Goal: Information Seeking & Learning: Check status

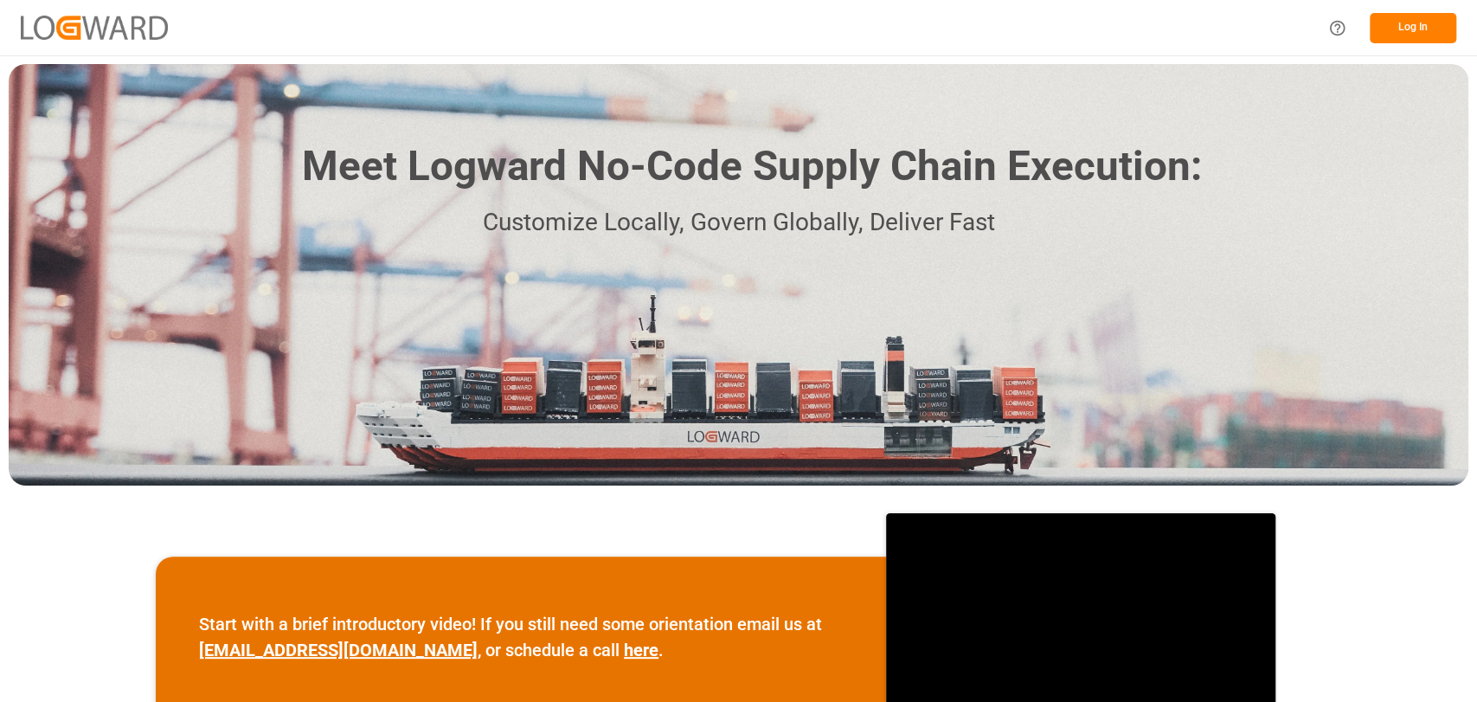
click at [1418, 36] on button "Log In" at bounding box center [1413, 28] width 87 height 30
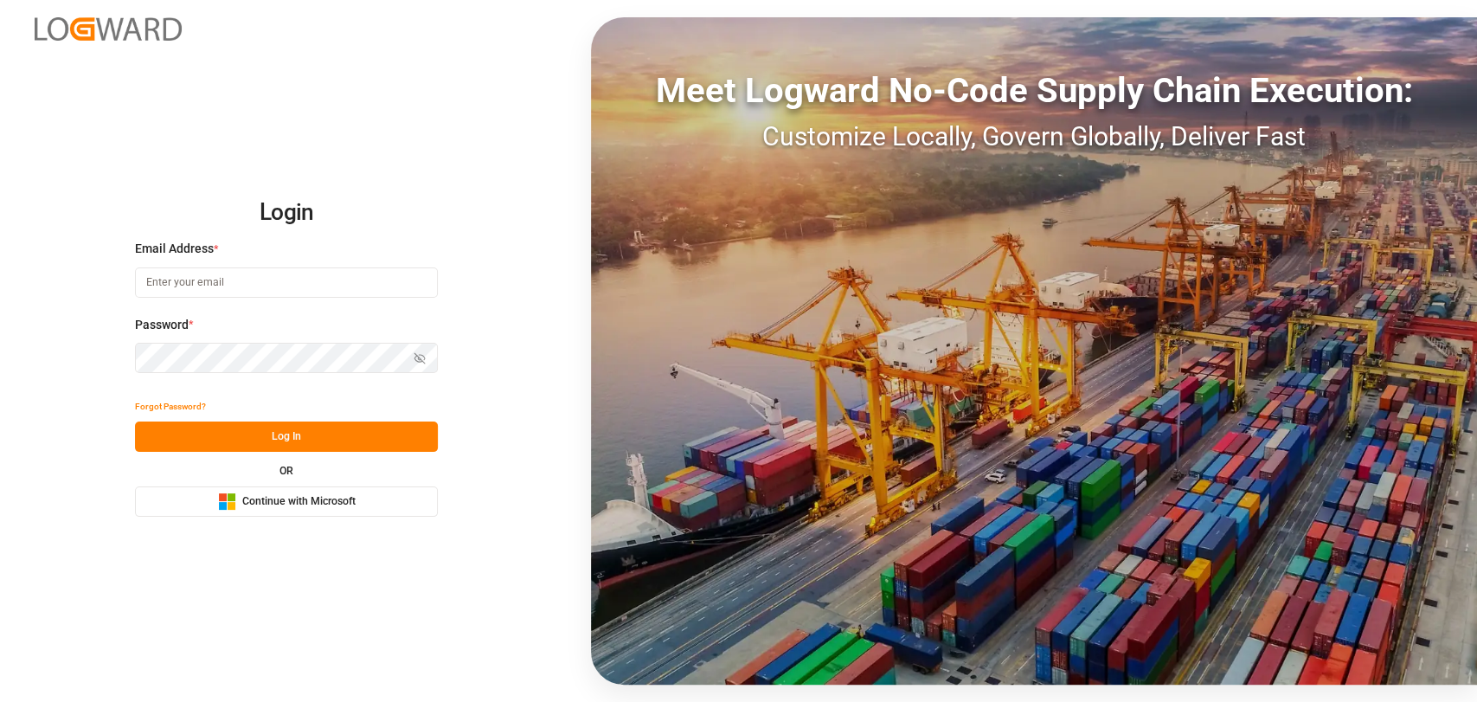
type input "christopher.moffett@leschaco.com"
click at [241, 447] on button "Log In" at bounding box center [286, 436] width 303 height 30
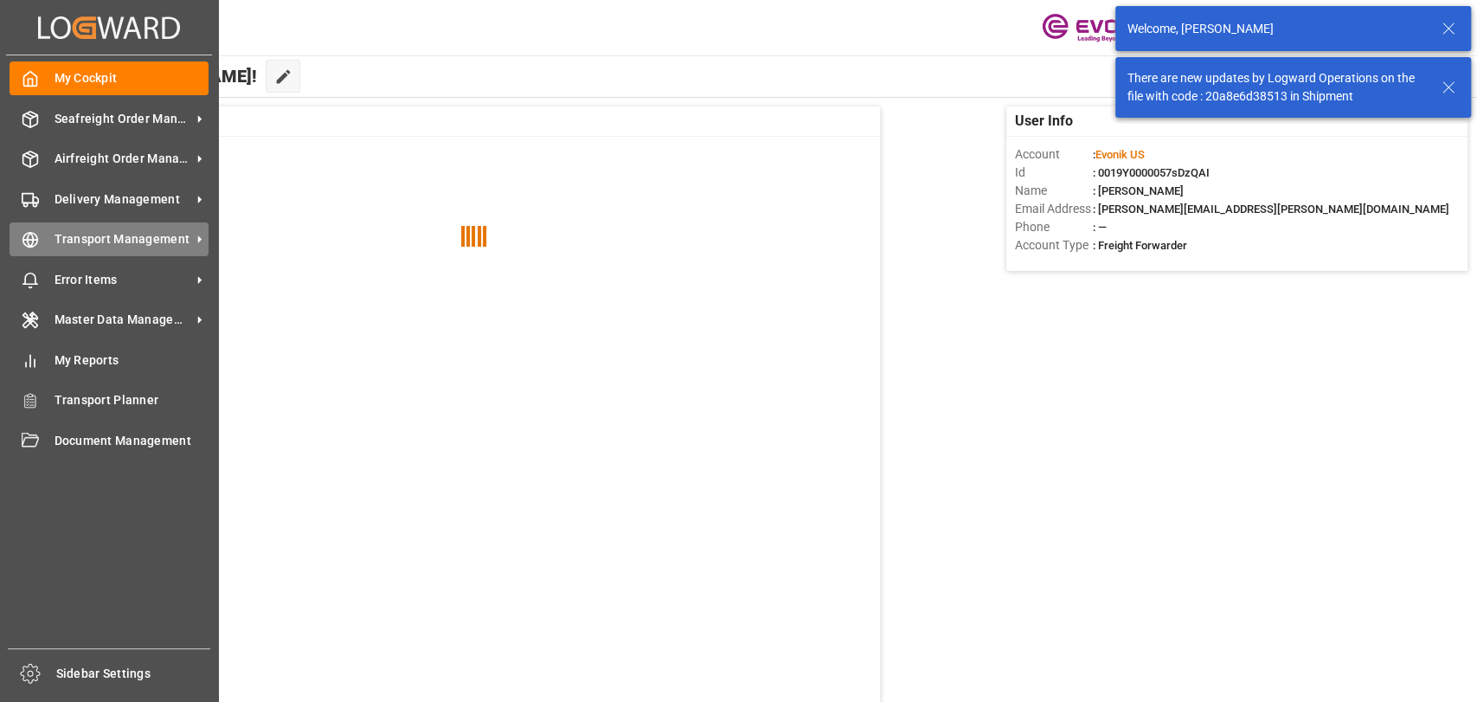
click at [17, 238] on div at bounding box center [24, 239] width 29 height 18
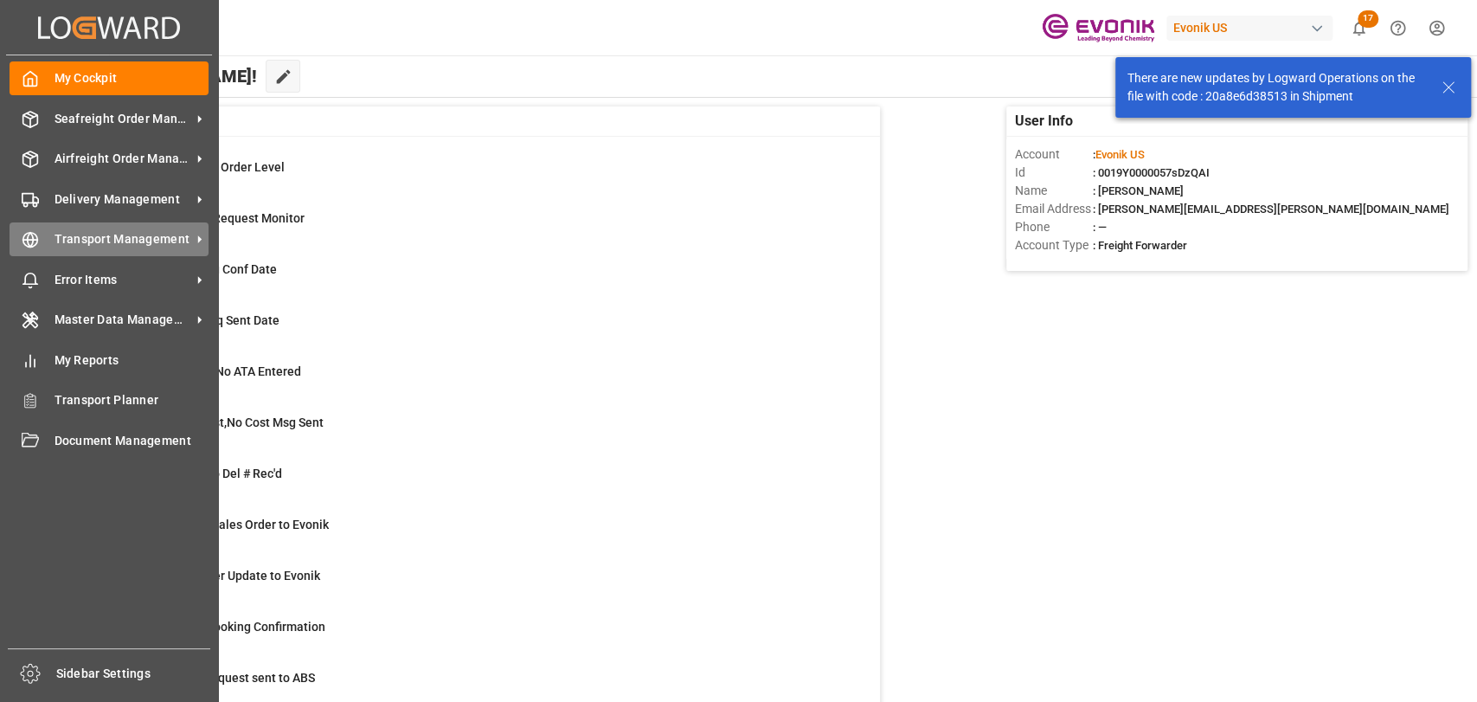
click at [83, 243] on span "Transport Management" at bounding box center [123, 239] width 137 height 18
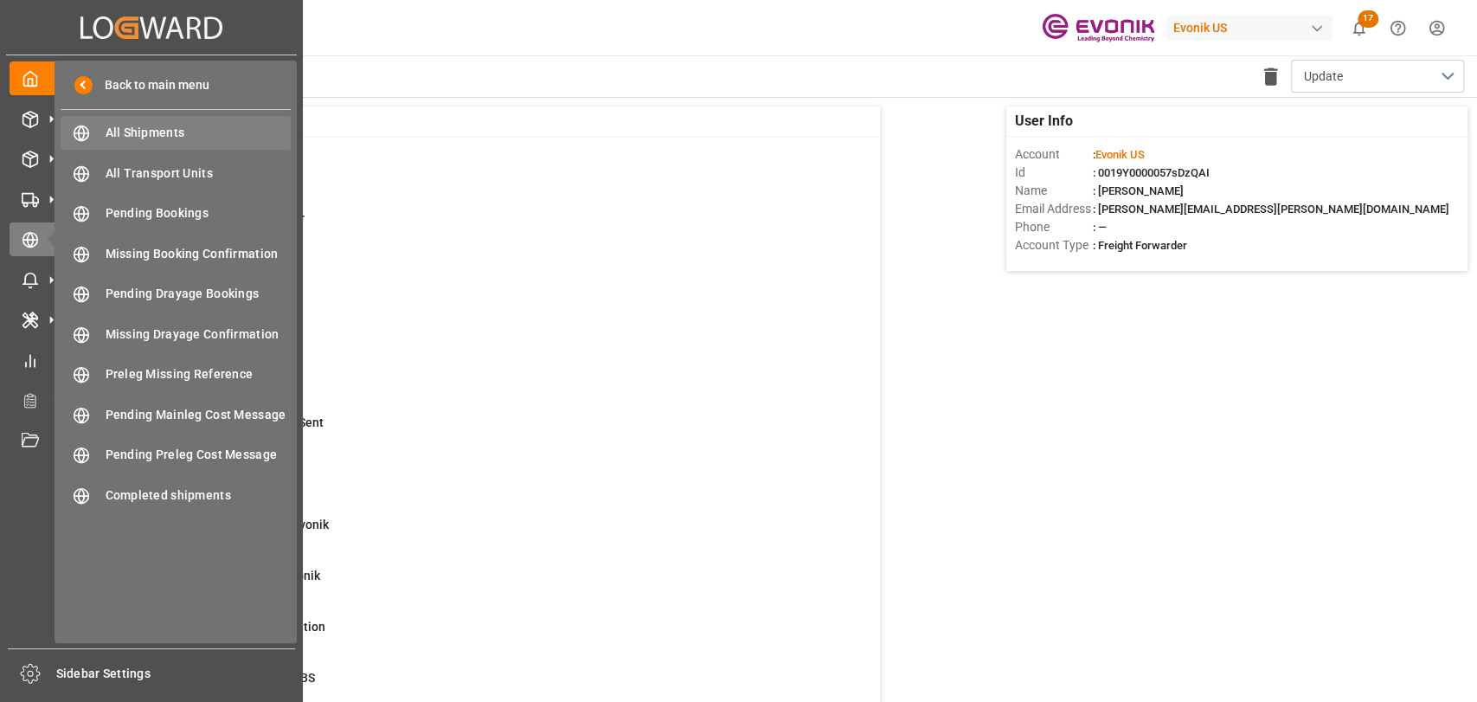
click at [222, 124] on span "All Shipments" at bounding box center [199, 133] width 186 height 18
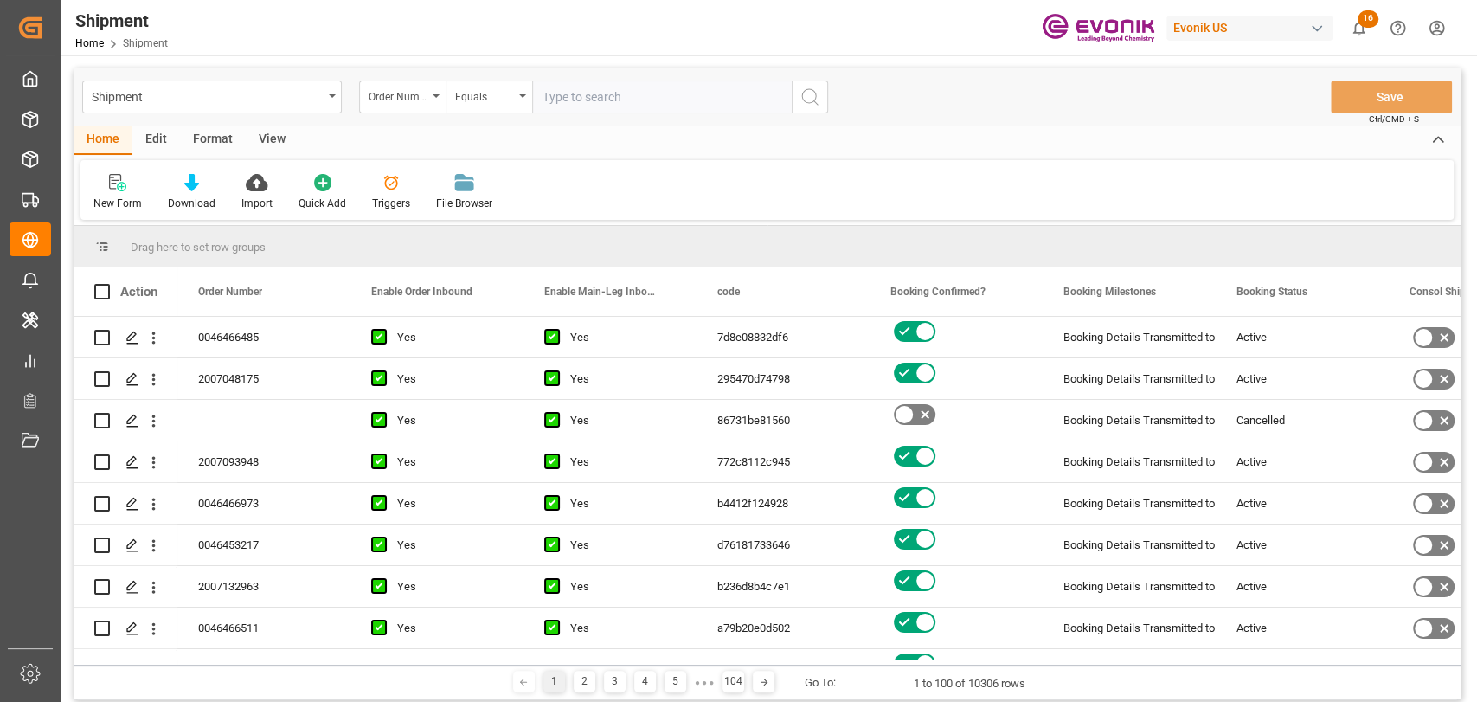
click at [222, 136] on div "Format" at bounding box center [213, 139] width 66 height 29
click at [107, 174] on div at bounding box center [118, 182] width 51 height 18
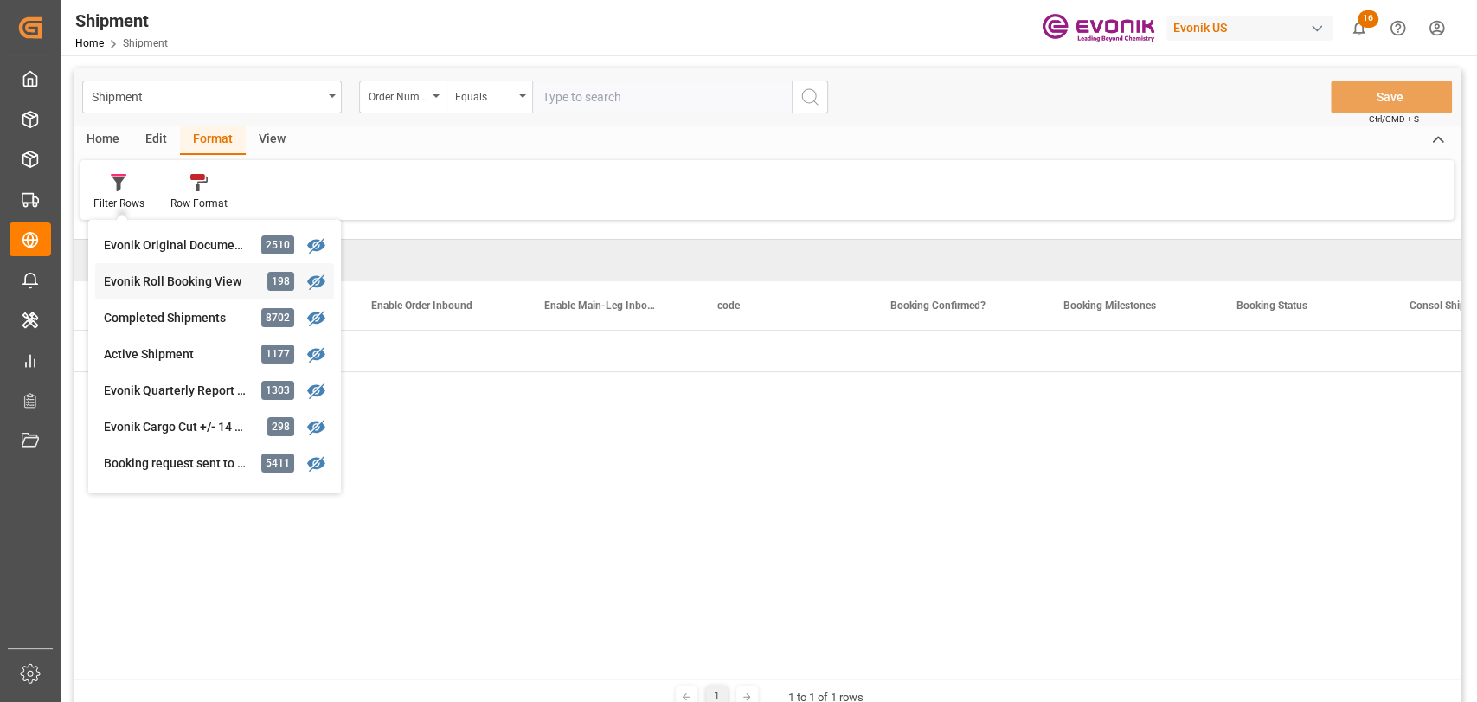
click at [153, 281] on div "Evonik Roll Booking View" at bounding box center [179, 282] width 151 height 18
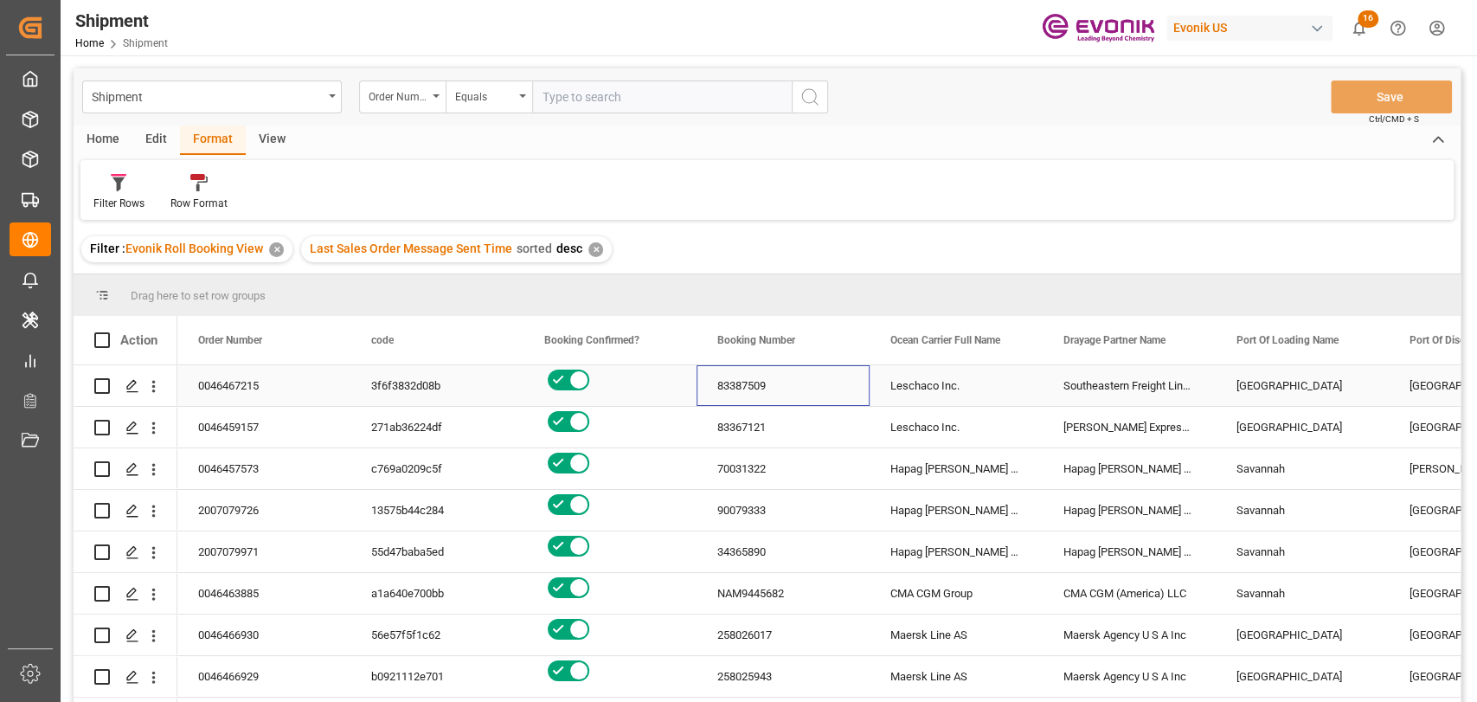
click at [750, 379] on div "83387509" at bounding box center [783, 385] width 173 height 41
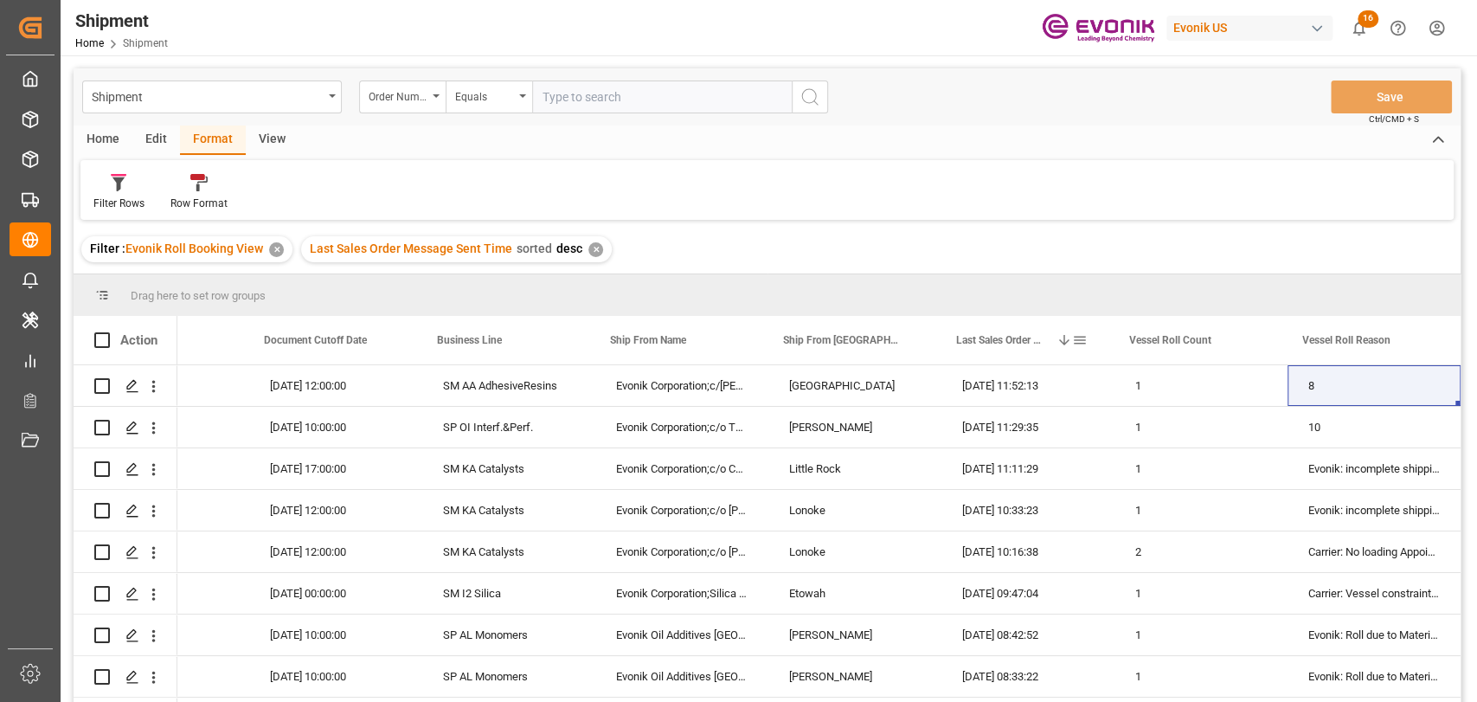
click at [1079, 334] on span at bounding box center [1080, 340] width 16 height 16
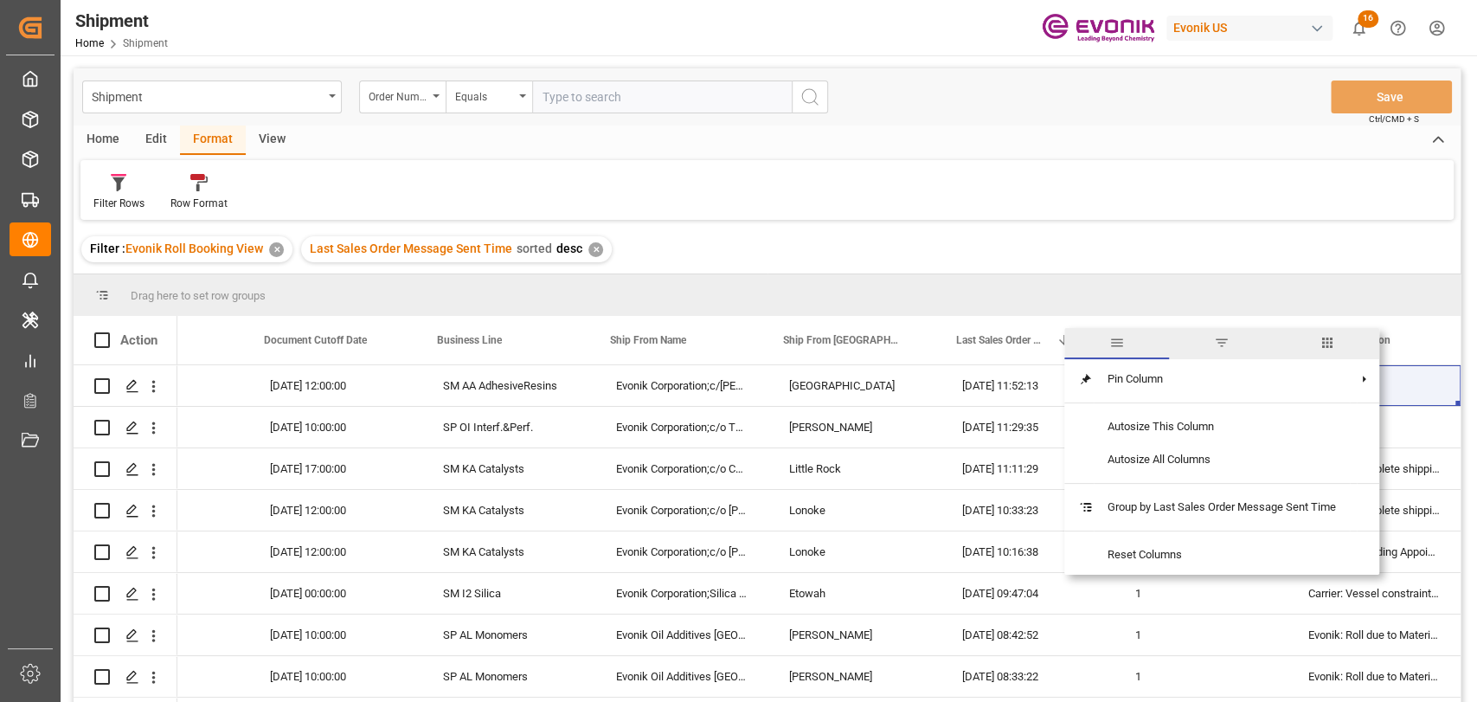
click at [1334, 341] on span "columns" at bounding box center [1327, 343] width 16 height 16
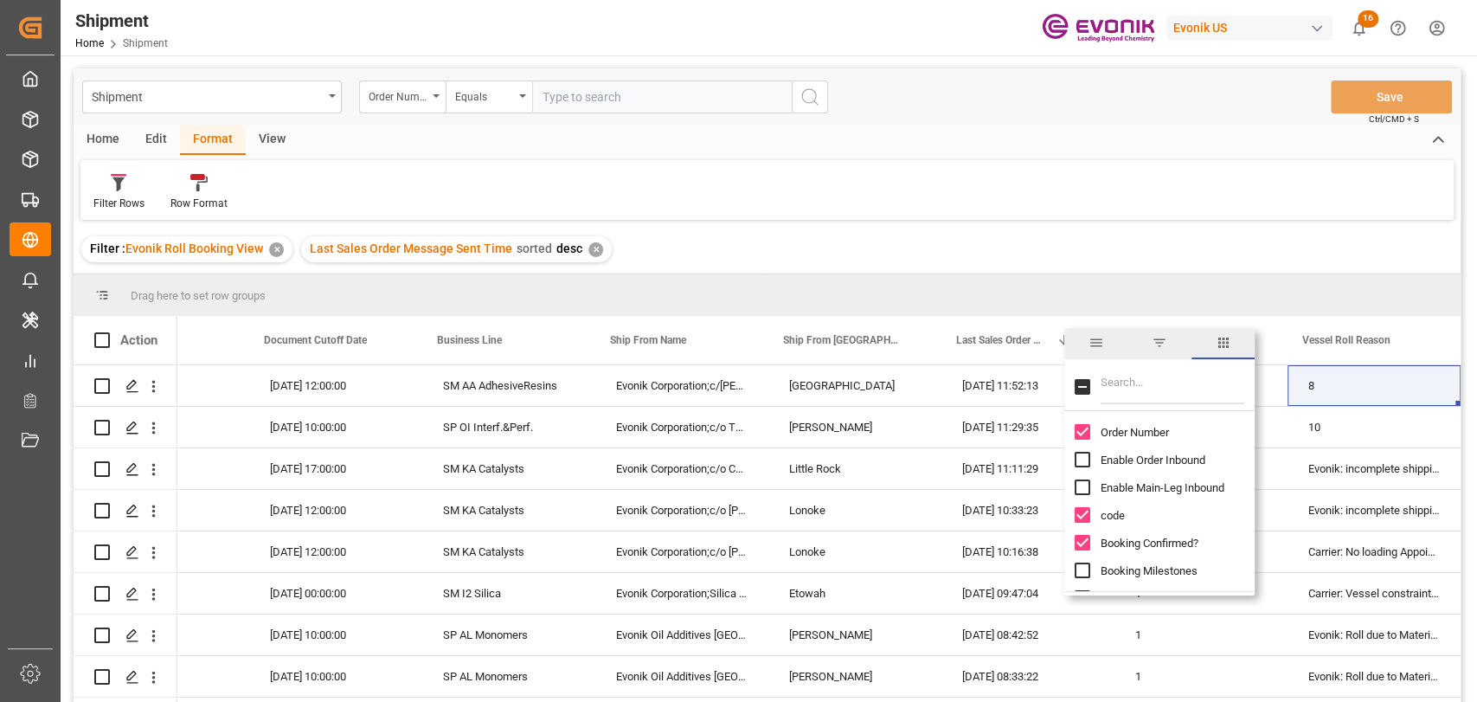
click at [1149, 339] on span "filter" at bounding box center [1159, 343] width 63 height 31
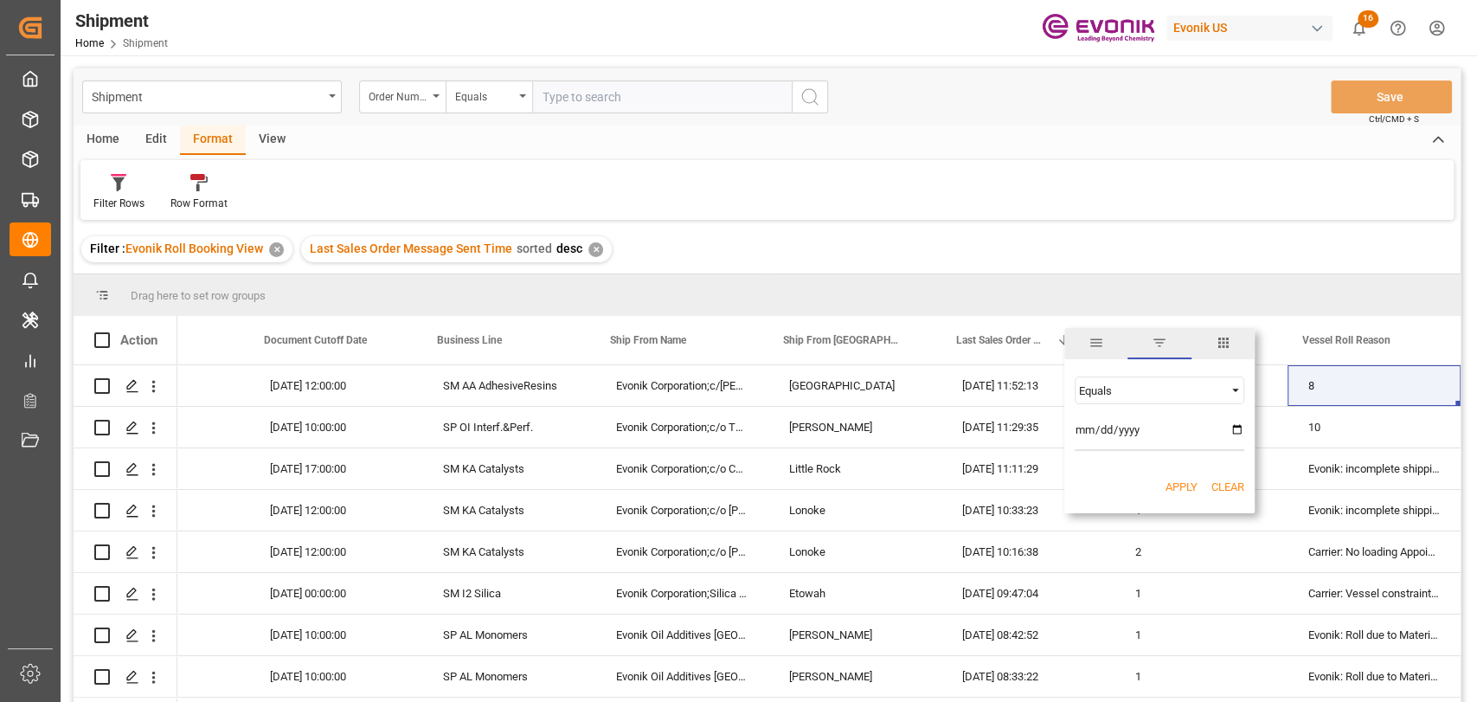
click at [1146, 384] on div "Equals" at bounding box center [1151, 390] width 145 height 13
click at [1135, 494] on div "In range" at bounding box center [1160, 501] width 170 height 28
click at [1236, 430] on input "date" at bounding box center [1160, 433] width 170 height 35
type input "2025-08-29"
click at [1233, 475] on input "date" at bounding box center [1160, 480] width 170 height 35
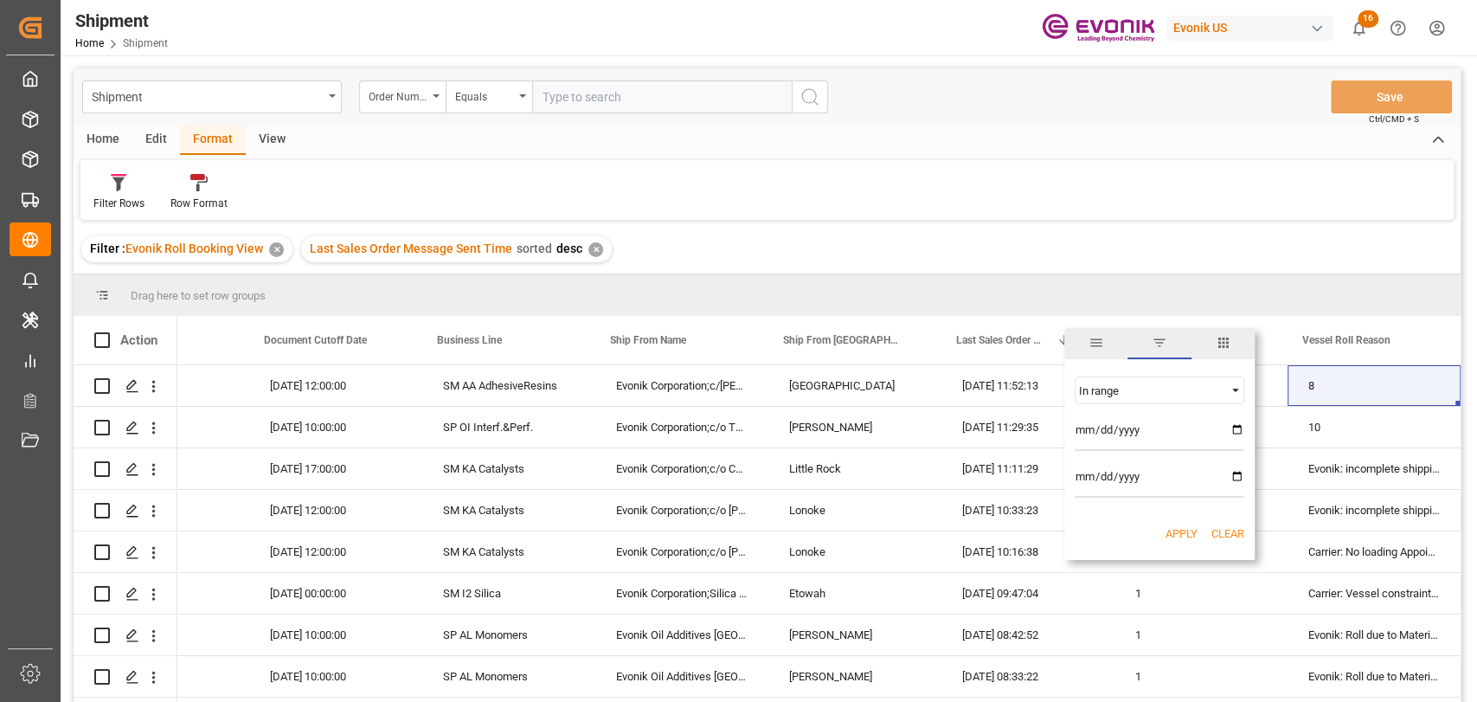
type input "2025-09-01"
click at [1180, 525] on button "Apply" at bounding box center [1182, 533] width 32 height 17
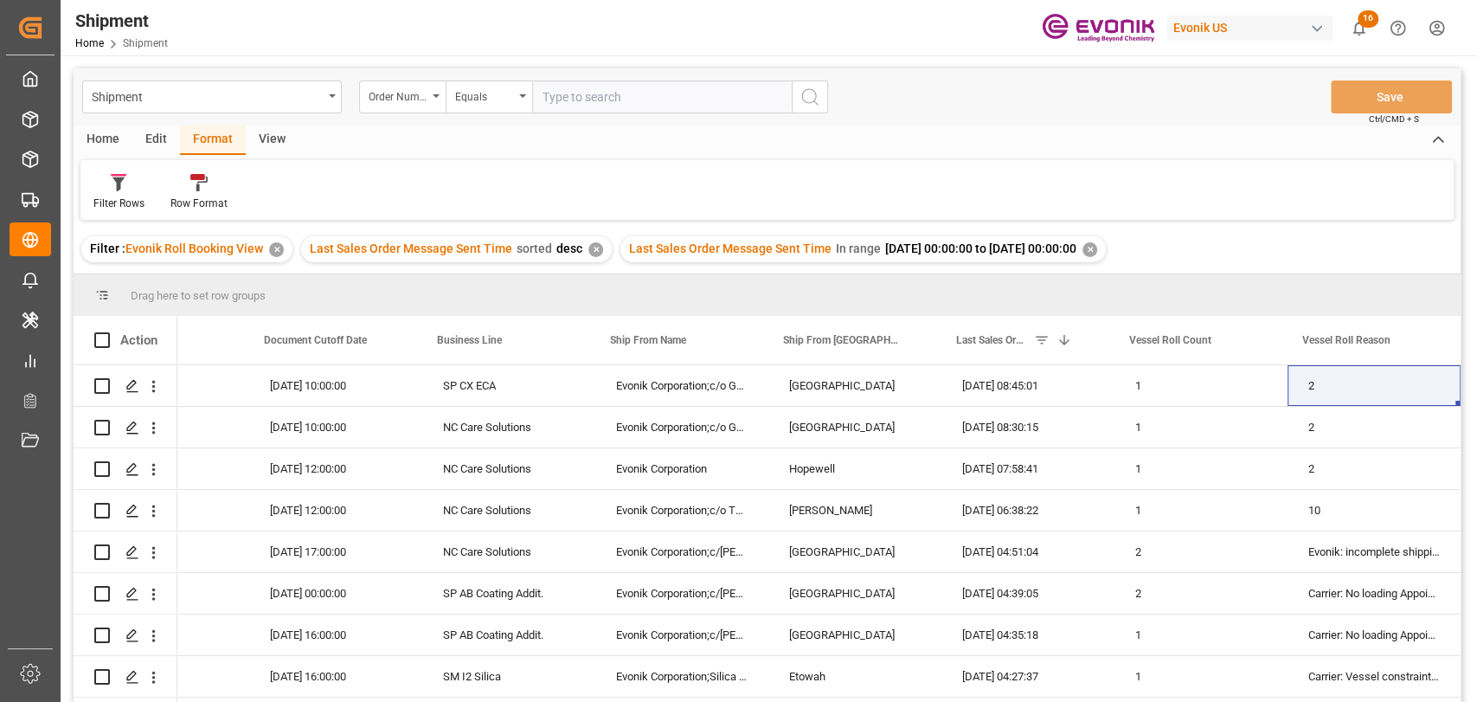
click at [108, 143] on div "Home" at bounding box center [103, 139] width 59 height 29
click at [178, 191] on div "Download" at bounding box center [192, 192] width 74 height 38
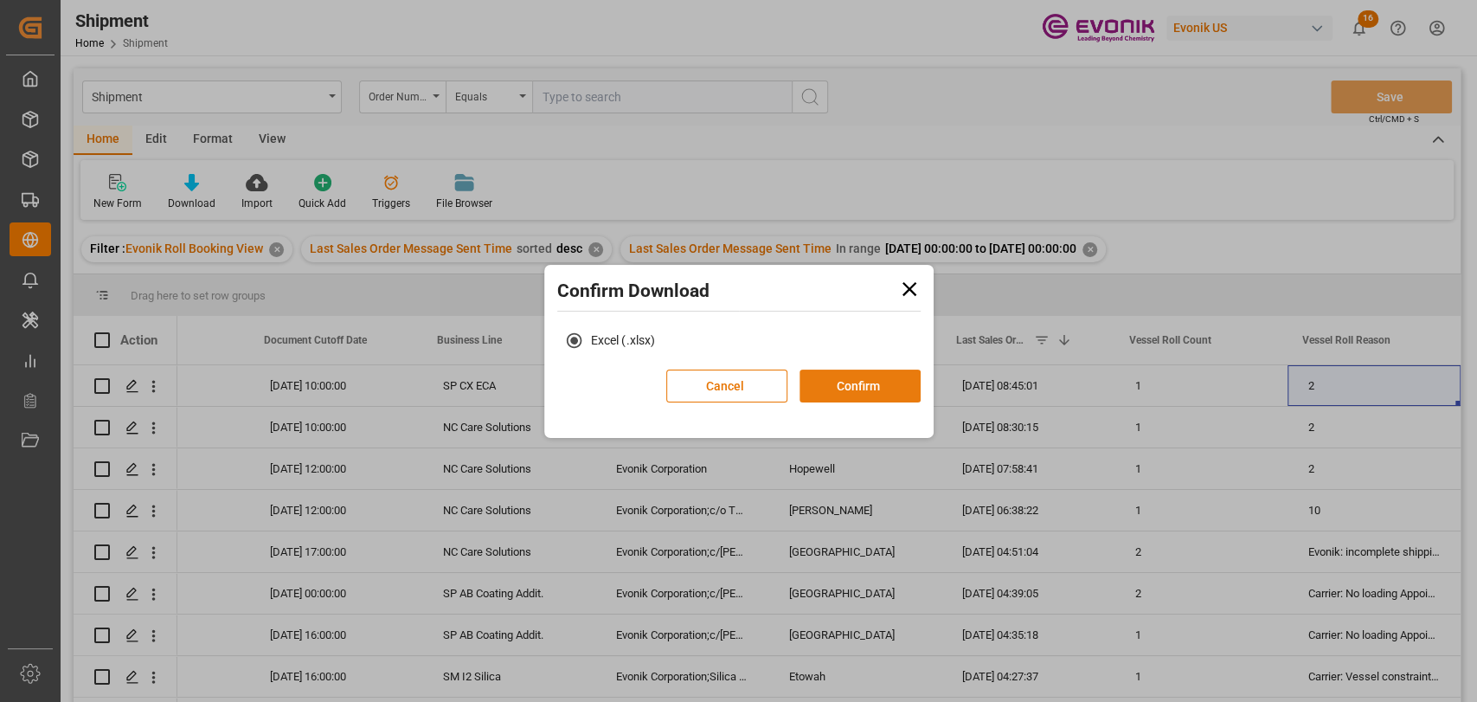
click at [833, 384] on button "Confirm" at bounding box center [860, 386] width 121 height 33
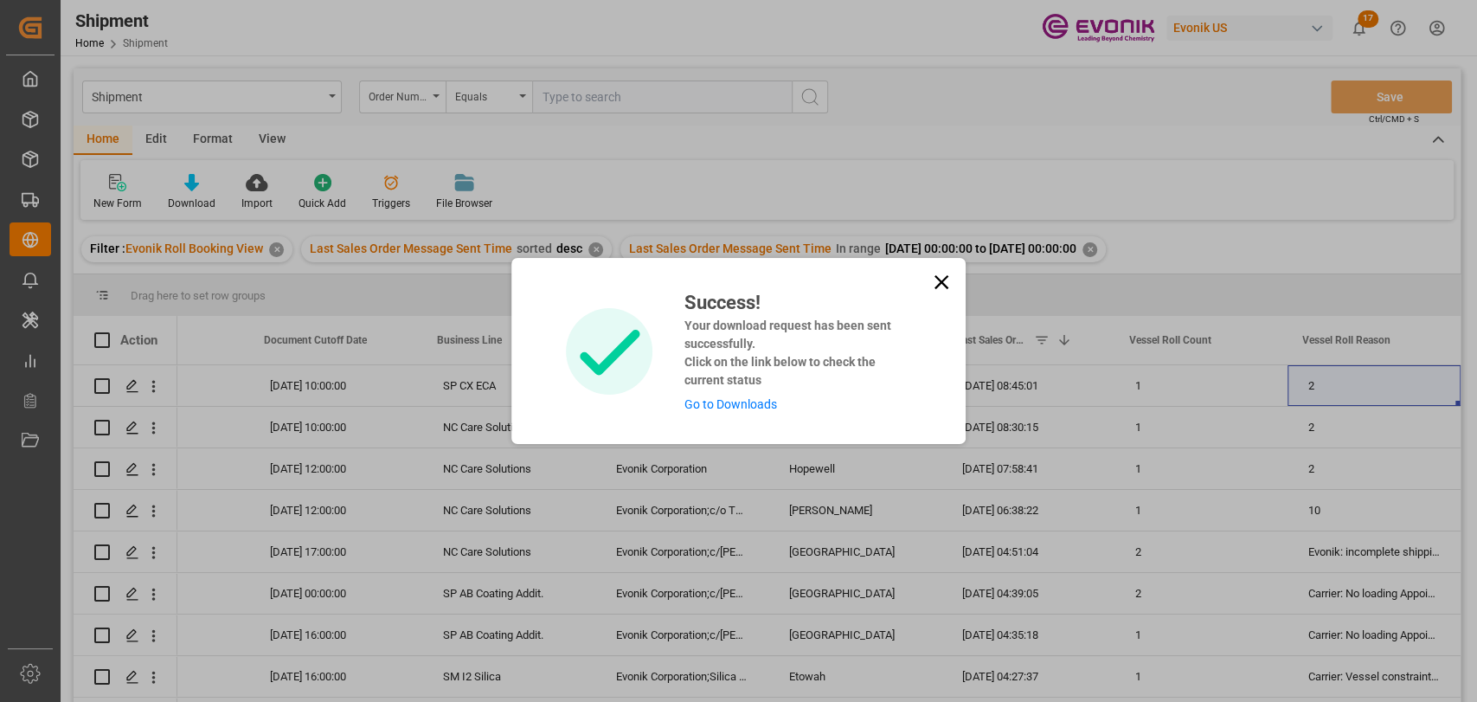
click at [942, 279] on icon at bounding box center [942, 282] width 14 height 14
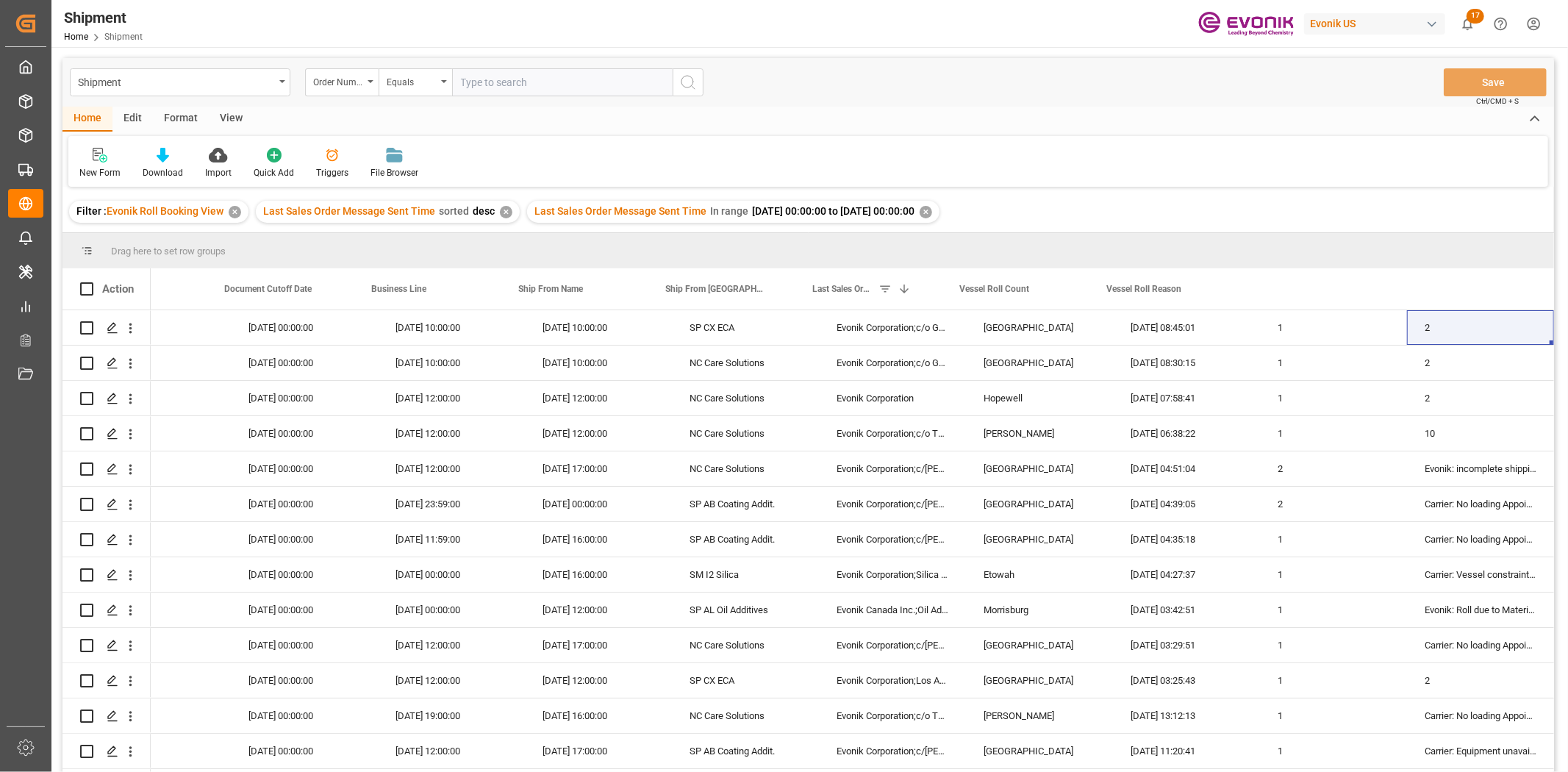
scroll to position [0, 1394]
click at [339, 346] on div "29-09-2025 00:00:00" at bounding box center [304, 363] width 147 height 35
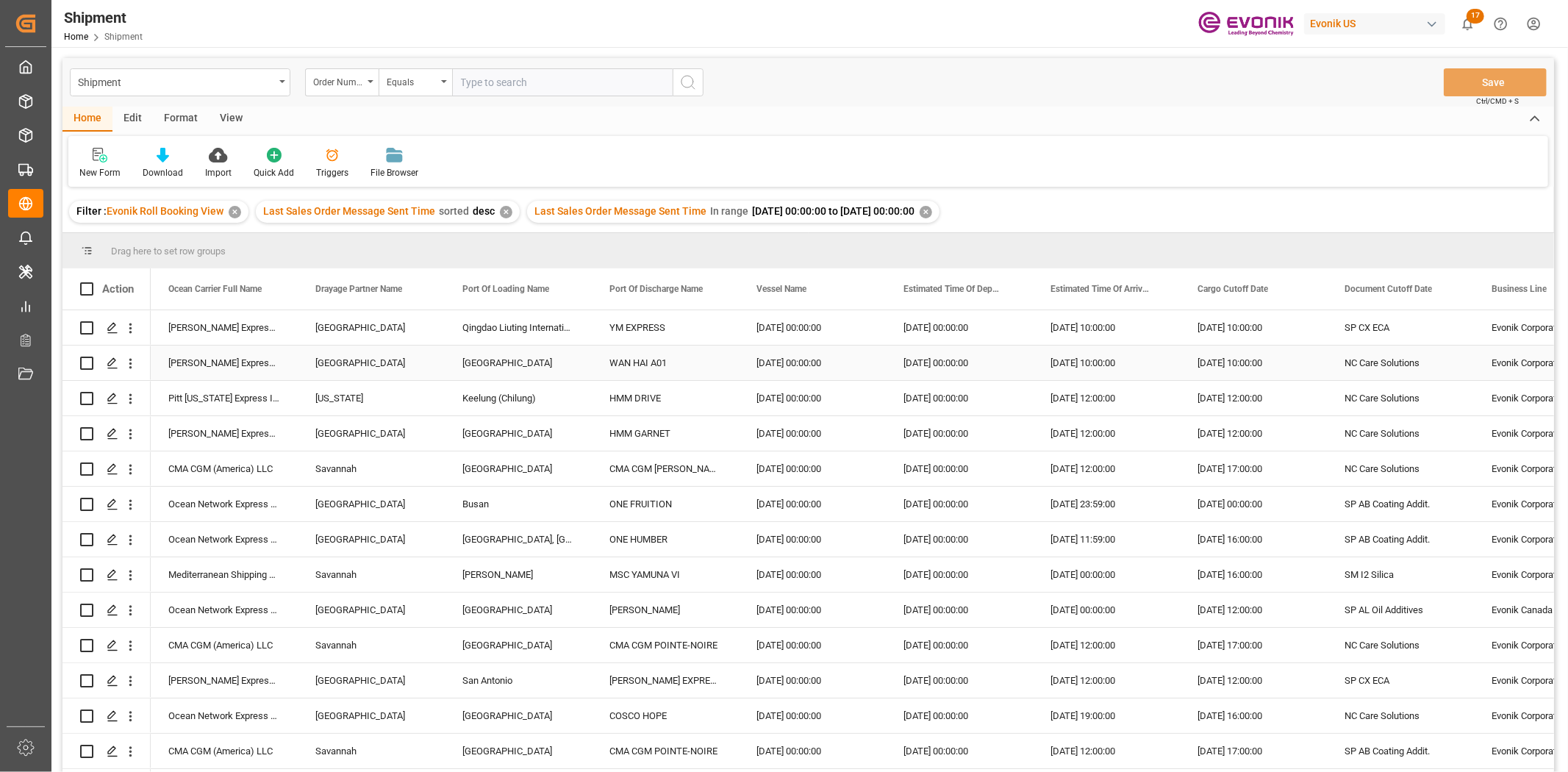
scroll to position [0, 588]
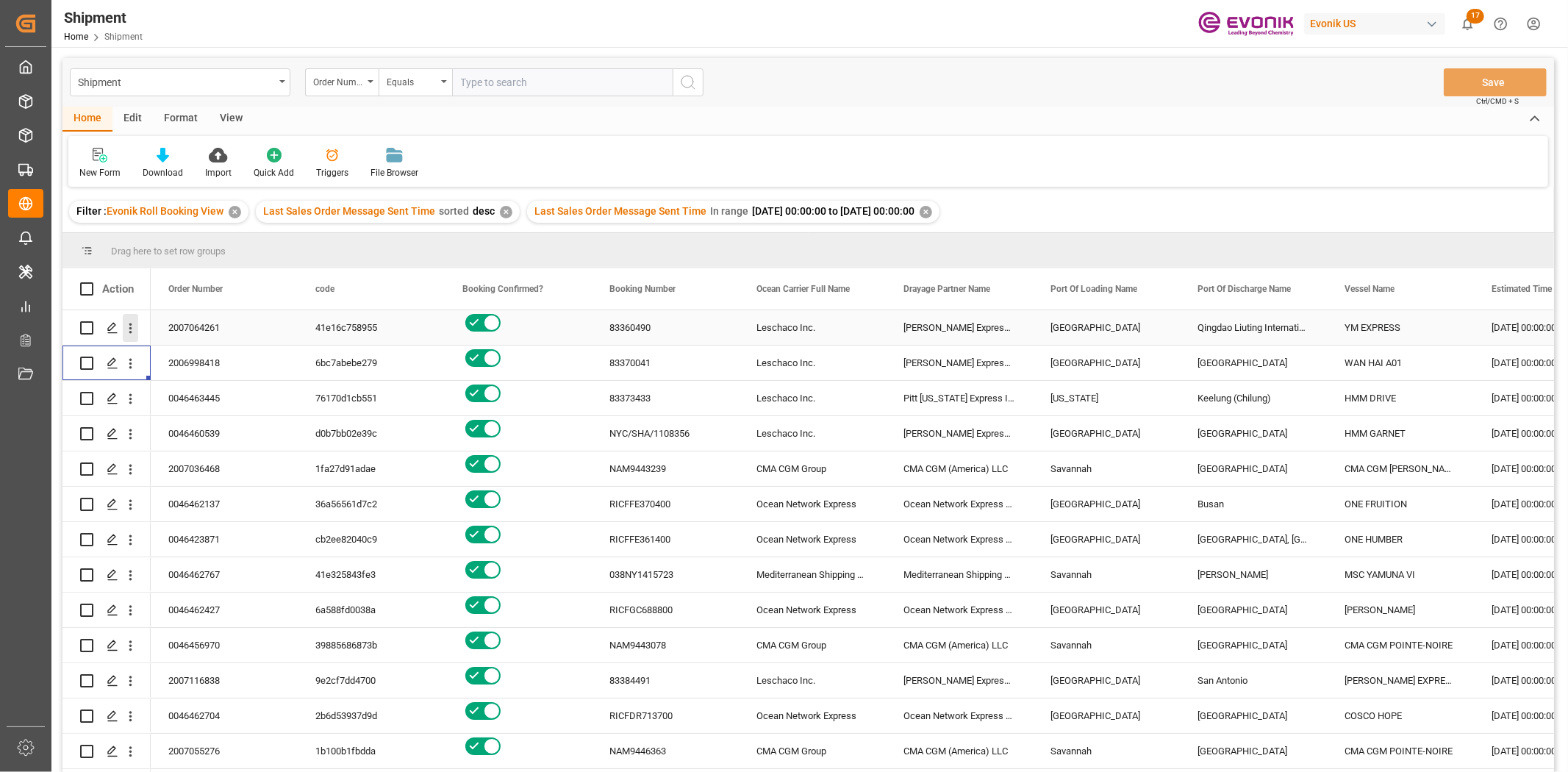
click at [128, 328] on icon "open menu" at bounding box center [131, 328] width 15 height 15
click at [182, 352] on span "Open in new tab" at bounding box center [228, 359] width 134 height 15
click at [128, 363] on icon "open menu" at bounding box center [131, 363] width 15 height 15
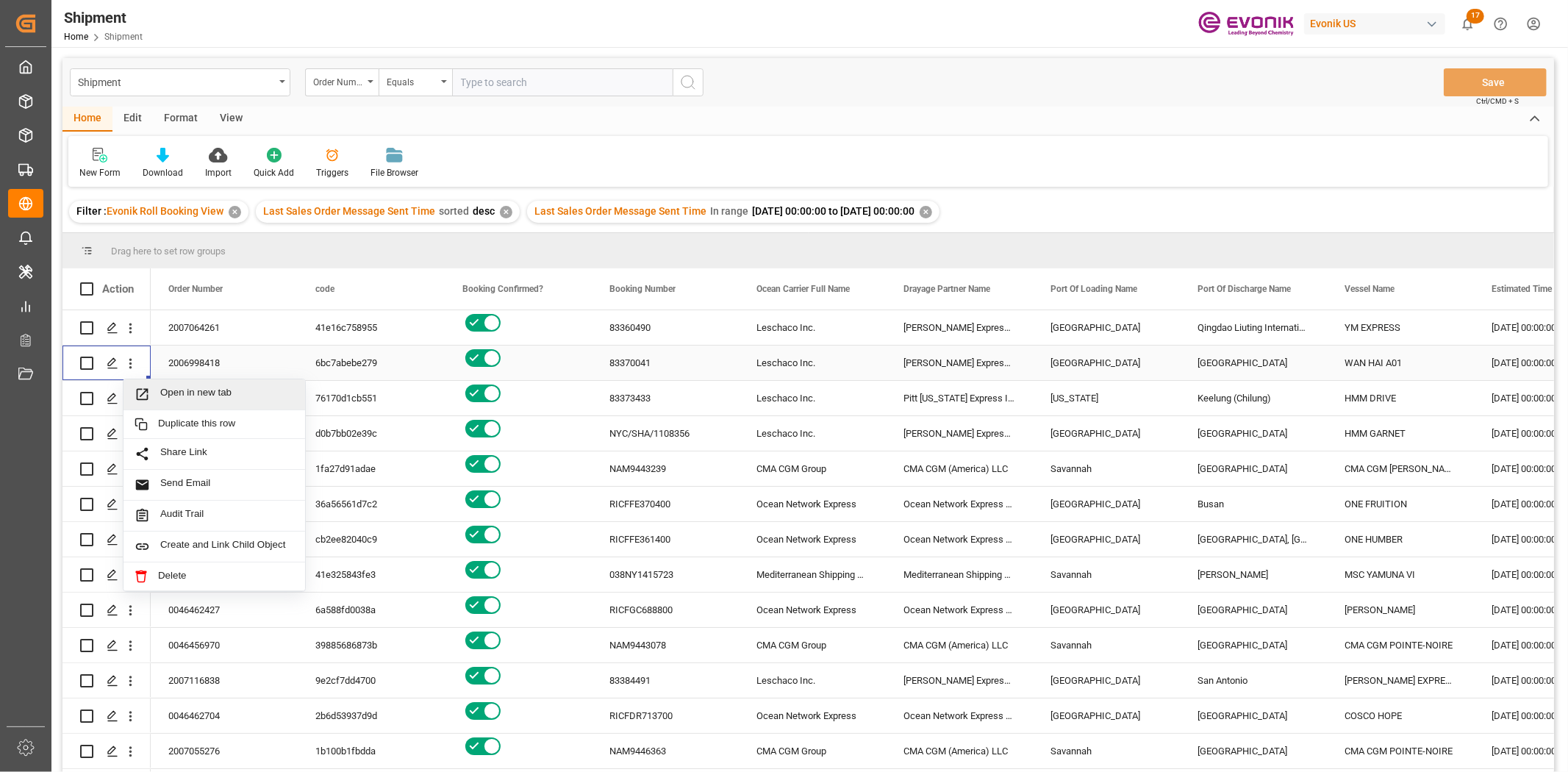
drag, startPoint x: 172, startPoint y: 415, endPoint x: 172, endPoint y: 398, distance: 17.0
click at [172, 398] on div "Open in new tab Duplicate this row Share Link Send Email Audit Trail Create and…" at bounding box center [214, 485] width 183 height 213
click at [172, 398] on span "Open in new tab" at bounding box center [228, 394] width 134 height 15
click at [126, 402] on icon "open menu" at bounding box center [131, 398] width 15 height 15
drag, startPoint x: 180, startPoint y: 428, endPoint x: 167, endPoint y: 375, distance: 54.6
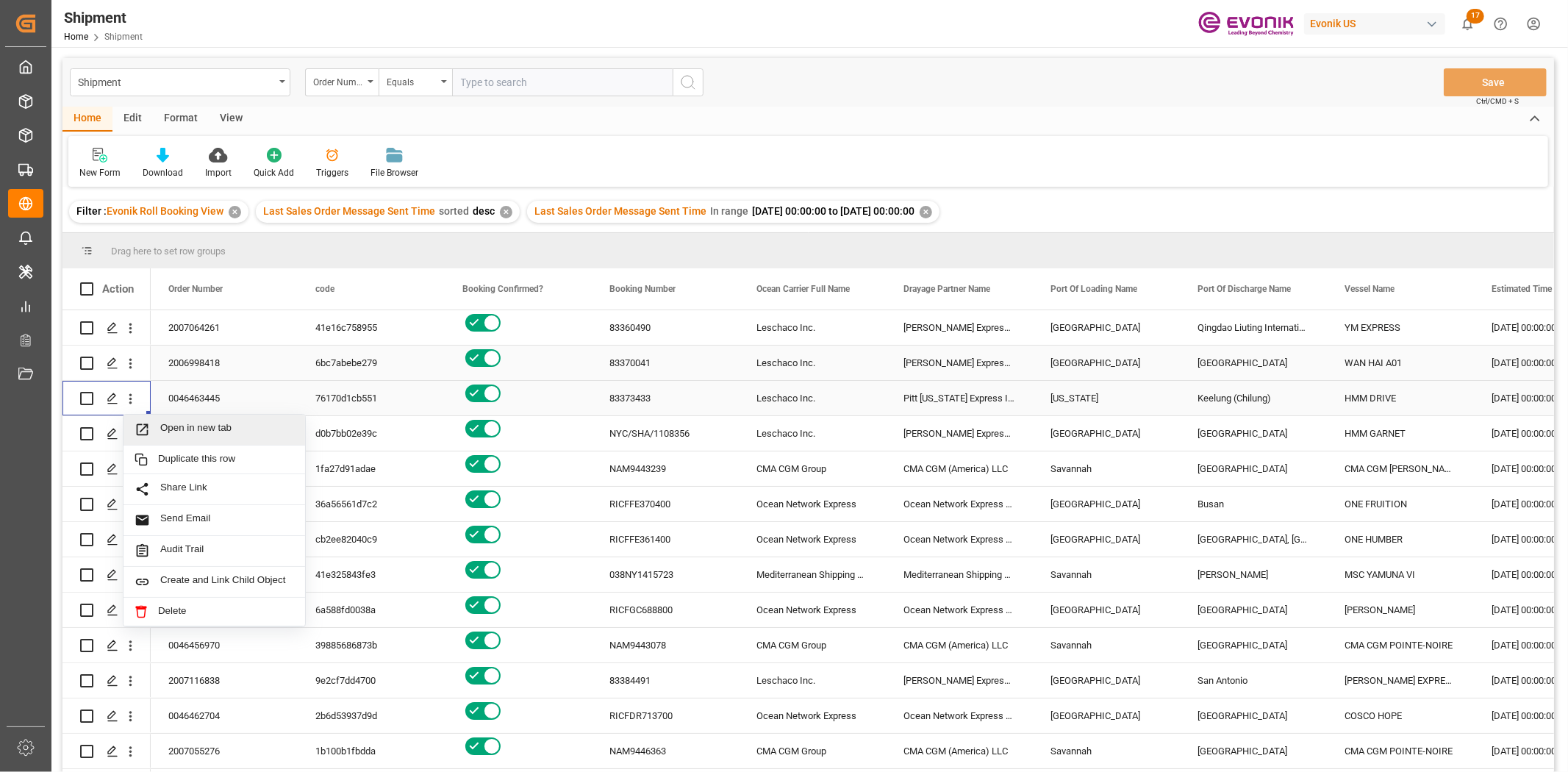
click at [180, 423] on span "Open in new tab" at bounding box center [228, 430] width 134 height 15
click at [123, 432] on icon "open menu" at bounding box center [131, 434] width 15 height 15
click at [231, 472] on span "Open in new tab" at bounding box center [228, 465] width 134 height 15
click at [128, 471] on icon "open menu" at bounding box center [131, 469] width 15 height 15
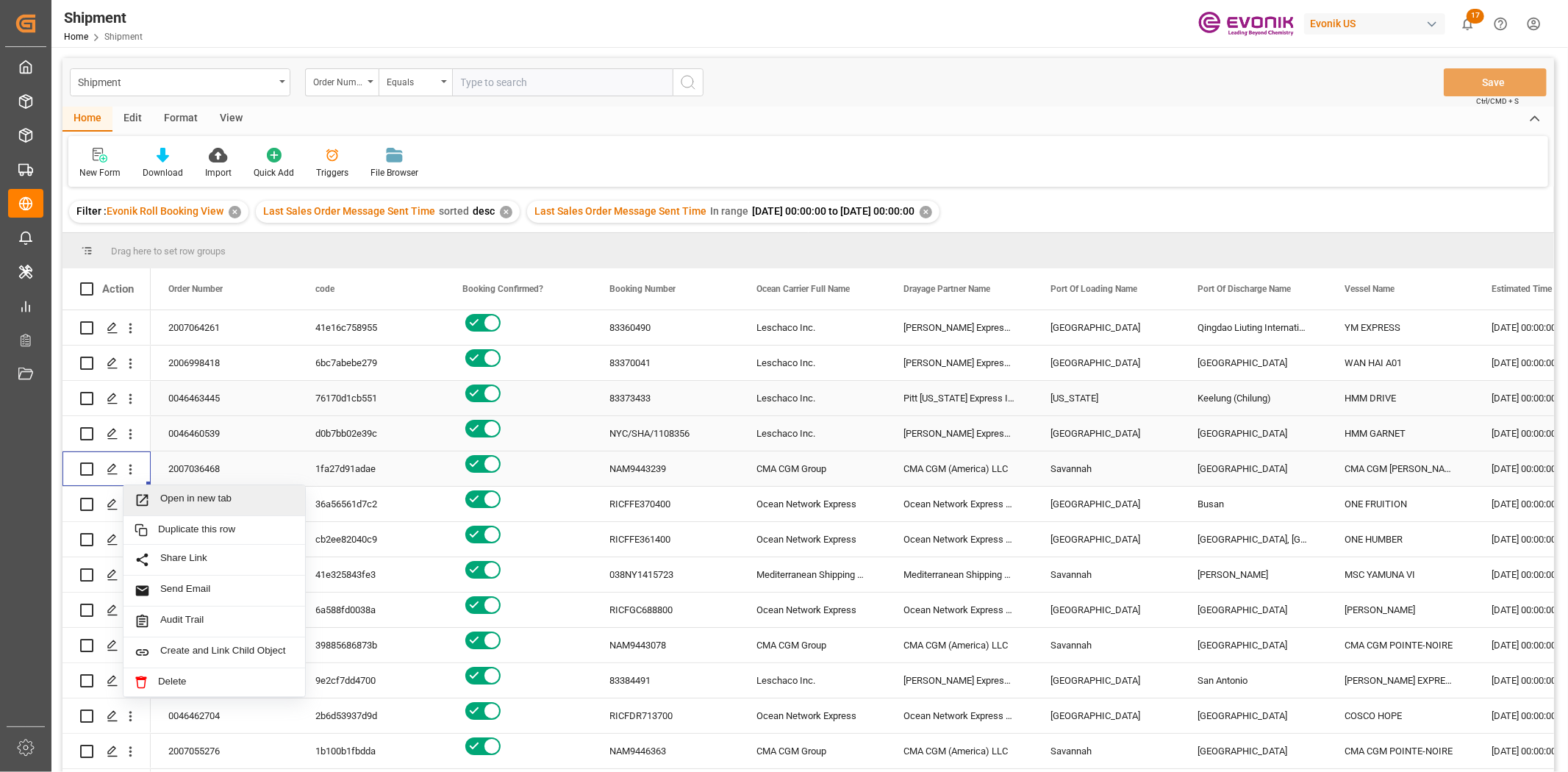
click at [172, 507] on span "Open in new tab" at bounding box center [228, 500] width 134 height 15
click at [128, 510] on icon "open menu" at bounding box center [131, 504] width 15 height 15
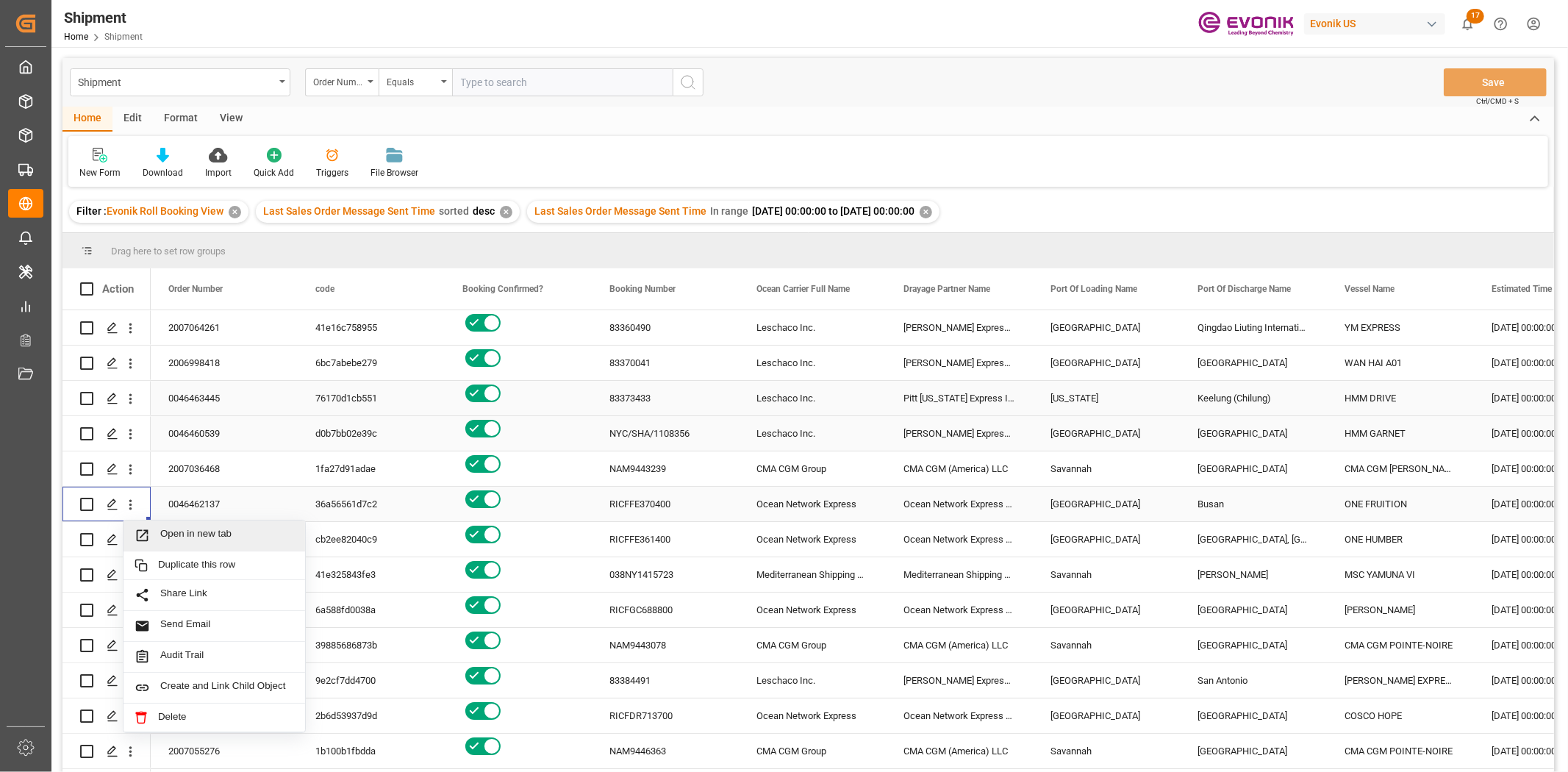
click at [169, 539] on span "Open in new tab" at bounding box center [228, 535] width 134 height 15
click at [131, 538] on icon "open menu" at bounding box center [131, 540] width 15 height 15
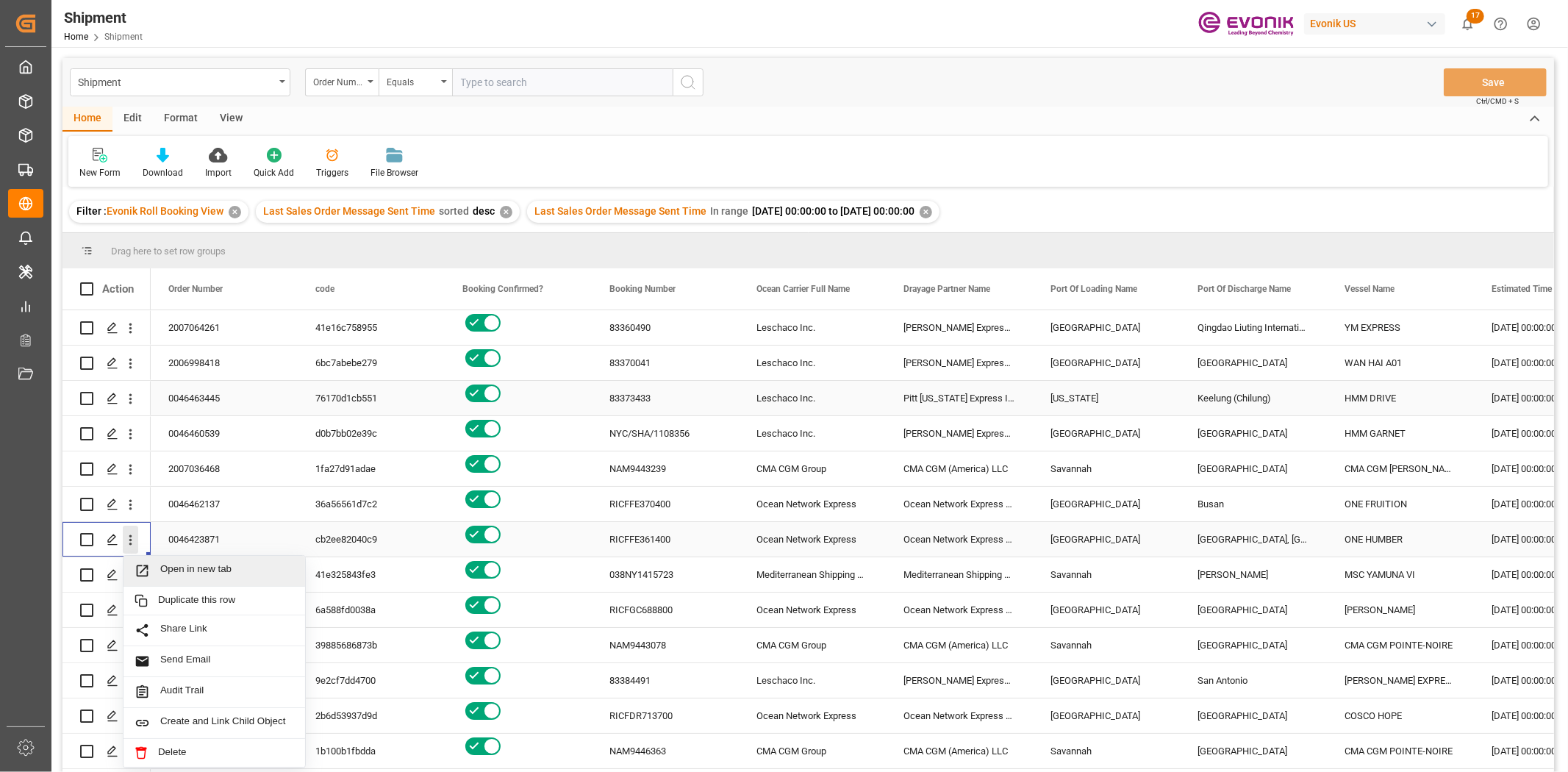
click at [175, 576] on span "Open in new tab" at bounding box center [228, 571] width 134 height 15
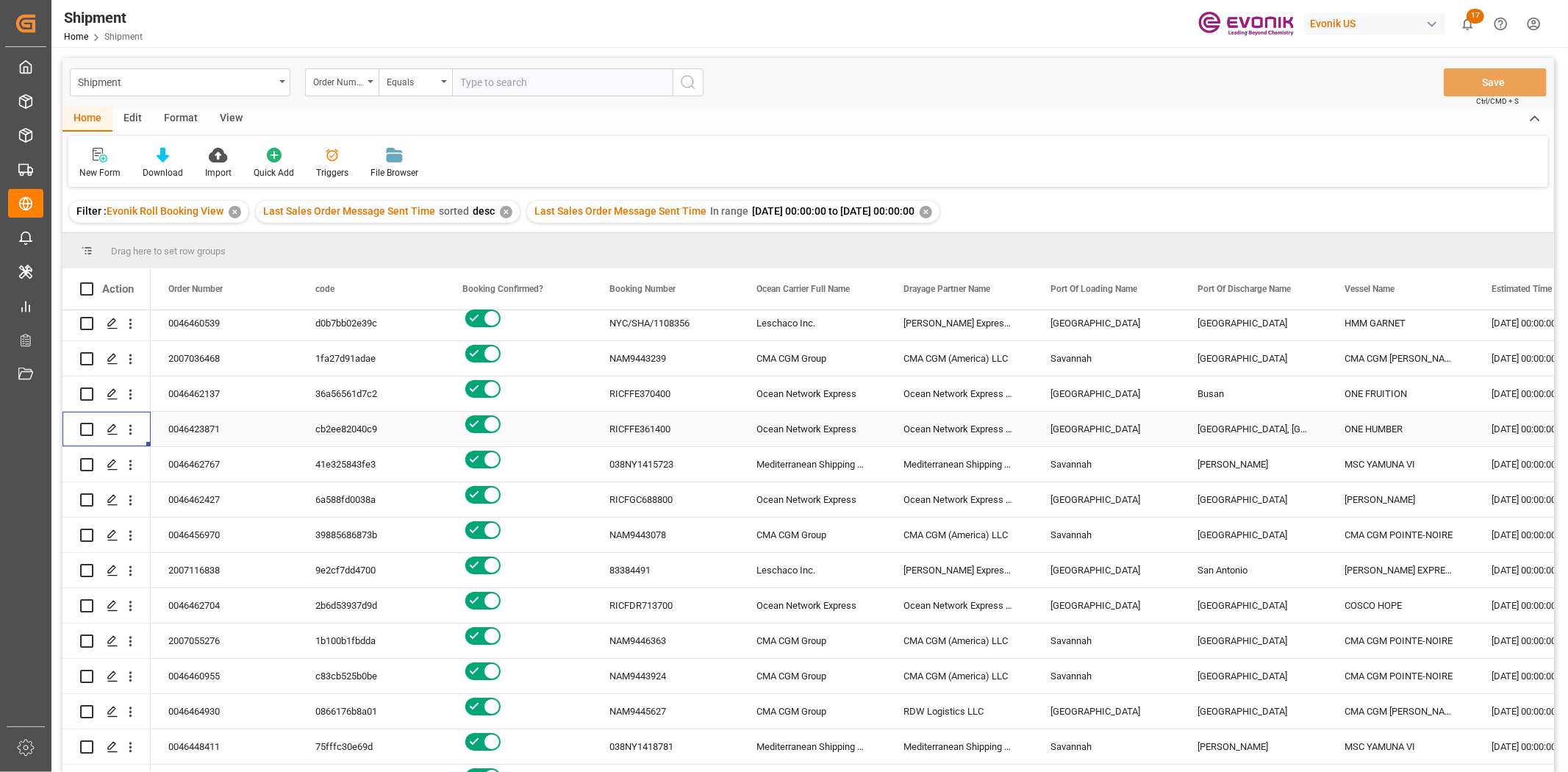
scroll to position [163, 0]
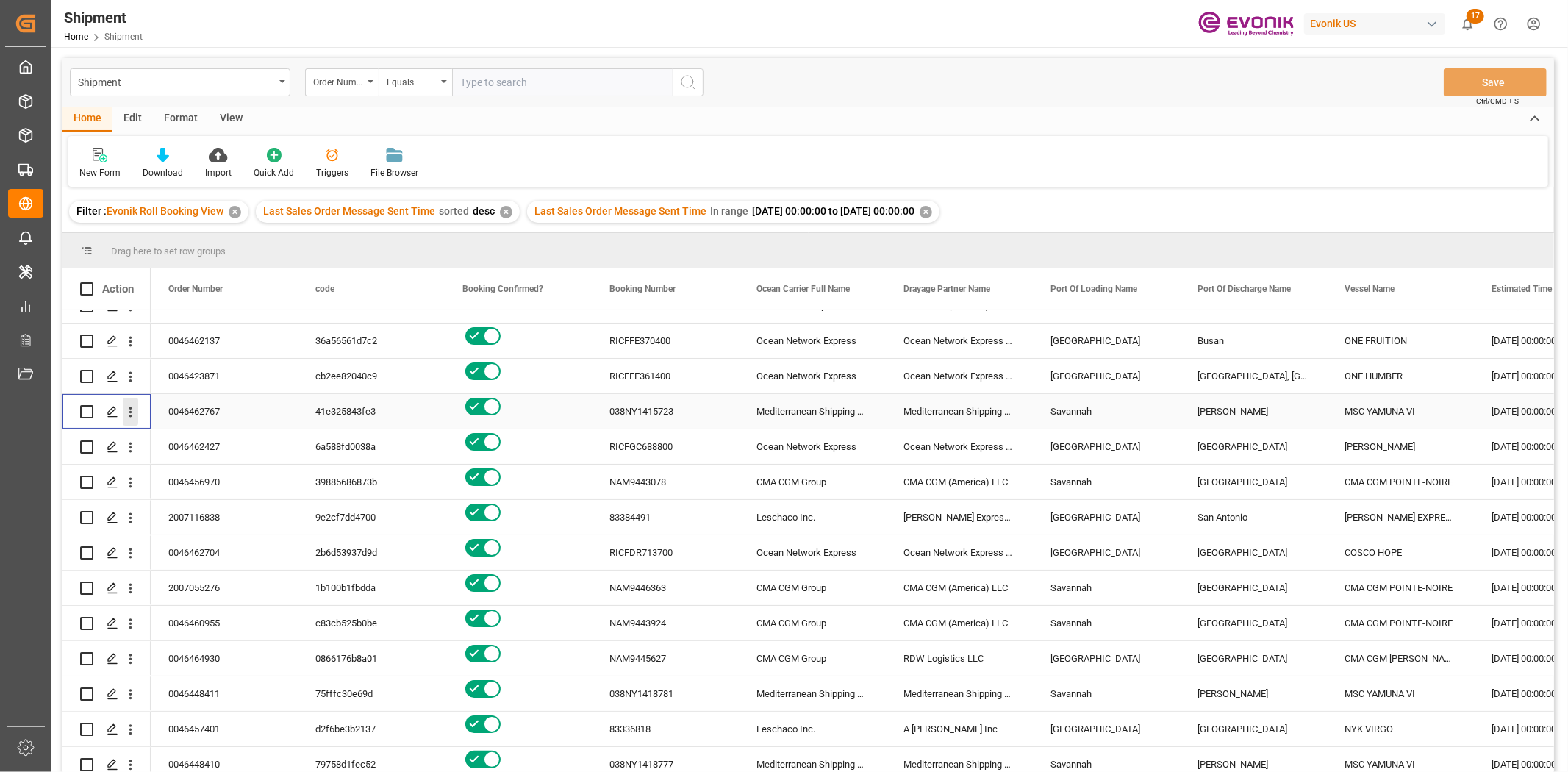
click at [133, 410] on icon "open menu" at bounding box center [131, 412] width 15 height 15
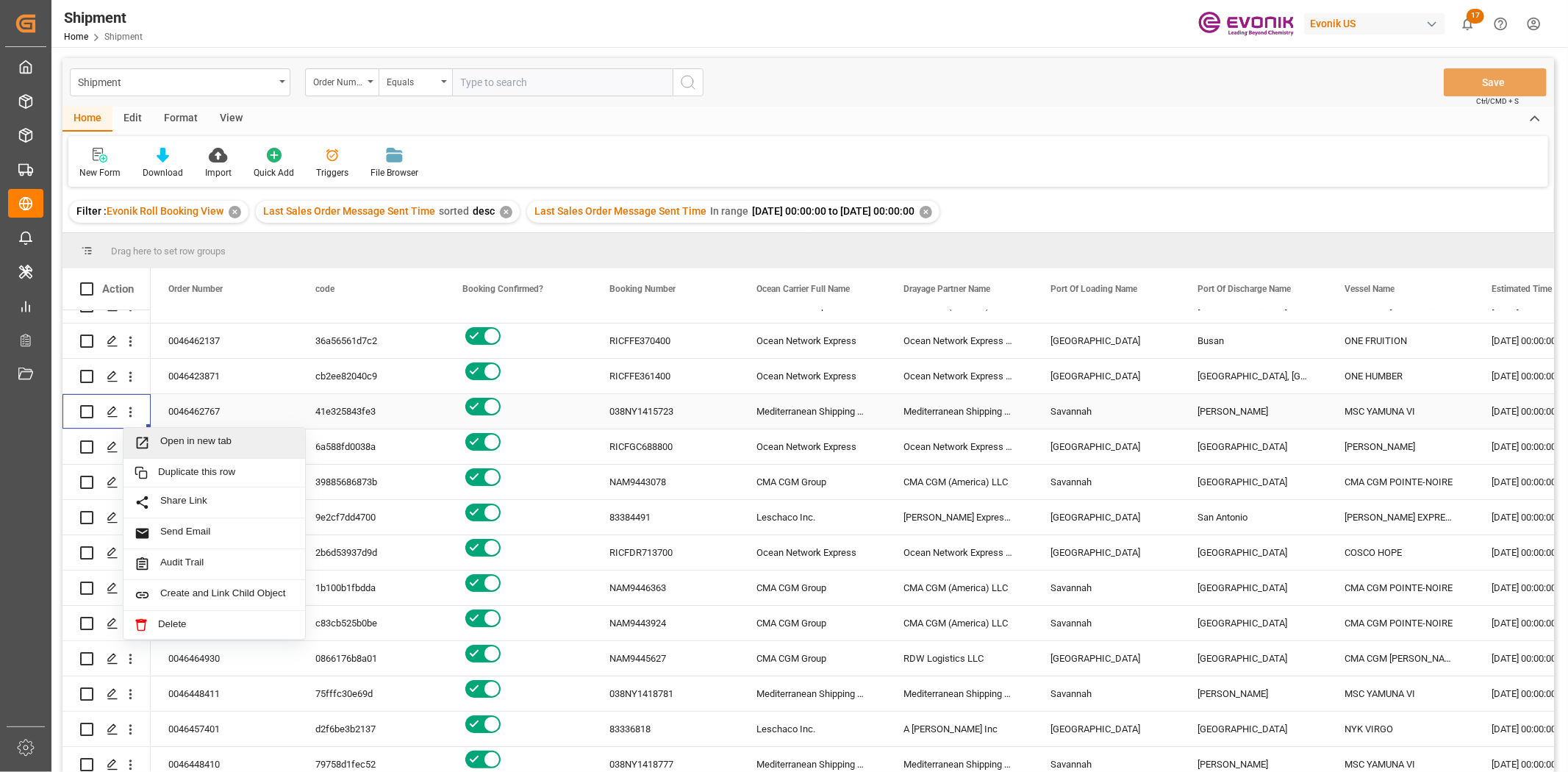
click at [200, 438] on span "Open in new tab" at bounding box center [228, 442] width 134 height 15
click at [129, 437] on button "open menu" at bounding box center [131, 447] width 15 height 28
click at [166, 488] on div "Open in new tab" at bounding box center [214, 478] width 182 height 31
click at [123, 482] on icon "open menu" at bounding box center [131, 482] width 15 height 15
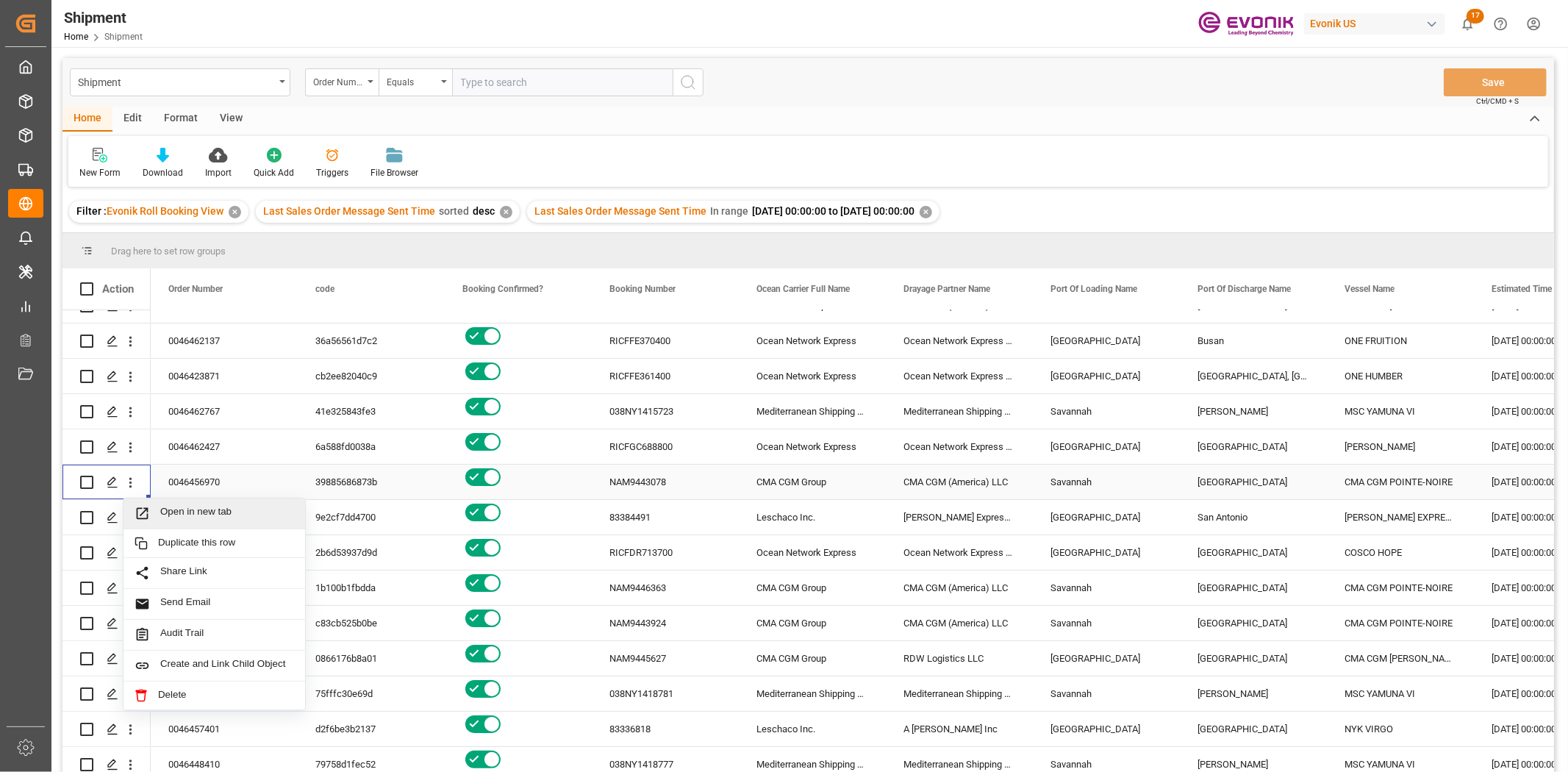
click at [172, 513] on span "Open in new tab" at bounding box center [228, 513] width 134 height 15
click at [131, 515] on icon "open menu" at bounding box center [130, 518] width 3 height 10
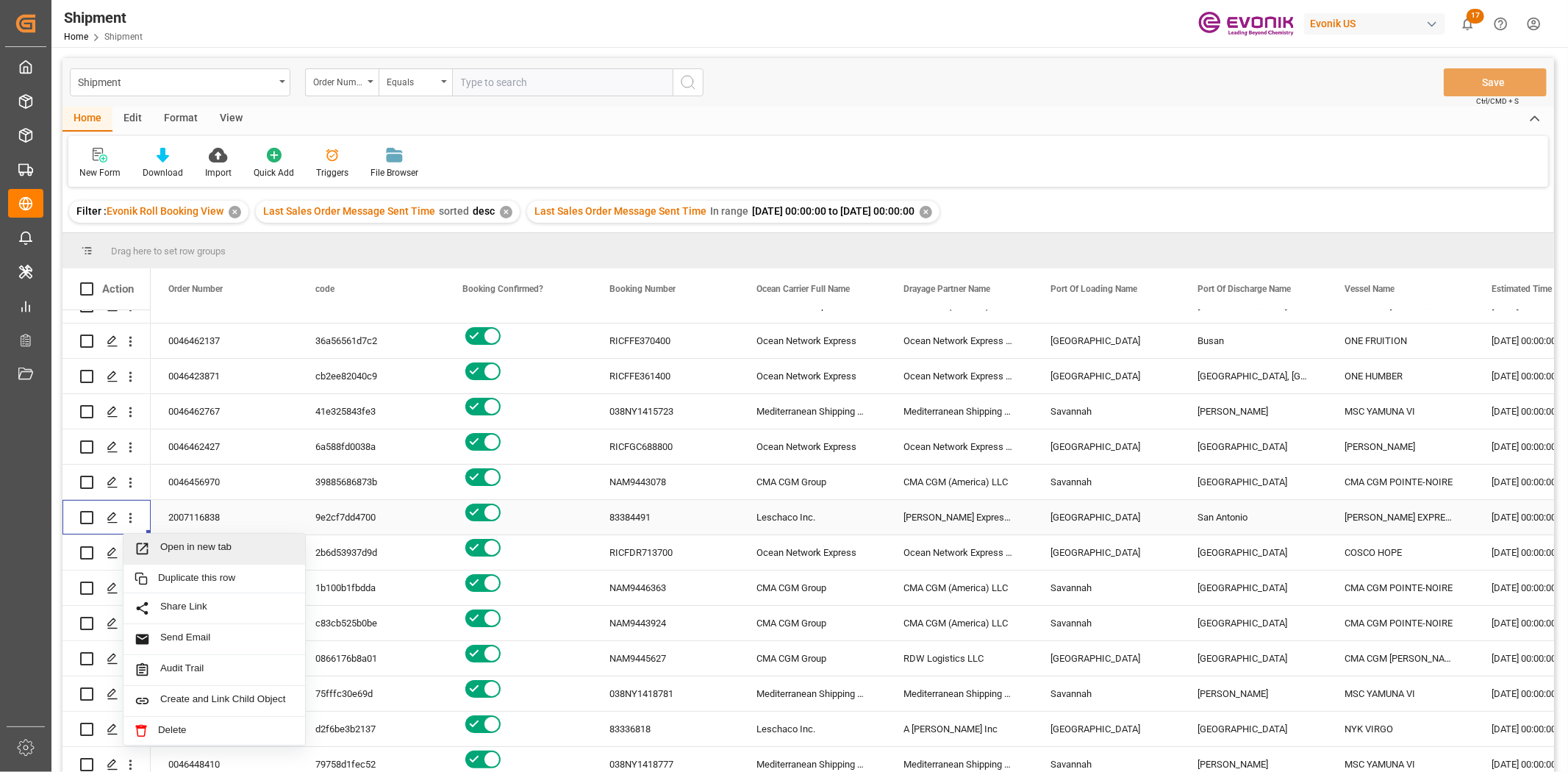
click at [171, 549] on span "Open in new tab" at bounding box center [228, 549] width 134 height 15
drag, startPoint x: 133, startPoint y: 553, endPoint x: 166, endPoint y: 570, distance: 37.1
click at [133, 555] on icon "open menu" at bounding box center [131, 553] width 15 height 15
click at [191, 583] on span "Open in new tab" at bounding box center [228, 583] width 134 height 15
click at [128, 587] on icon "open menu" at bounding box center [131, 589] width 15 height 15
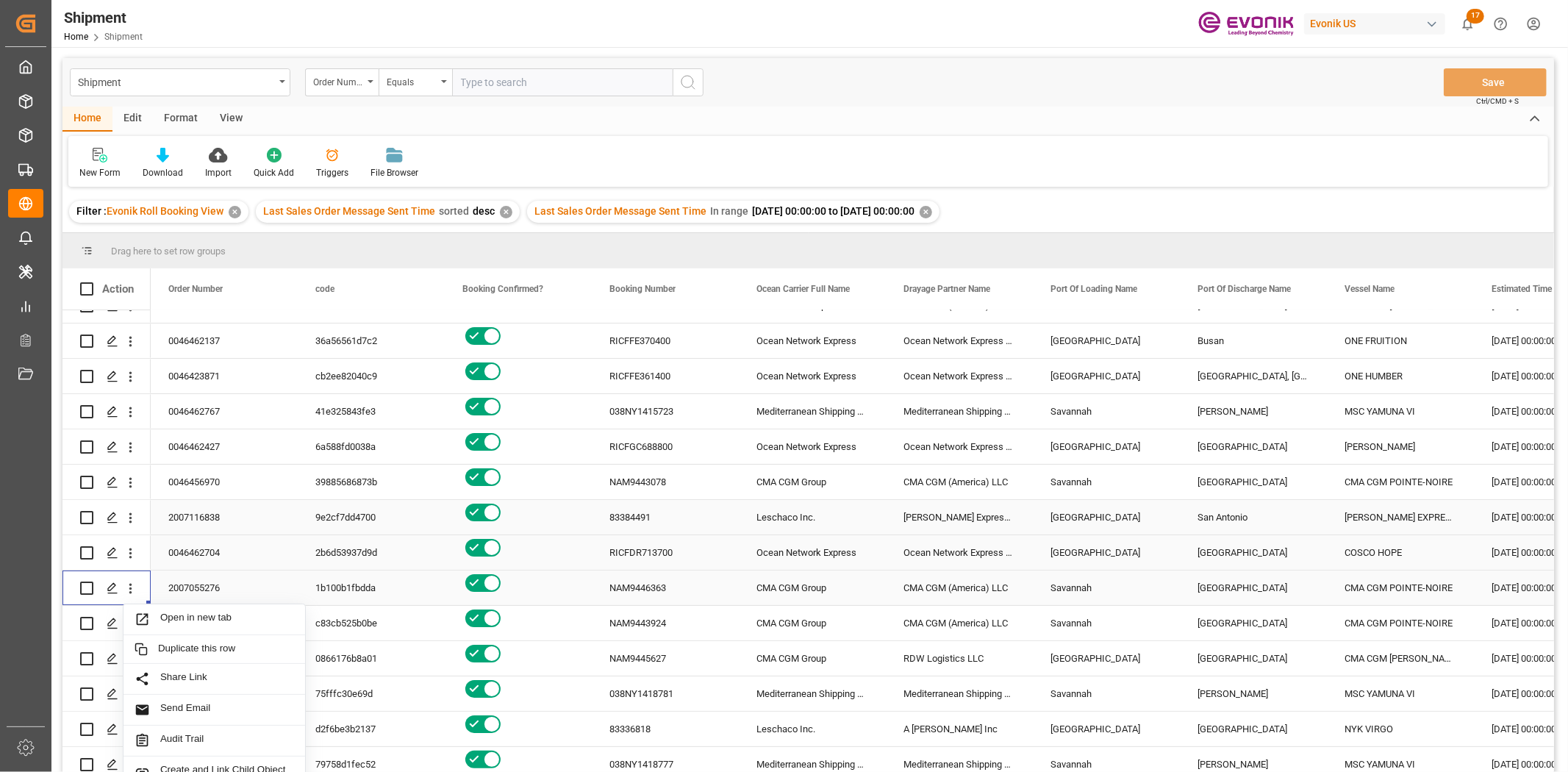
click at [169, 595] on span "Open in new tab" at bounding box center [228, 619] width 134 height 15
click at [133, 595] on icon "open menu" at bounding box center [131, 623] width 15 height 15
click at [169, 595] on span "Open in new tab" at bounding box center [228, 655] width 134 height 15
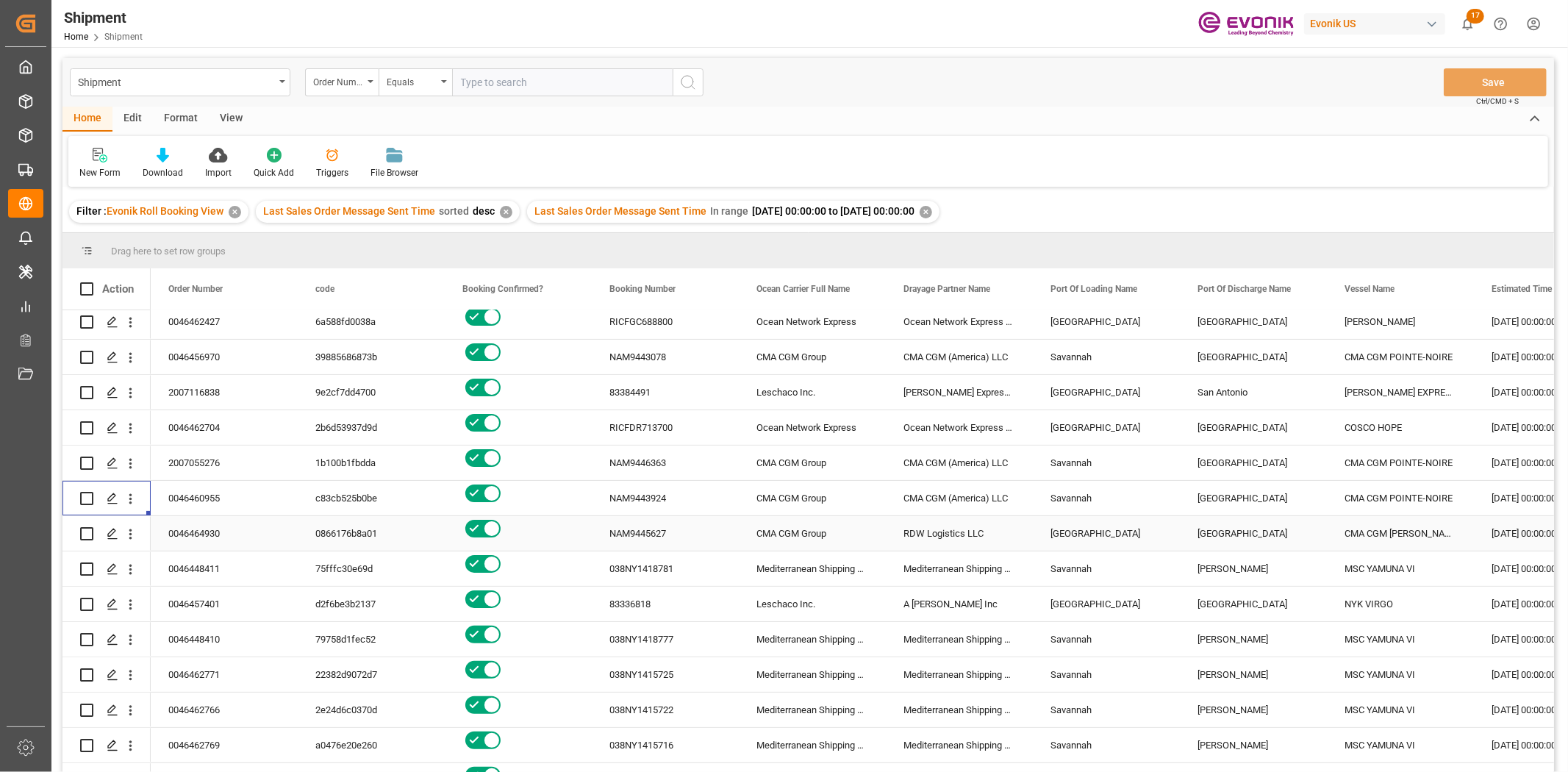
scroll to position [326, 0]
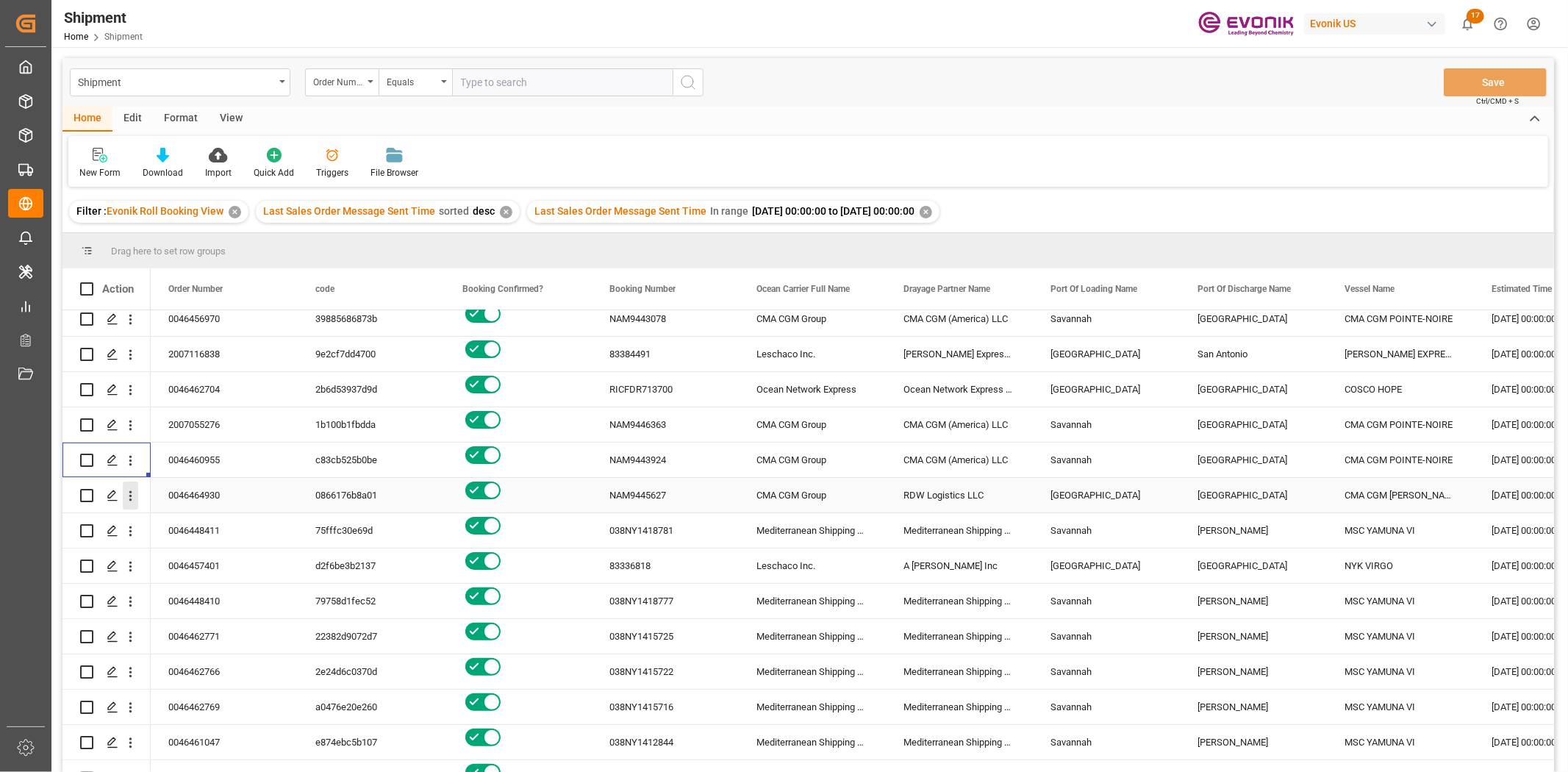
click at [133, 494] on icon "open menu" at bounding box center [131, 496] width 15 height 15
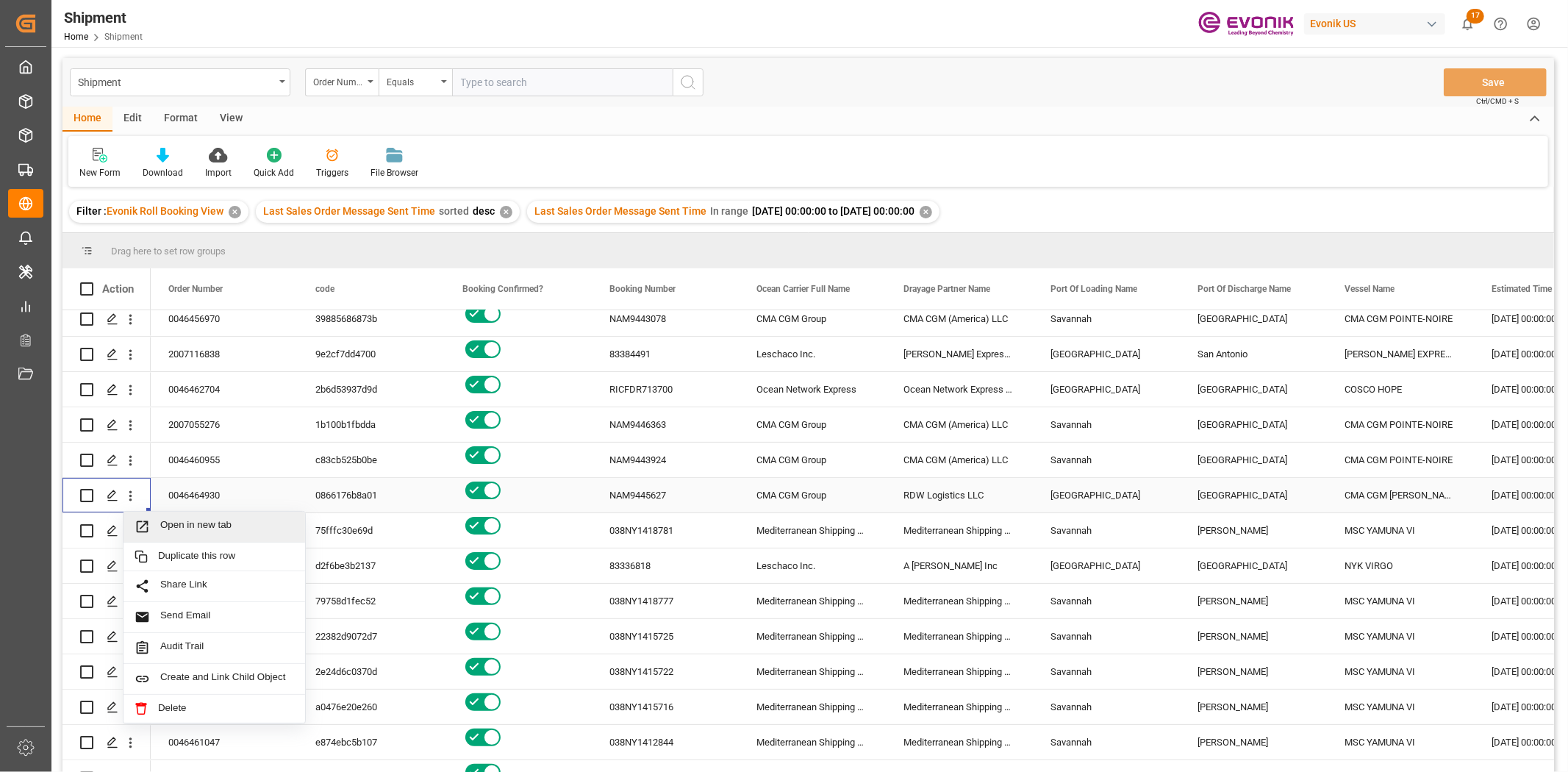
click at [169, 523] on span "Open in new tab" at bounding box center [228, 527] width 134 height 15
drag, startPoint x: 127, startPoint y: 527, endPoint x: 177, endPoint y: 552, distance: 55.9
click at [129, 531] on icon "open menu" at bounding box center [131, 531] width 15 height 15
click at [200, 561] on span "Open in new tab" at bounding box center [228, 562] width 134 height 15
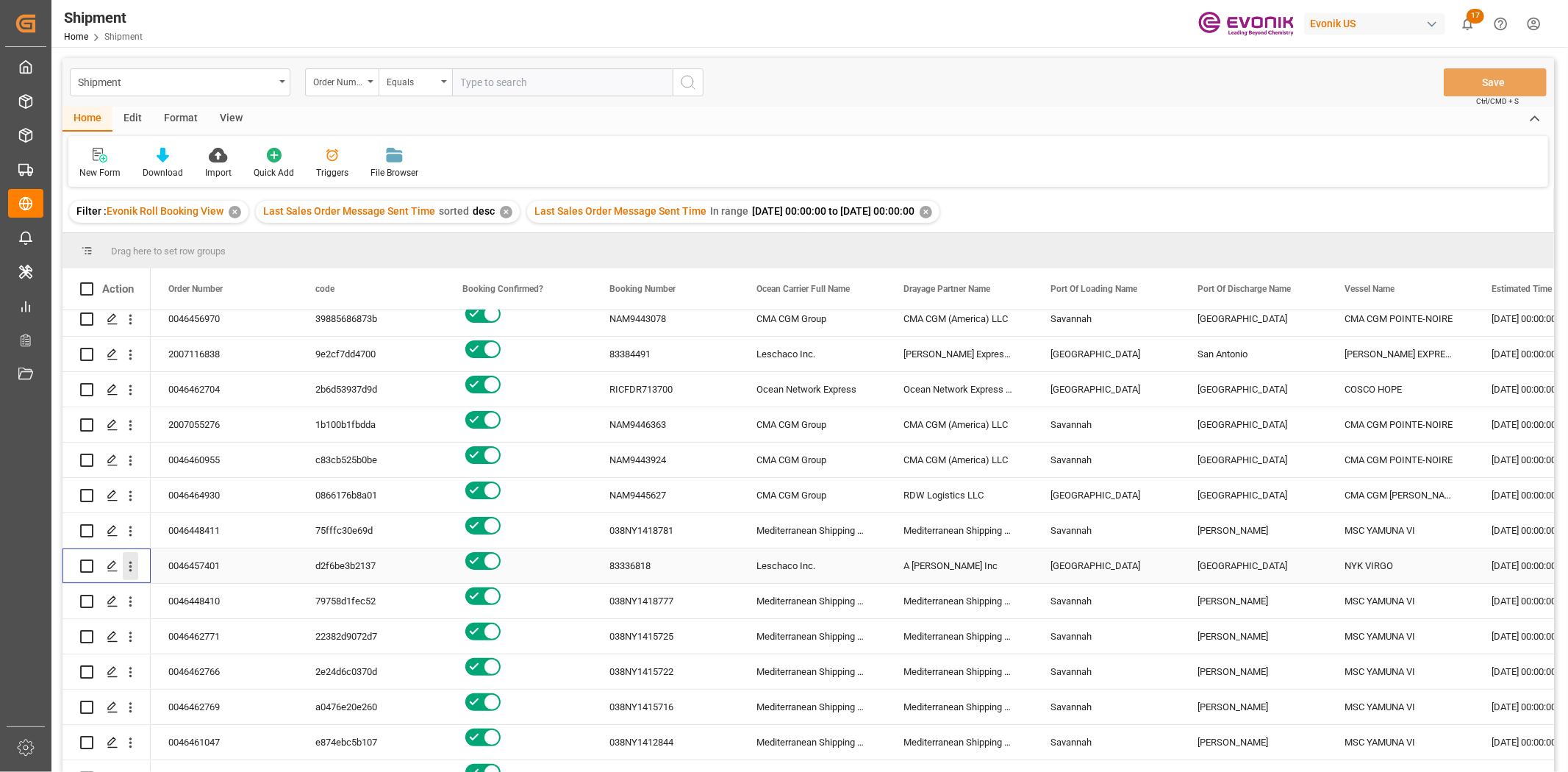
drag, startPoint x: 131, startPoint y: 565, endPoint x: 193, endPoint y: 578, distance: 63.3
click at [131, 566] on icon "open menu" at bounding box center [130, 566] width 3 height 10
click at [213, 590] on span "Open in new tab" at bounding box center [228, 597] width 134 height 15
click at [129, 595] on icon "open menu" at bounding box center [130, 602] width 3 height 10
click at [167, 595] on span "Open in new tab" at bounding box center [228, 633] width 134 height 15
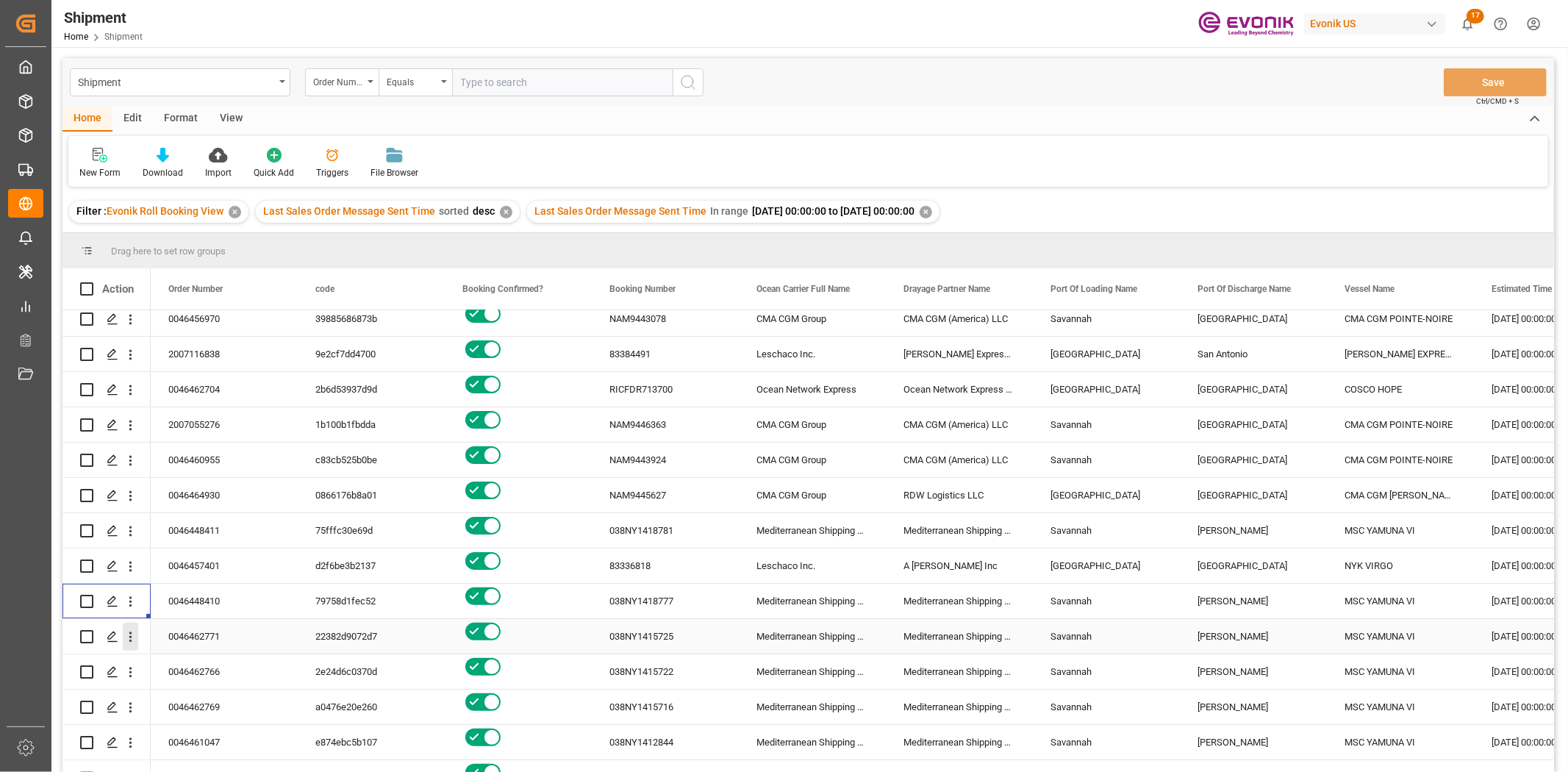
click at [127, 595] on button "open menu" at bounding box center [131, 636] width 15 height 28
click at [193, 595] on span "Open in new tab" at bounding box center [228, 668] width 134 height 15
click at [135, 595] on icon "open menu" at bounding box center [131, 672] width 15 height 15
click at [172, 595] on span "Open in new tab" at bounding box center [228, 703] width 134 height 15
click at [126, 595] on icon "open menu" at bounding box center [131, 707] width 15 height 15
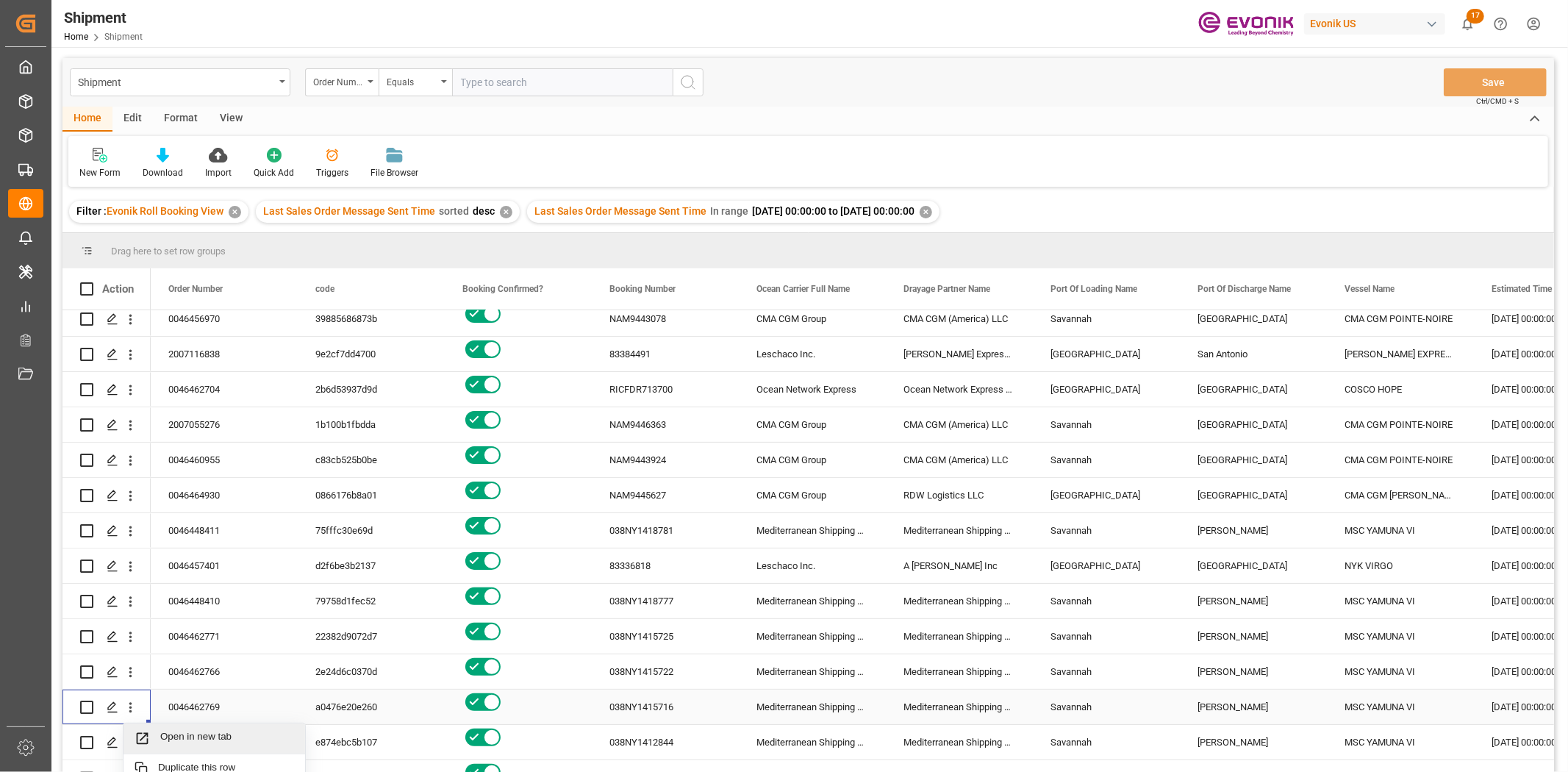
click at [206, 595] on div "Open in new tab" at bounding box center [214, 739] width 182 height 31
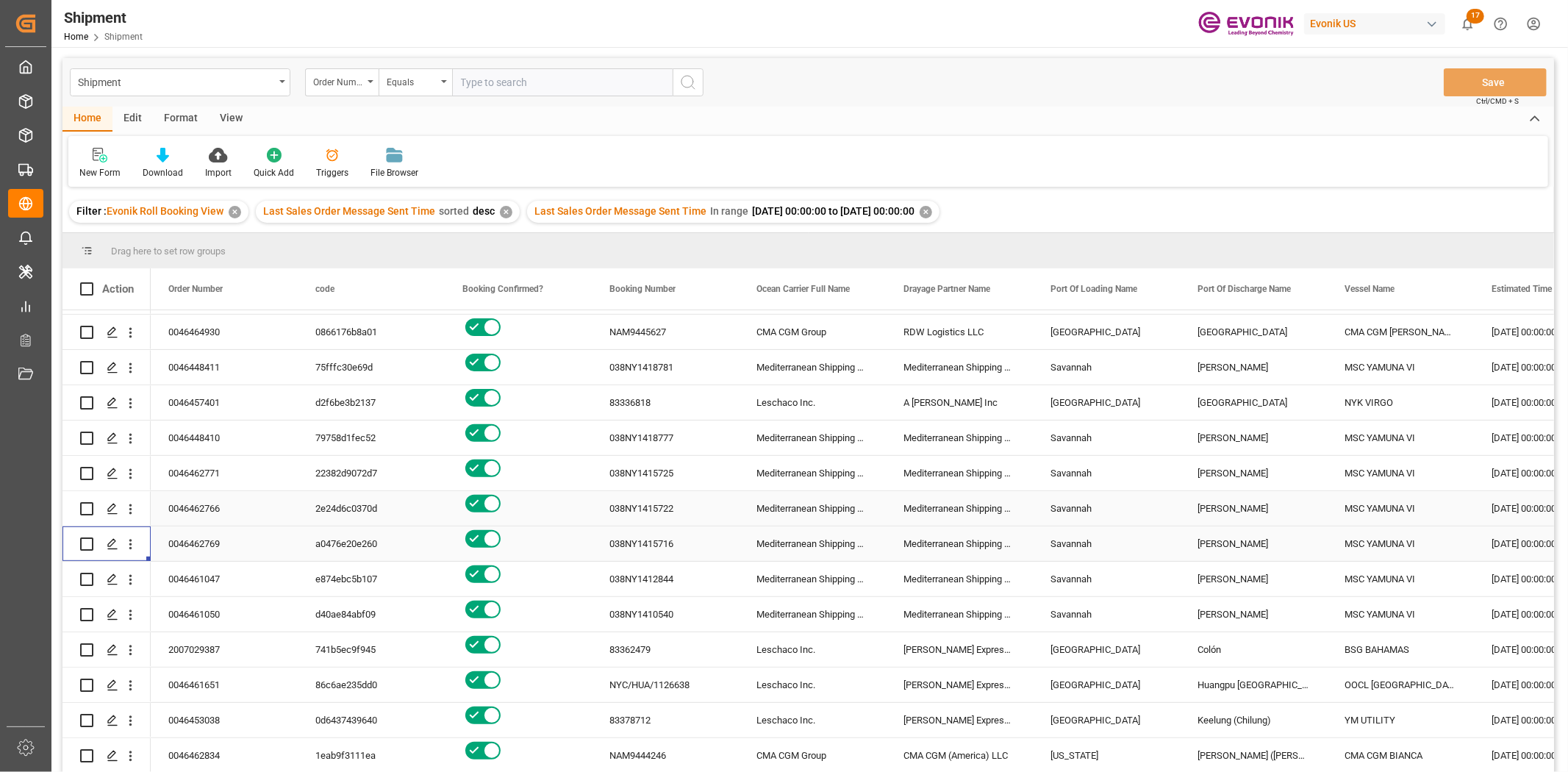
scroll to position [652, 0]
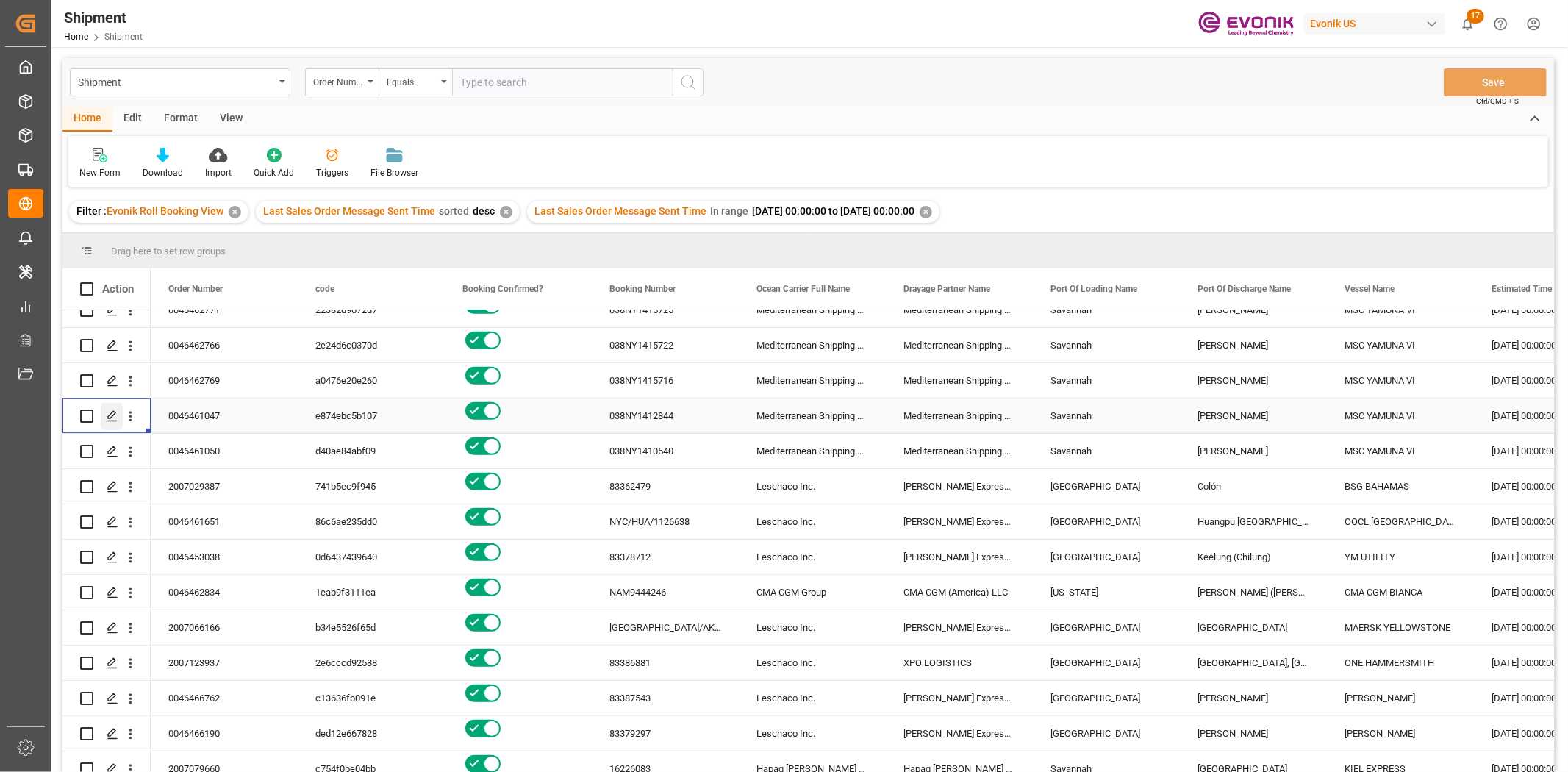
click at [121, 414] on div "Press SPACE to select this row." at bounding box center [112, 416] width 22 height 27
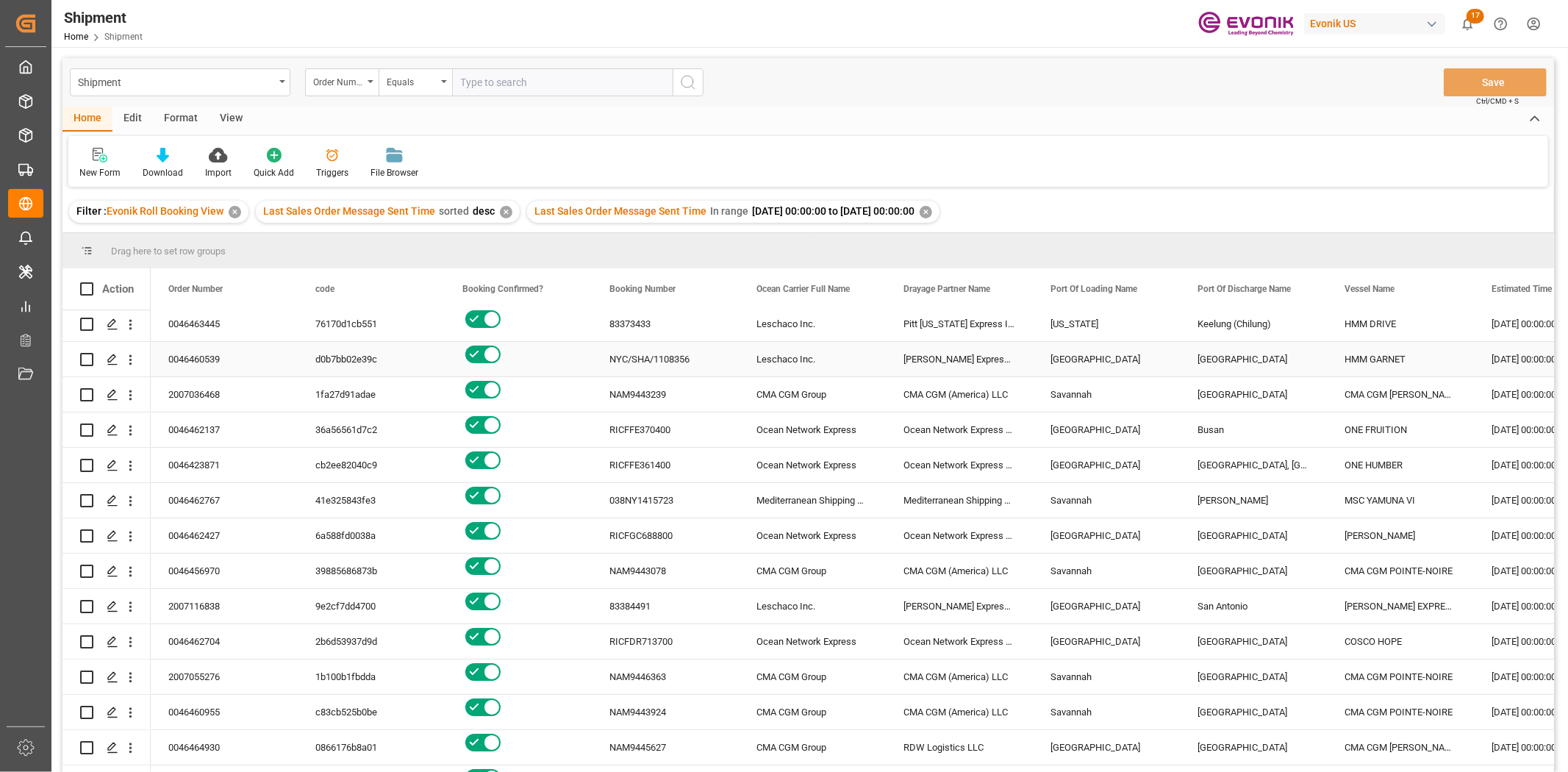
scroll to position [489, 0]
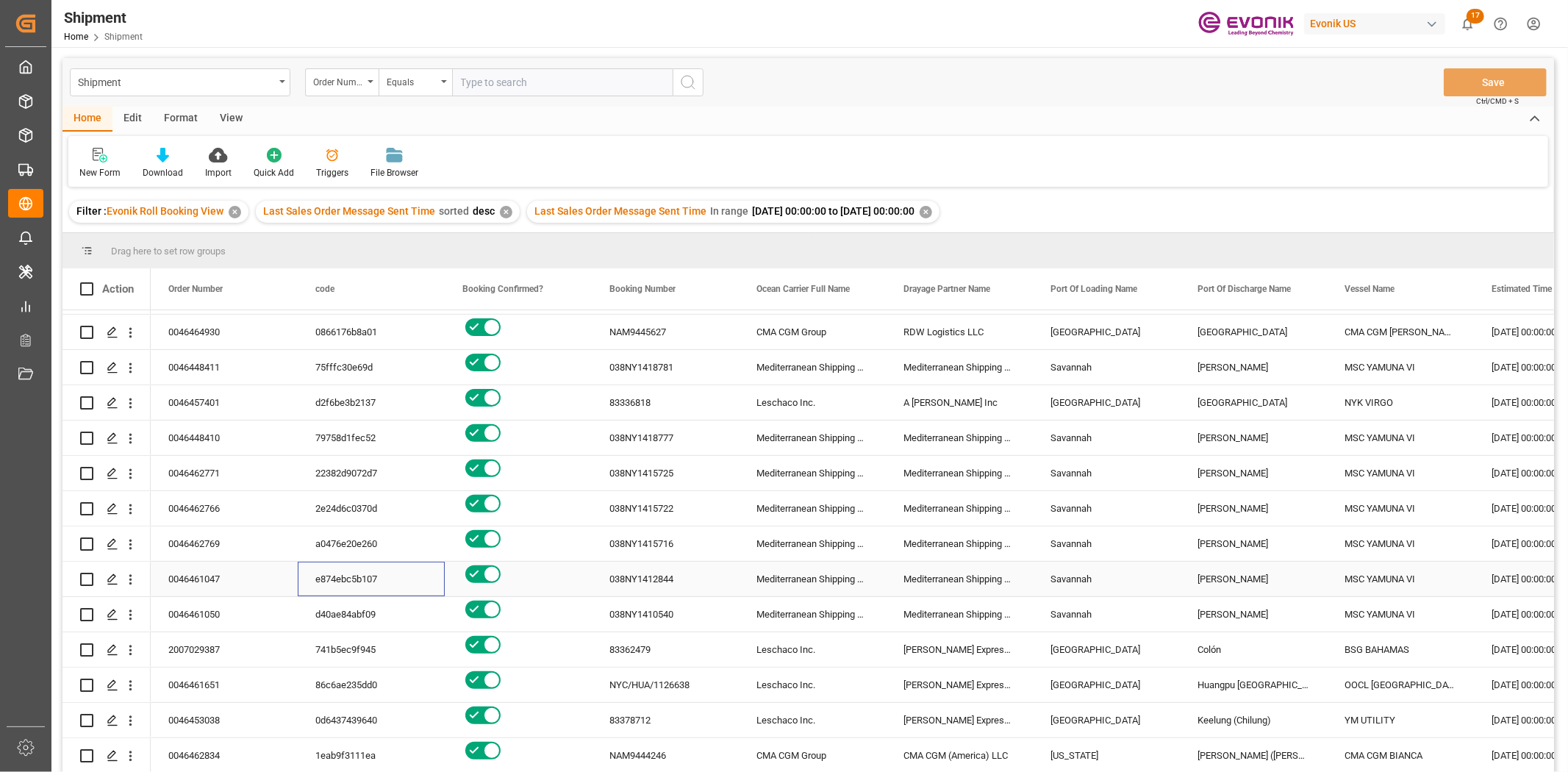
click at [358, 574] on div "e874ebc5b107" at bounding box center [370, 578] width 147 height 35
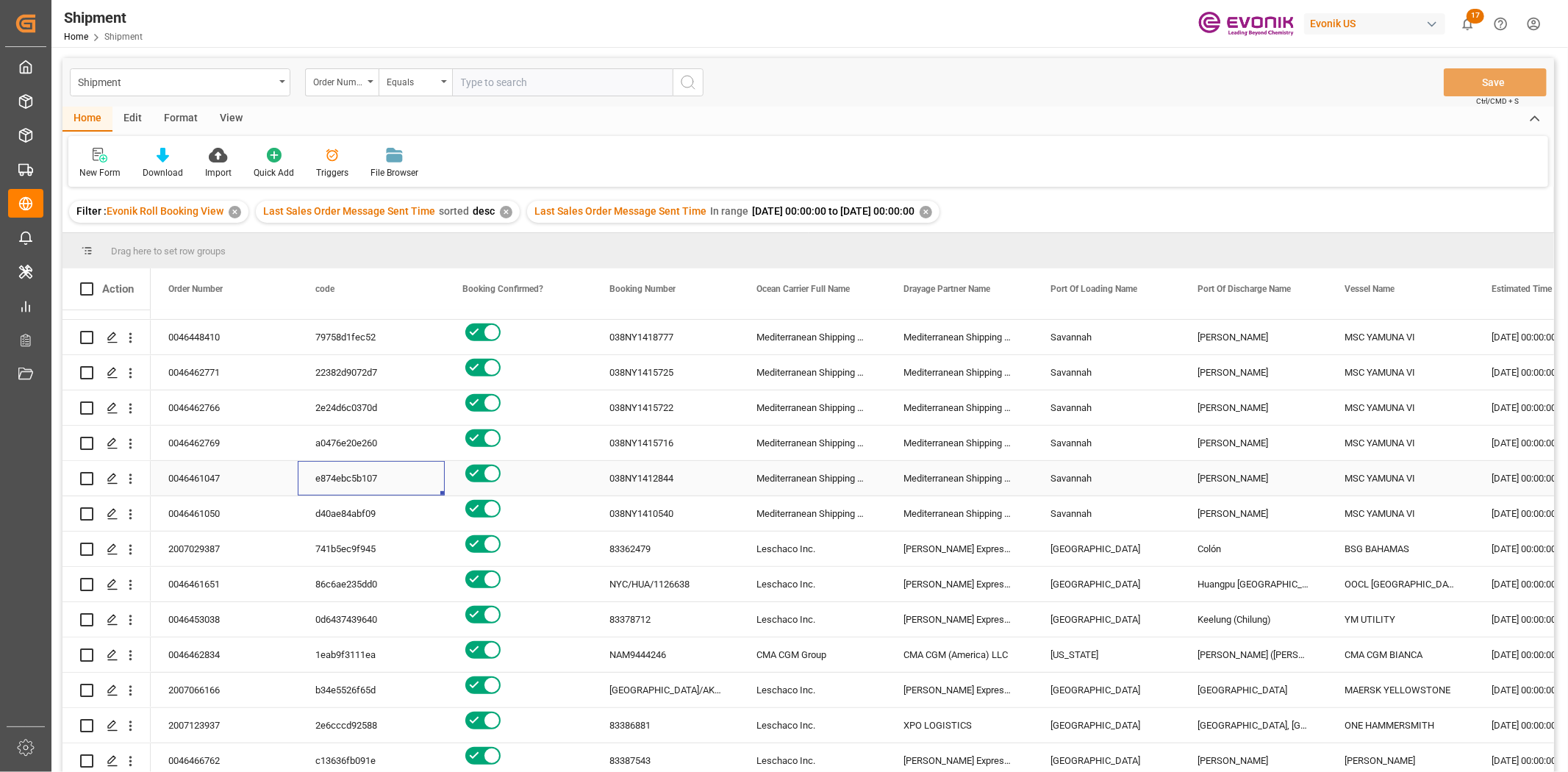
scroll to position [652, 0]
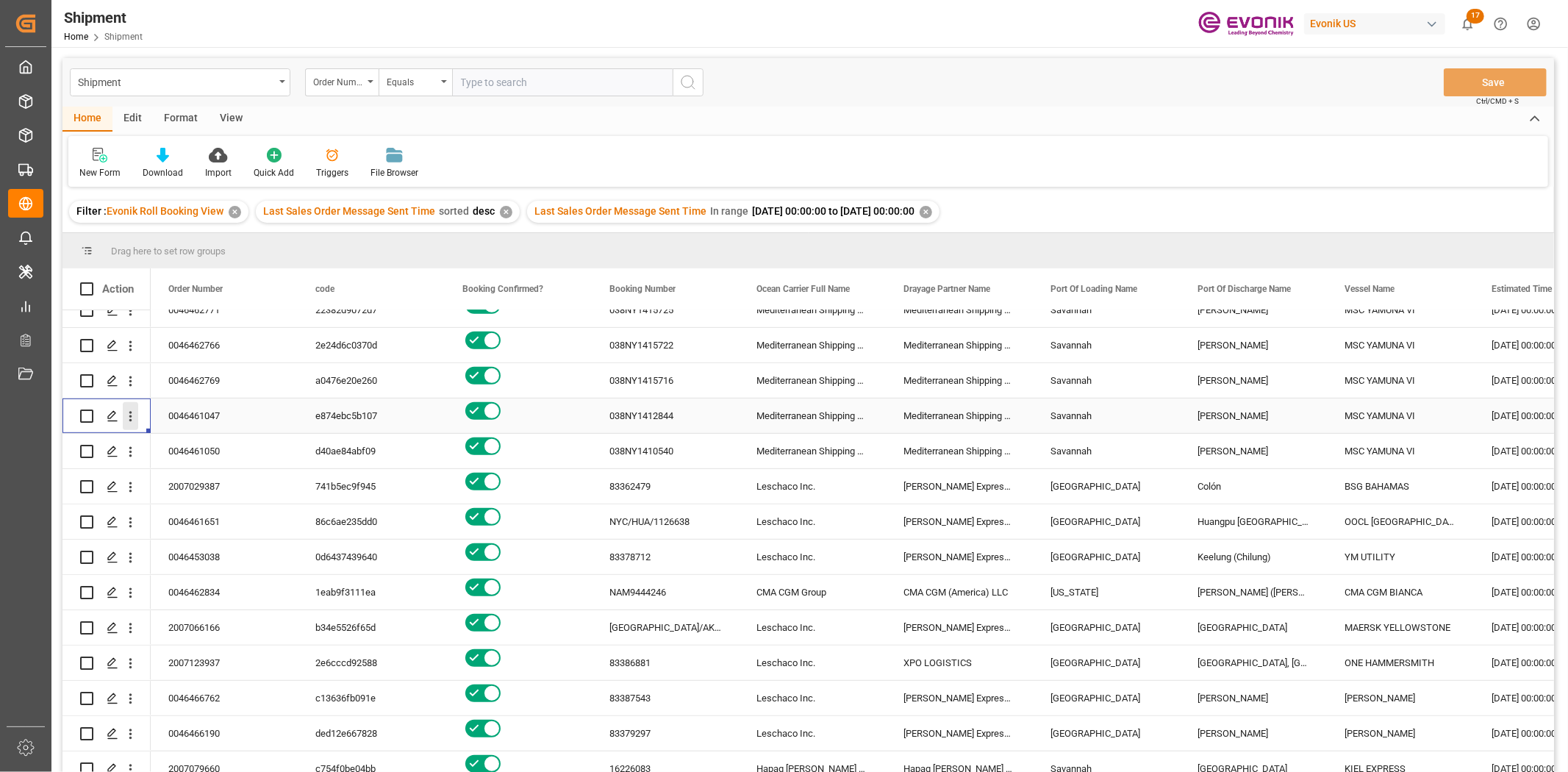
click at [131, 412] on icon "open menu" at bounding box center [130, 417] width 3 height 10
click at [180, 435] on div "Open in new tab" at bounding box center [214, 448] width 182 height 31
click at [133, 451] on icon "open menu" at bounding box center [131, 452] width 15 height 15
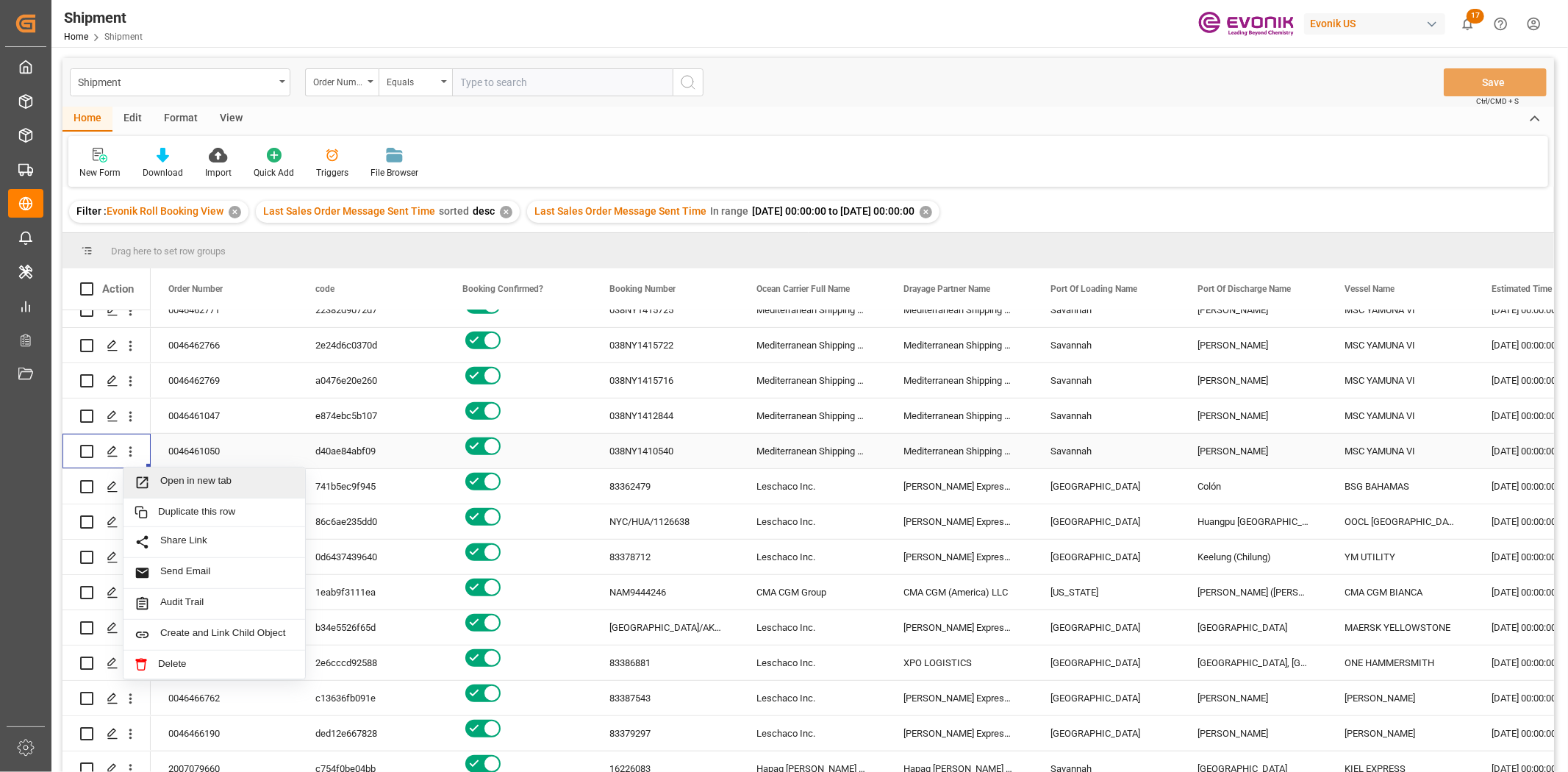
click at [149, 476] on icon "Press SPACE to select this row." at bounding box center [142, 482] width 15 height 15
click at [127, 489] on icon "open menu" at bounding box center [131, 487] width 15 height 15
click at [164, 510] on span "Open in new tab" at bounding box center [228, 518] width 134 height 15
click at [130, 520] on icon "open menu" at bounding box center [130, 522] width 3 height 10
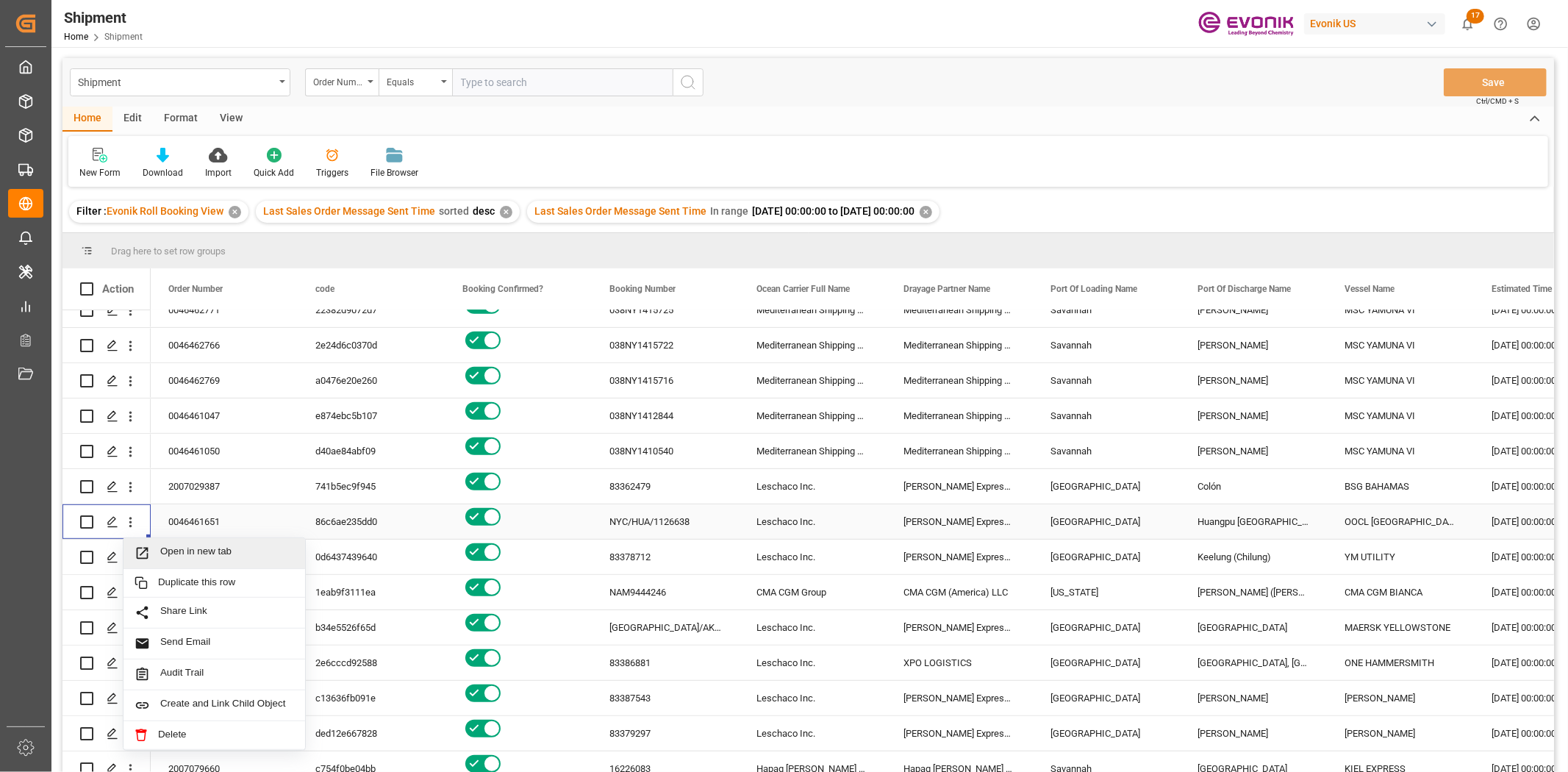
drag, startPoint x: 144, startPoint y: 529, endPoint x: 174, endPoint y: 464, distance: 71.6
click at [182, 549] on span "Open in new tab" at bounding box center [228, 553] width 134 height 15
click at [130, 554] on icon "open menu" at bounding box center [130, 558] width 3 height 10
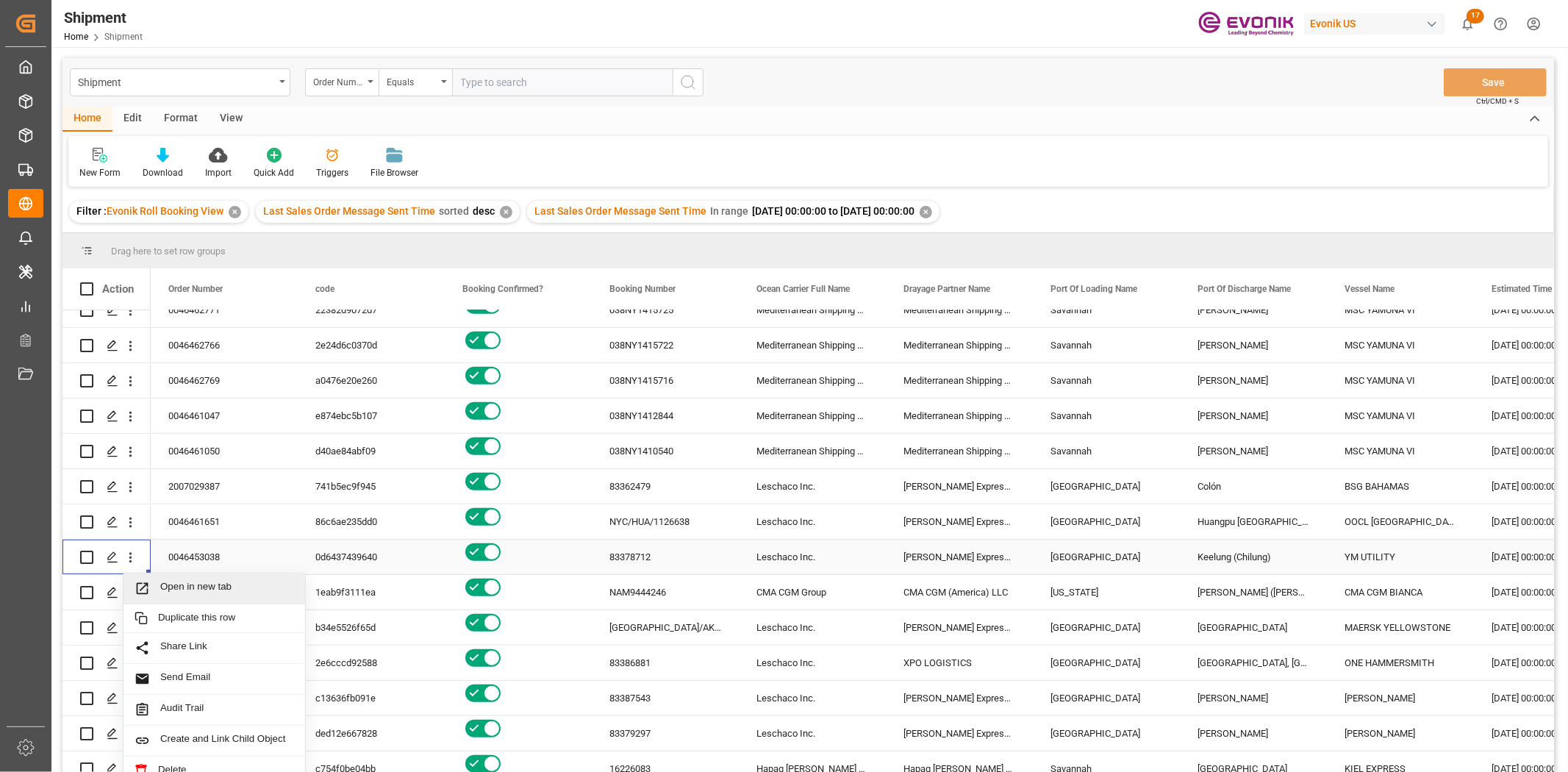
click at [172, 595] on div "Open in new tab" at bounding box center [214, 589] width 182 height 31
click at [128, 595] on icon "open menu" at bounding box center [131, 593] width 15 height 15
click at [178, 595] on div "Open in new tab" at bounding box center [214, 624] width 182 height 31
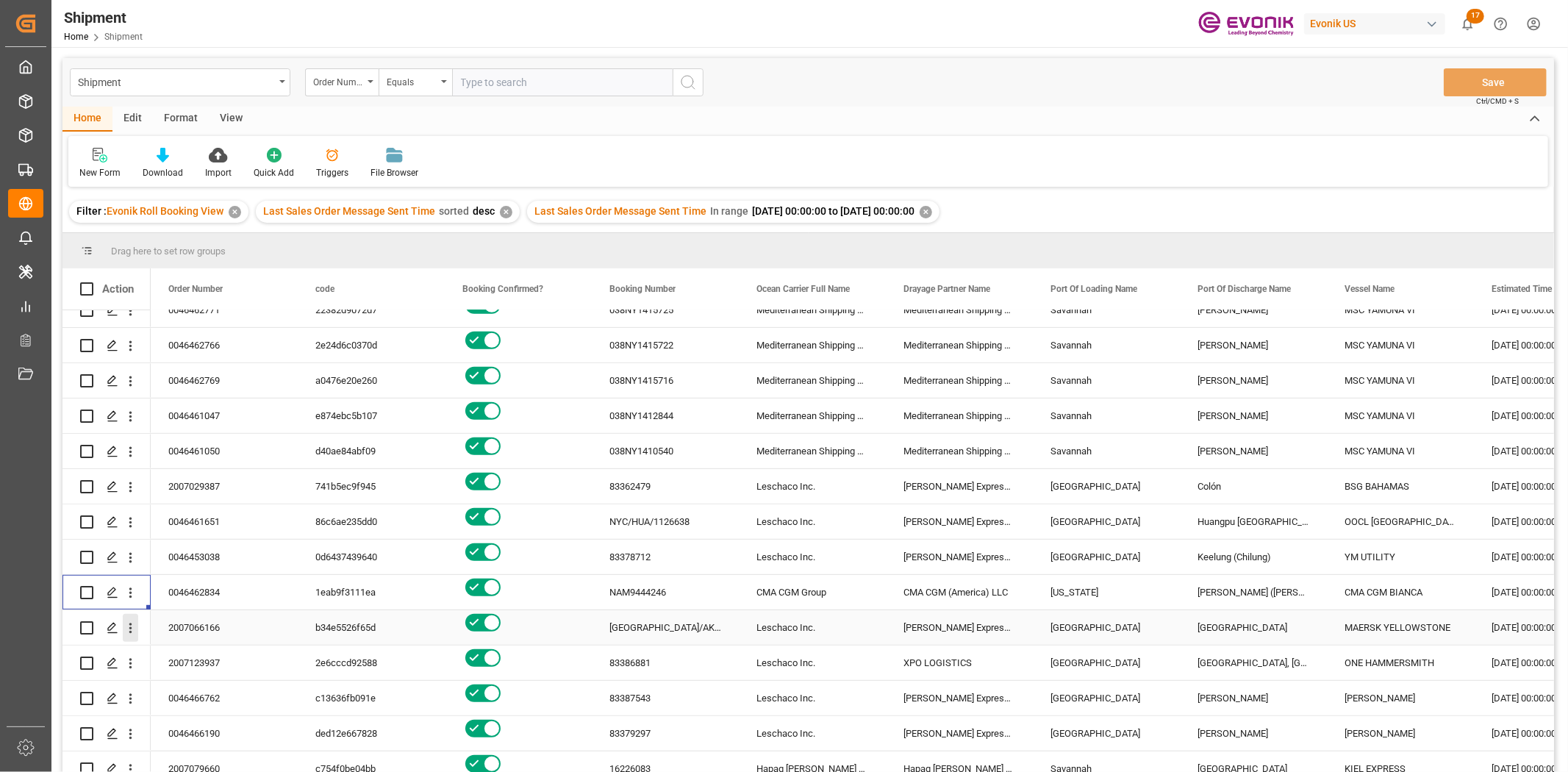
click at [128, 595] on icon "open menu" at bounding box center [131, 628] width 15 height 15
click at [189, 595] on span "Open in new tab" at bounding box center [228, 659] width 134 height 15
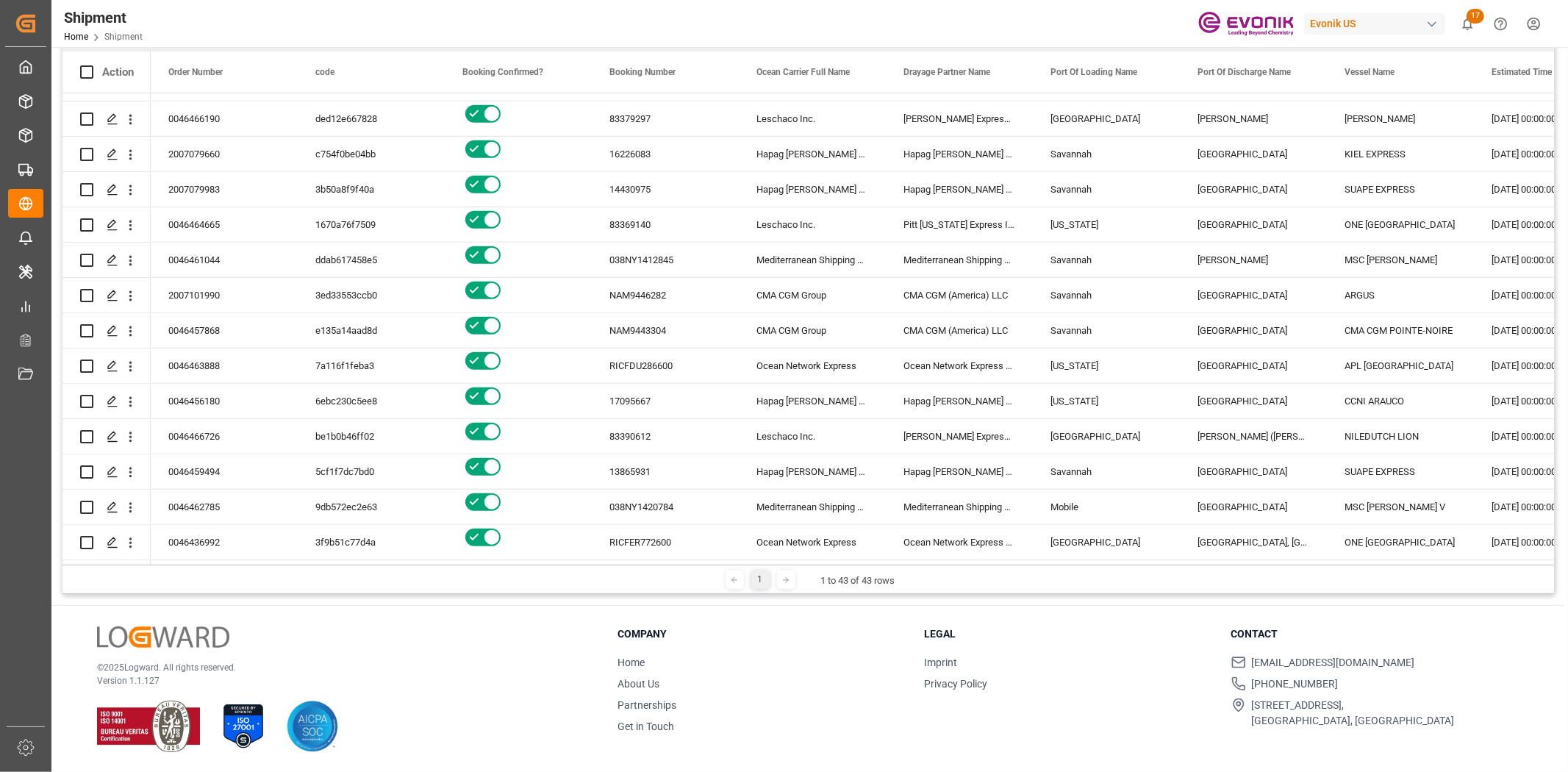
scroll to position [892, 0]
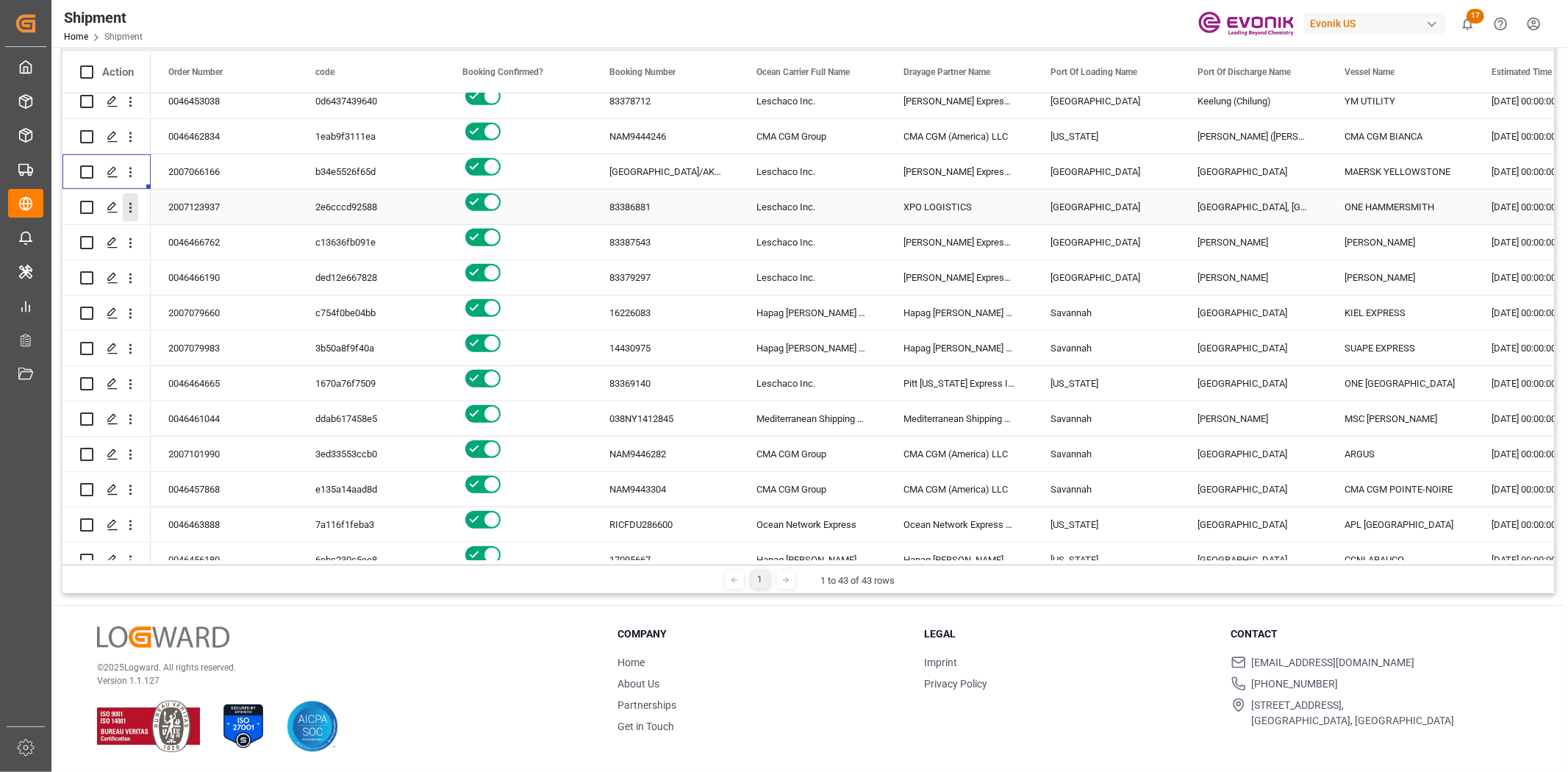
click at [130, 206] on icon "open menu" at bounding box center [130, 208] width 3 height 10
click at [177, 235] on span "Open in new tab" at bounding box center [228, 239] width 134 height 15
click at [122, 240] on div "Press SPACE to select this row." at bounding box center [112, 243] width 22 height 27
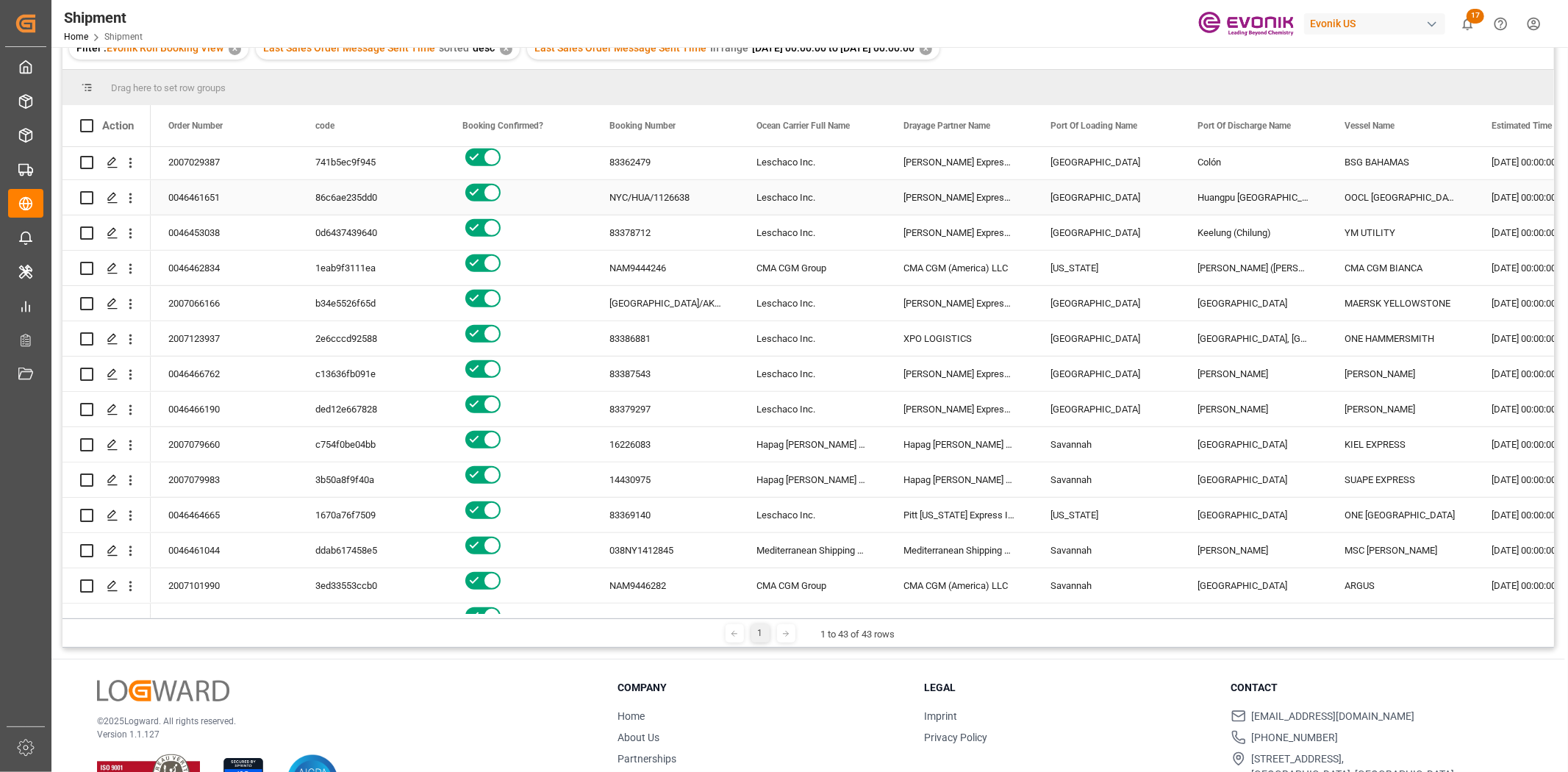
scroll to position [816, 0]
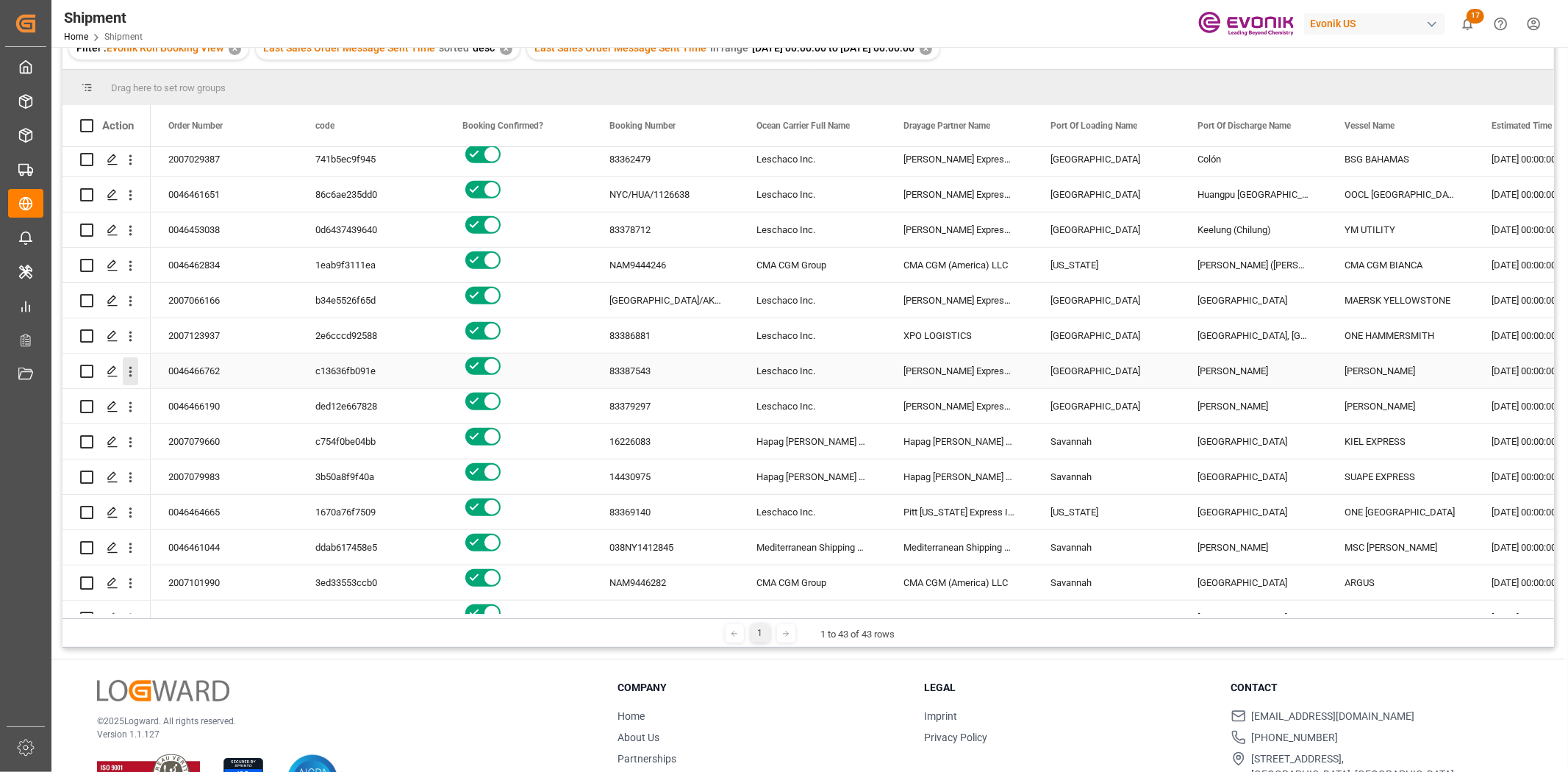
click at [127, 366] on icon "open menu" at bounding box center [131, 371] width 15 height 15
click at [217, 404] on span "Open in new tab" at bounding box center [228, 403] width 134 height 15
click at [128, 402] on icon "open menu" at bounding box center [131, 407] width 15 height 15
click at [165, 428] on div "Open in new tab" at bounding box center [214, 438] width 182 height 31
click at [135, 439] on icon "open menu" at bounding box center [131, 442] width 15 height 15
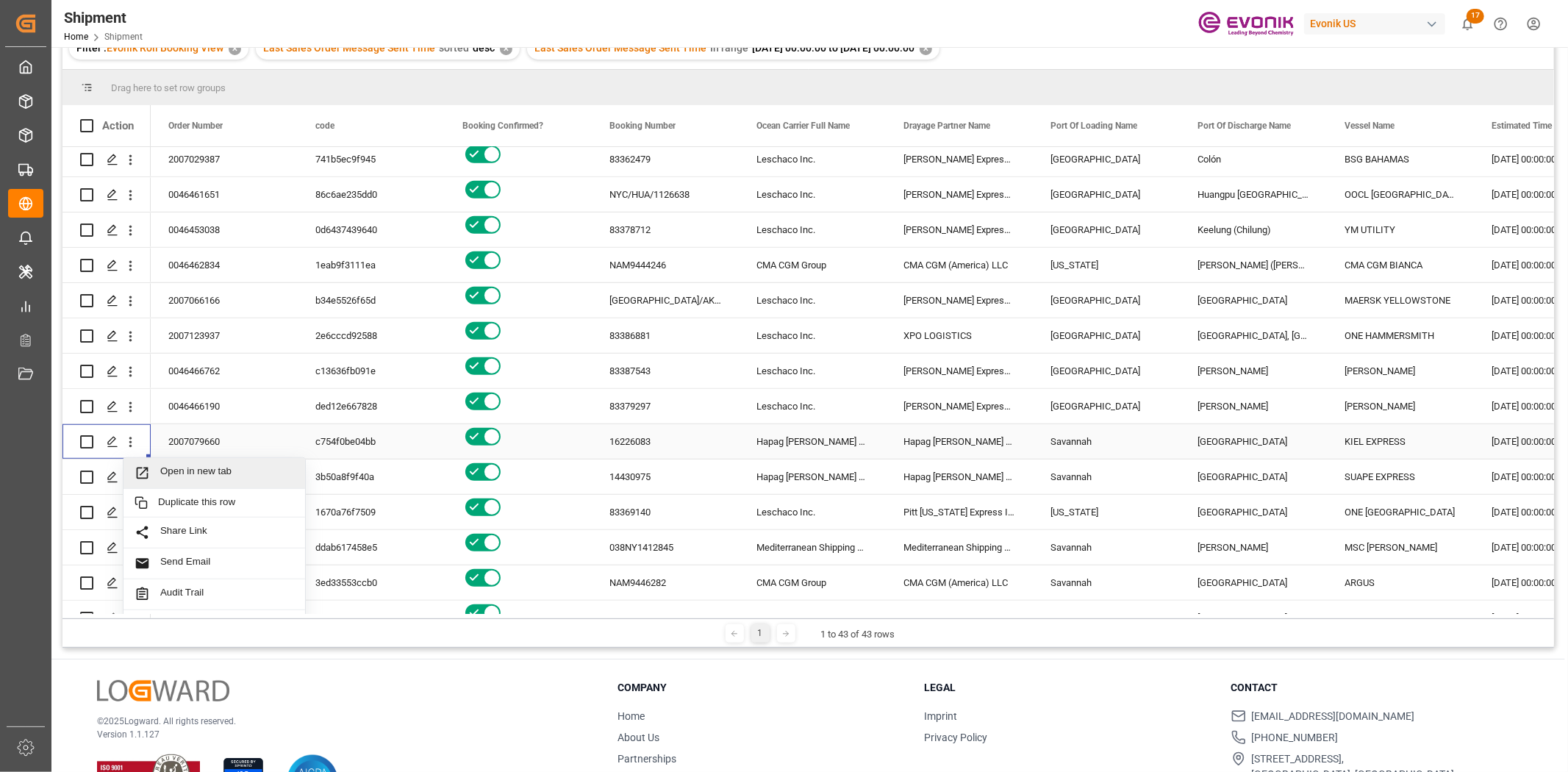
click at [167, 469] on span "Open in new tab" at bounding box center [228, 473] width 134 height 15
click at [133, 476] on icon "open menu" at bounding box center [131, 477] width 15 height 15
click at [172, 502] on span "Open in new tab" at bounding box center [228, 508] width 134 height 15
click at [133, 510] on icon "open menu" at bounding box center [131, 513] width 15 height 15
click at [170, 548] on span "Open in new tab" at bounding box center [228, 544] width 134 height 15
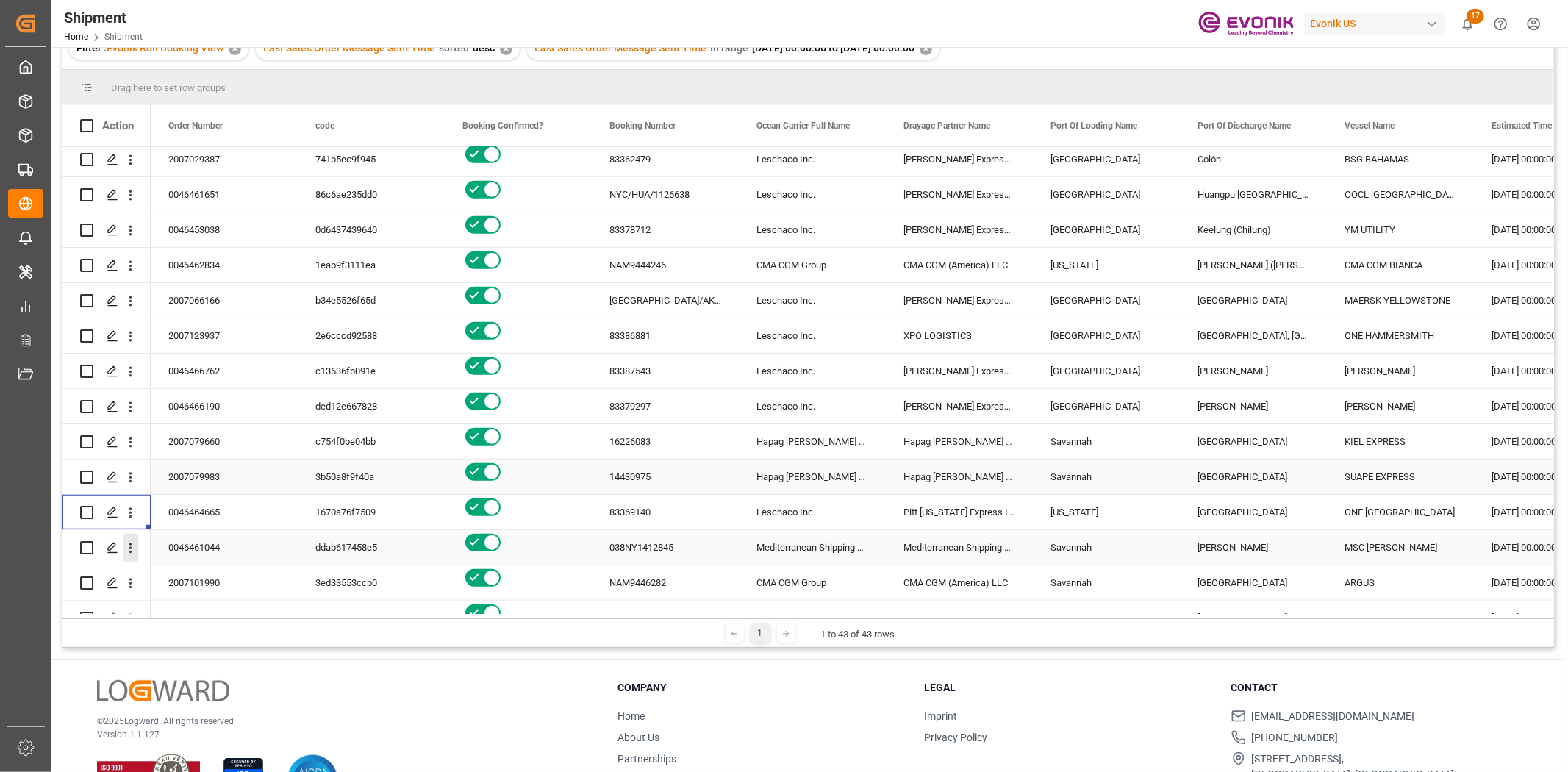
click at [130, 535] on button "open menu" at bounding box center [131, 547] width 15 height 28
click at [189, 570] on div "Open in new tab" at bounding box center [214, 579] width 182 height 31
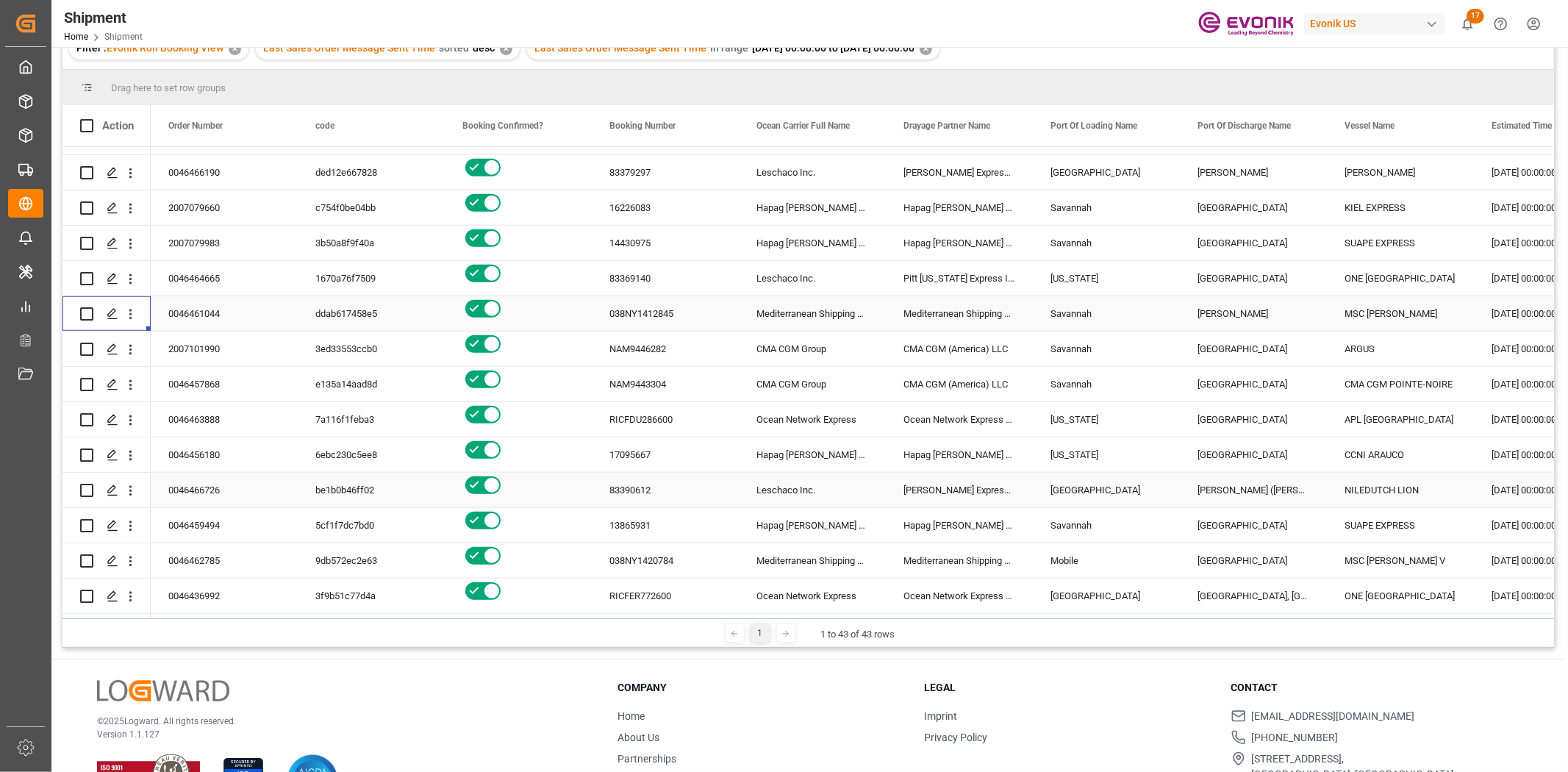
scroll to position [217, 0]
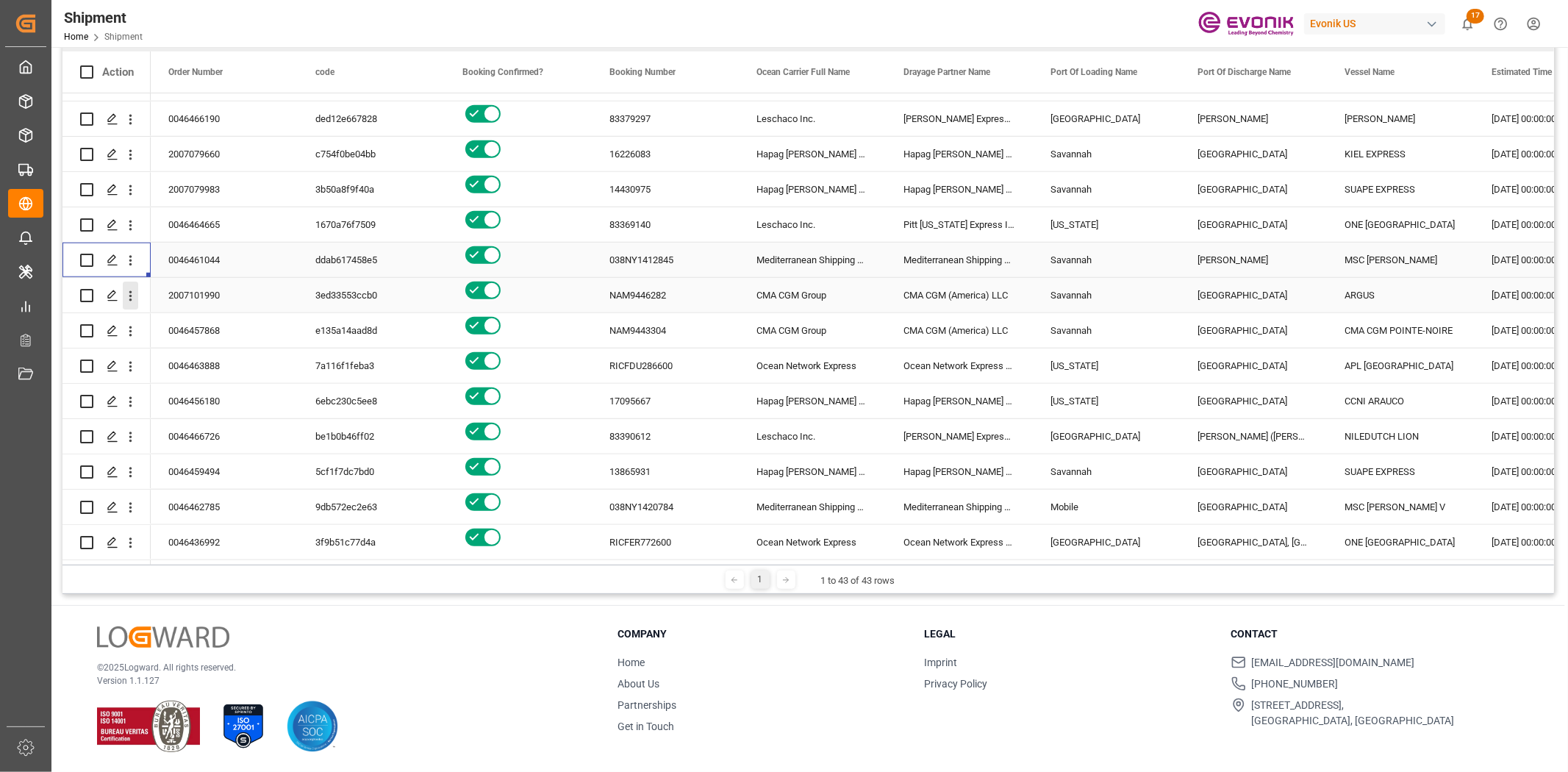
click at [126, 291] on icon "open menu" at bounding box center [131, 296] width 15 height 15
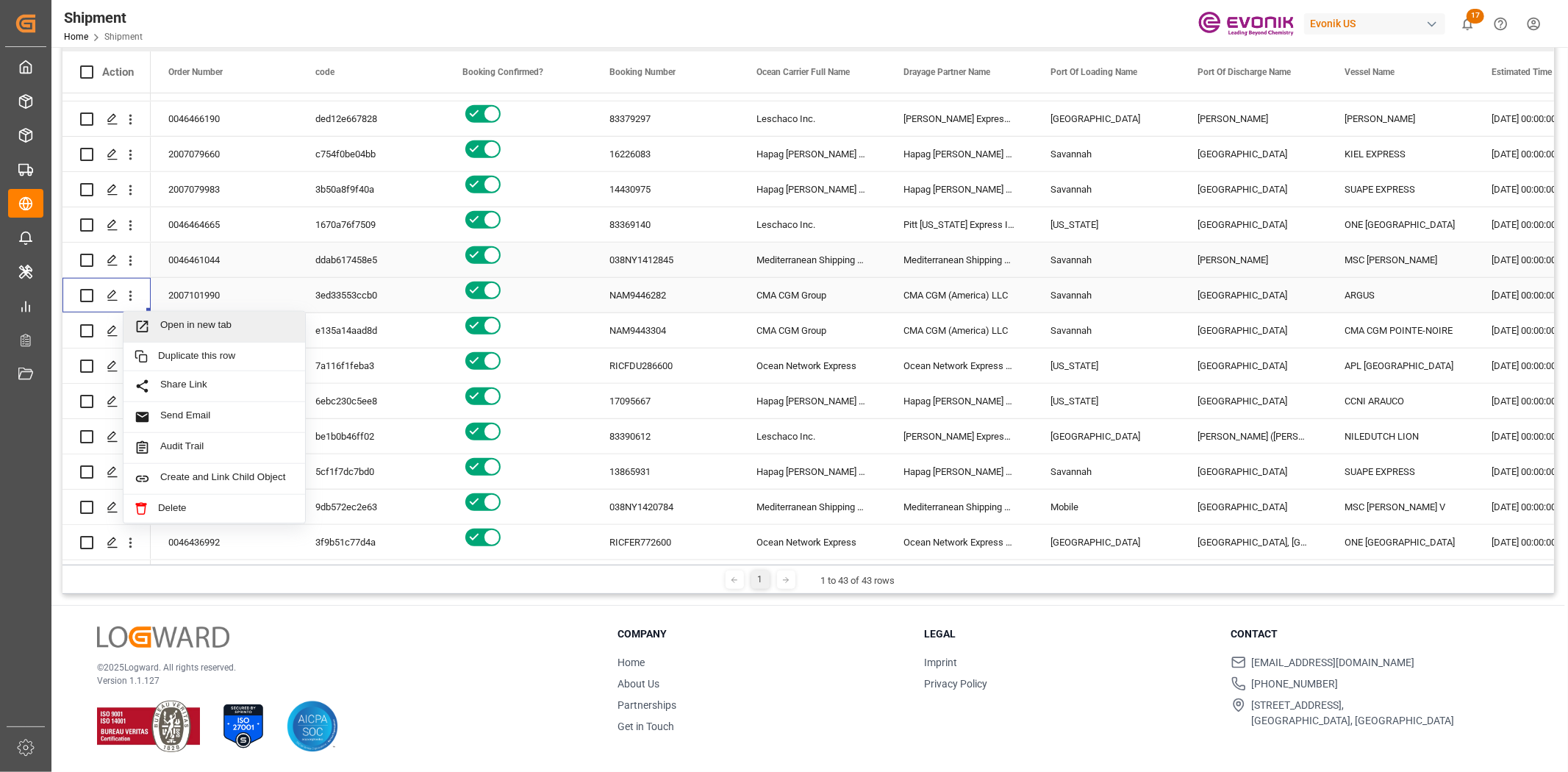
click at [178, 327] on span "Open in new tab" at bounding box center [228, 327] width 134 height 15
click at [127, 327] on icon "open menu" at bounding box center [131, 331] width 15 height 15
click at [180, 355] on span "Open in new tab" at bounding box center [228, 362] width 134 height 15
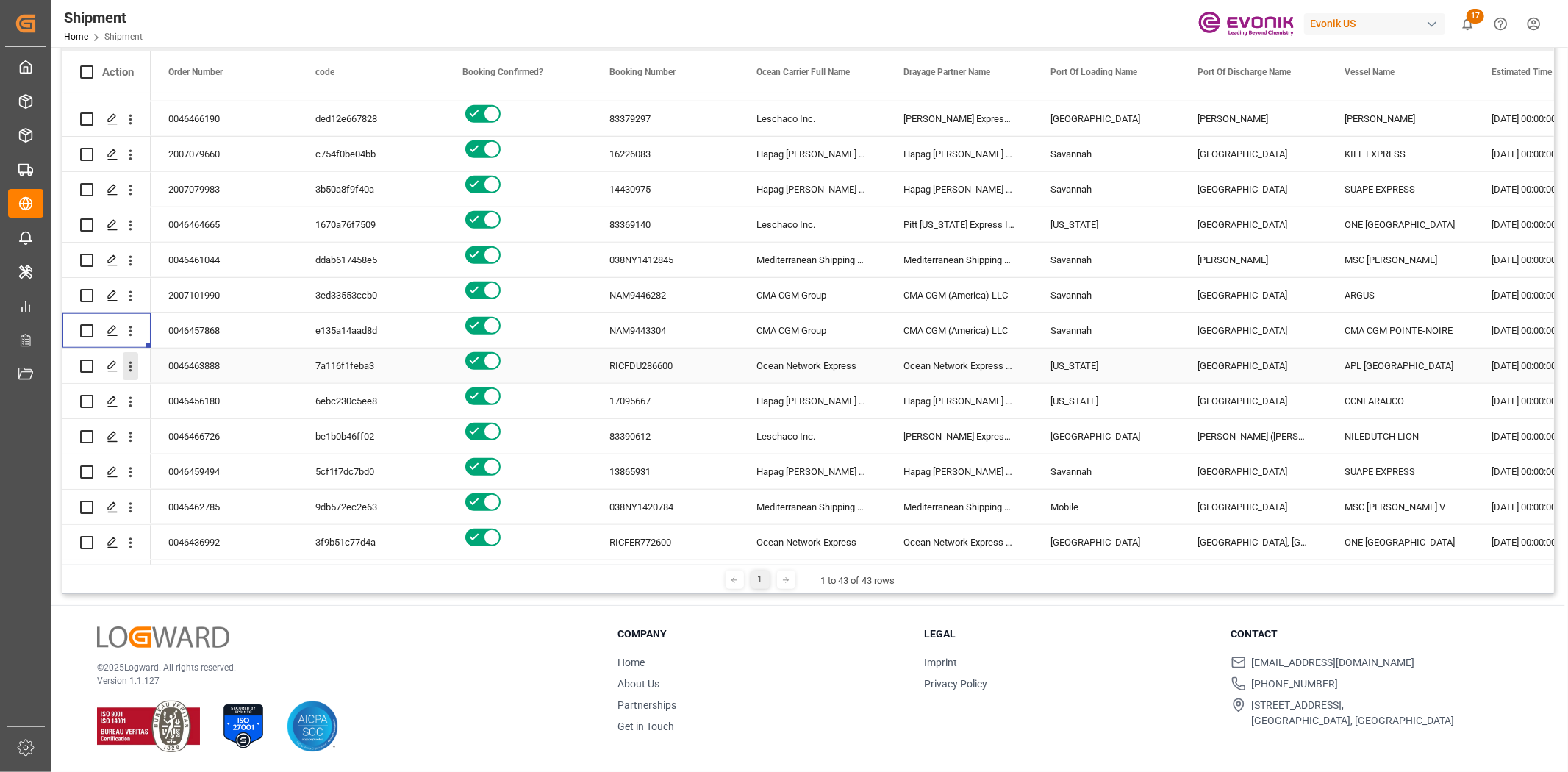
click at [134, 362] on icon "open menu" at bounding box center [131, 366] width 15 height 15
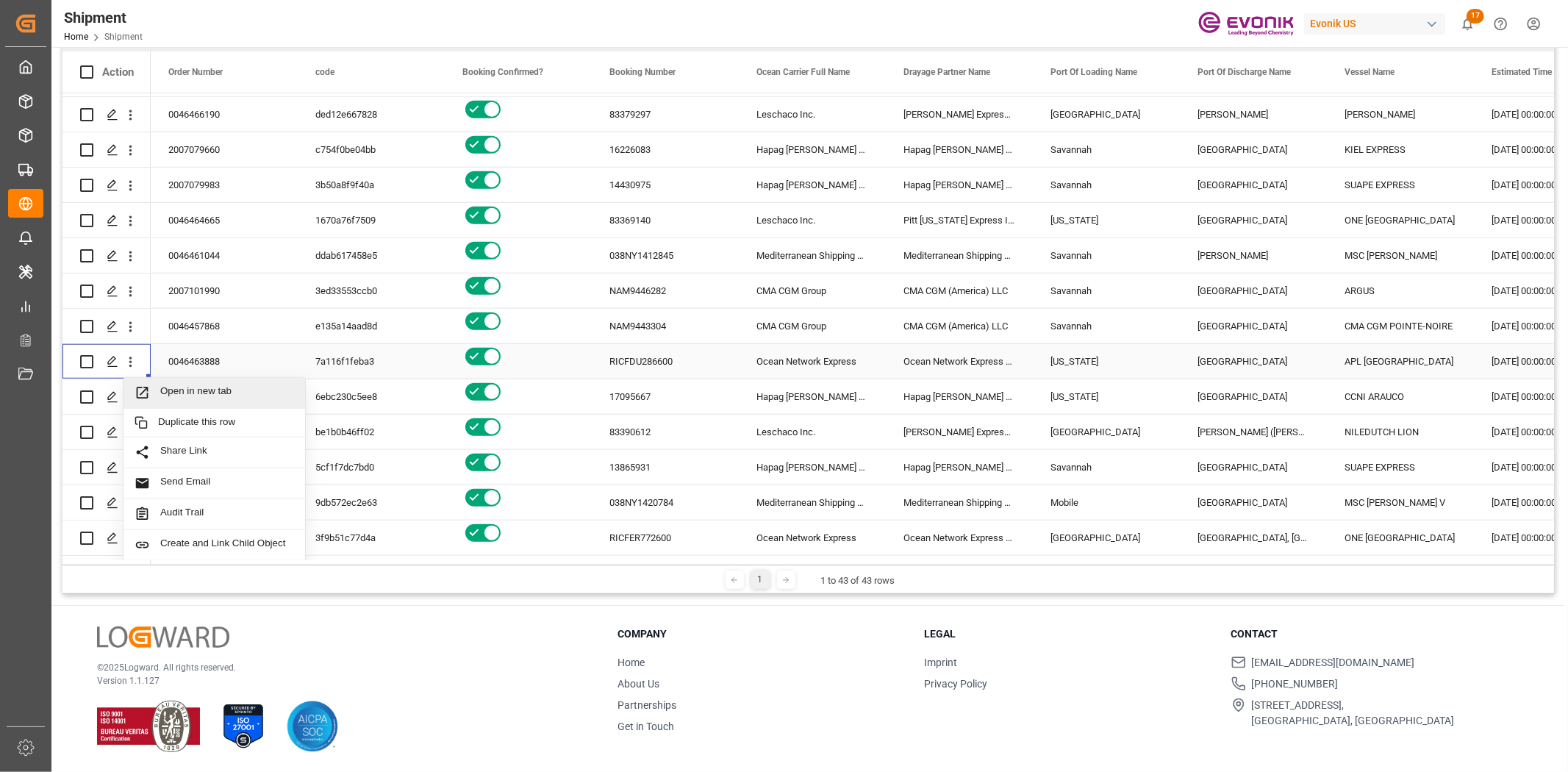
click at [155, 395] on span "Press SPACE to select this row." at bounding box center [147, 392] width 25 height 15
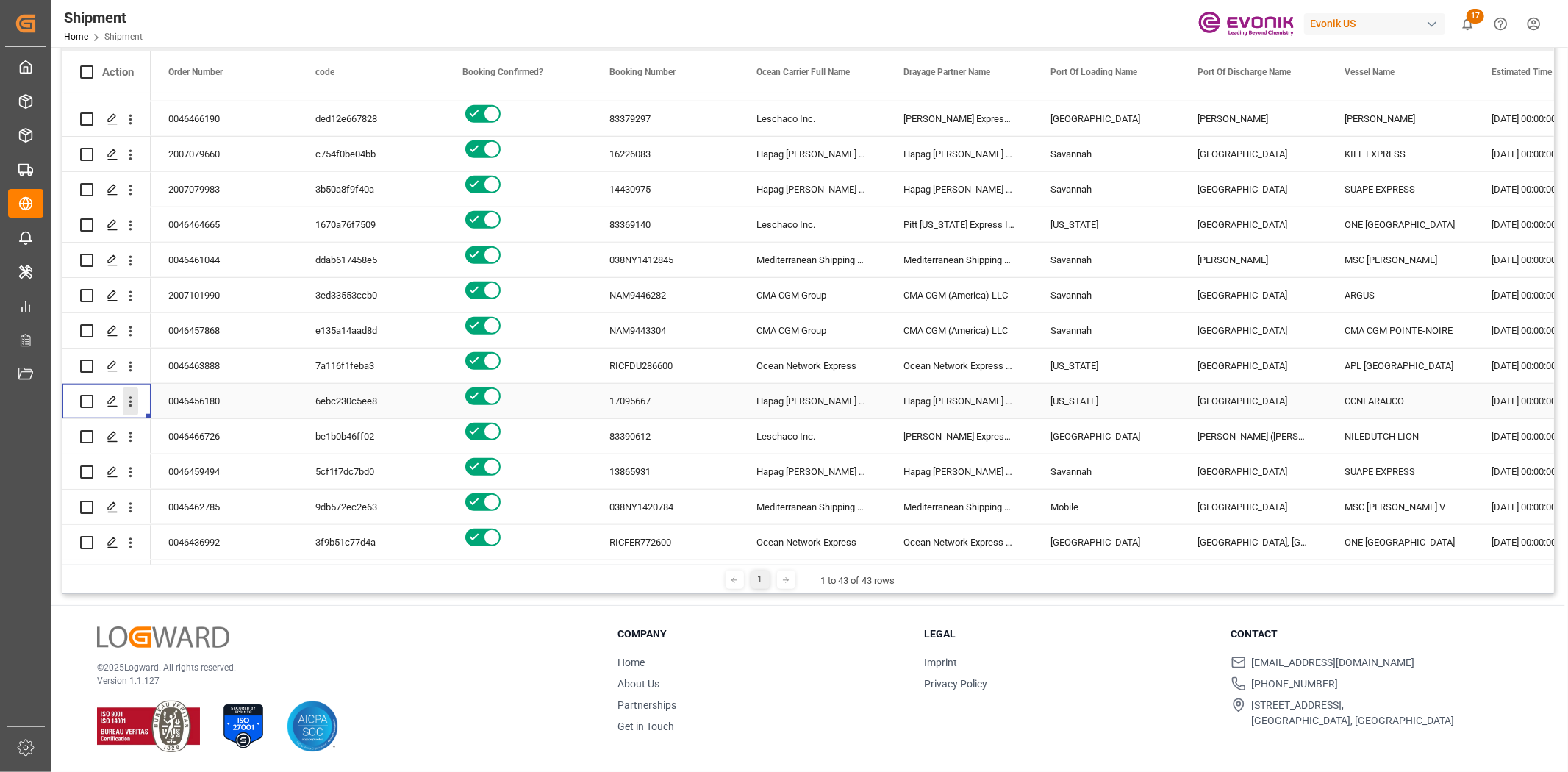
click at [134, 394] on icon "open menu" at bounding box center [131, 402] width 15 height 15
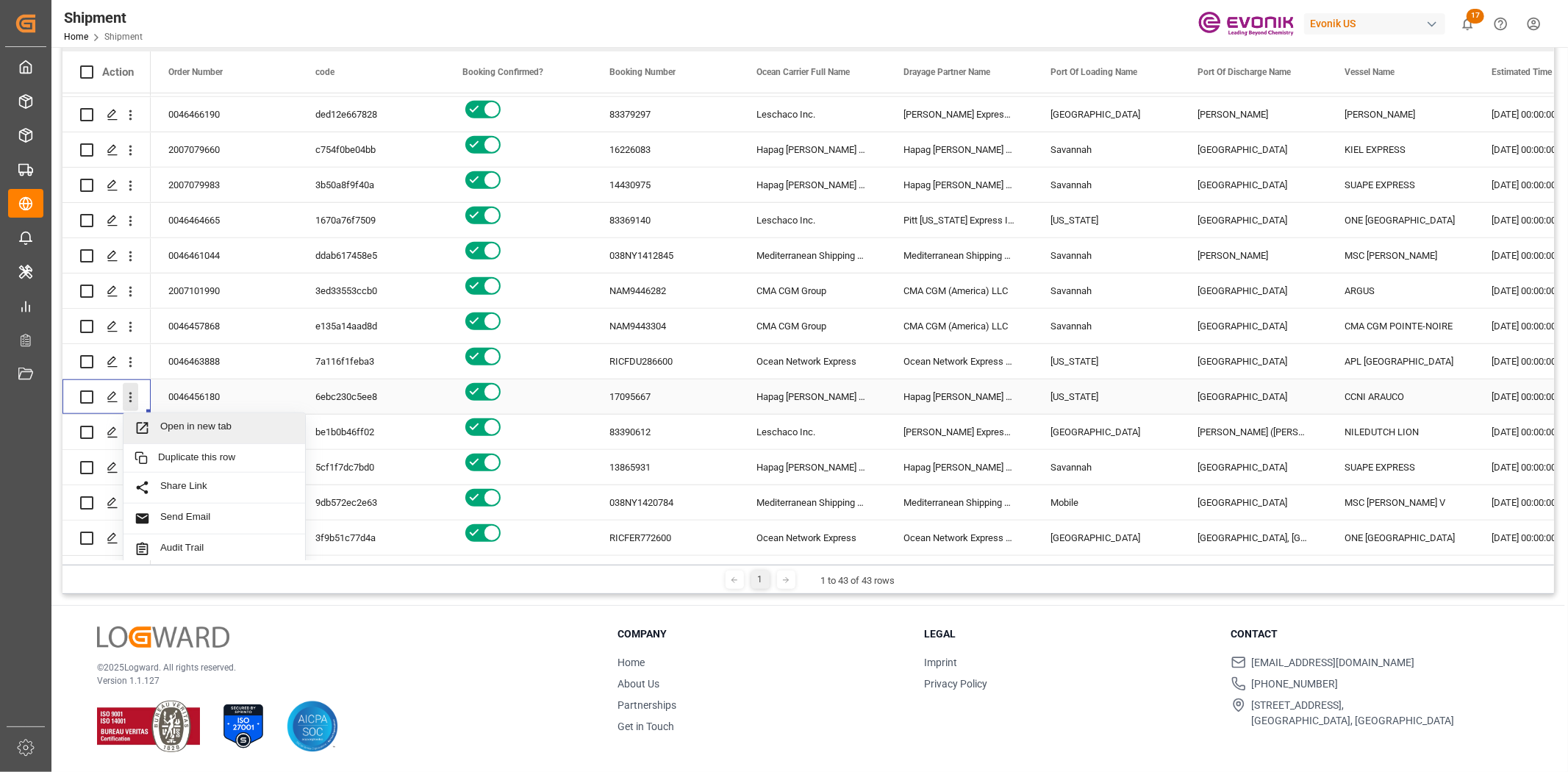
click at [172, 416] on div "Open in new tab" at bounding box center [214, 428] width 182 height 31
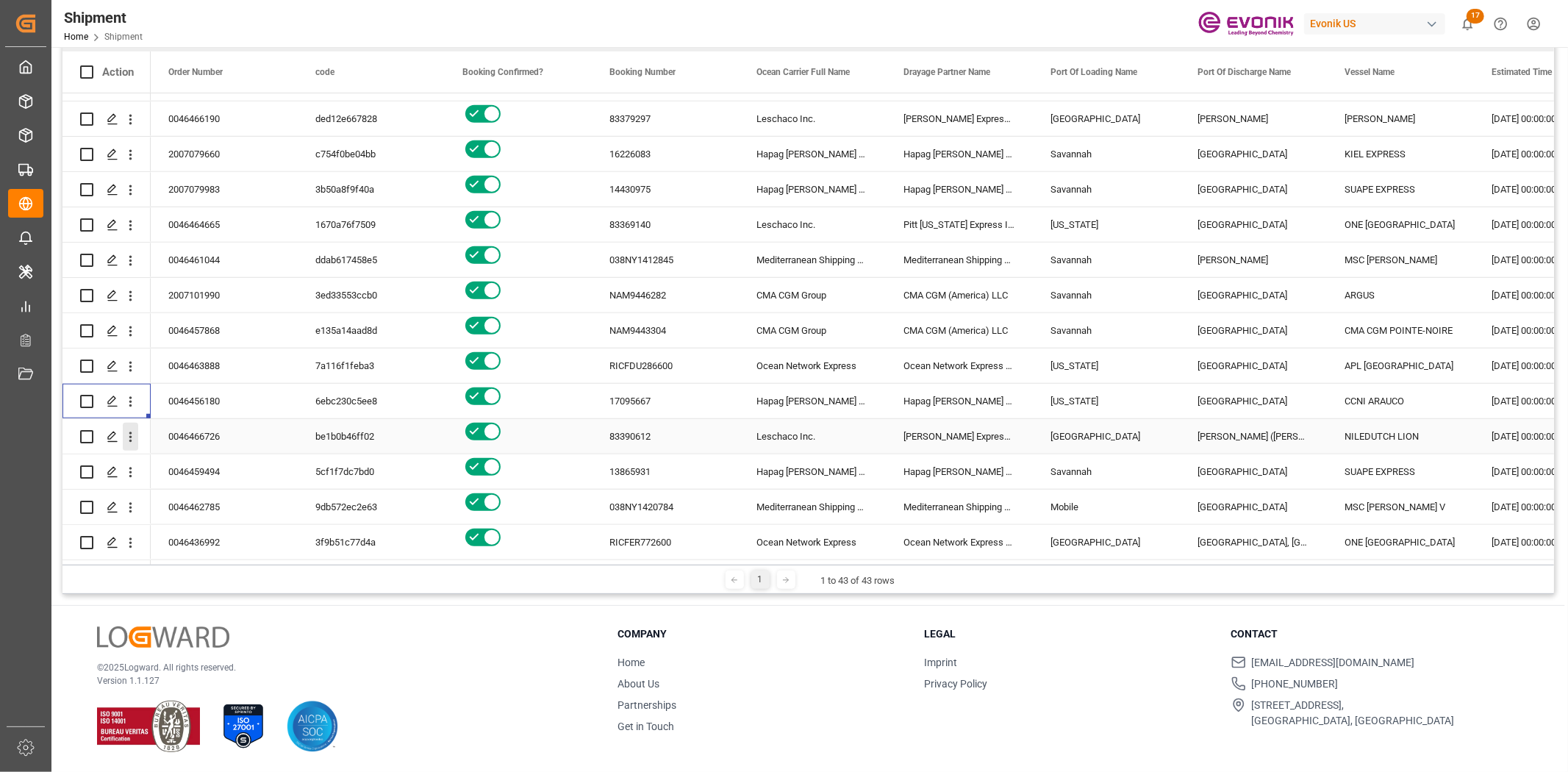
click at [131, 430] on icon "open menu" at bounding box center [131, 437] width 15 height 15
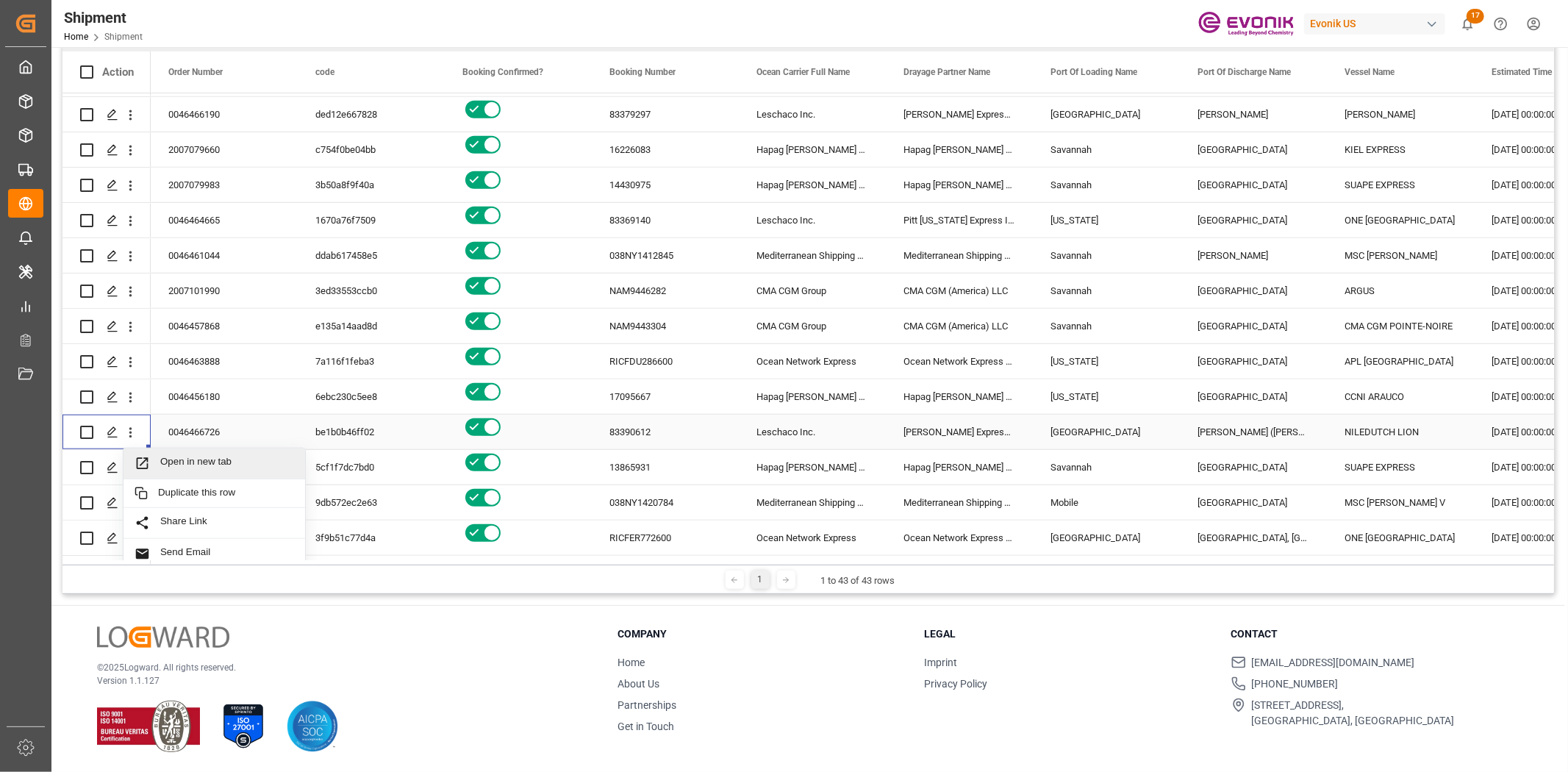
click at [175, 454] on div "Open in new tab" at bounding box center [214, 464] width 182 height 31
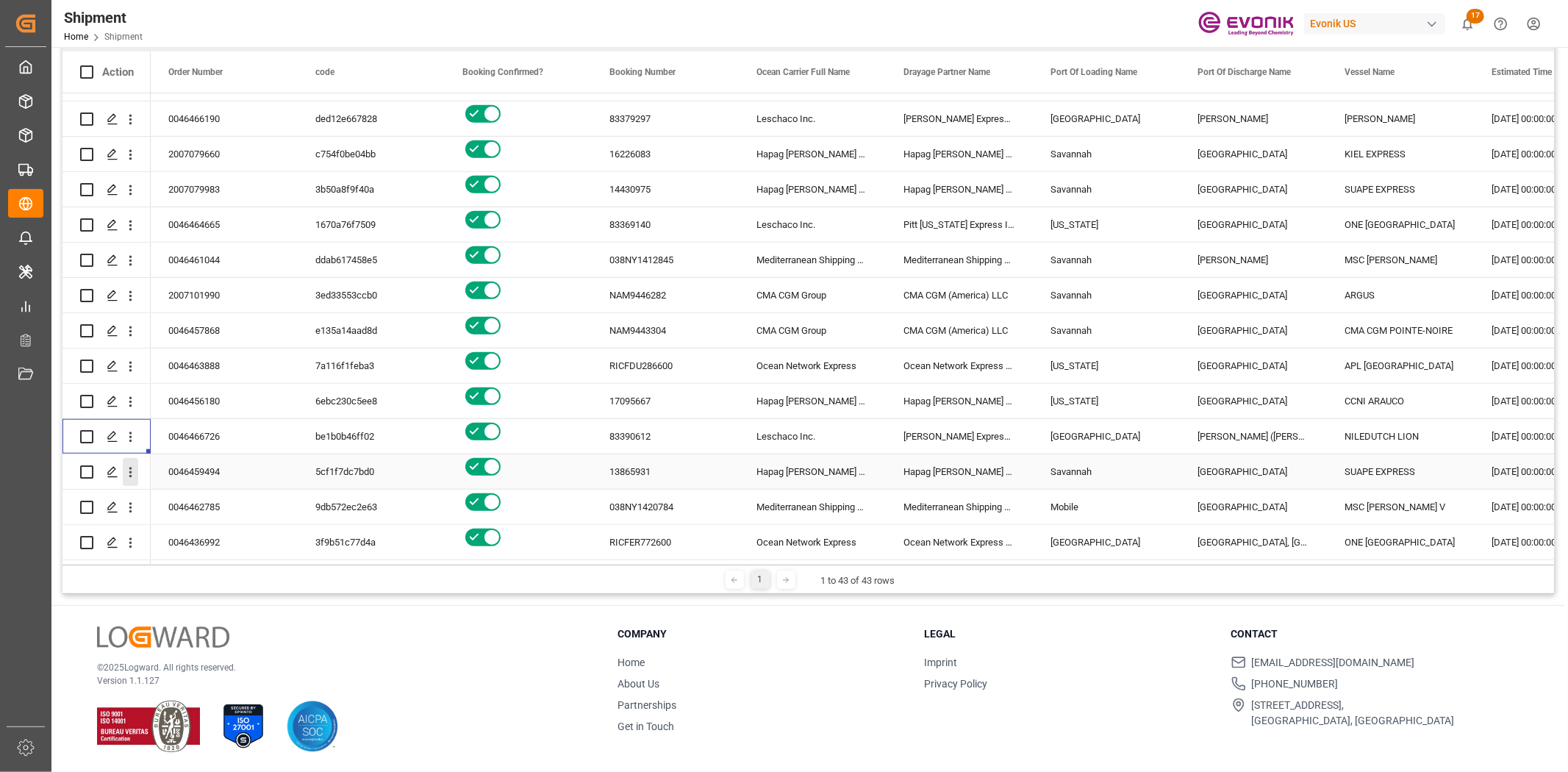
click at [133, 467] on icon "open menu" at bounding box center [131, 472] width 15 height 15
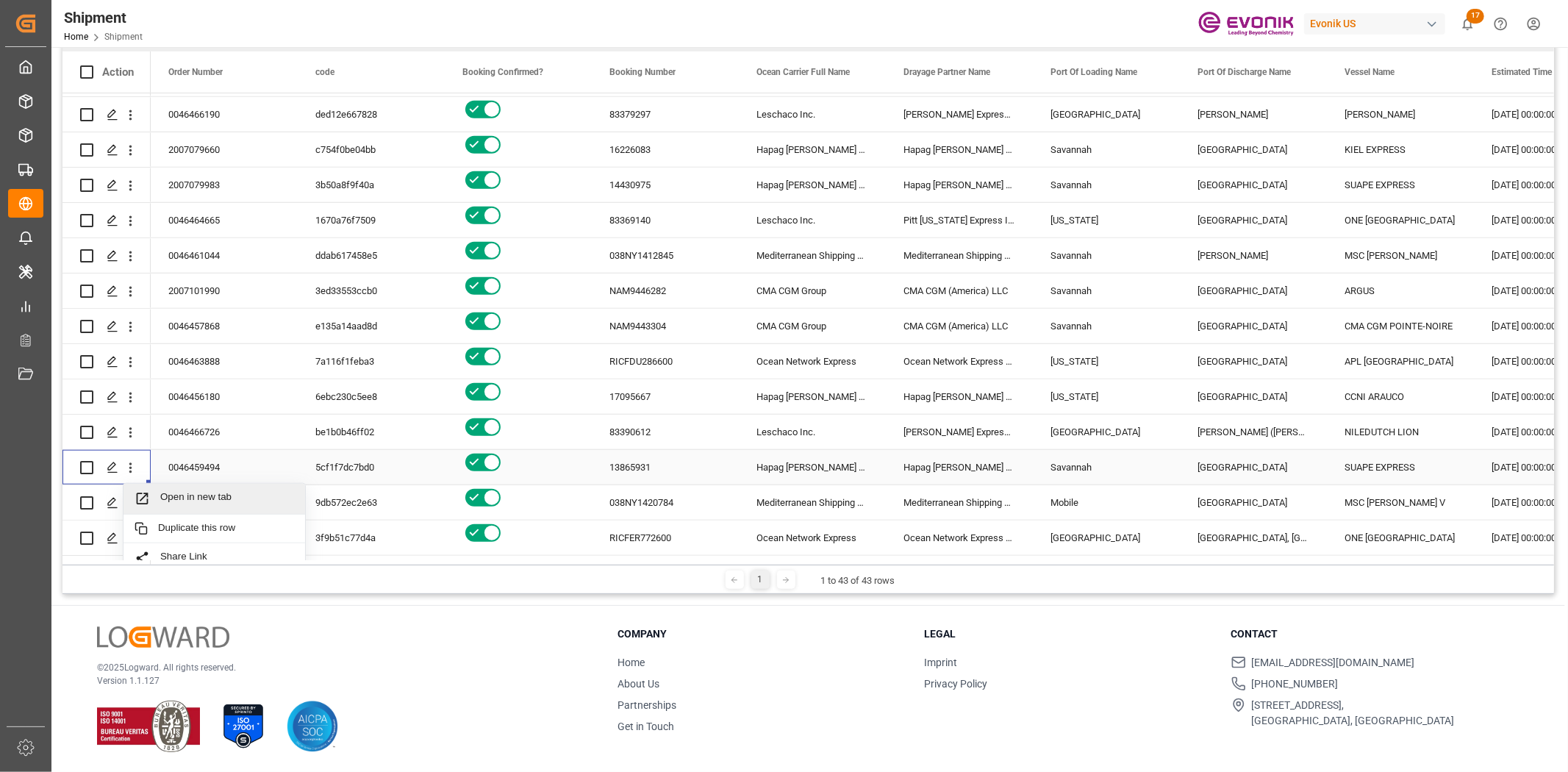
click at [194, 488] on div "Open in new tab" at bounding box center [214, 499] width 182 height 31
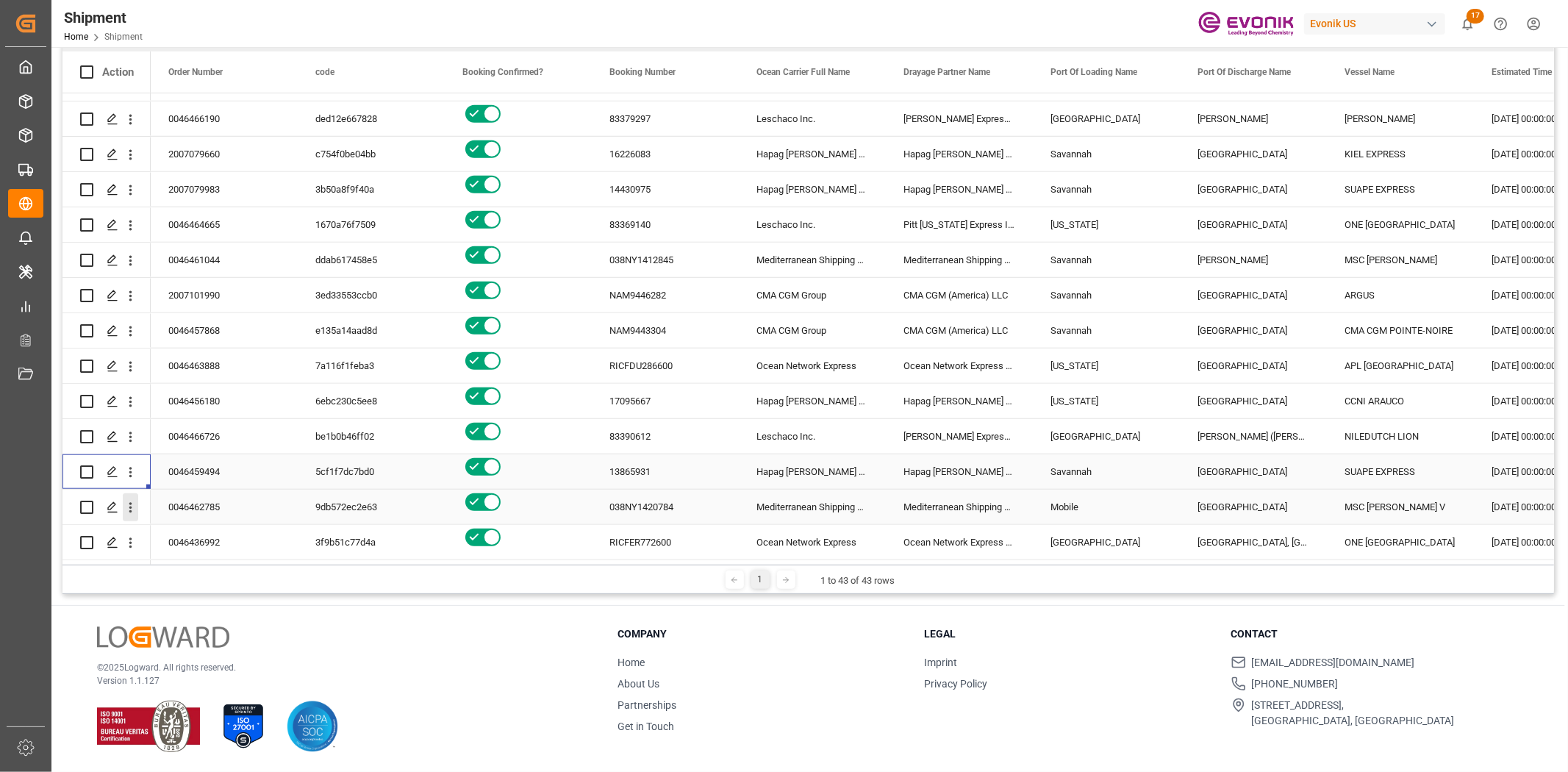
click at [130, 503] on icon "open menu" at bounding box center [130, 508] width 3 height 10
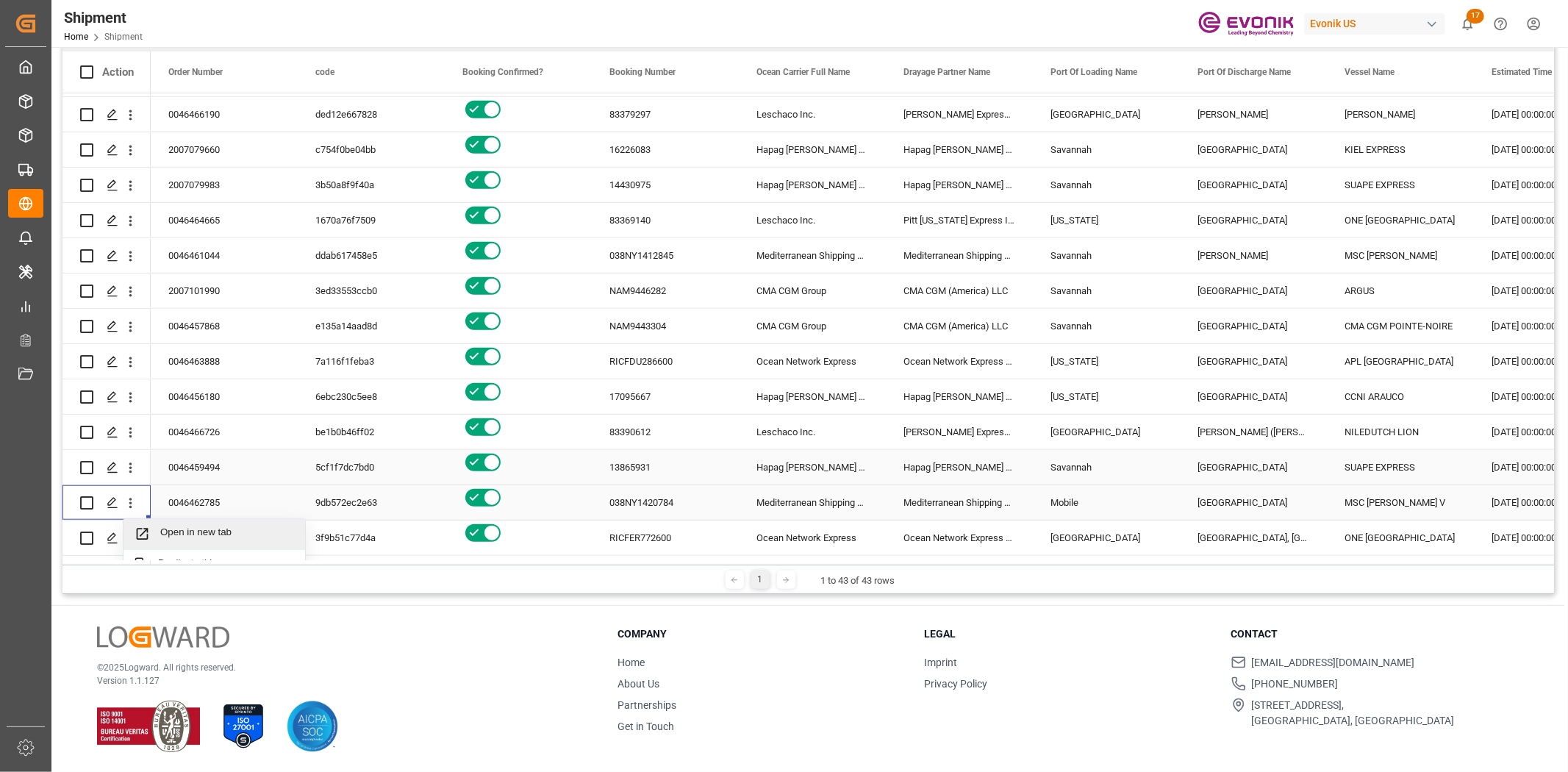
click at [155, 531] on span "Press SPACE to select this row." at bounding box center [147, 534] width 25 height 15
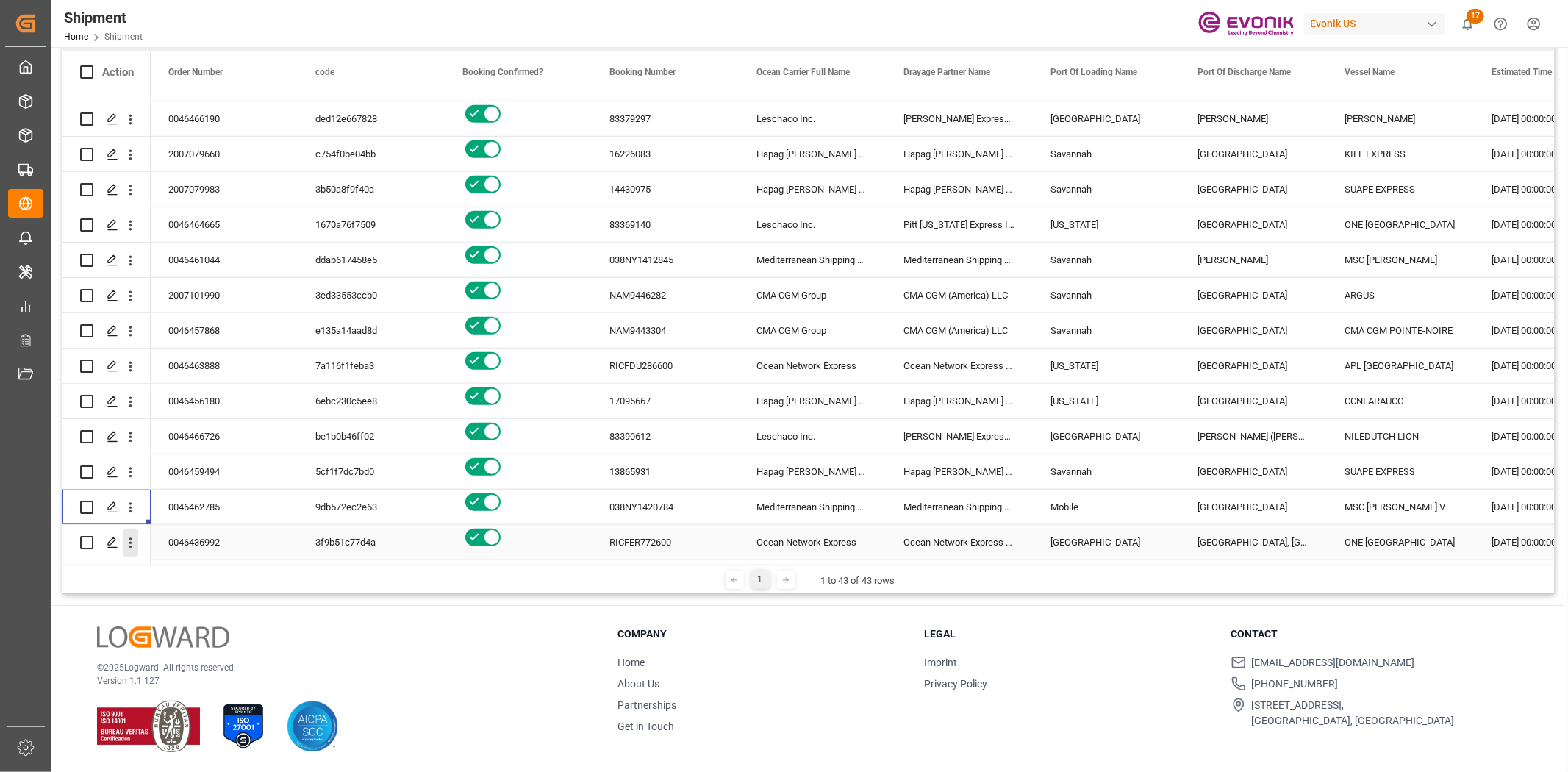
click at [138, 535] on icon "open menu" at bounding box center [131, 543] width 15 height 15
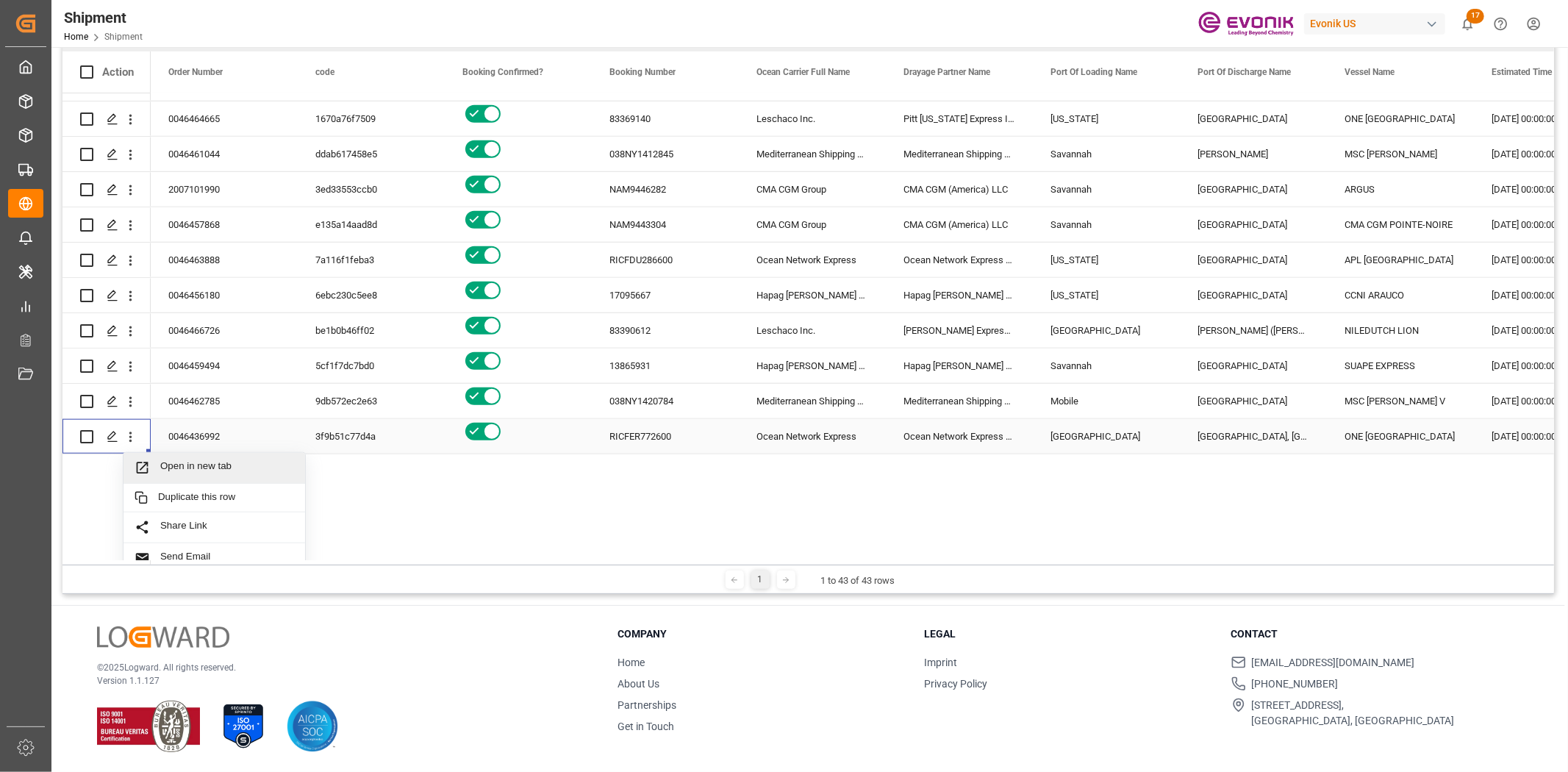
scroll to position [1266, 0]
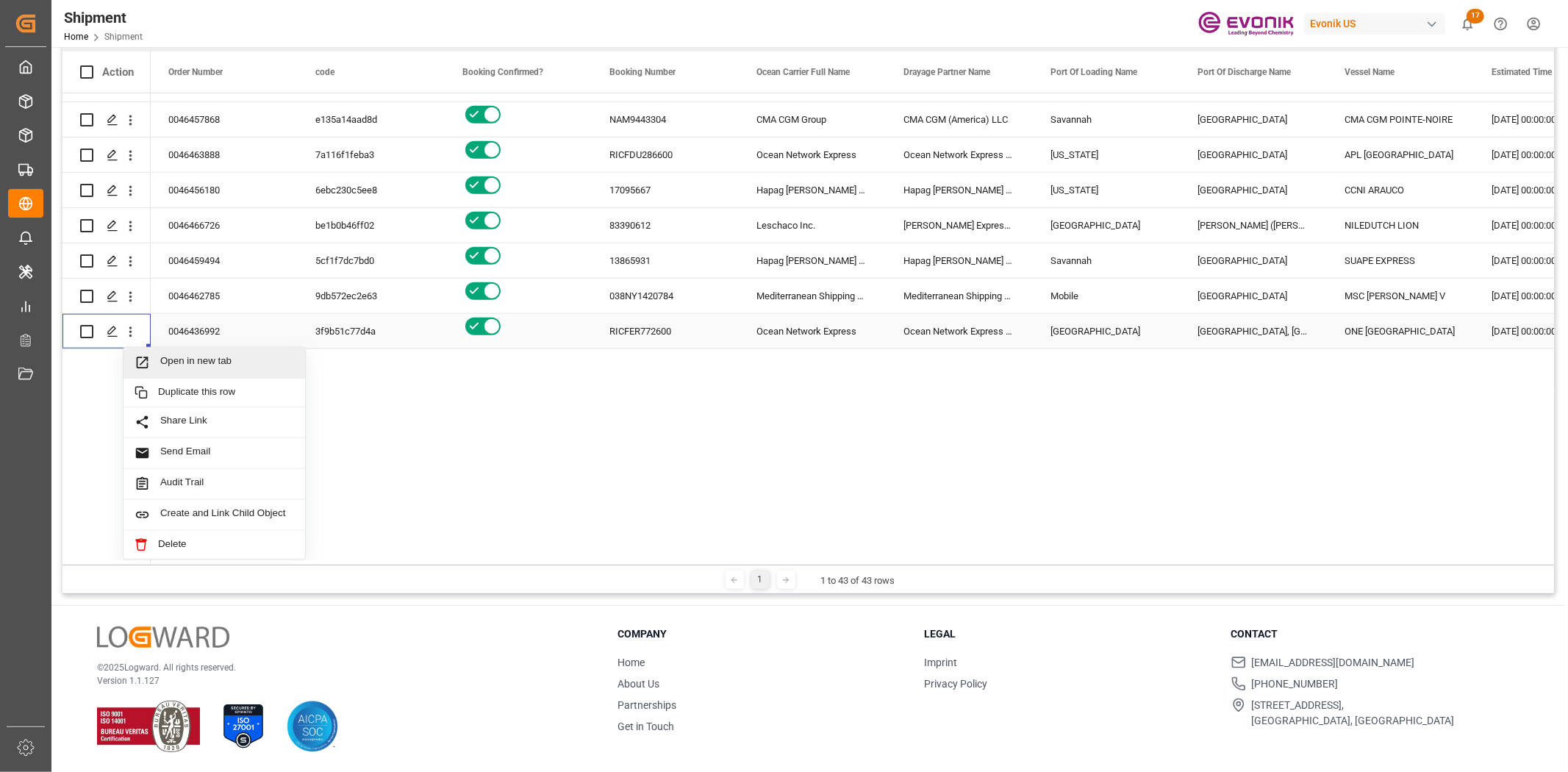
click at [216, 355] on span "Open in new tab" at bounding box center [228, 363] width 134 height 15
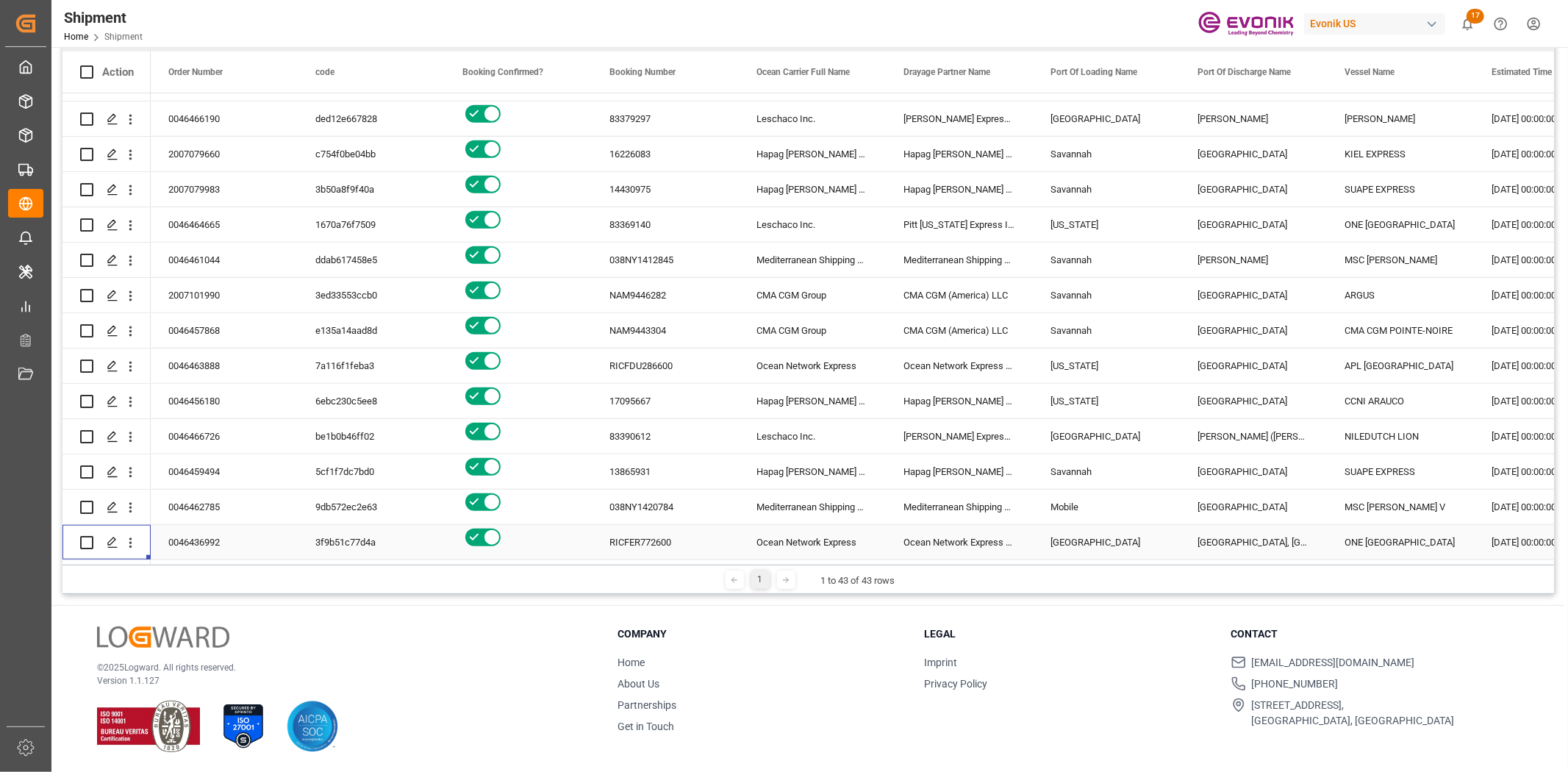
scroll to position [1055, 0]
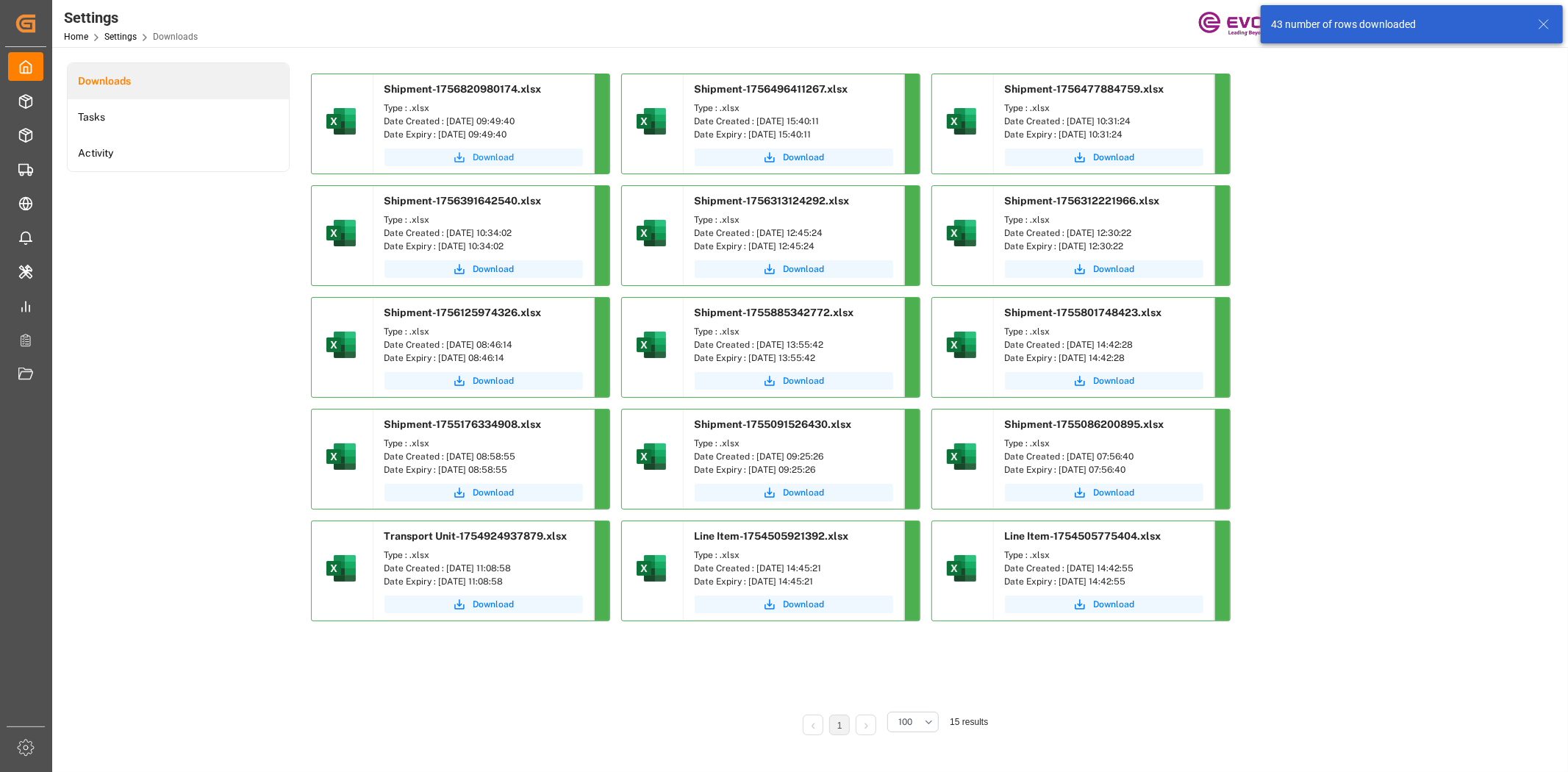
click at [483, 161] on span "Download" at bounding box center [494, 157] width 41 height 14
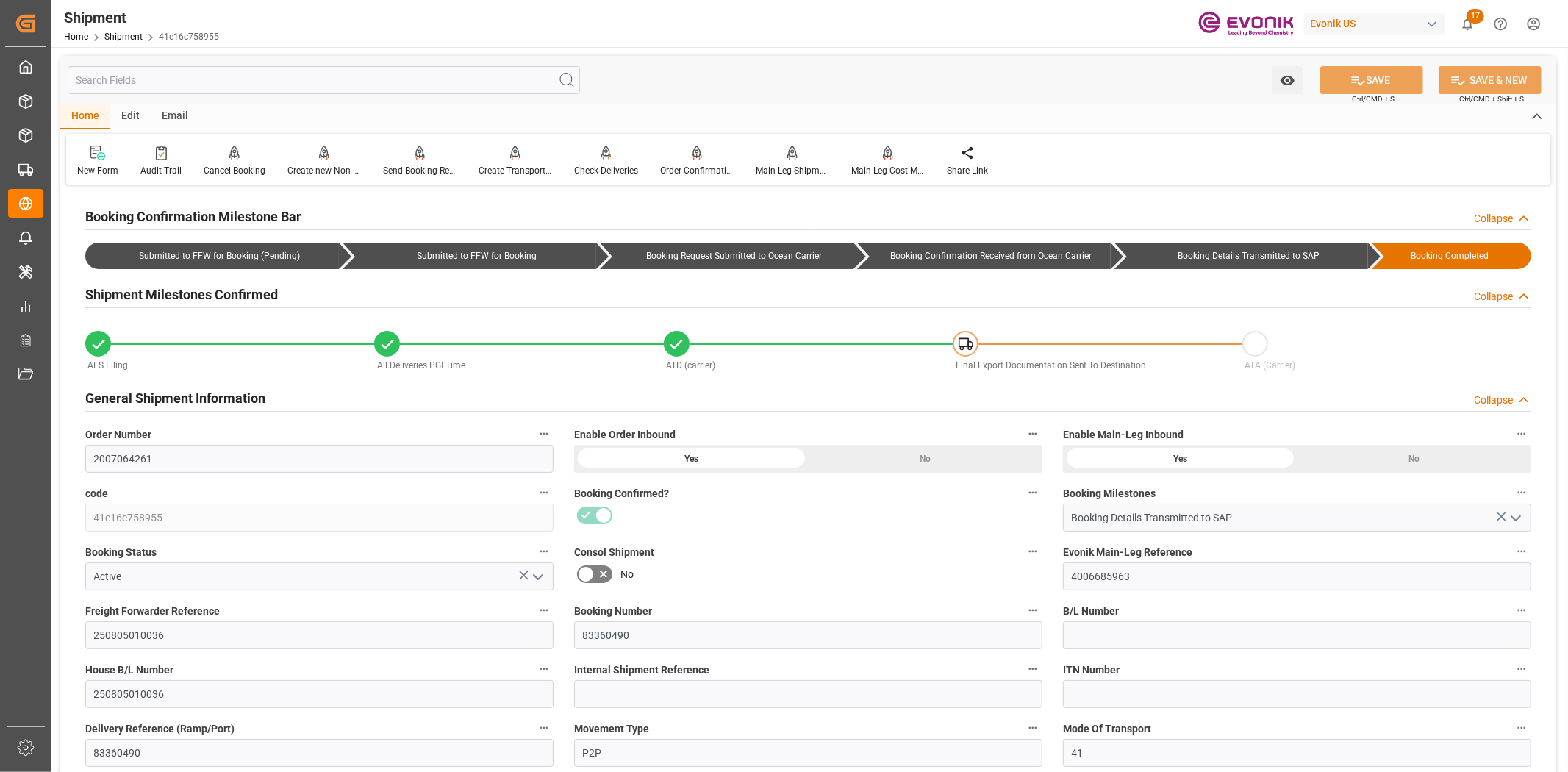
click at [355, 85] on input "text" at bounding box center [324, 80] width 512 height 28
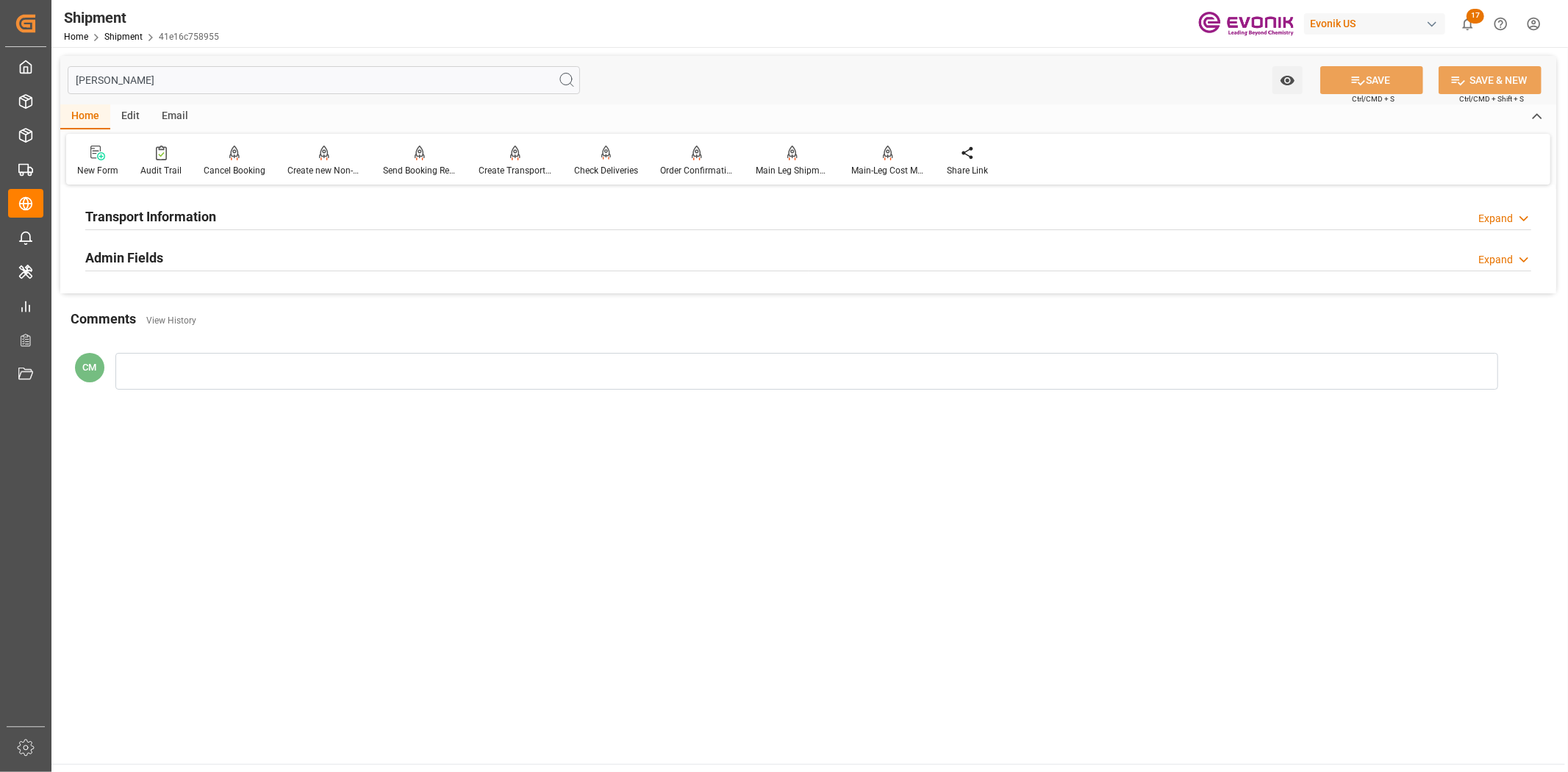
type input "[PERSON_NAME]"
drag, startPoint x: 182, startPoint y: 200, endPoint x: 183, endPoint y: 230, distance: 30.0
click at [182, 200] on div "Transport Information Expand" at bounding box center [808, 217] width 1467 height 41
drag, startPoint x: 189, startPoint y: 211, endPoint x: 195, endPoint y: 267, distance: 56.3
click at [189, 211] on h2 "Transport Information" at bounding box center [150, 216] width 131 height 20
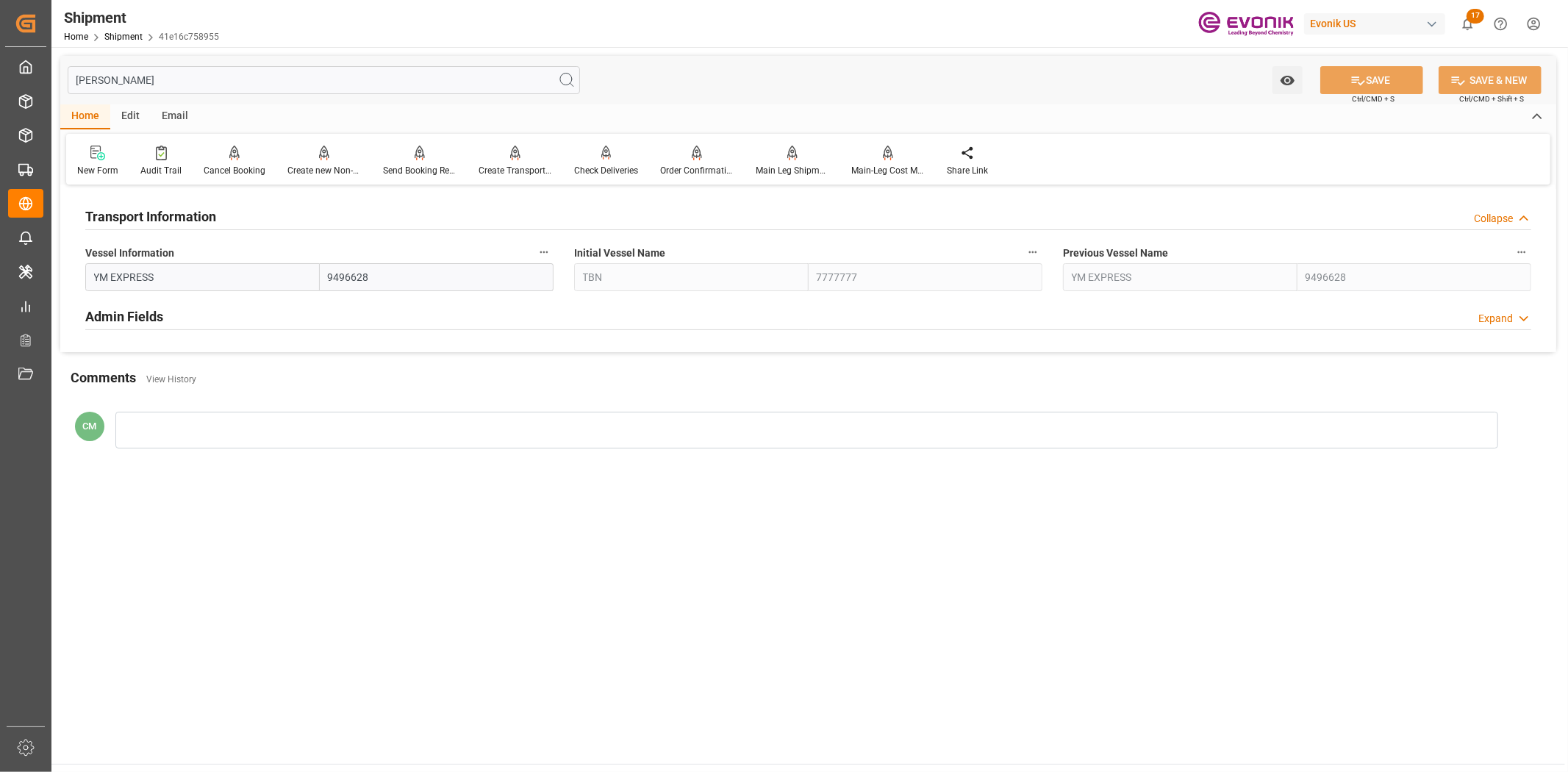
click at [547, 251] on icon "button" at bounding box center [544, 252] width 12 height 12
click at [550, 258] on icon at bounding box center [554, 251] width 15 height 15
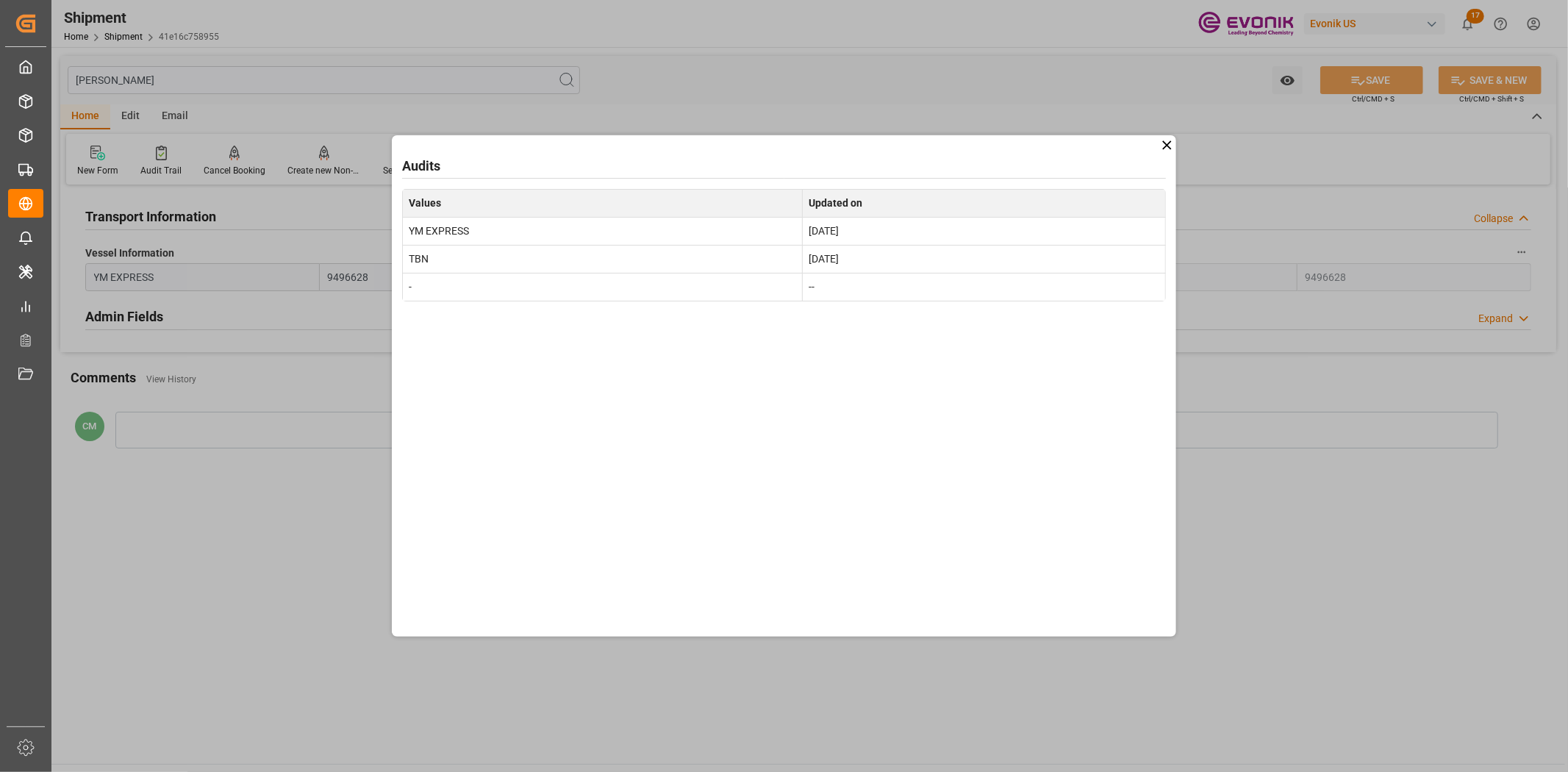
drag, startPoint x: 994, startPoint y: 454, endPoint x: 978, endPoint y: 510, distance: 58.2
click at [994, 454] on div "Audits Values Updated on YM EXPRESS Aug 25, 2025 TBN Jul 9, 2025 - --" at bounding box center [783, 386] width 784 height 502
click at [1285, 515] on div "Audits Values Updated on YM EXPRESS Aug 25, 2025 TBN Jul 9, 2025 - --" at bounding box center [784, 386] width 1568 height 772
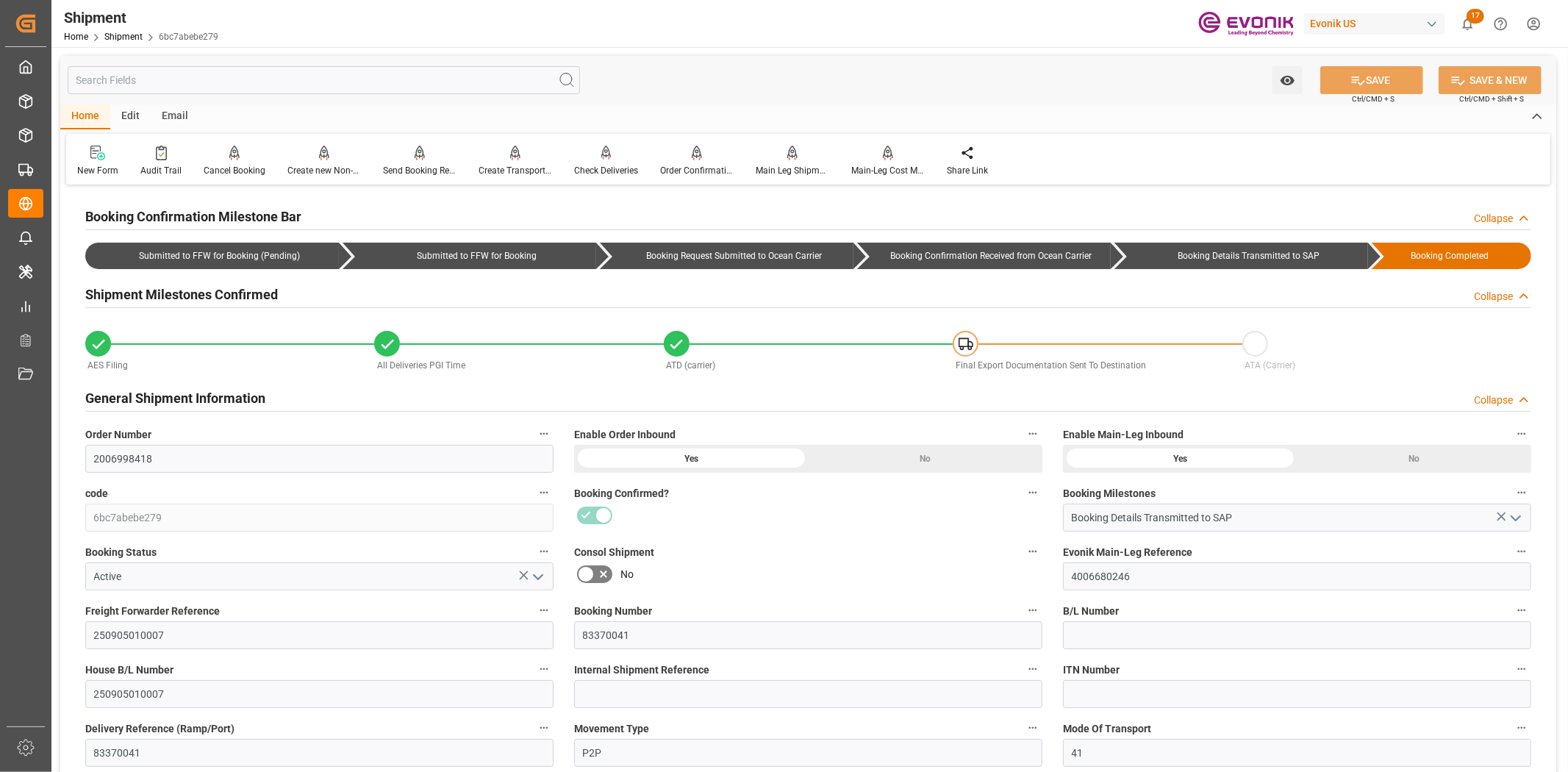
click at [172, 78] on input "text" at bounding box center [324, 80] width 512 height 28
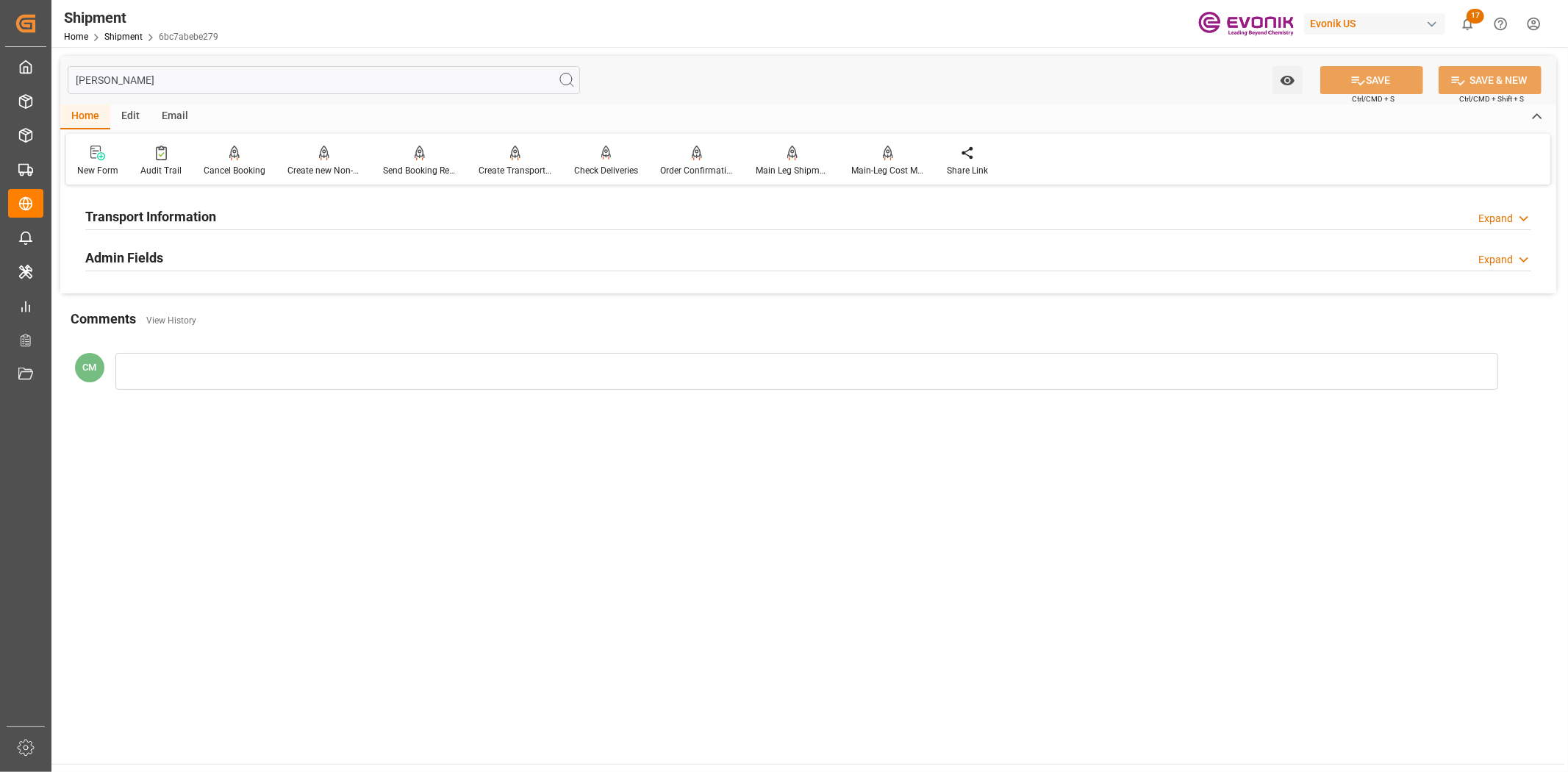
type input "[PERSON_NAME]"
click at [183, 230] on div "Transport Information Expand" at bounding box center [808, 217] width 1467 height 41
click at [185, 210] on h2 "Transport Information" at bounding box center [150, 216] width 131 height 20
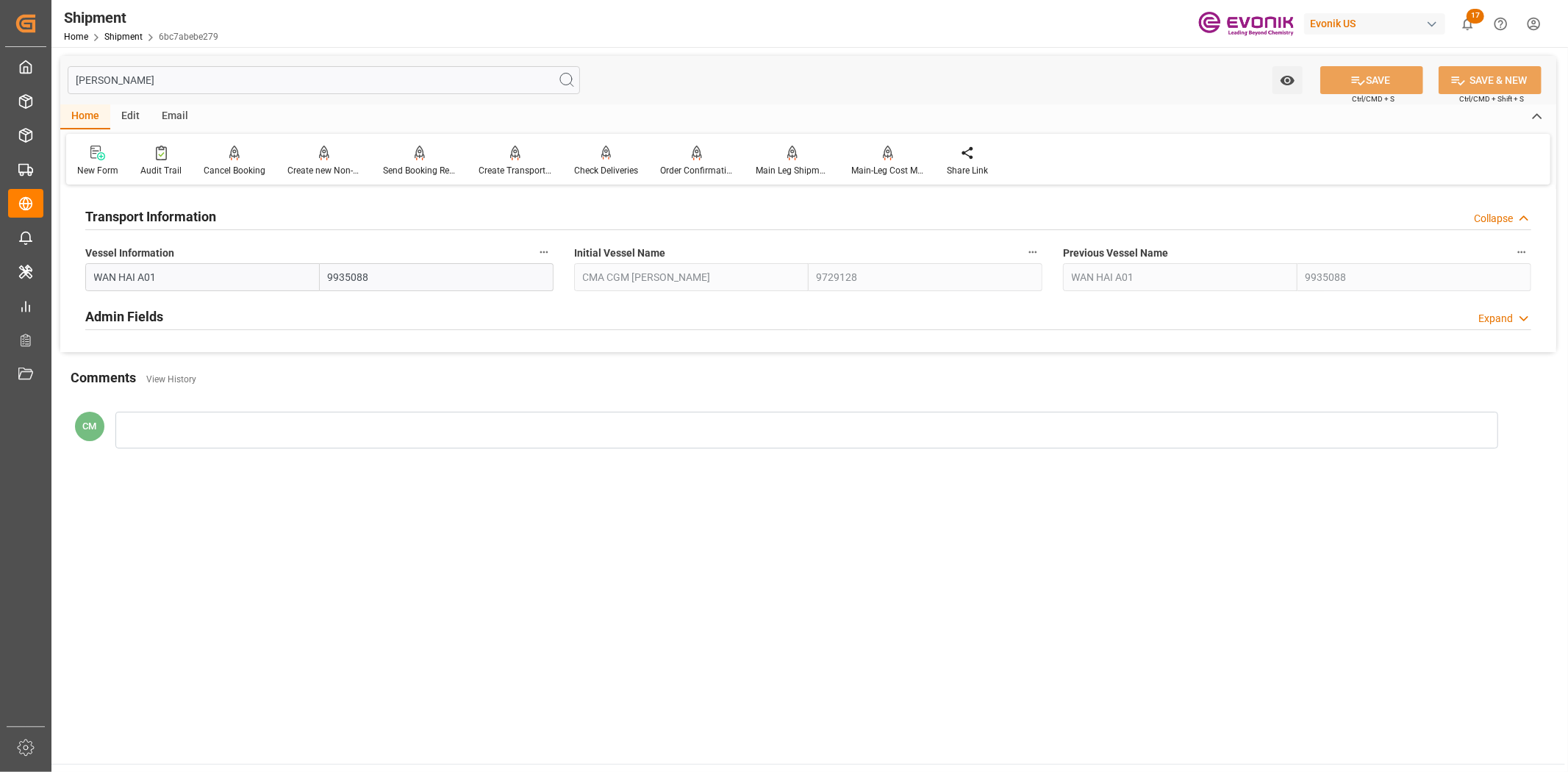
click at [538, 250] on icon "button" at bounding box center [544, 252] width 12 height 12
click at [548, 258] on icon at bounding box center [554, 251] width 15 height 15
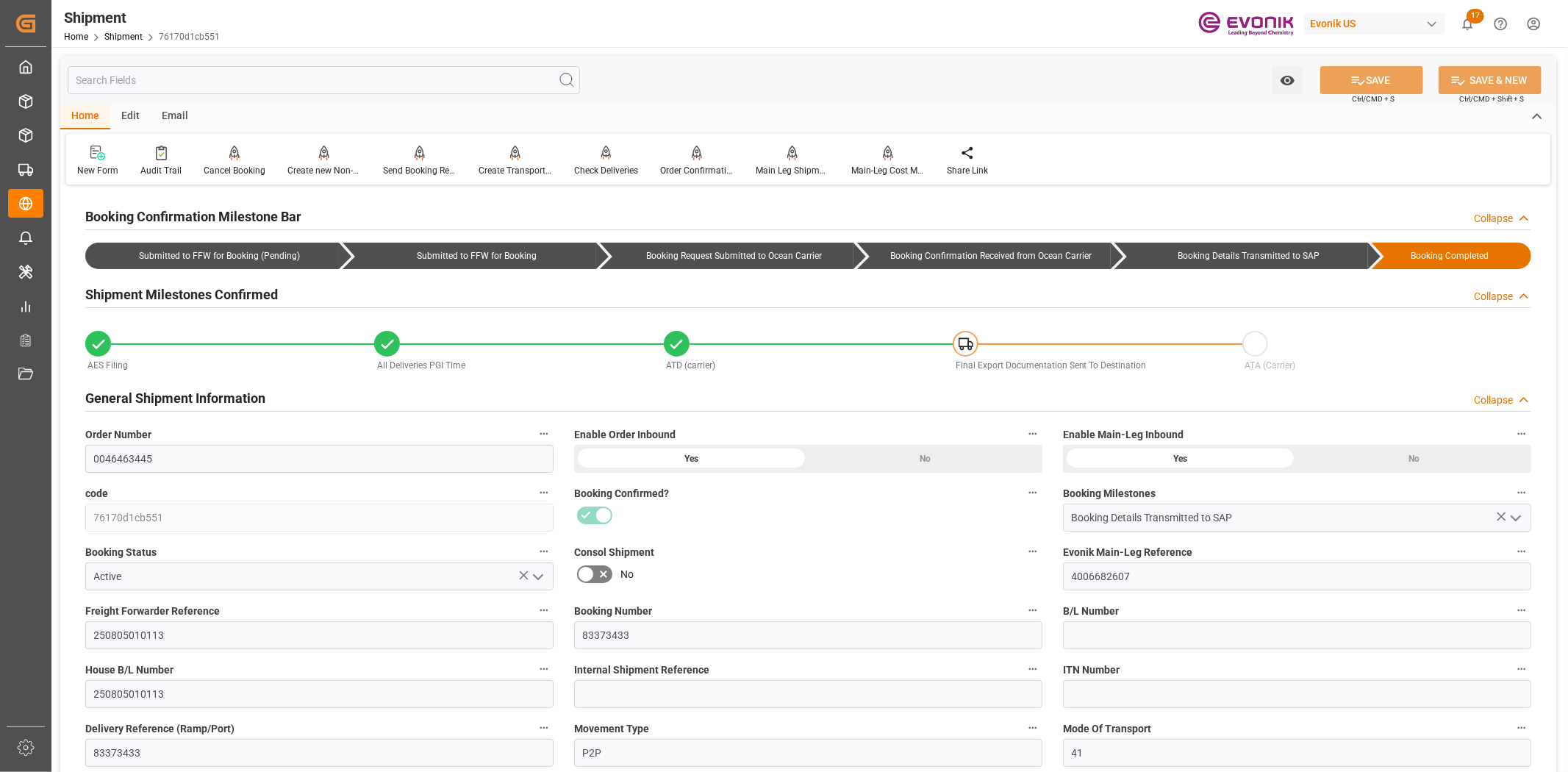
click at [179, 74] on input "text" at bounding box center [324, 80] width 512 height 28
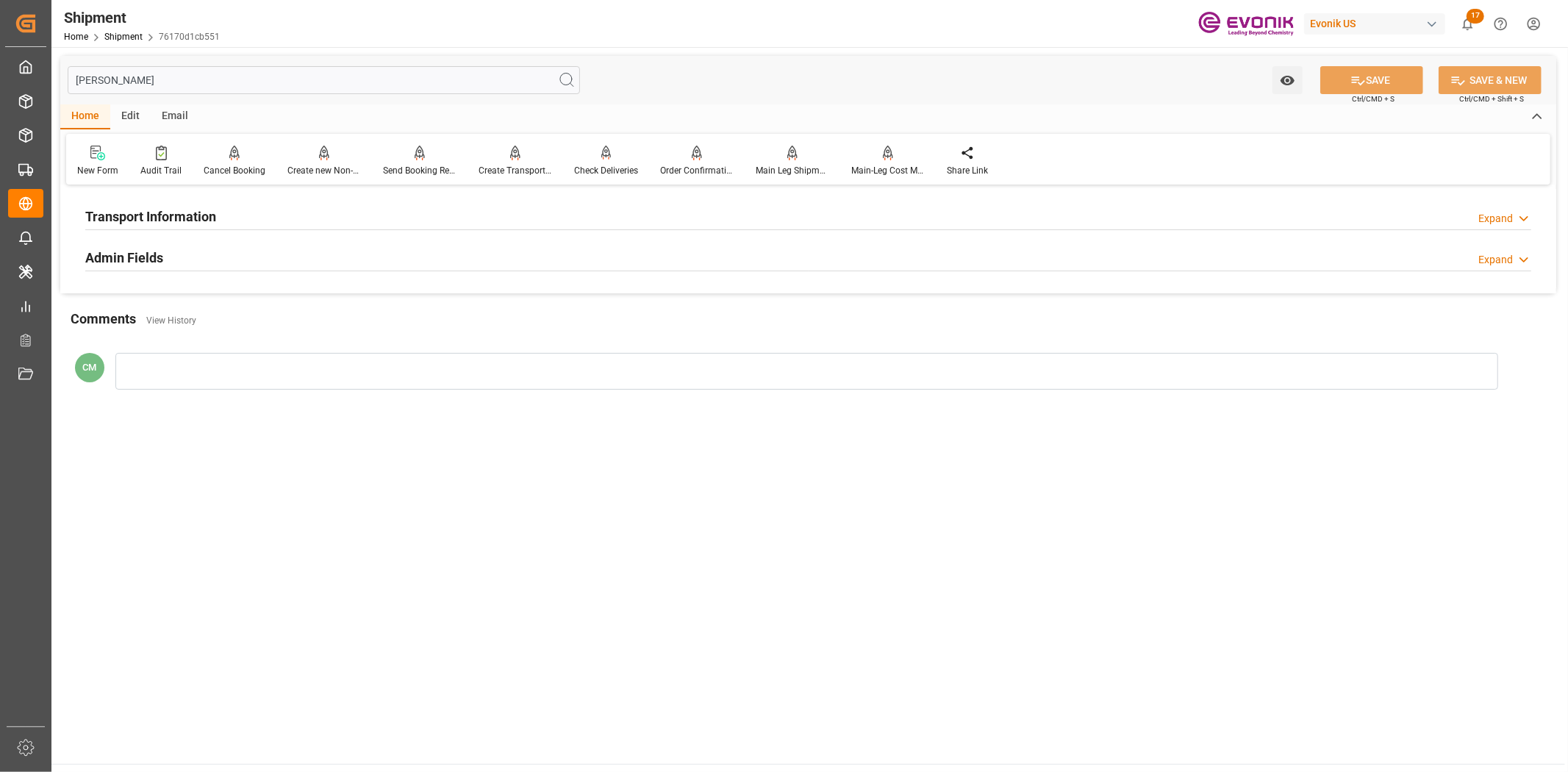
type input "[PERSON_NAME]"
click at [542, 211] on div "Transport Information Expand" at bounding box center [808, 215] width 1446 height 28
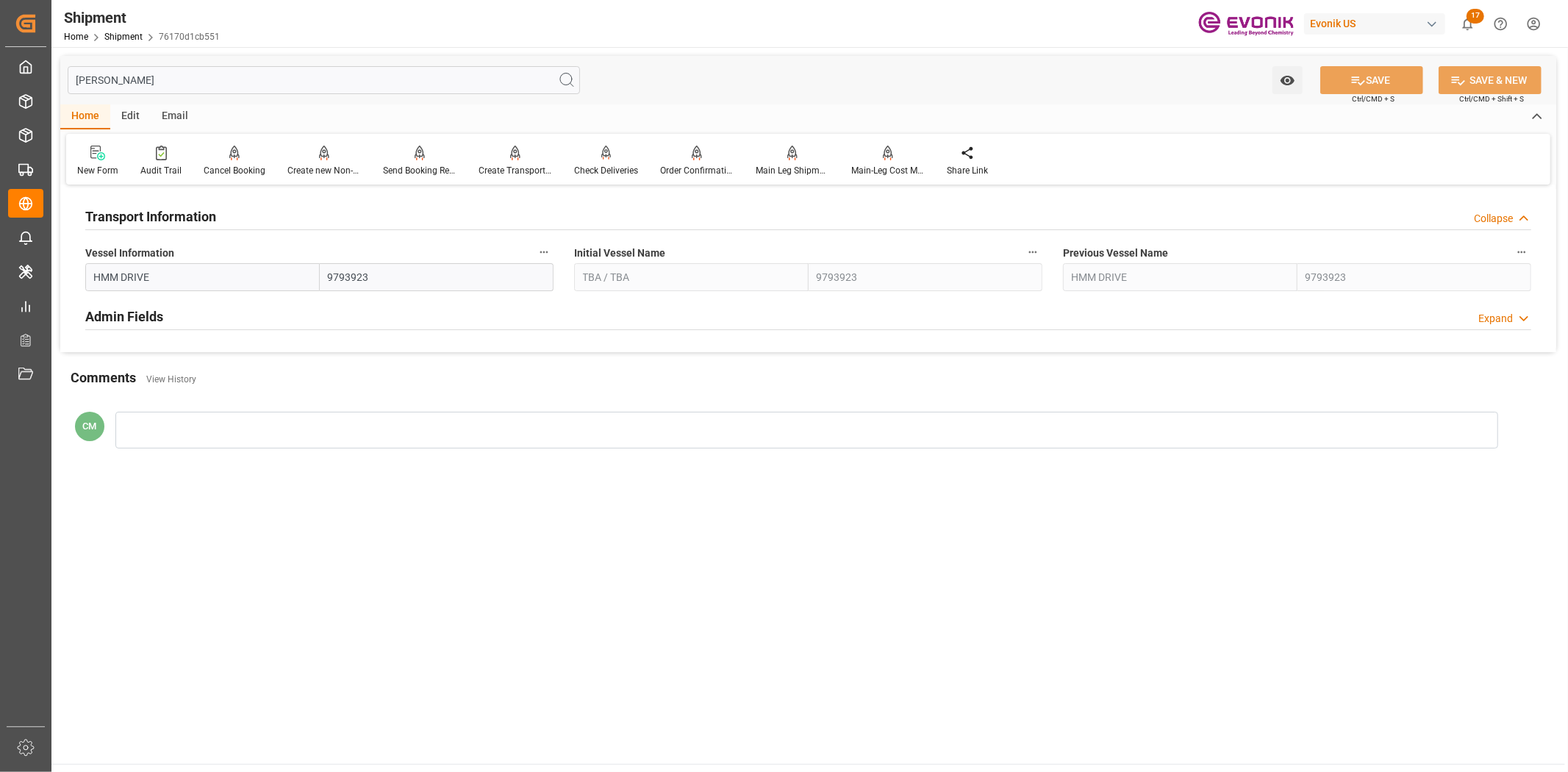
drag, startPoint x: 547, startPoint y: 240, endPoint x: 547, endPoint y: 252, distance: 12.0
click at [547, 245] on div "Vessel Information HMM DRIVE 9793923" at bounding box center [319, 267] width 489 height 59
click at [547, 252] on icon "button" at bounding box center [544, 252] width 8 height 3
click at [552, 257] on icon at bounding box center [555, 252] width 14 height 14
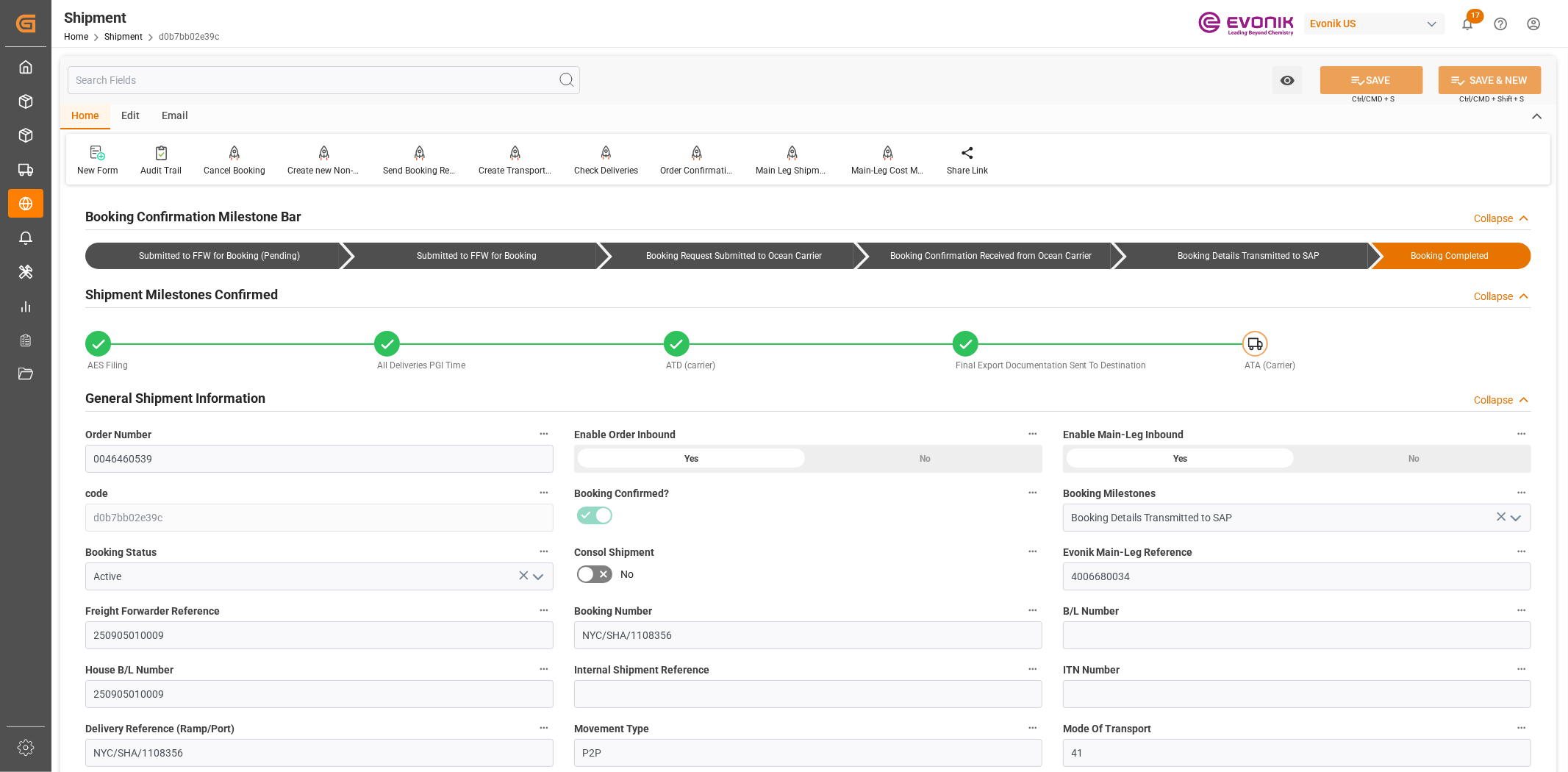
drag, startPoint x: 200, startPoint y: 47, endPoint x: 204, endPoint y: 68, distance: 21.4
click at [200, 54] on div "Shipment Home Shipment d0b7bb02e39c Evonik US 17 Notifications Only show unread…" at bounding box center [809, 386] width 1514 height 772
click at [206, 76] on input "text" at bounding box center [324, 80] width 512 height 28
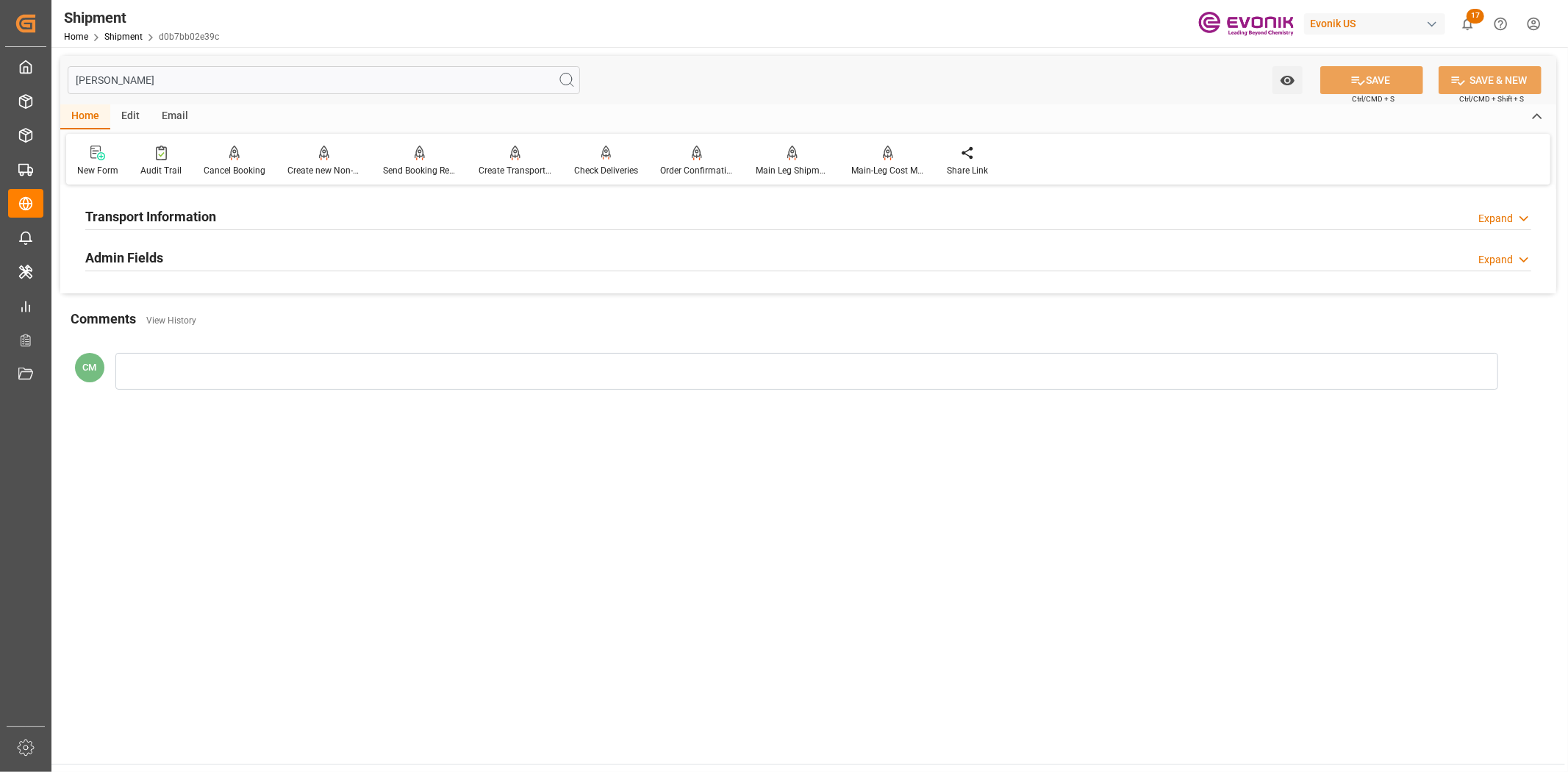
type input "[PERSON_NAME]"
click at [518, 211] on div "Transport Information Expand" at bounding box center [808, 215] width 1446 height 28
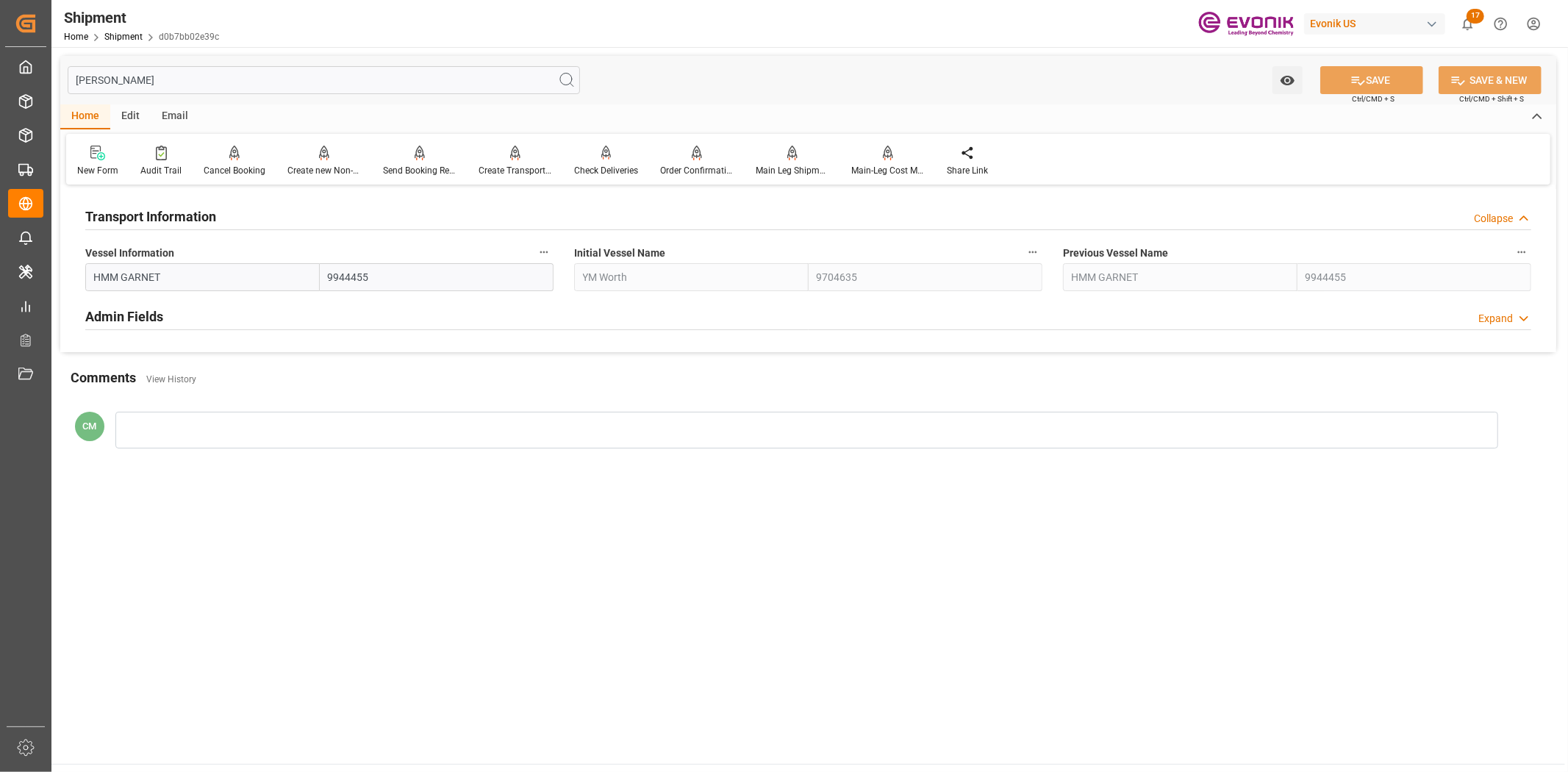
click at [540, 248] on icon "button" at bounding box center [544, 252] width 12 height 12
click at [551, 251] on icon at bounding box center [554, 251] width 15 height 15
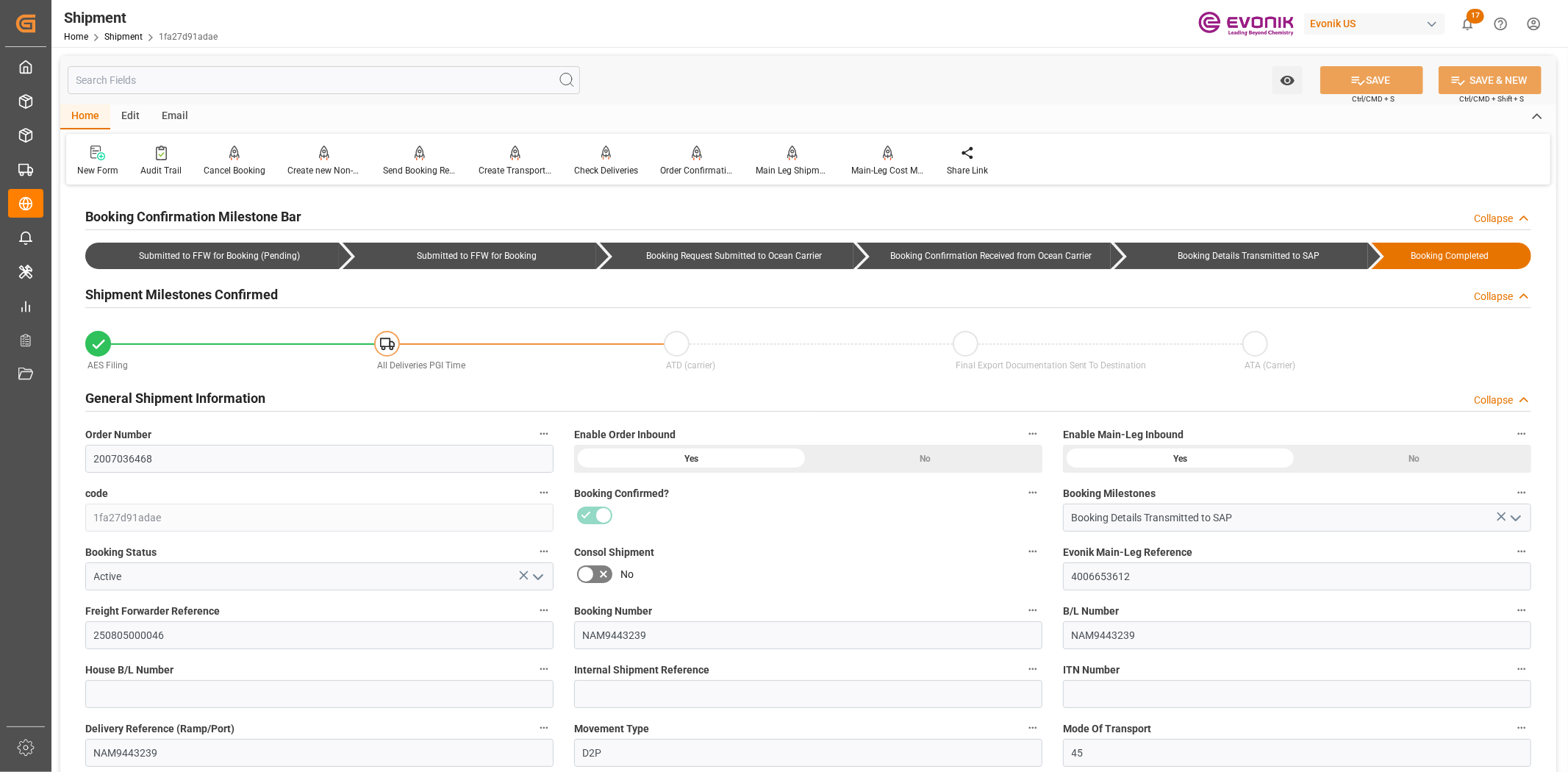
click at [304, 85] on input "text" at bounding box center [324, 80] width 512 height 28
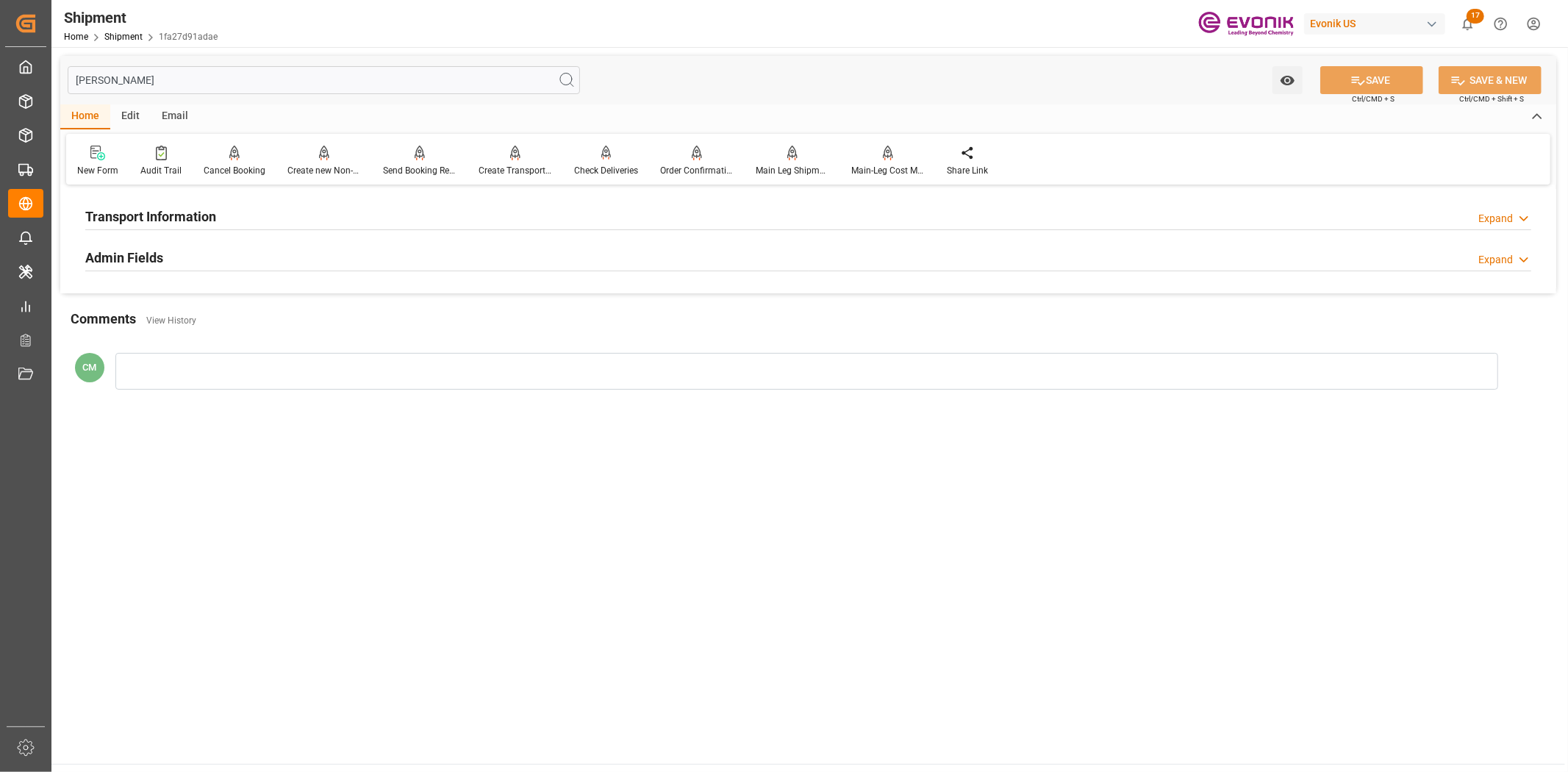
type input "[PERSON_NAME]"
click at [549, 203] on div "Transport Information Expand" at bounding box center [808, 217] width 1467 height 41
click at [549, 211] on div "Transport Information Expand" at bounding box center [808, 215] width 1446 height 28
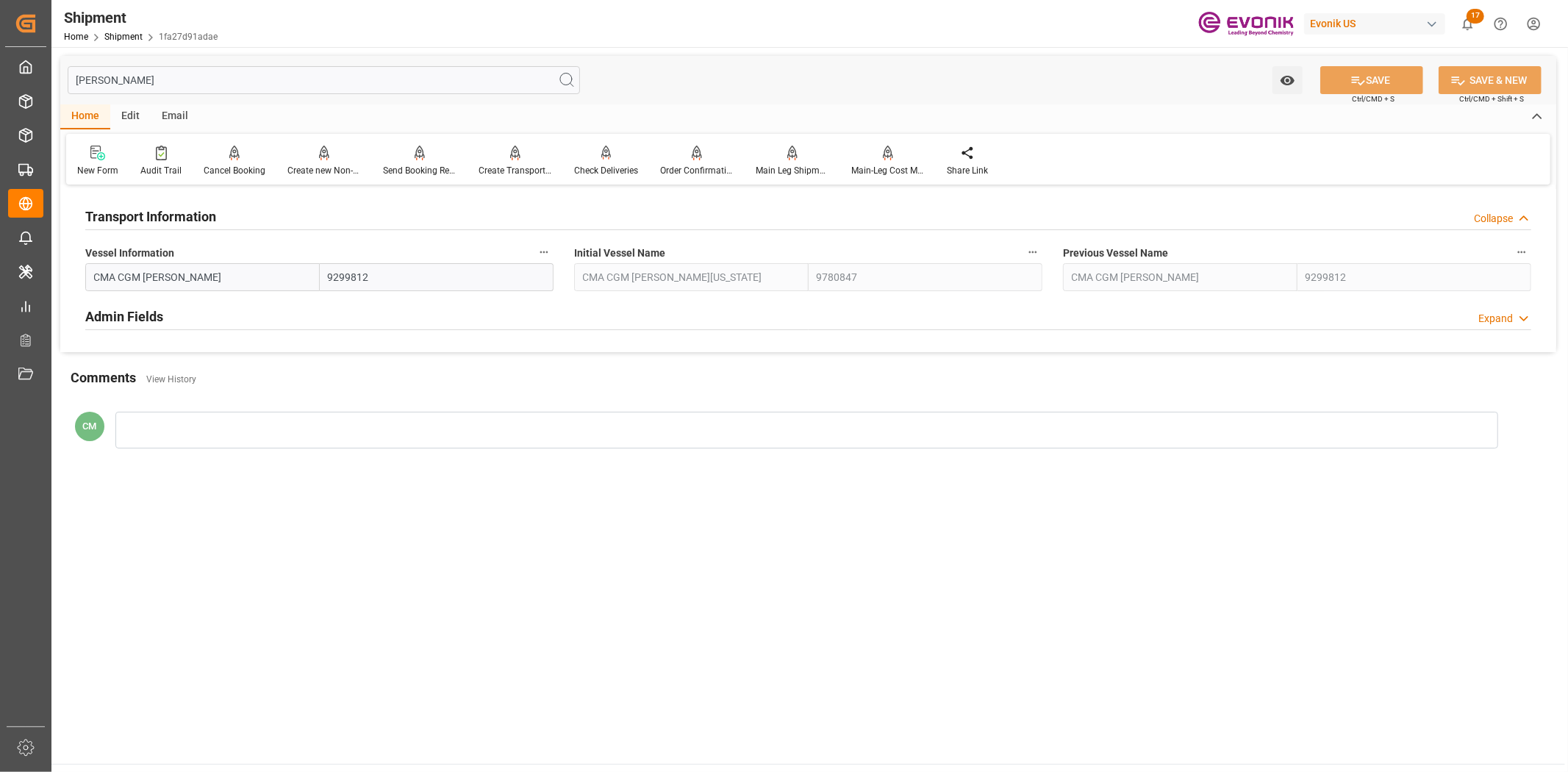
click at [545, 243] on button "Vessel Information" at bounding box center [544, 252] width 20 height 20
click at [559, 254] on icon at bounding box center [555, 252] width 14 height 14
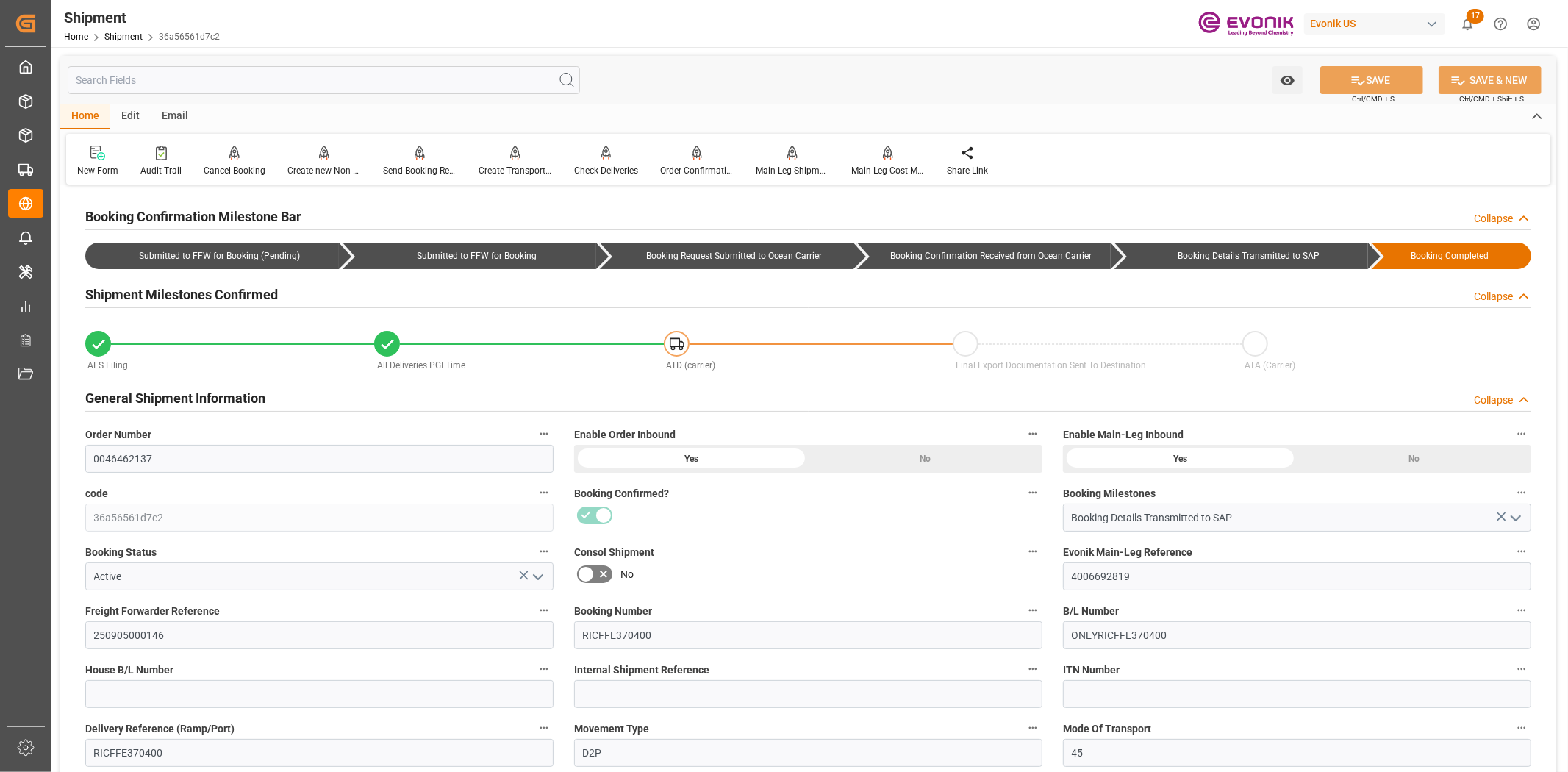
click at [273, 79] on input "text" at bounding box center [324, 80] width 512 height 28
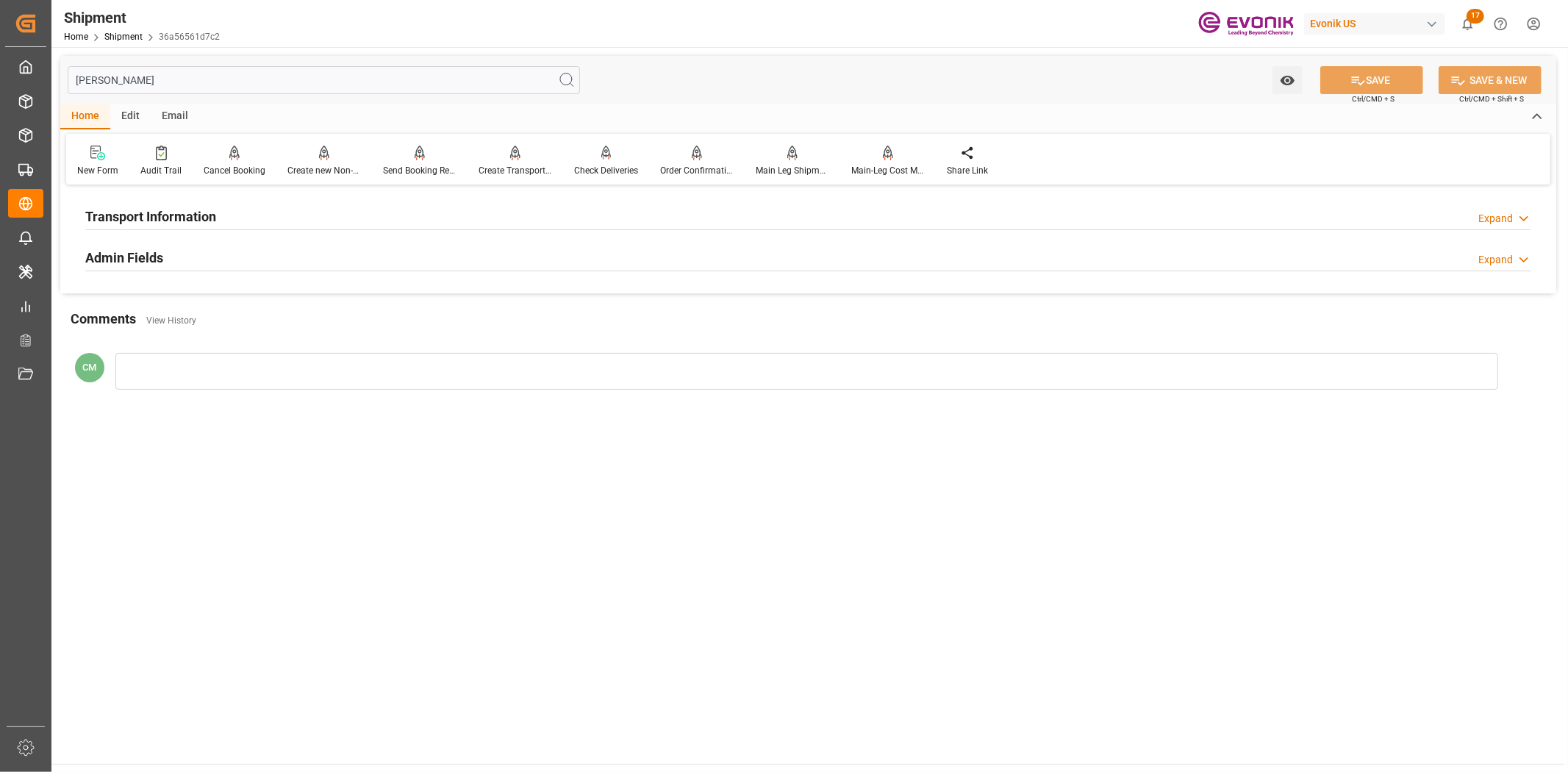
type input "[PERSON_NAME]"
click at [549, 221] on div "Transport Information Expand" at bounding box center [808, 215] width 1446 height 28
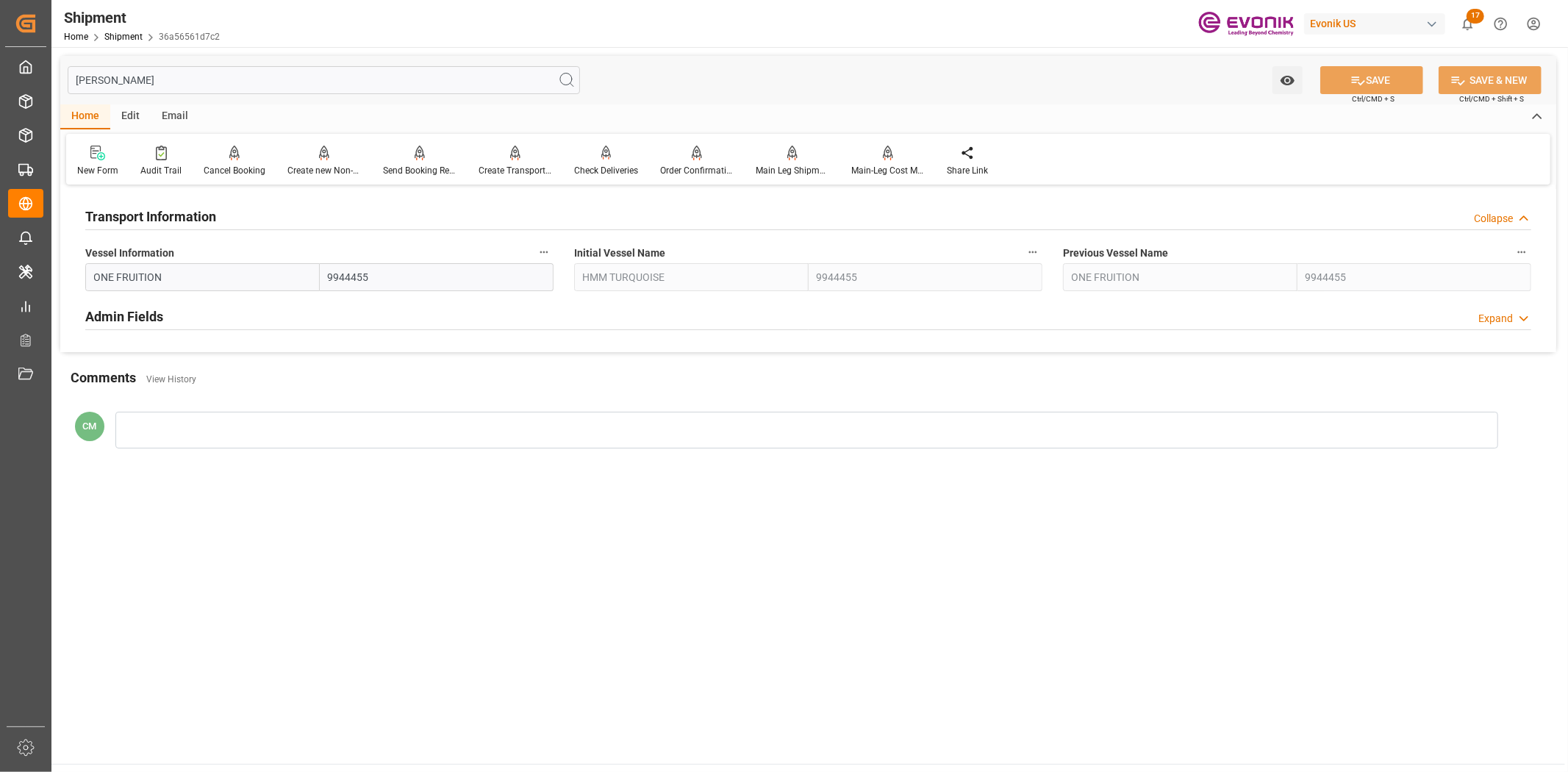
click at [550, 247] on button "Vessel Information" at bounding box center [544, 252] width 20 height 20
click at [552, 256] on icon at bounding box center [554, 251] width 15 height 15
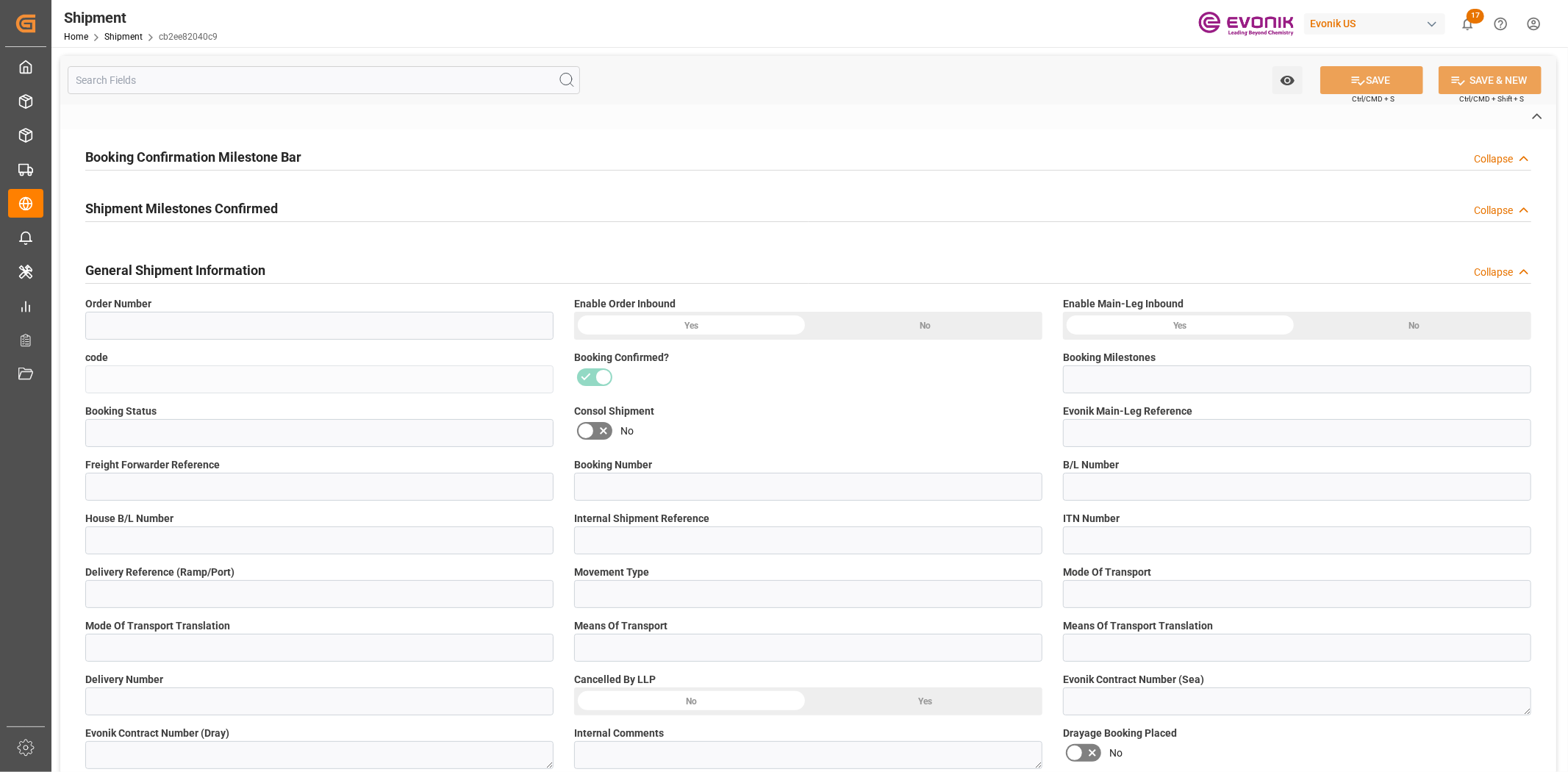
type input "0046423871"
type input "cb2ee82040c9"
type input "Booking Details Transmitted to SAP"
type input "Active"
type input "4006692909"
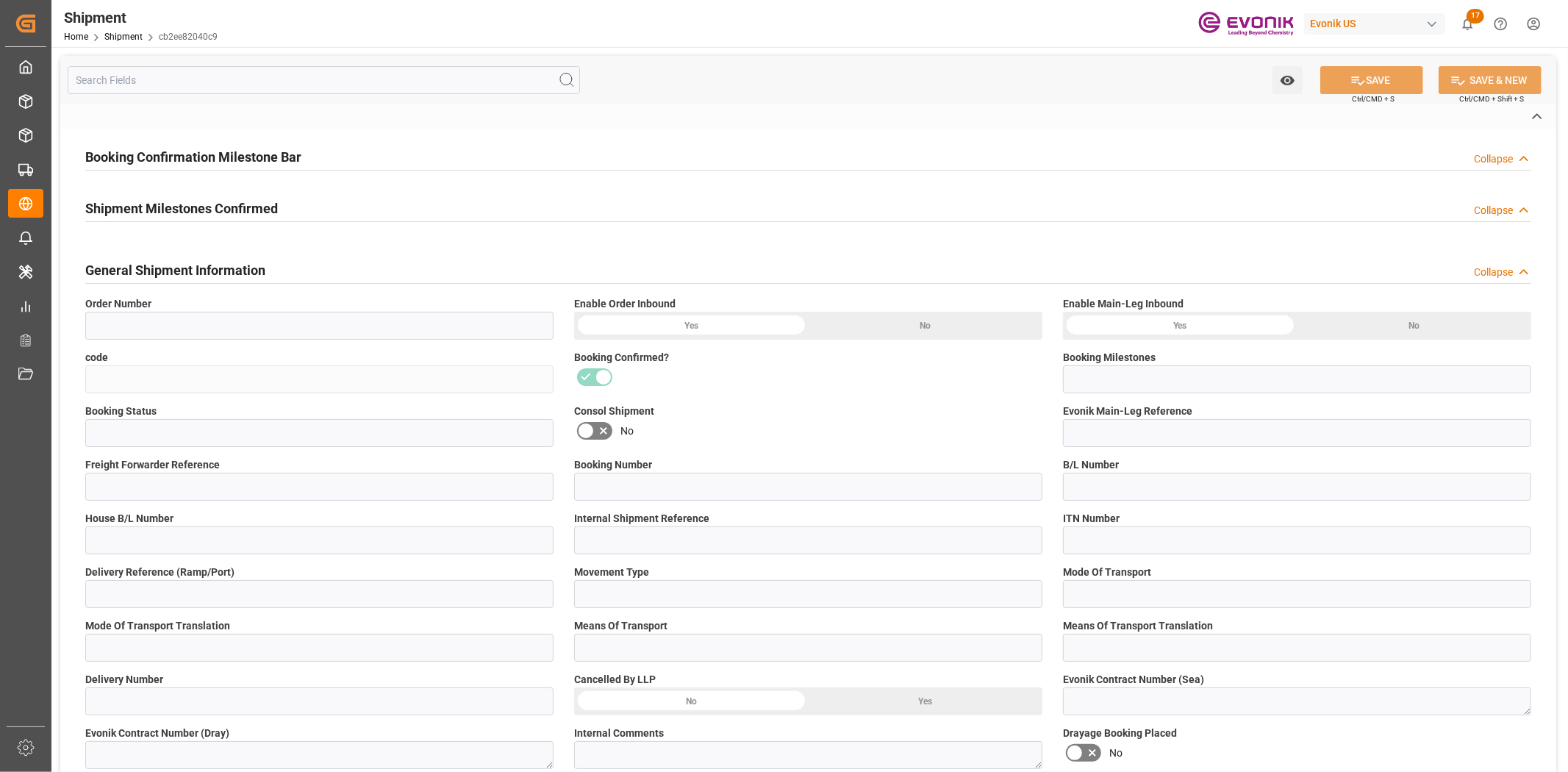
type input "250905000145"
type input "RICFFE361400"
type input "ONEYRICFFE361400"
type input "RICFFE361400"
type input "D2P"
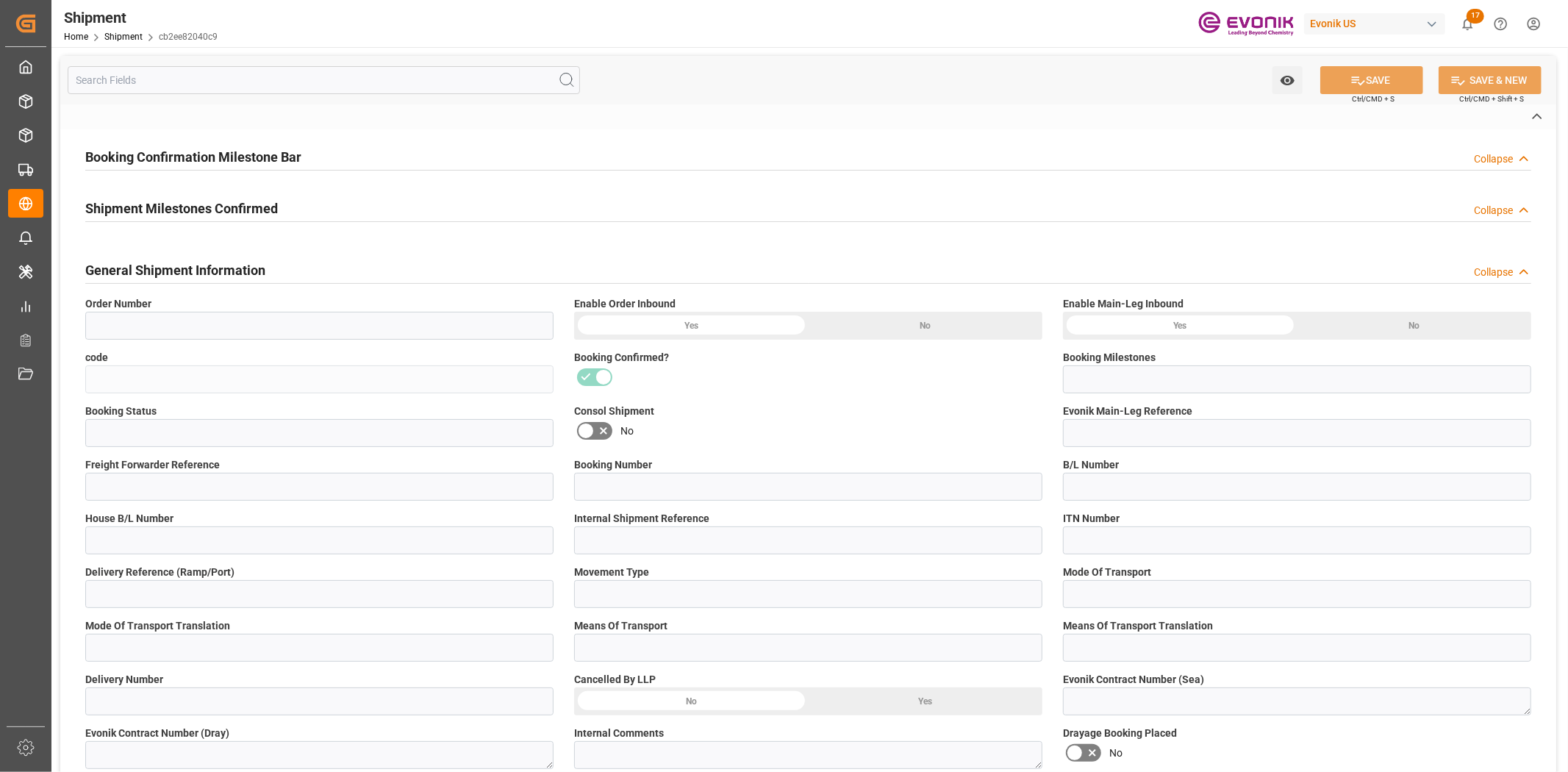
type input "45"
type input "FCL"
type input "0006"
type input "20GP"
type input "3011736814"
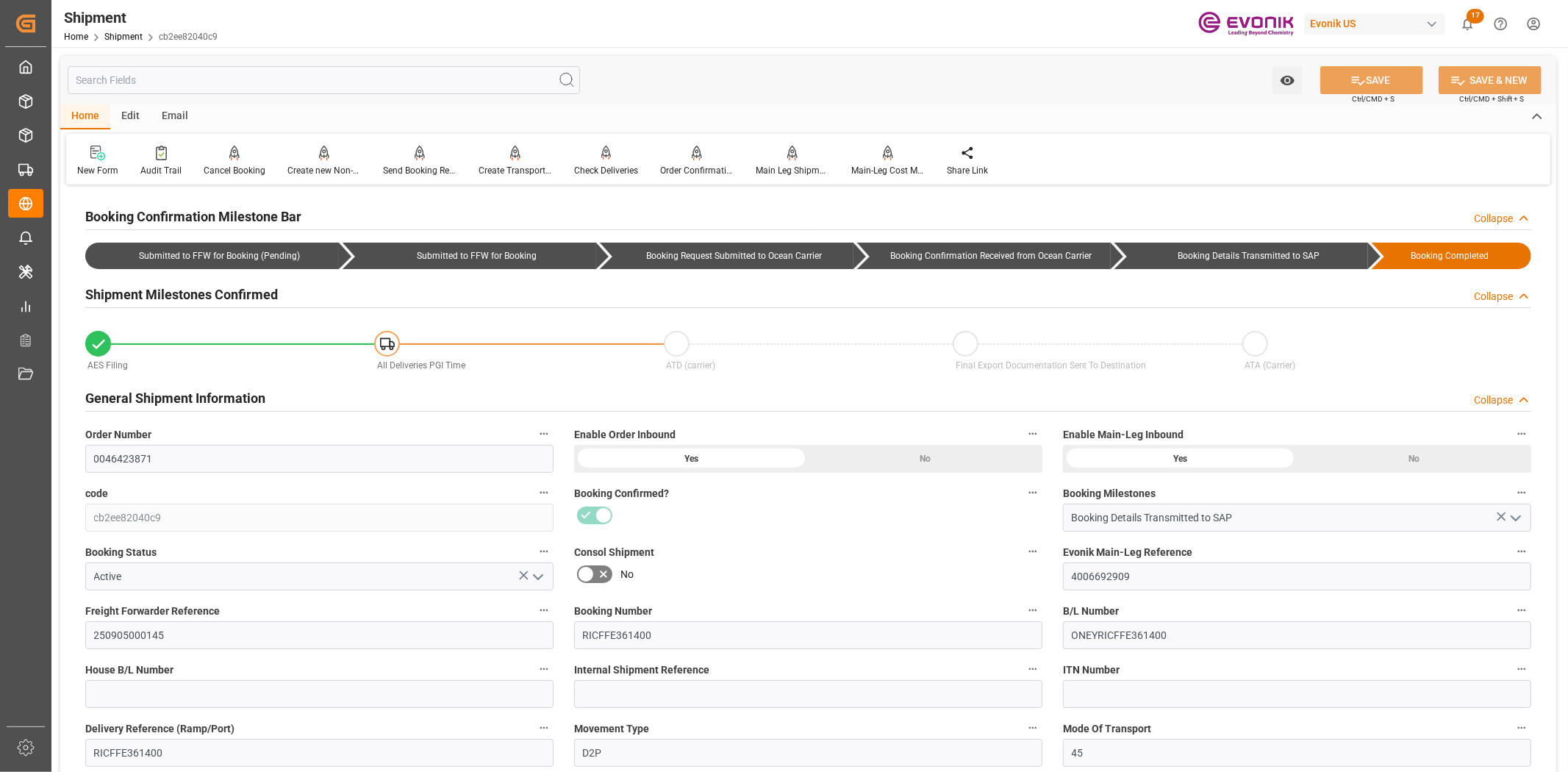
click at [352, 75] on input "text" at bounding box center [324, 80] width 512 height 28
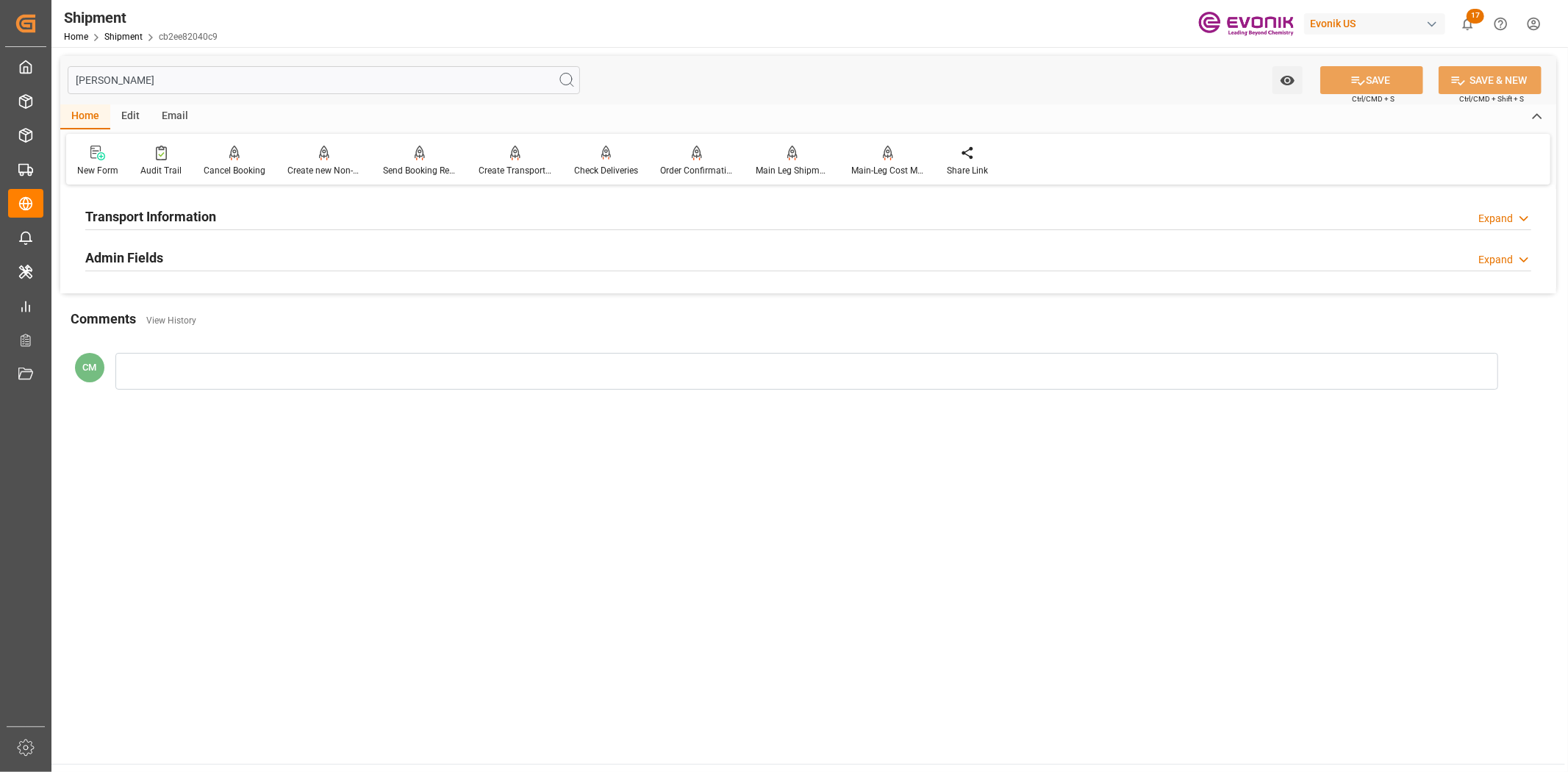
type input "[PERSON_NAME]"
click at [429, 209] on div "Transport Information Expand" at bounding box center [808, 215] width 1446 height 28
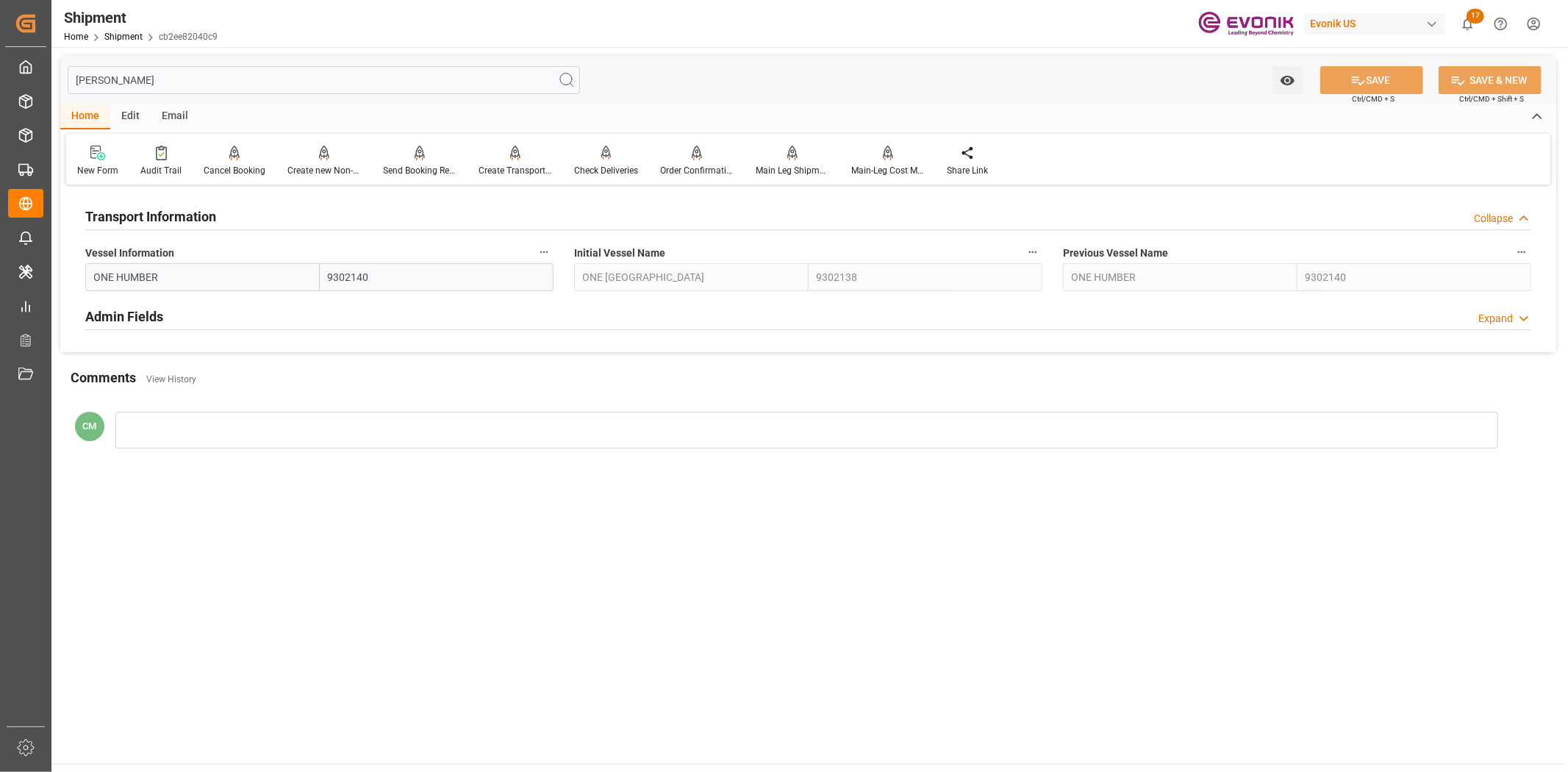
click at [533, 246] on label "Vessel Information" at bounding box center [319, 253] width 468 height 20
click at [534, 246] on button "Vessel Information" at bounding box center [544, 252] width 20 height 20
click at [555, 254] on icon at bounding box center [554, 251] width 15 height 15
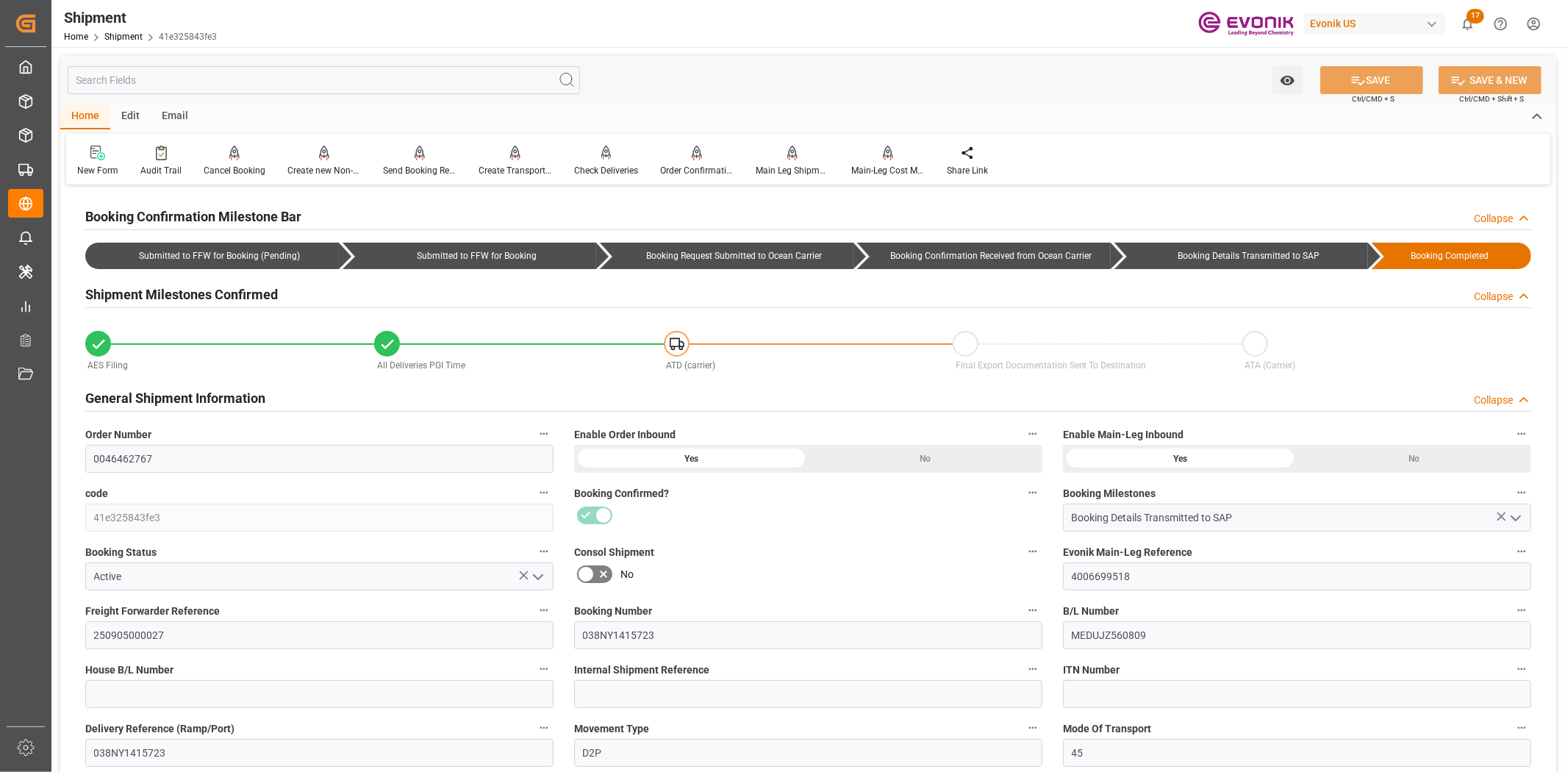
click at [344, 82] on input "text" at bounding box center [324, 80] width 512 height 28
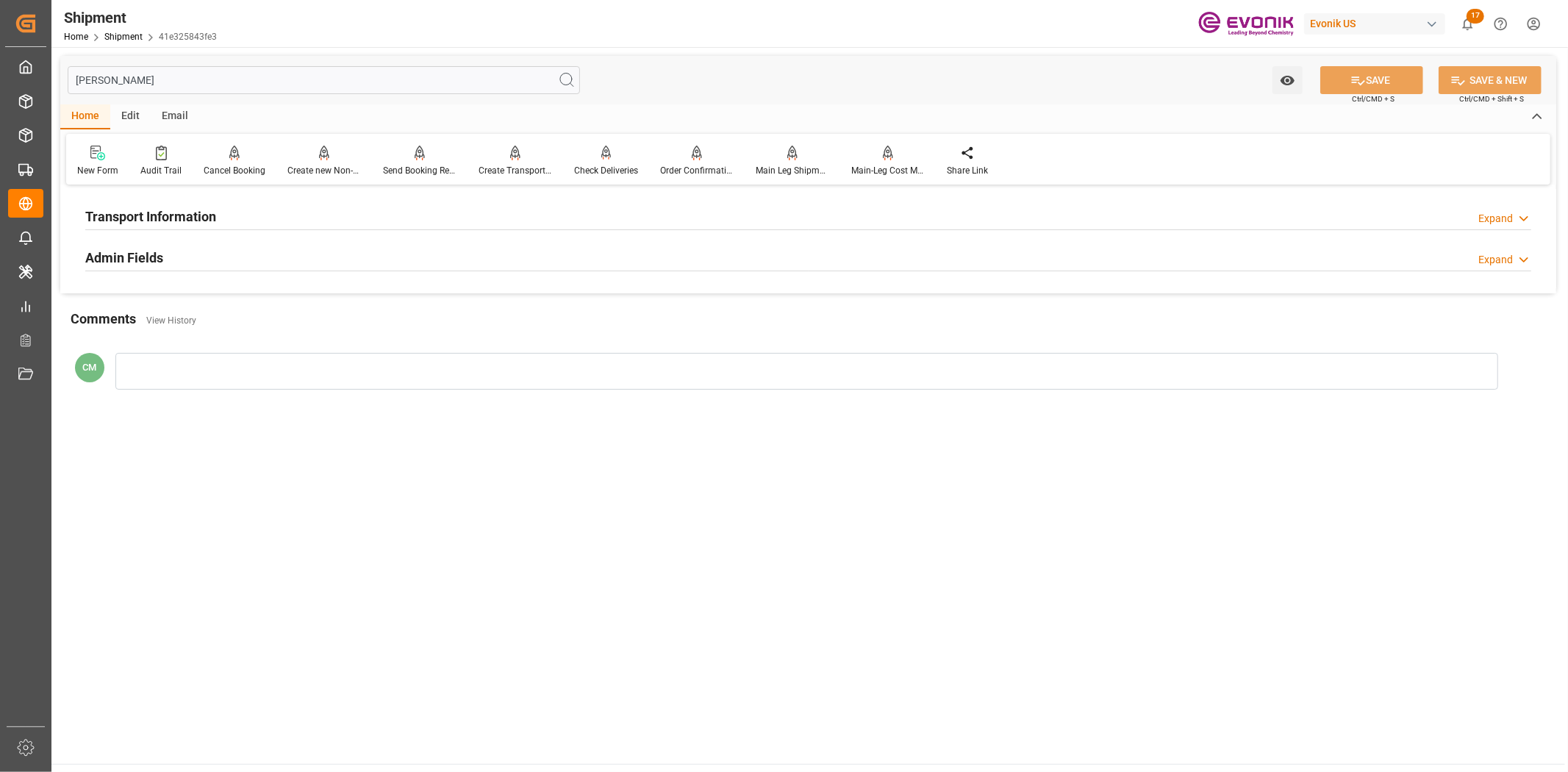
type input "[PERSON_NAME]"
drag, startPoint x: 166, startPoint y: 213, endPoint x: 277, endPoint y: 282, distance: 130.7
click at [166, 215] on h2 "Transport Information" at bounding box center [150, 216] width 131 height 20
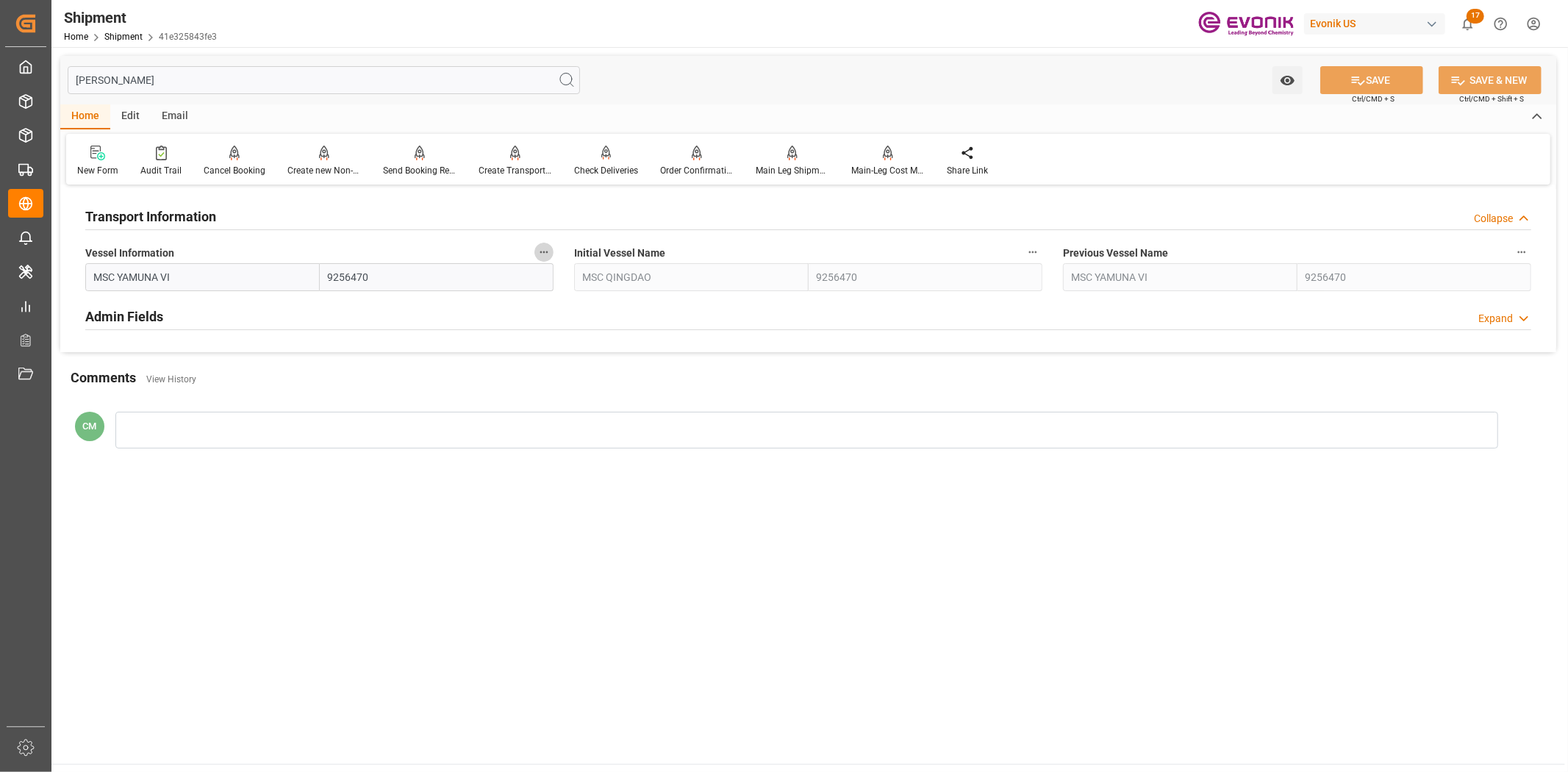
click at [550, 251] on button "Vessel Information" at bounding box center [544, 252] width 20 height 20
click at [561, 262] on li "Audits" at bounding box center [572, 251] width 75 height 25
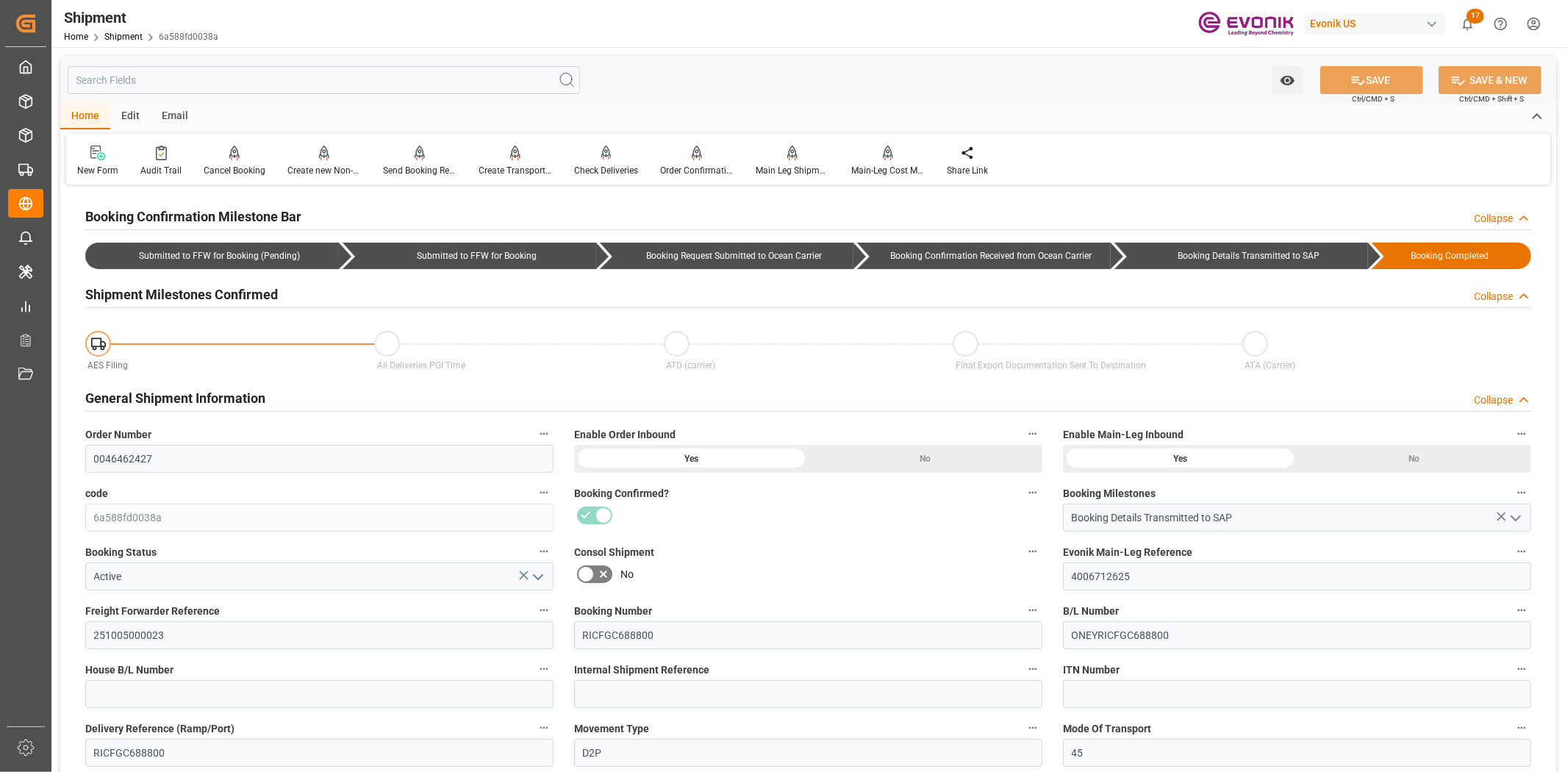
click at [330, 68] on input "text" at bounding box center [324, 80] width 512 height 28
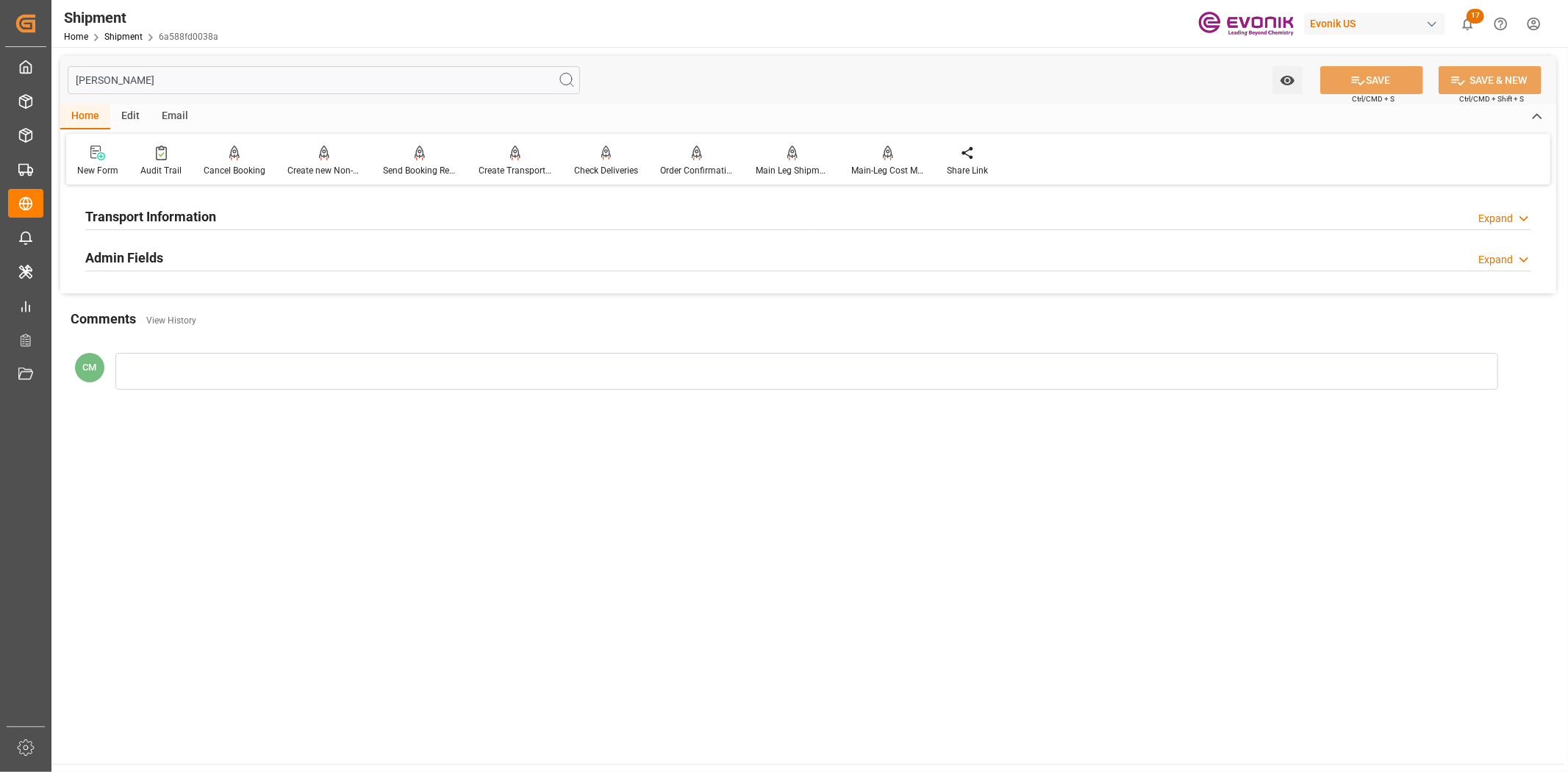
type input "[PERSON_NAME]"
drag, startPoint x: 244, startPoint y: 205, endPoint x: 287, endPoint y: 239, distance: 54.8
click at [244, 208] on div "Transport Information Expand" at bounding box center [808, 215] width 1446 height 28
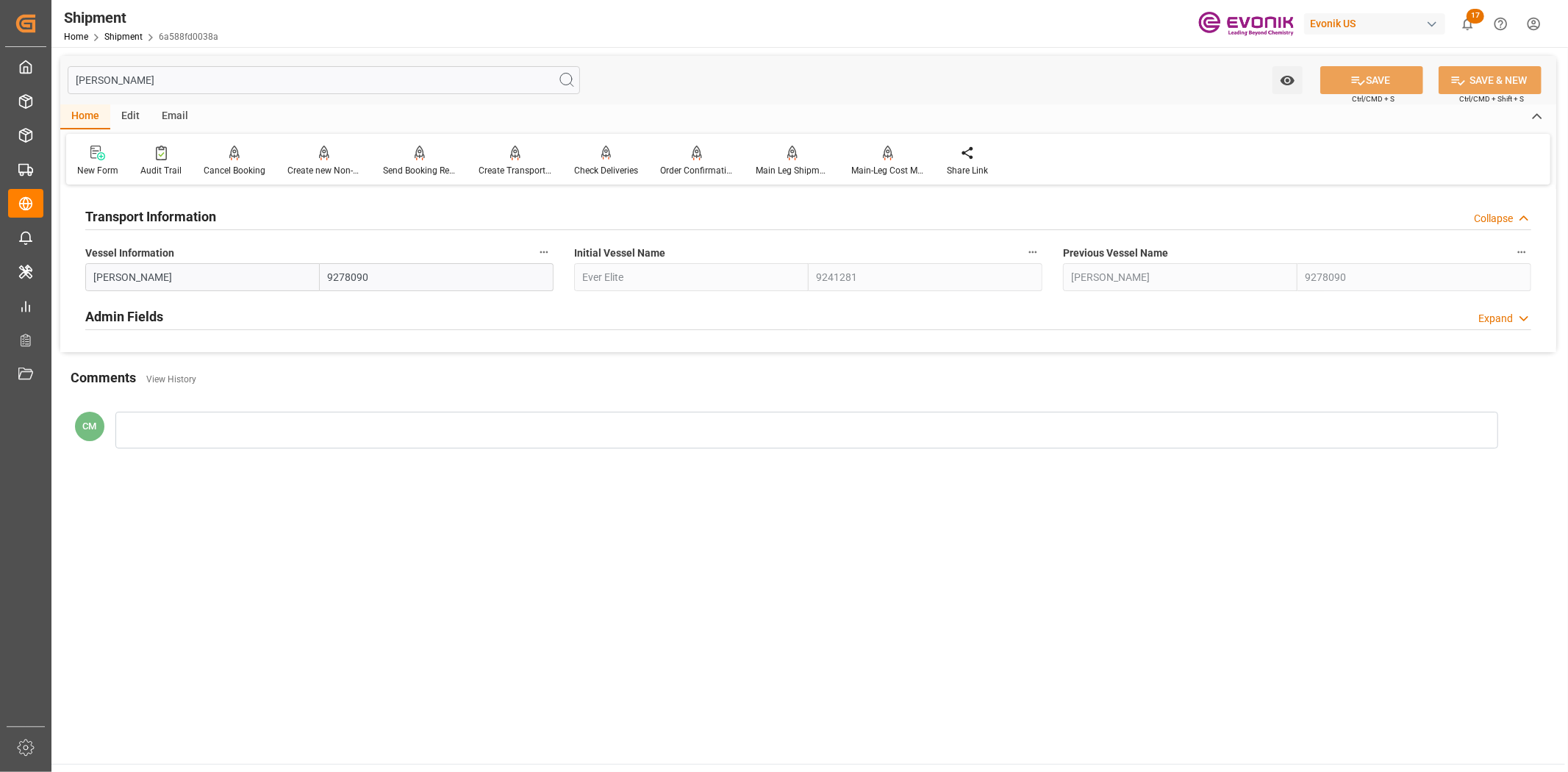
click at [546, 259] on button "Vessel Information" at bounding box center [544, 252] width 20 height 20
click at [561, 262] on li "Audits" at bounding box center [572, 251] width 75 height 25
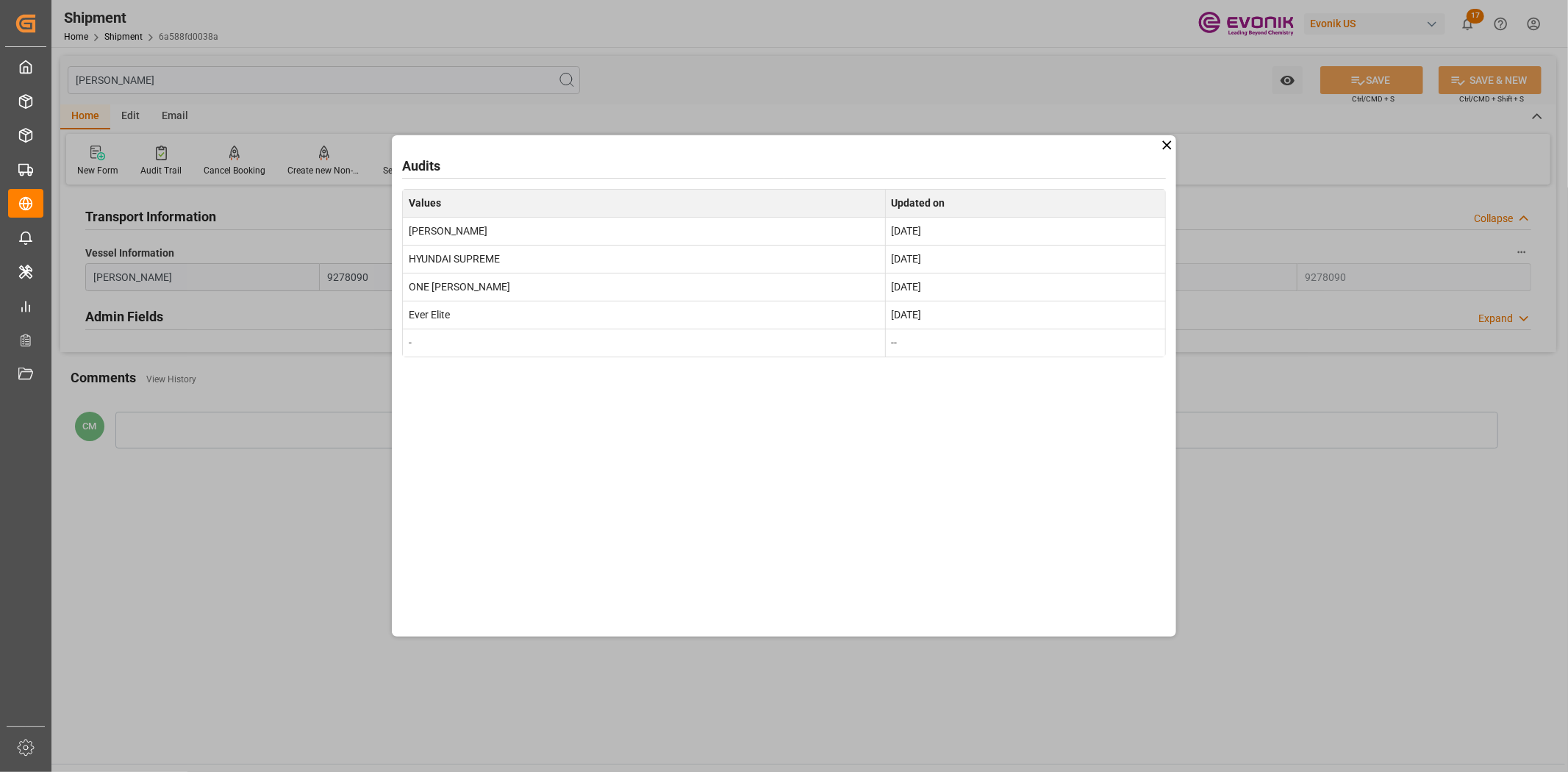
click at [1224, 600] on div "Audits Values Updated on YM FOUNTAIN Aug 29, 2025 HYUNDAI SUPREME Aug 21, 2025 …" at bounding box center [784, 386] width 1568 height 772
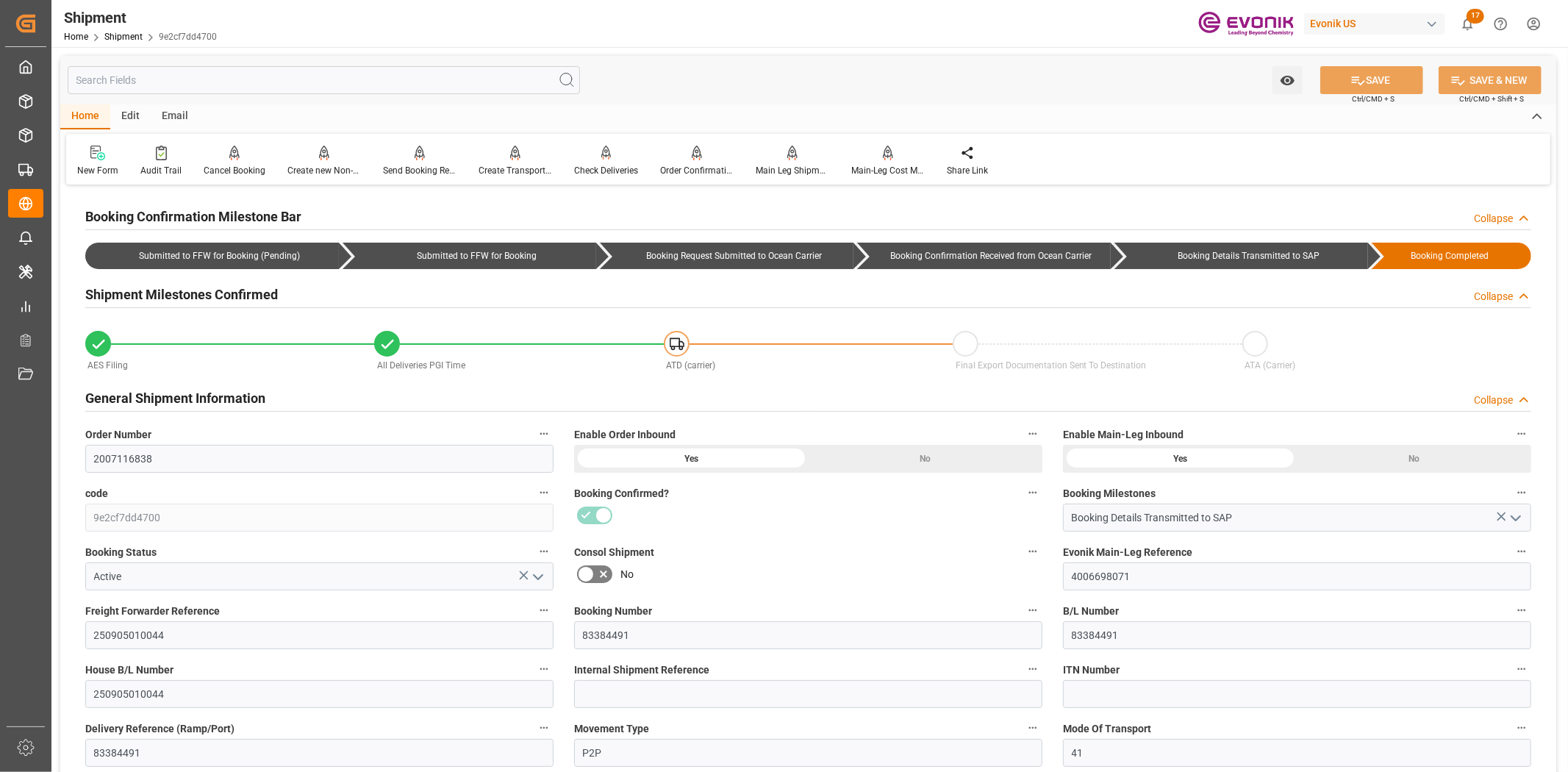
click at [296, 82] on input "text" at bounding box center [324, 80] width 512 height 28
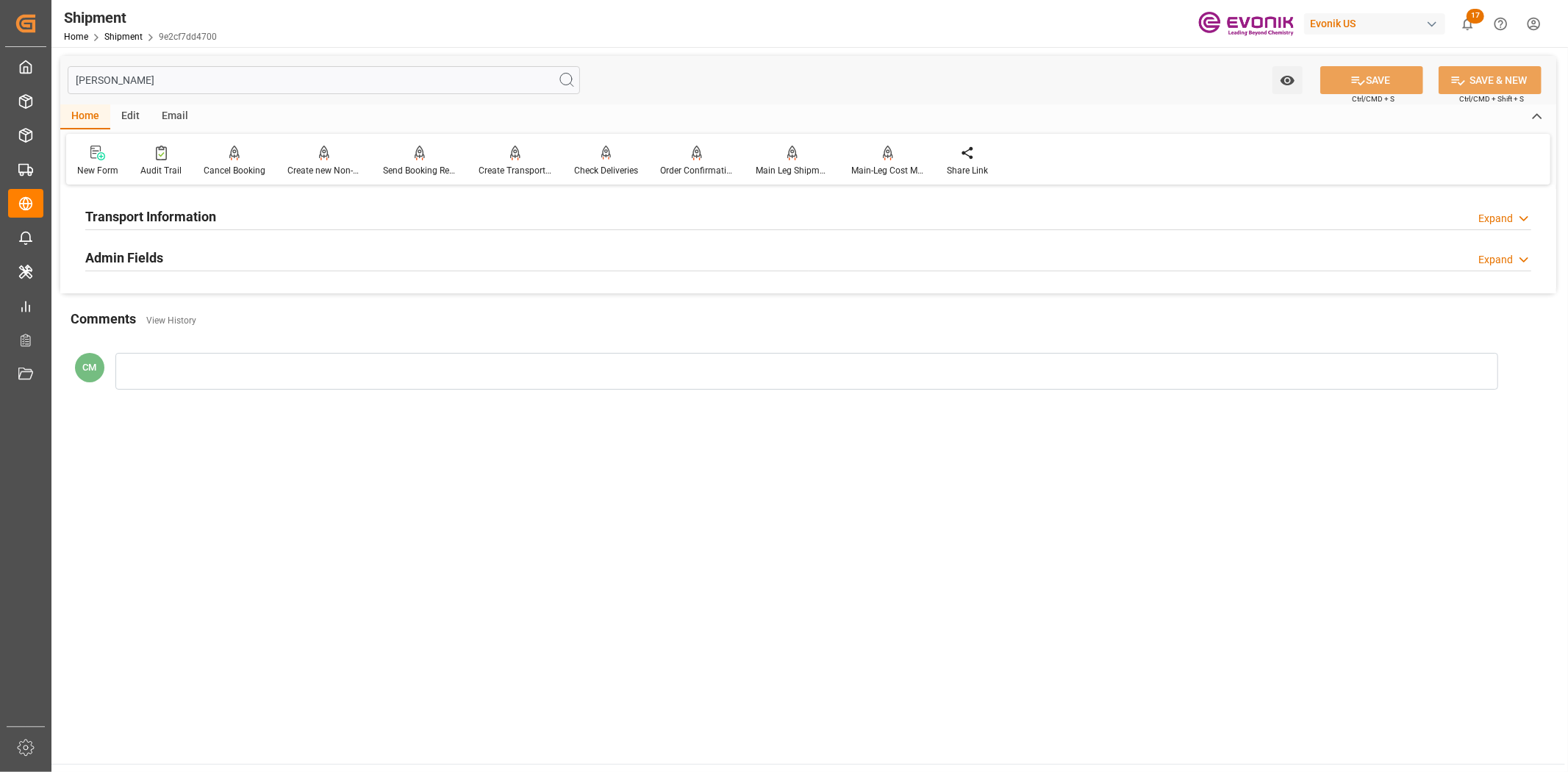
type input "[PERSON_NAME]"
click at [189, 217] on h2 "Transport Information" at bounding box center [150, 216] width 131 height 20
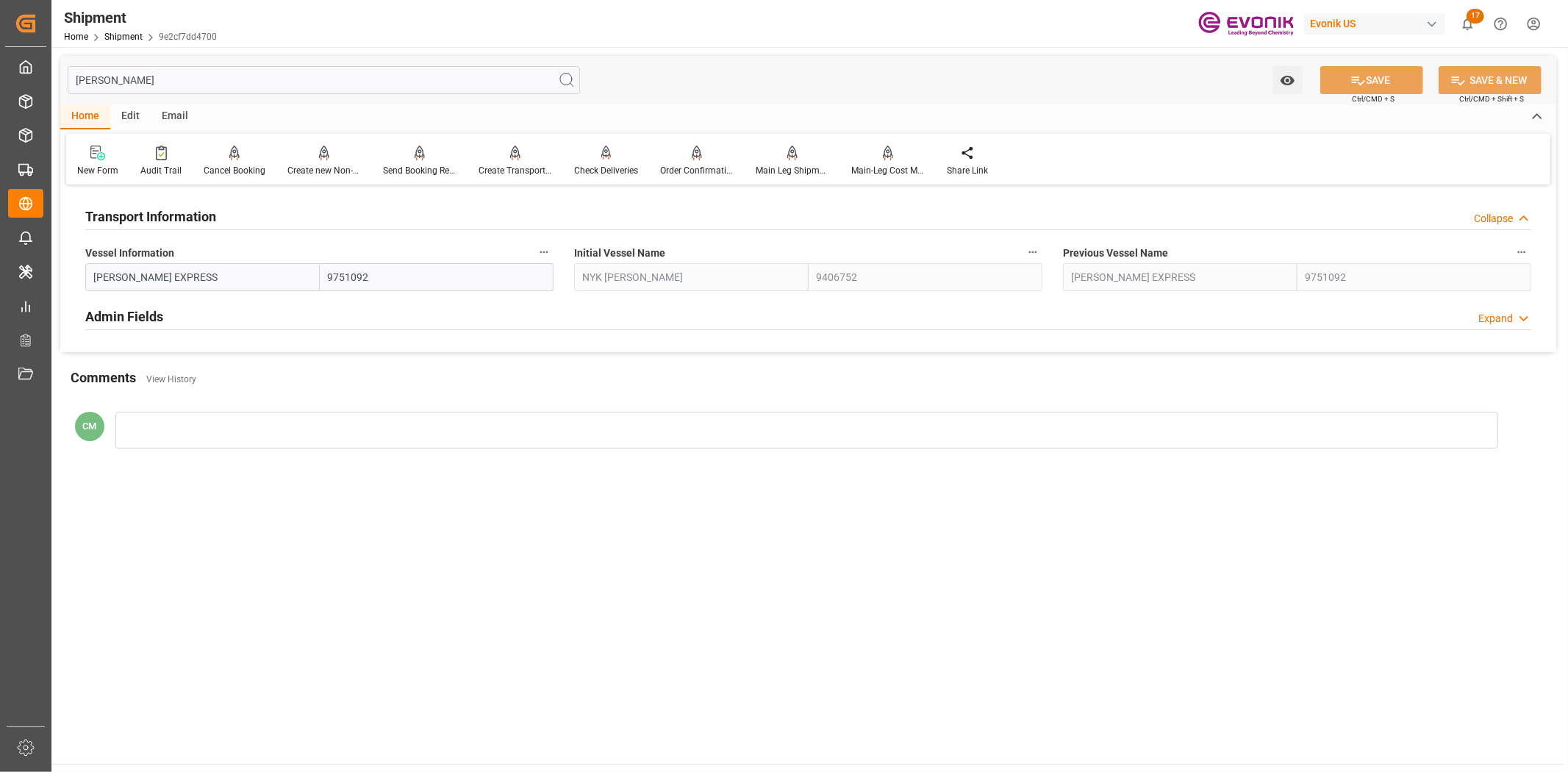
click at [219, 235] on div "Transport Information Collapse" at bounding box center [808, 217] width 1467 height 41
drag, startPoint x: 548, startPoint y: 245, endPoint x: 555, endPoint y: 257, distance: 13.9
click at [548, 247] on button "Vessel Information" at bounding box center [544, 252] width 20 height 20
click at [556, 258] on icon at bounding box center [554, 251] width 15 height 15
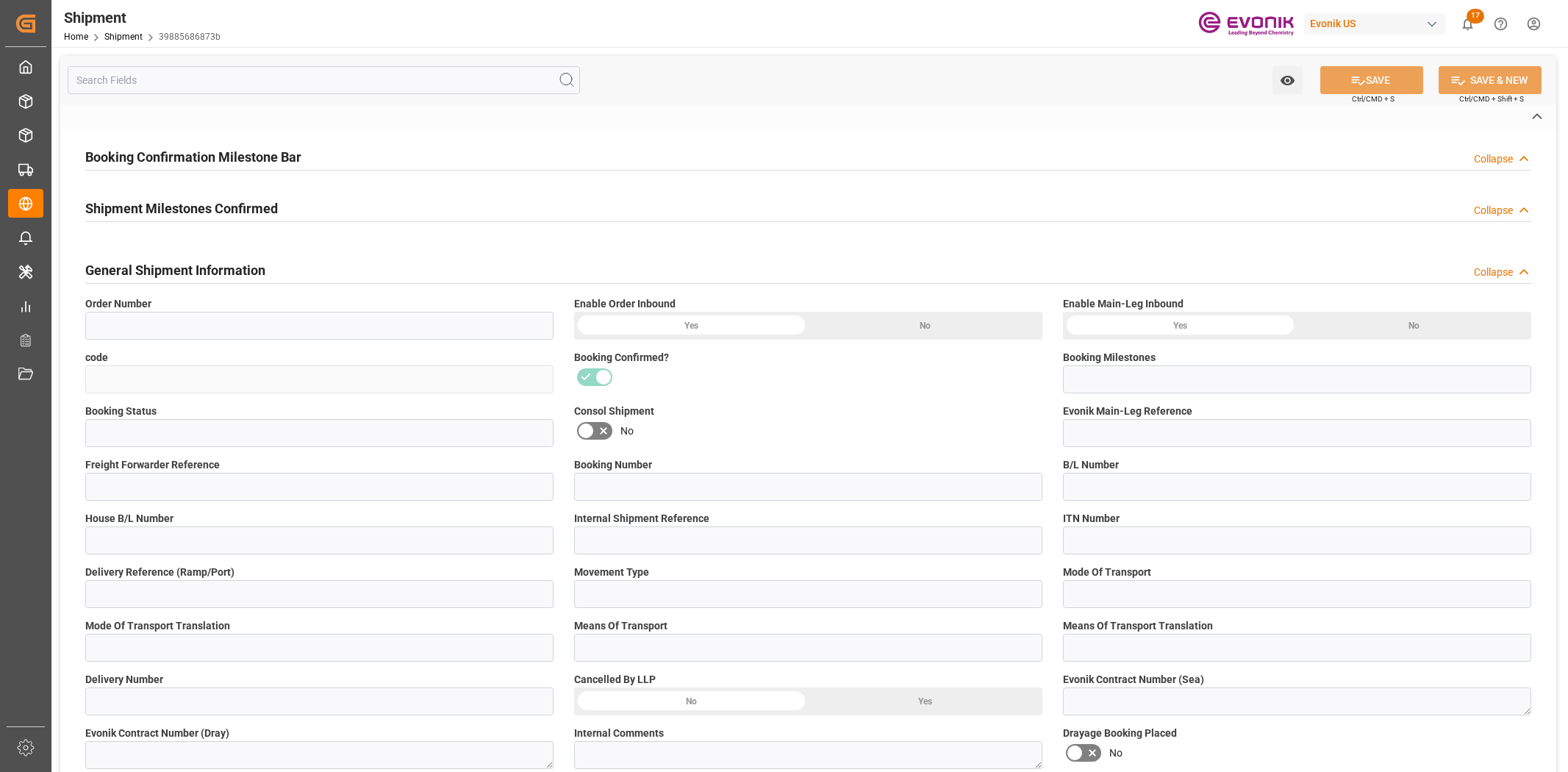
type input "0046456970"
type input "39885686873b"
type input "Booking Details Transmitted to SAP"
type input "Active"
type input "4006649247"
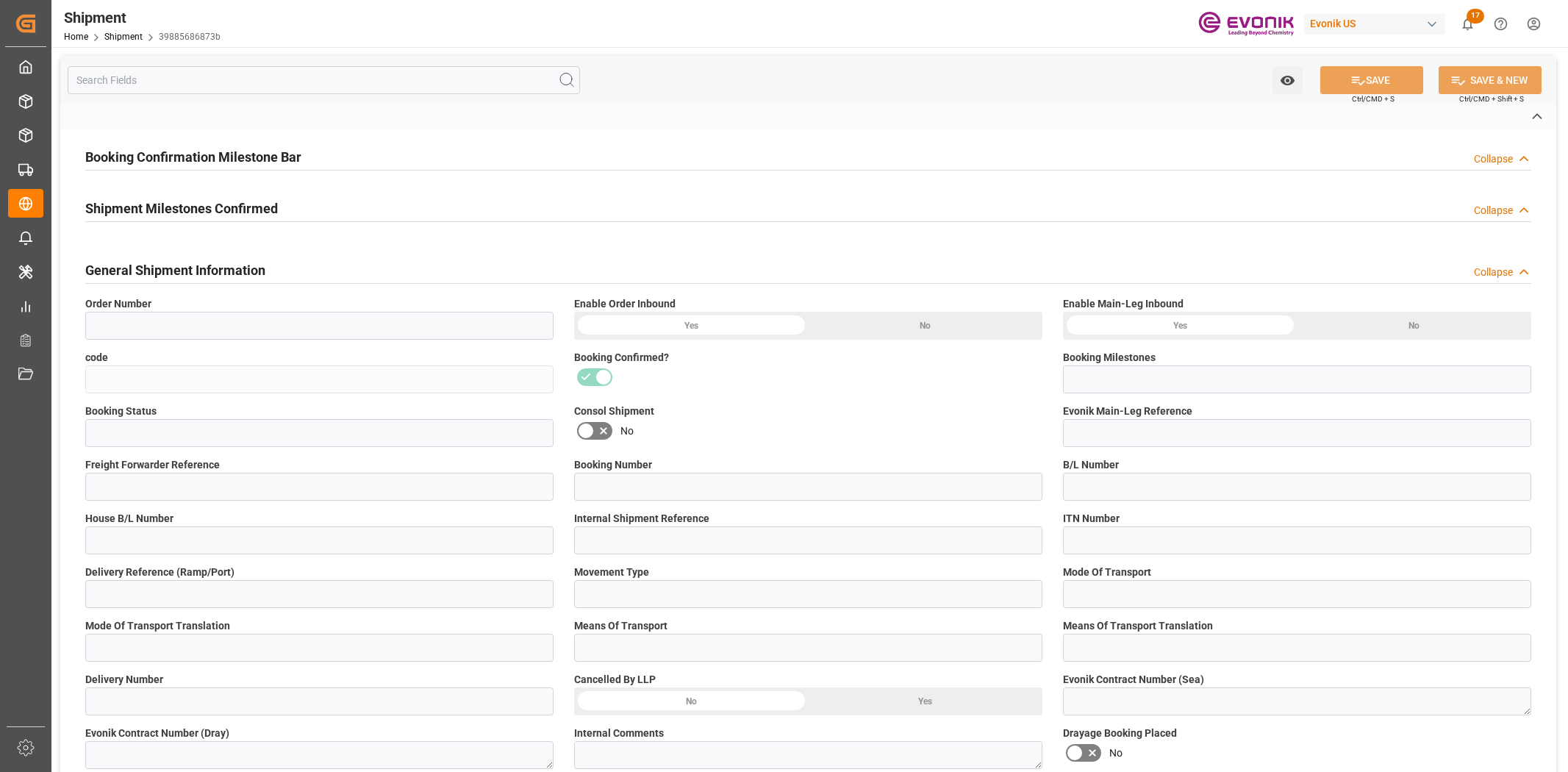
type input "250705000216"
type input "NAM9443078"
type input "D2P"
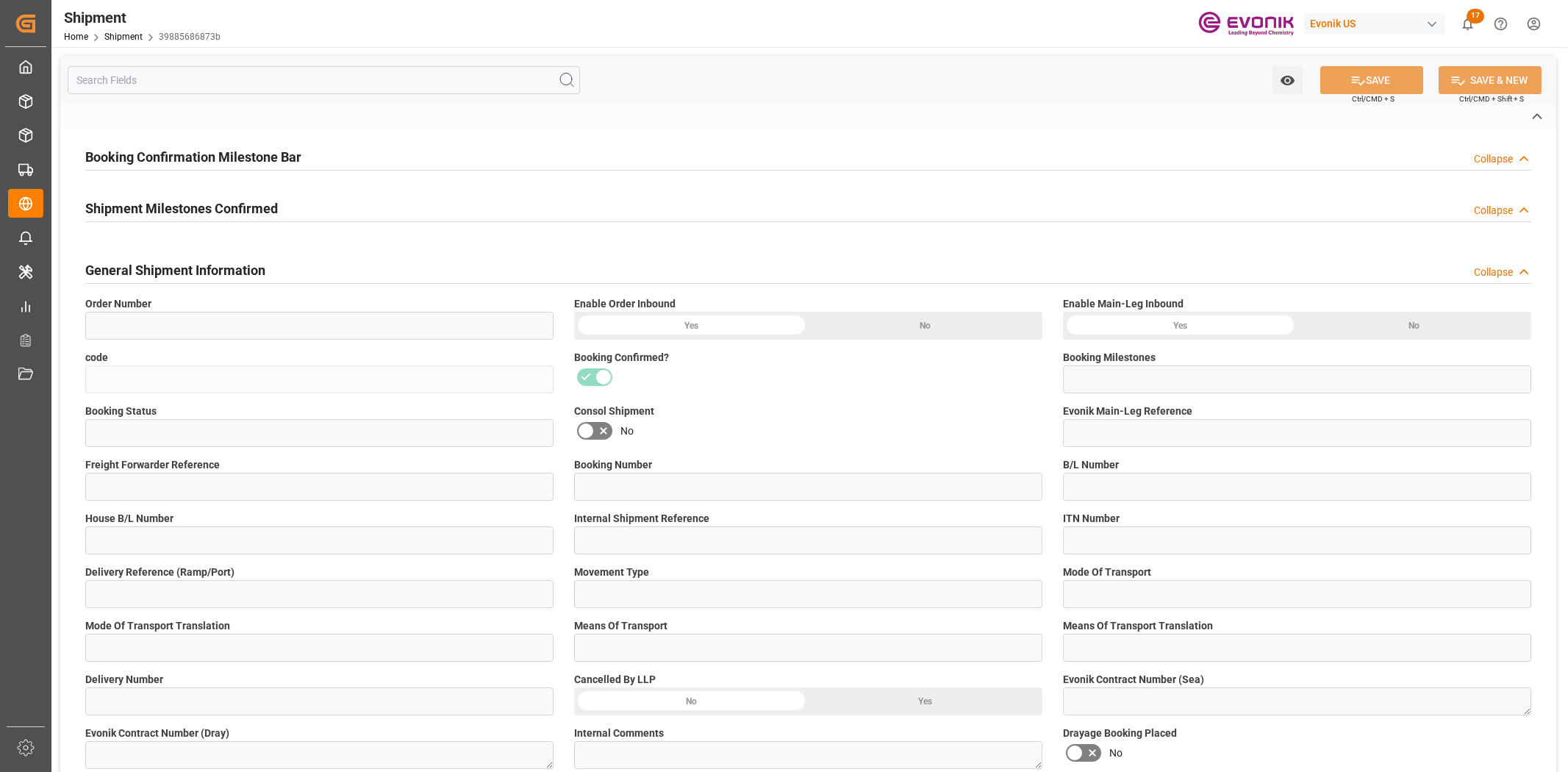
type input "45"
type input "FCL"
type input "0006"
type input "20GP"
type input "3011616465"
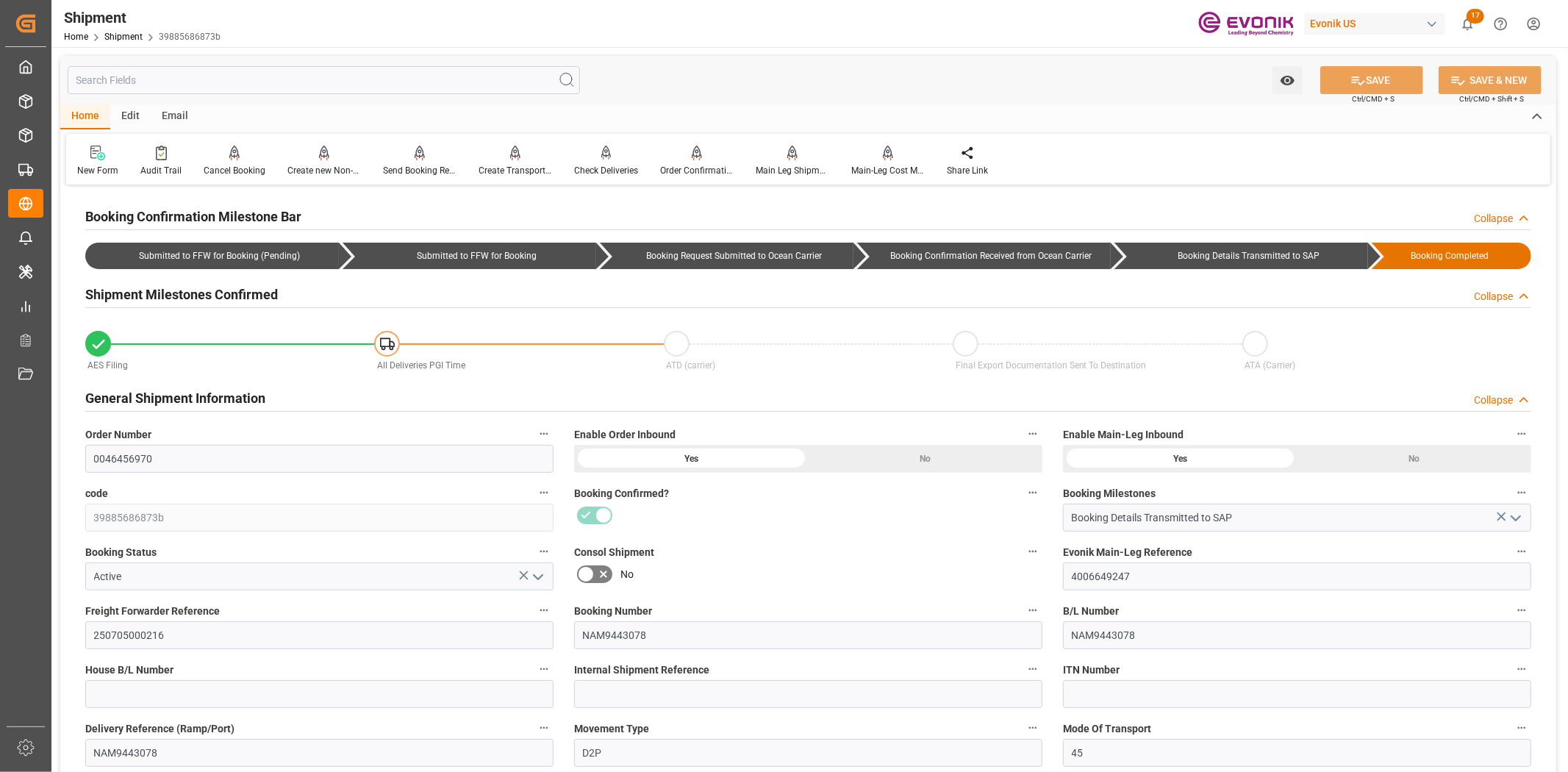
click at [233, 68] on input "text" at bounding box center [324, 80] width 512 height 28
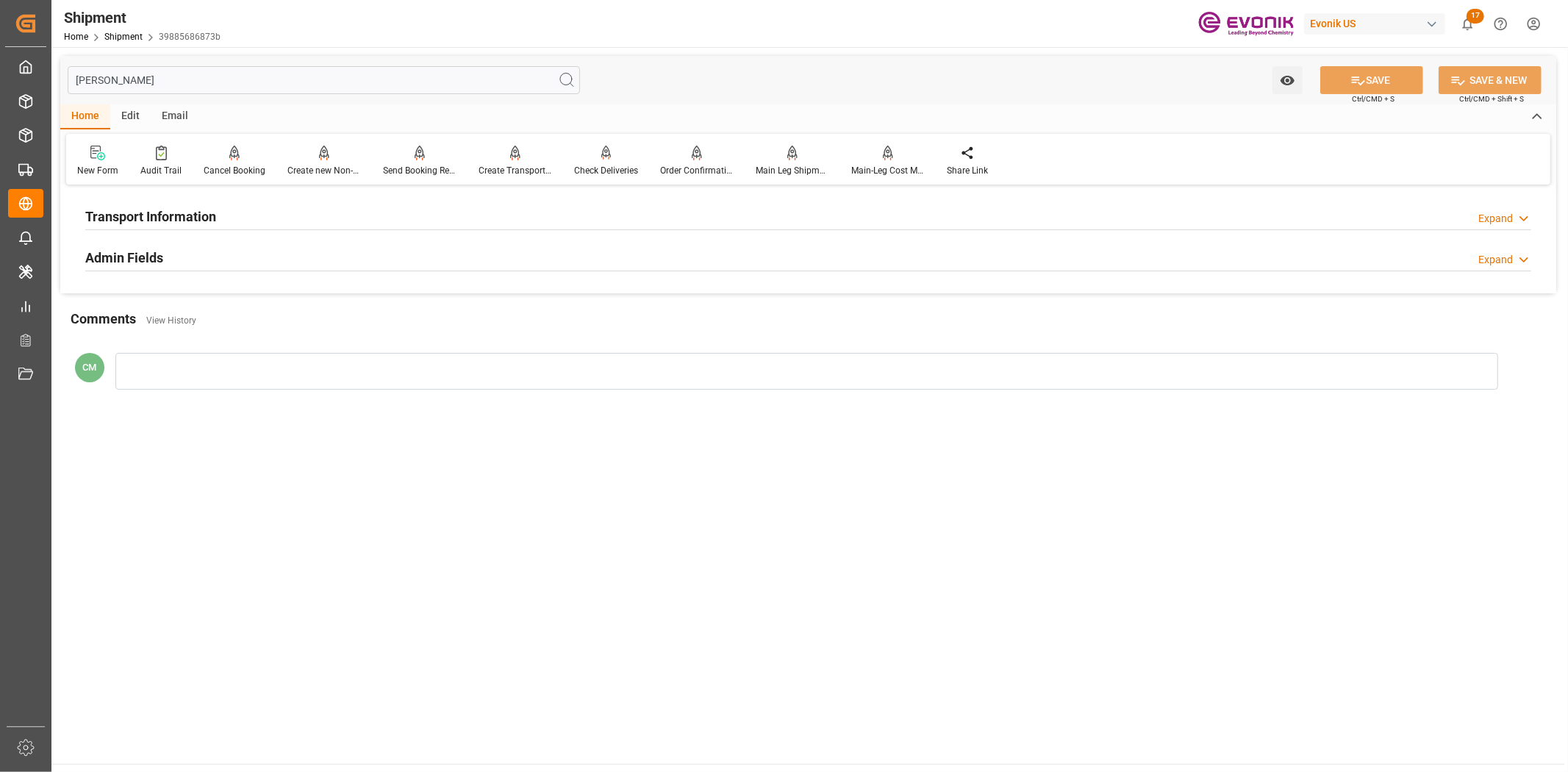
type input "vess"
click at [157, 211] on h2 "Transport Information" at bounding box center [150, 216] width 131 height 20
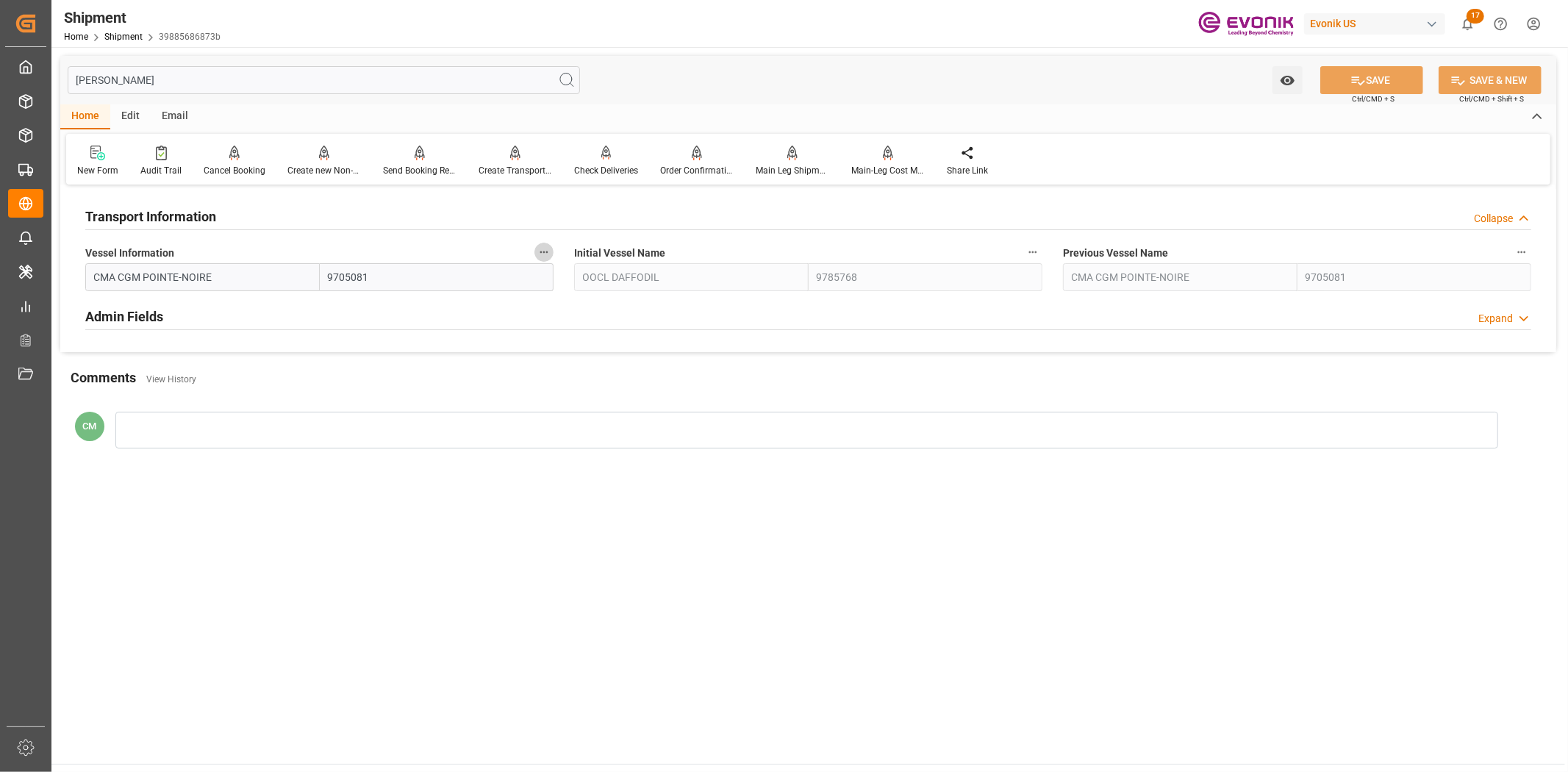
click at [546, 252] on icon "button" at bounding box center [544, 252] width 8 height 3
click at [550, 259] on li "Audits" at bounding box center [572, 251] width 75 height 25
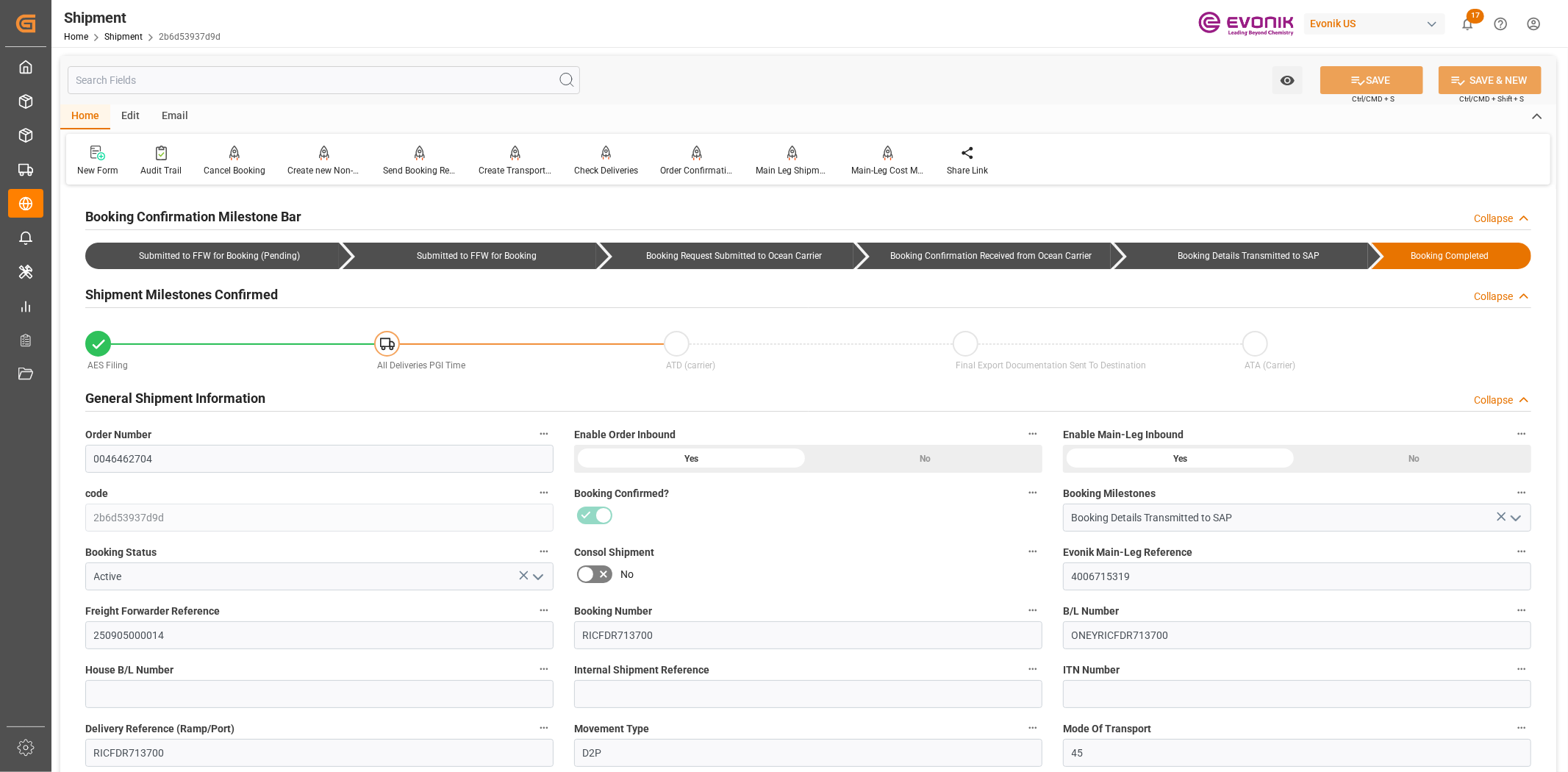
click at [232, 83] on input "text" at bounding box center [324, 80] width 512 height 28
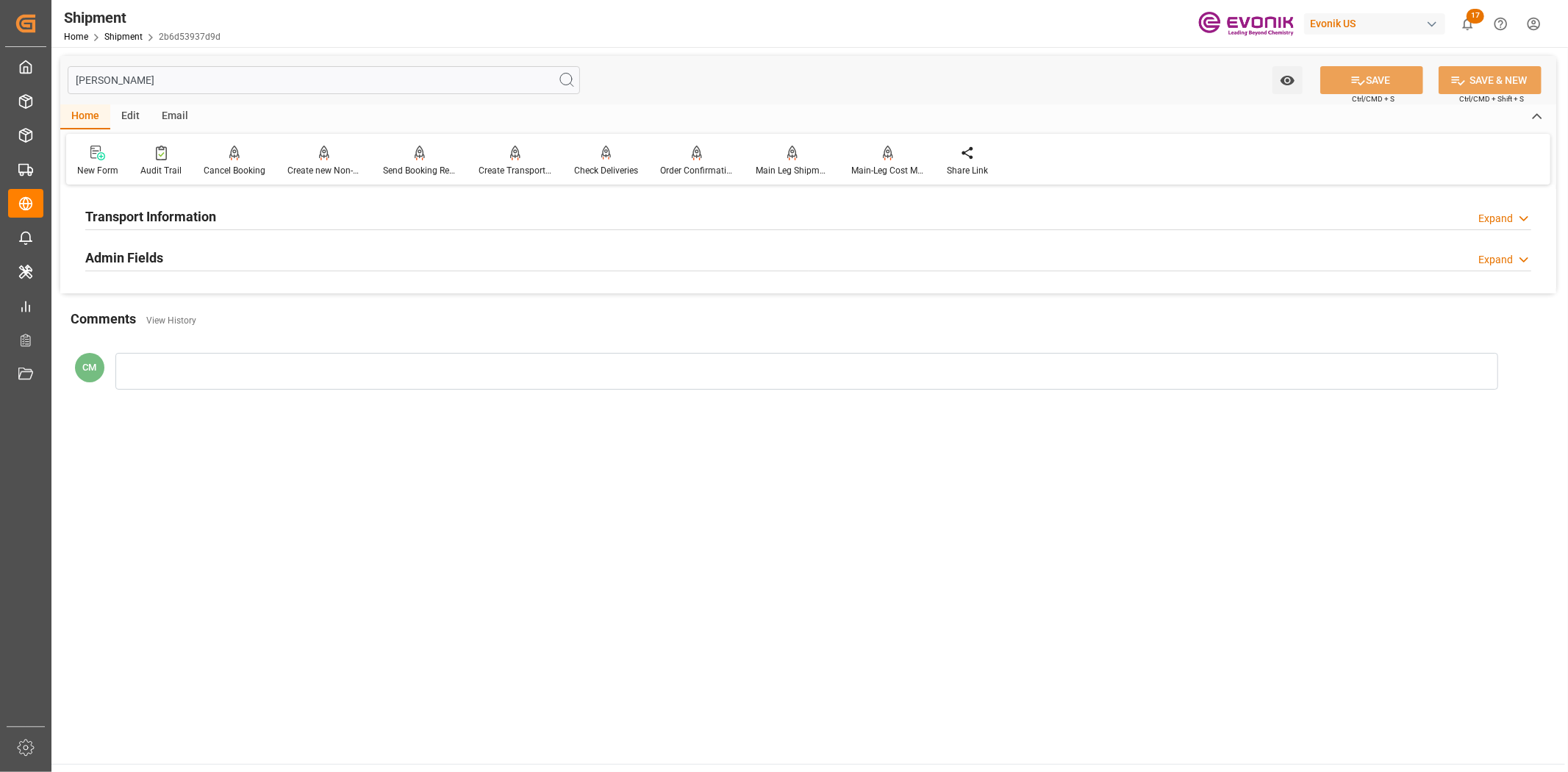
type input "[PERSON_NAME]"
click at [553, 222] on div "Transport Information Expand" at bounding box center [808, 215] width 1446 height 28
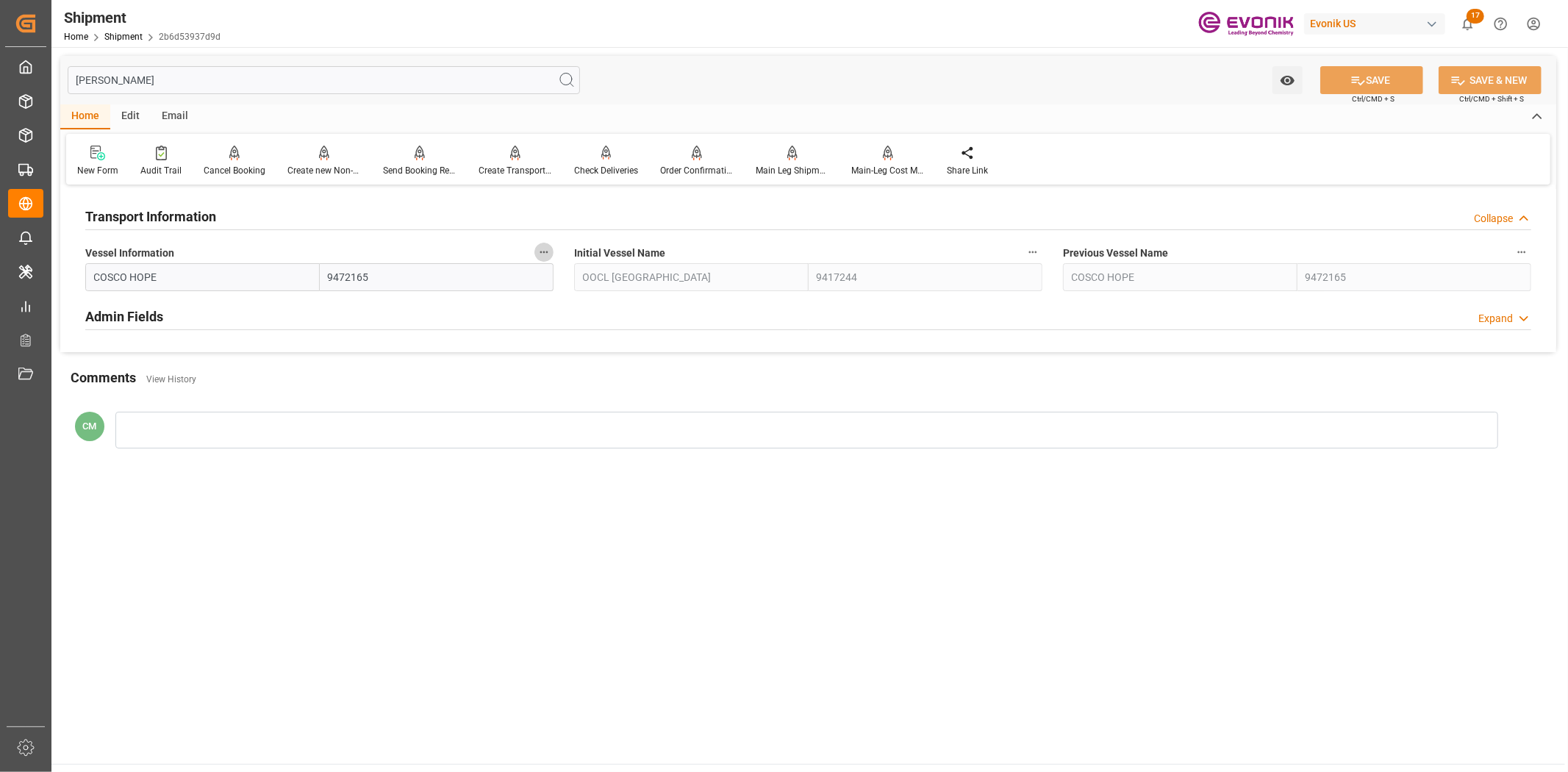
click at [549, 254] on icon "button" at bounding box center [544, 252] width 12 height 12
click at [565, 257] on li "Audits" at bounding box center [572, 251] width 75 height 25
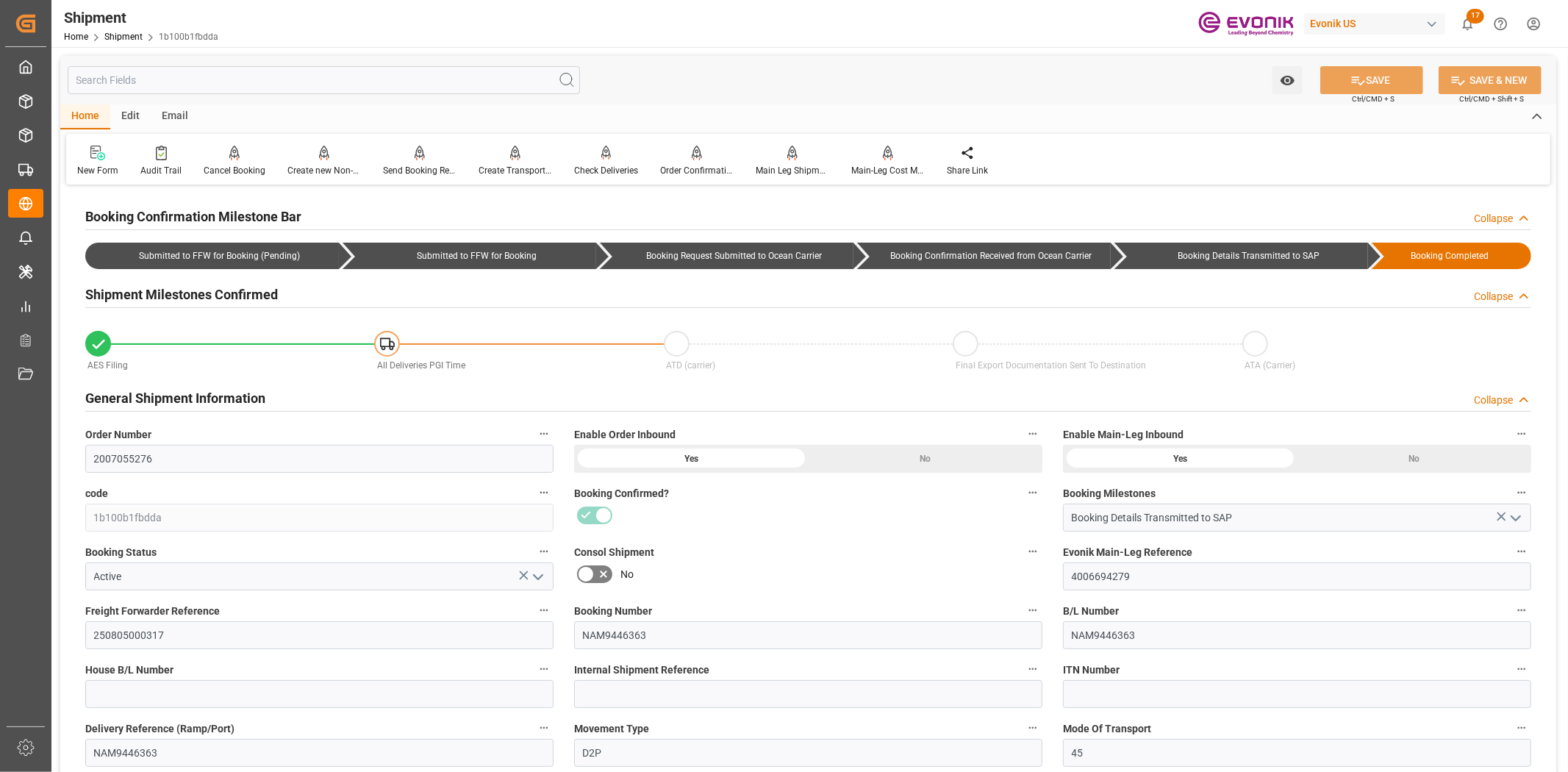
click at [332, 79] on input "text" at bounding box center [324, 80] width 512 height 28
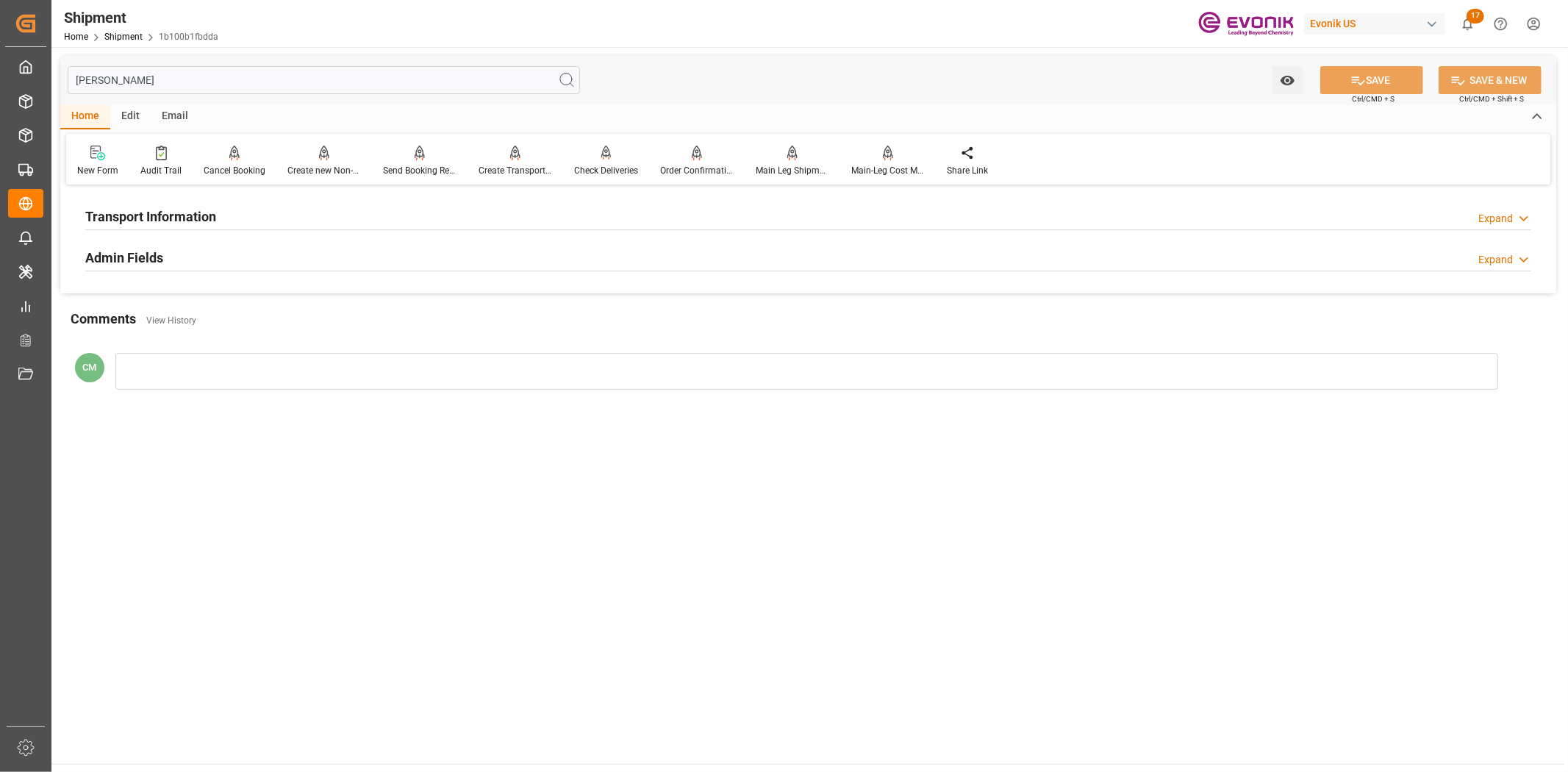
type input "vess"
click at [248, 217] on div "Transport Information Expand" at bounding box center [808, 215] width 1446 height 28
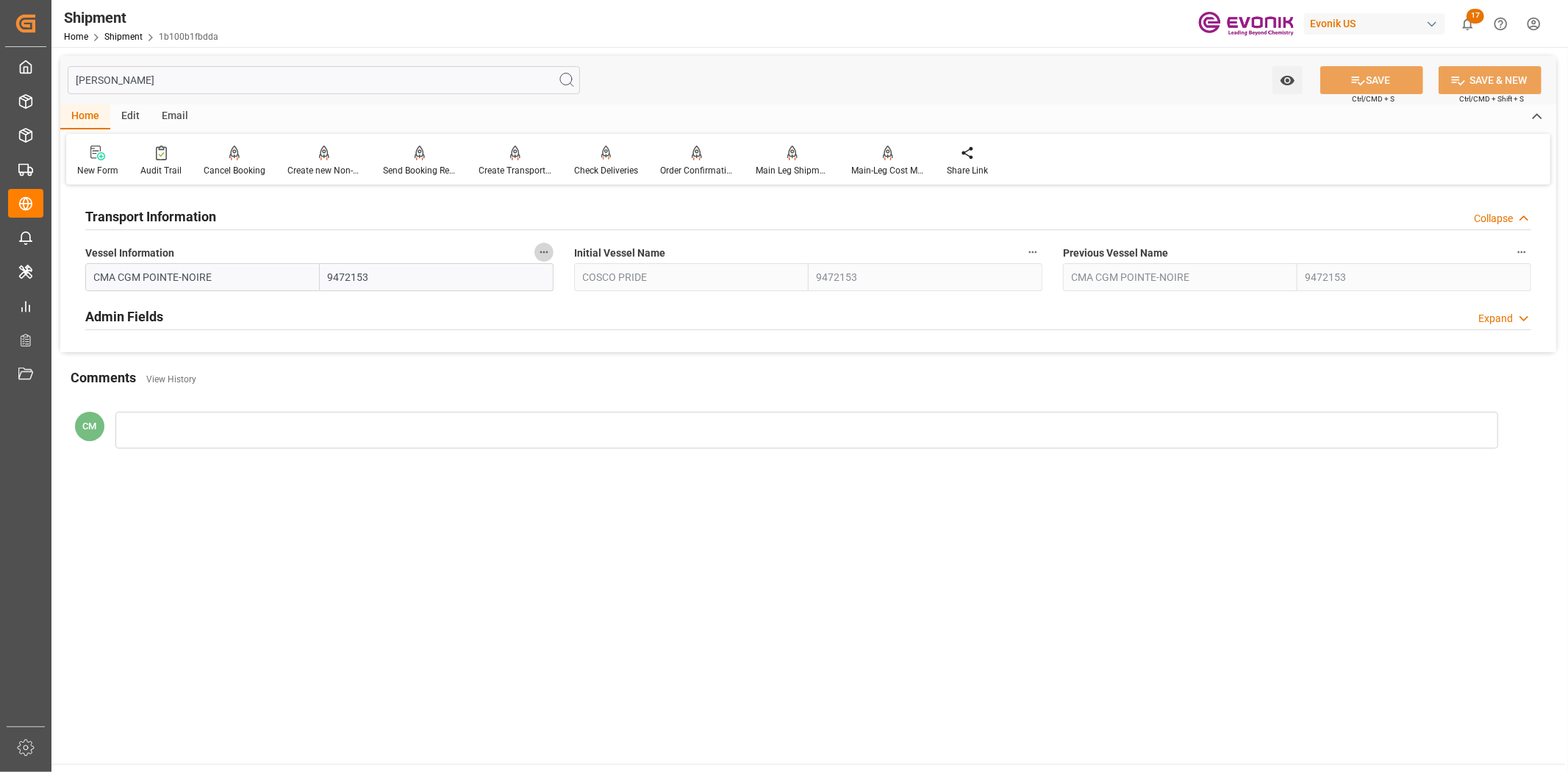
click at [544, 254] on icon "button" at bounding box center [544, 252] width 12 height 12
click at [546, 254] on icon at bounding box center [554, 251] width 15 height 15
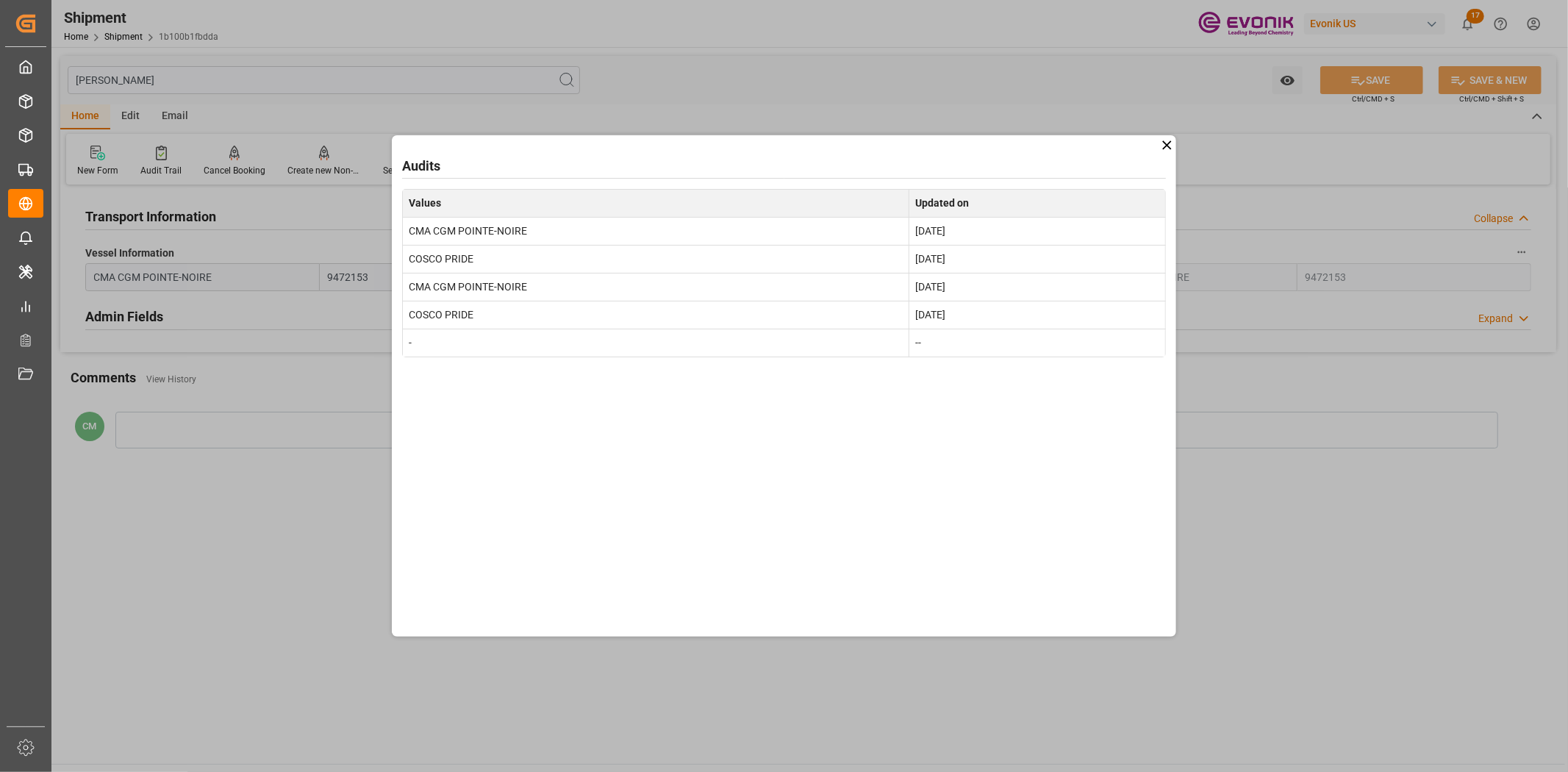
click at [1377, 512] on div "Audits Values Updated on CMA CGM POINTE-NOIRE Aug 28, 2025 COSCO PRIDE Aug 27, …" at bounding box center [784, 386] width 1568 height 772
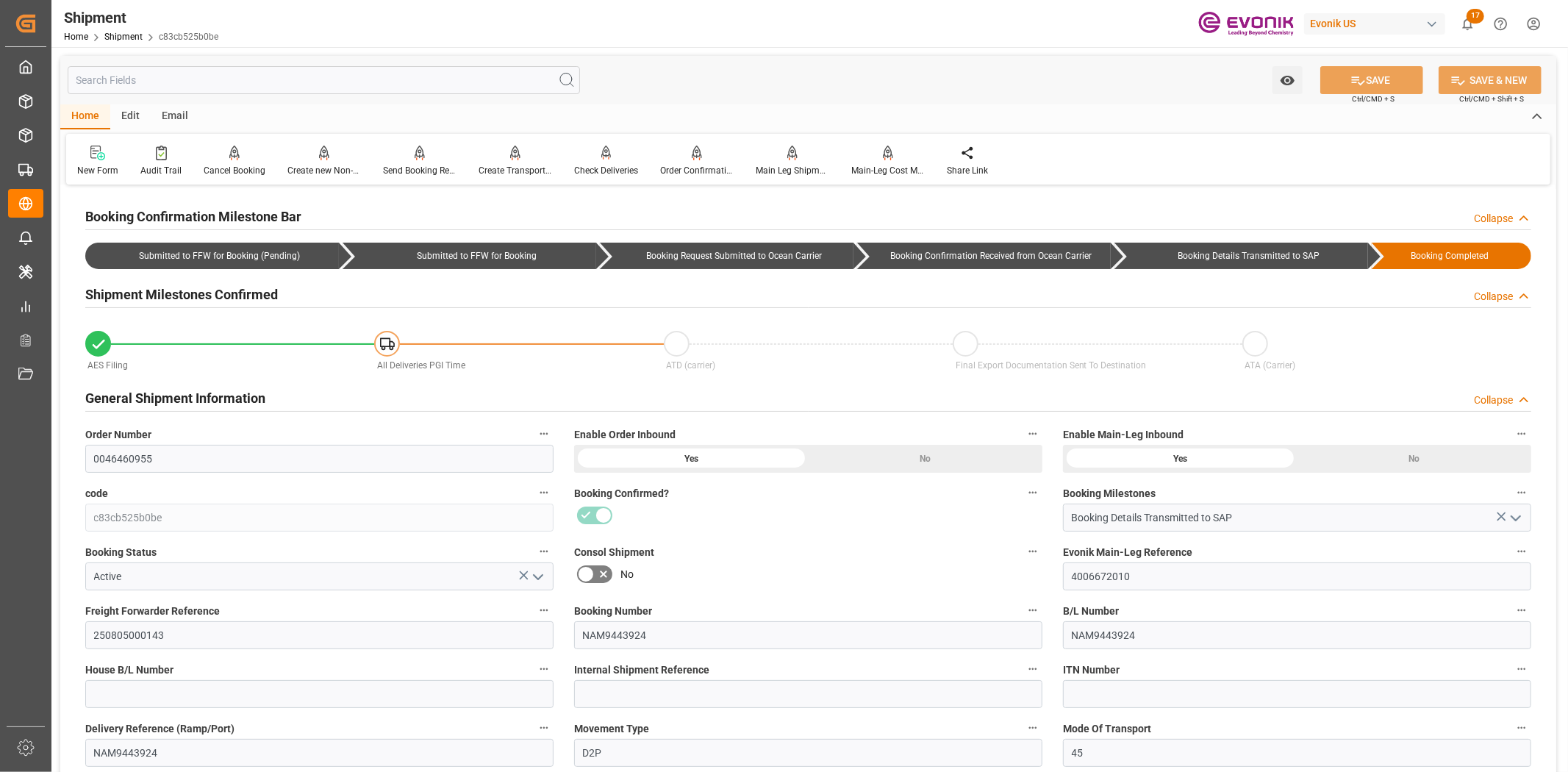
click at [234, 83] on input "text" at bounding box center [324, 80] width 512 height 28
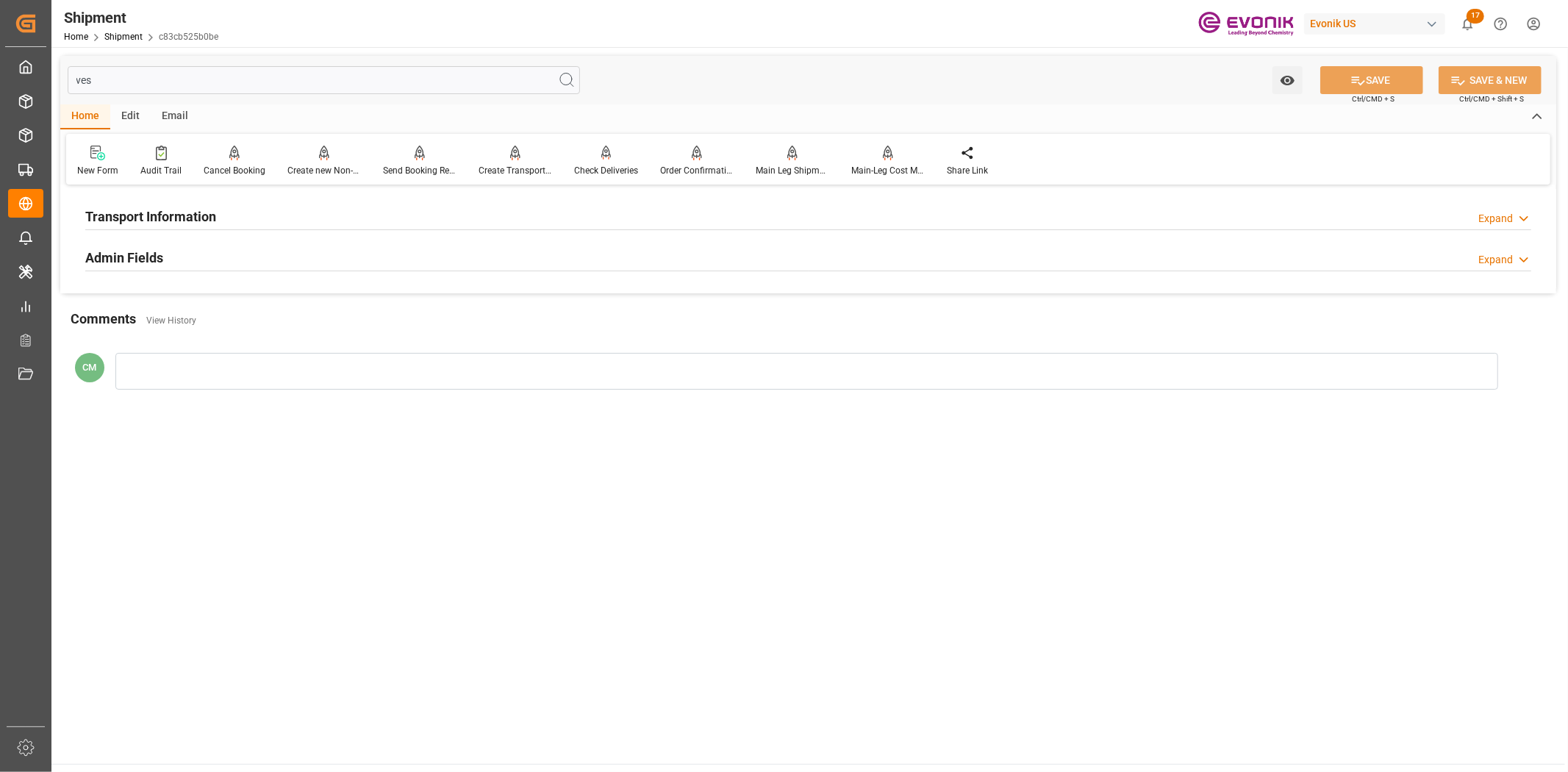
type input "ves"
click at [197, 211] on h2 "Transport Information" at bounding box center [150, 216] width 131 height 20
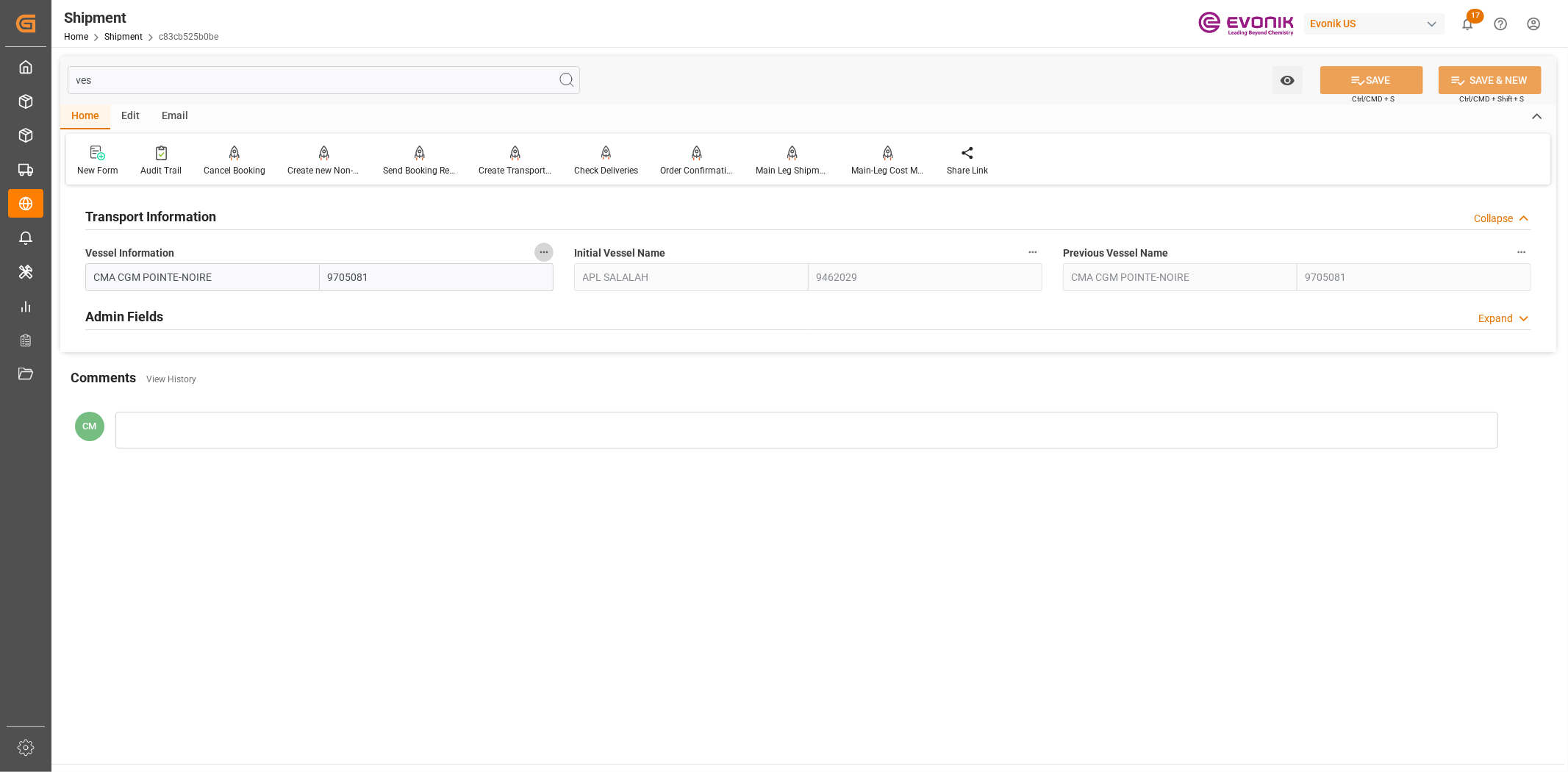
drag, startPoint x: 539, startPoint y: 245, endPoint x: 554, endPoint y: 262, distance: 22.7
click at [542, 251] on icon "button" at bounding box center [544, 252] width 12 height 12
click at [555, 263] on li "Audits" at bounding box center [572, 251] width 75 height 25
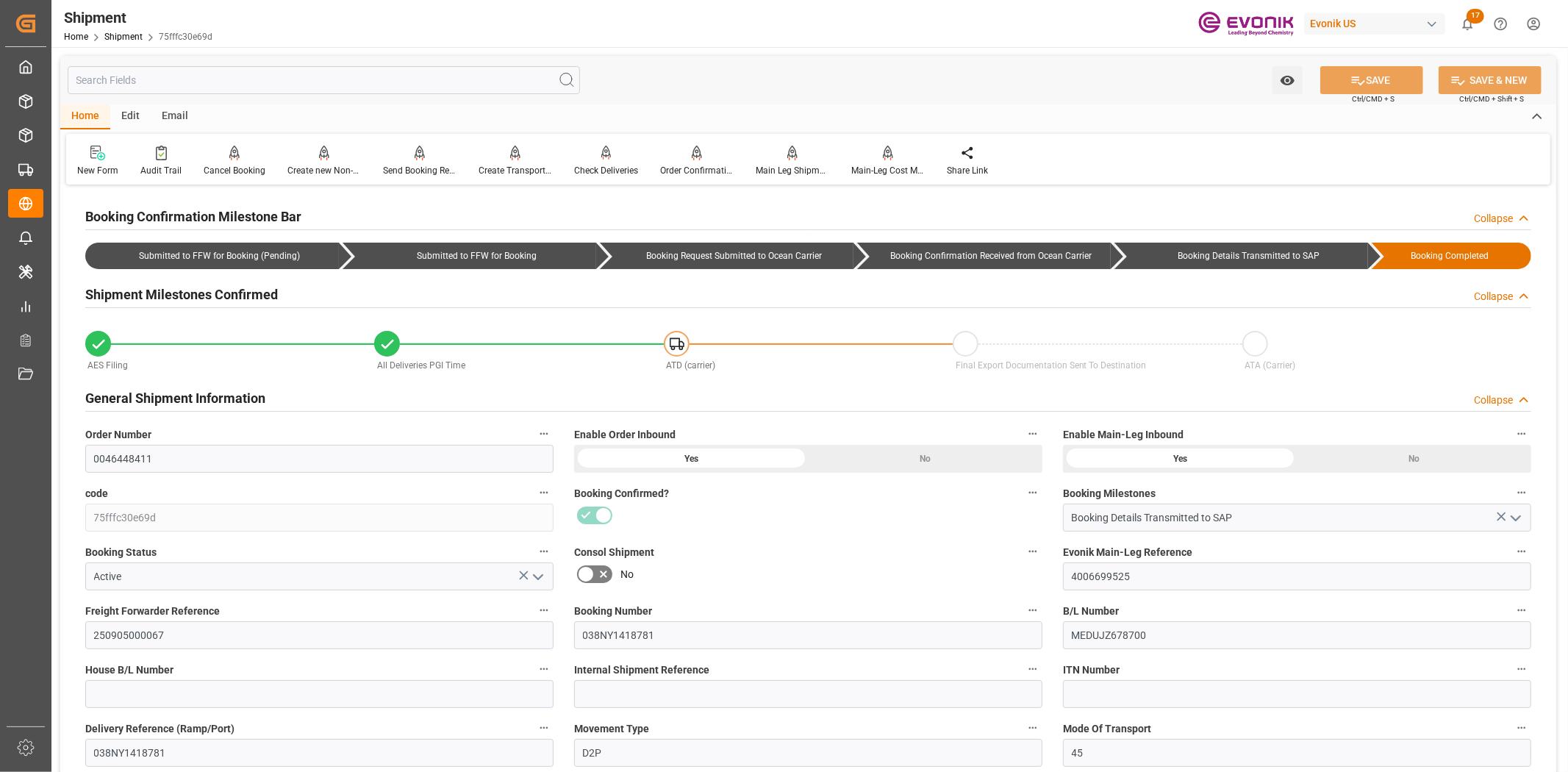
click at [375, 81] on input "text" at bounding box center [324, 80] width 512 height 28
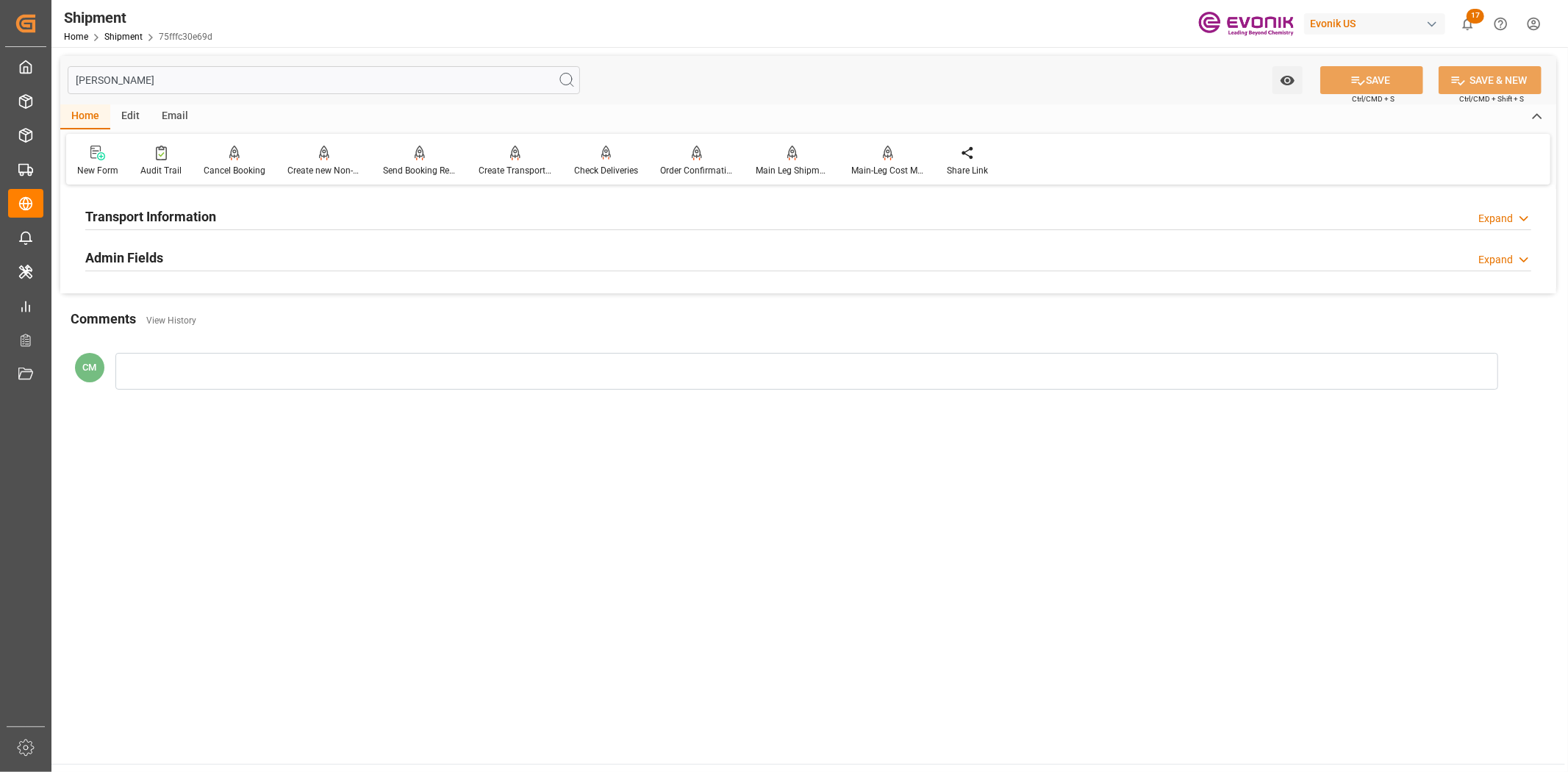
type input "[PERSON_NAME]"
click at [186, 219] on h2 "Transport Information" at bounding box center [150, 216] width 131 height 20
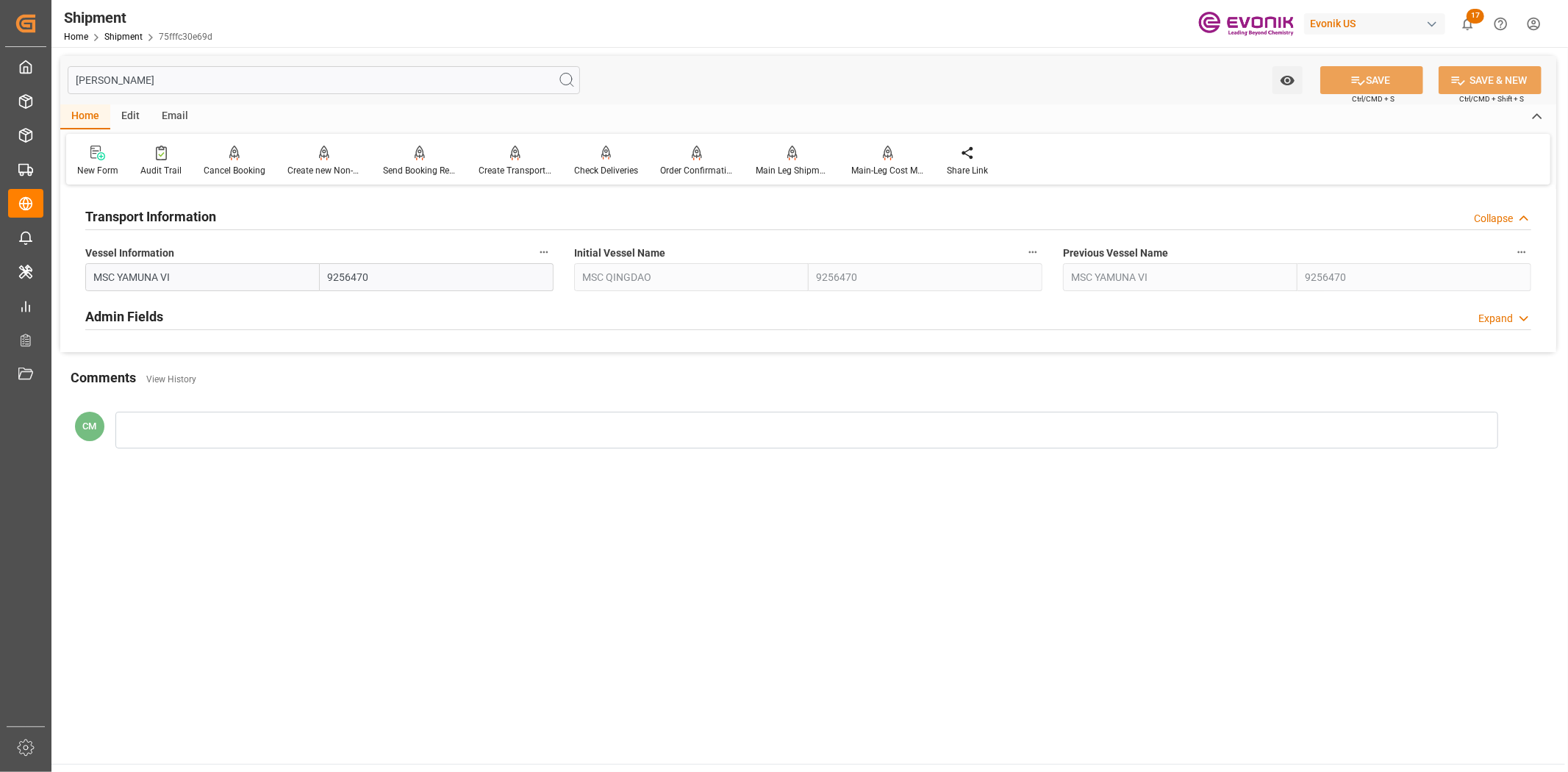
click at [550, 251] on button "Vessel Information" at bounding box center [544, 252] width 20 height 20
click at [553, 254] on icon at bounding box center [554, 251] width 15 height 15
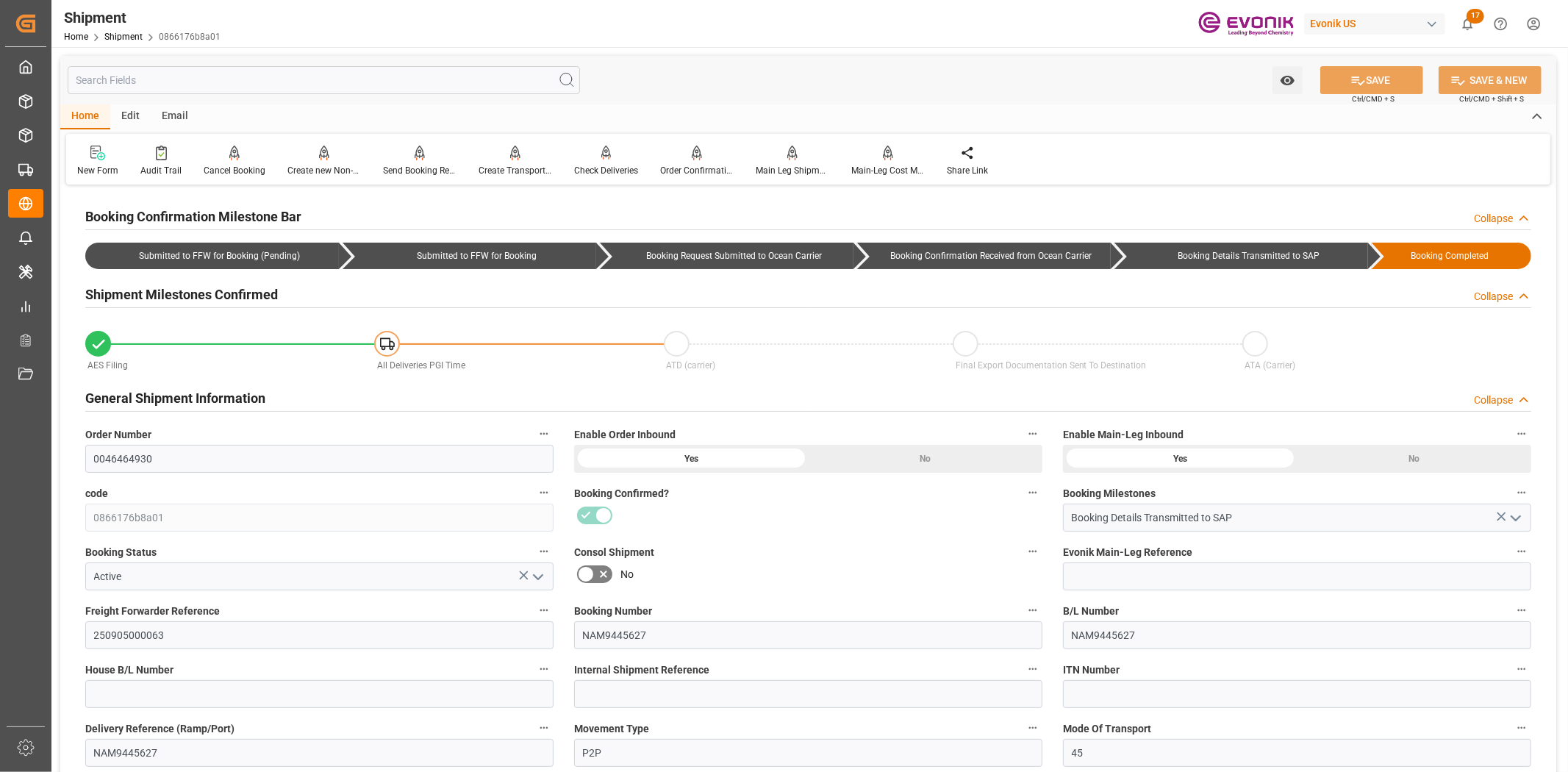
click at [225, 84] on input "text" at bounding box center [324, 80] width 512 height 28
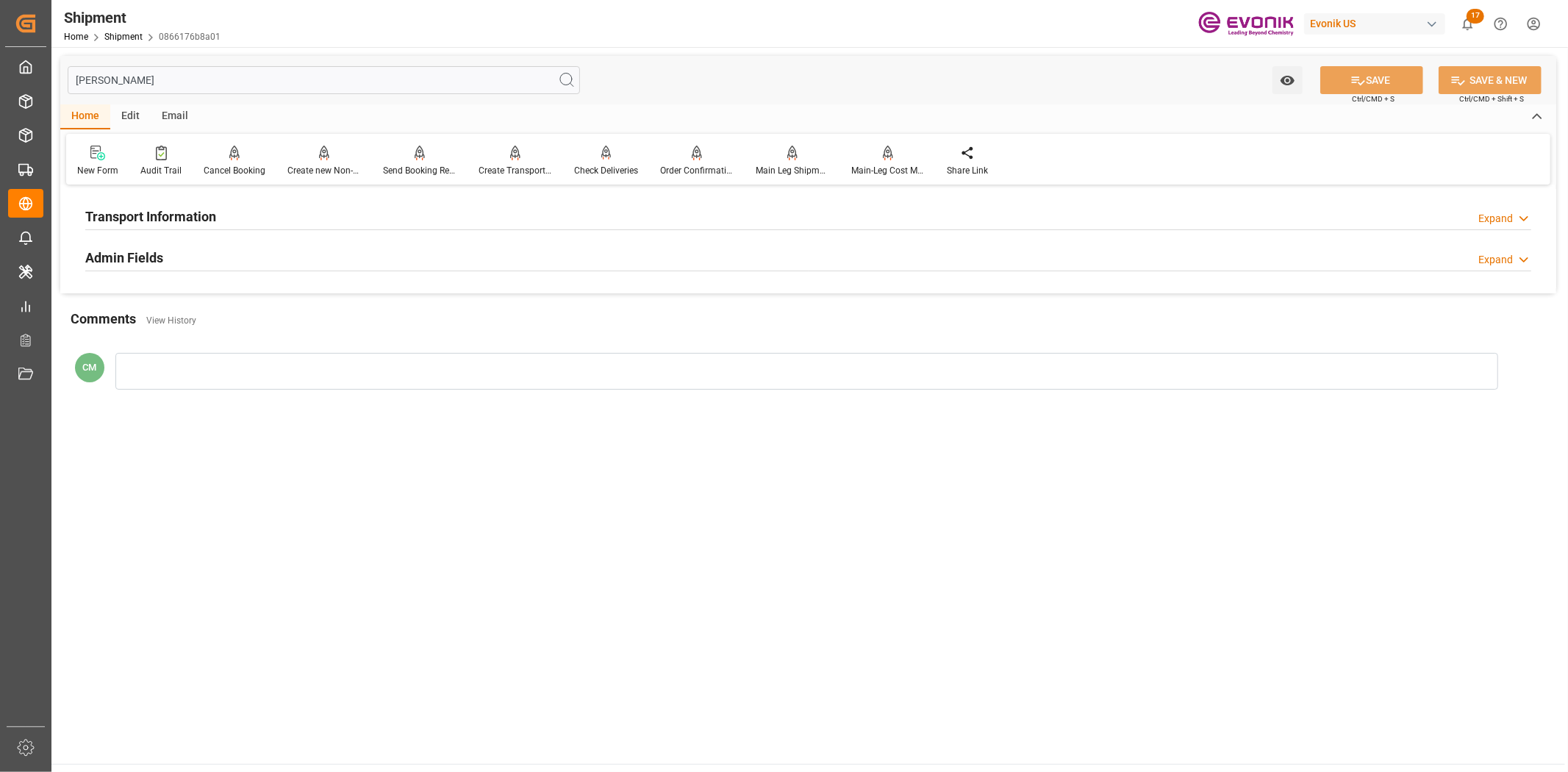
type input "[PERSON_NAME]"
drag, startPoint x: 172, startPoint y: 206, endPoint x: 365, endPoint y: 274, distance: 204.6
click at [172, 206] on h2 "Transport Information" at bounding box center [150, 216] width 131 height 20
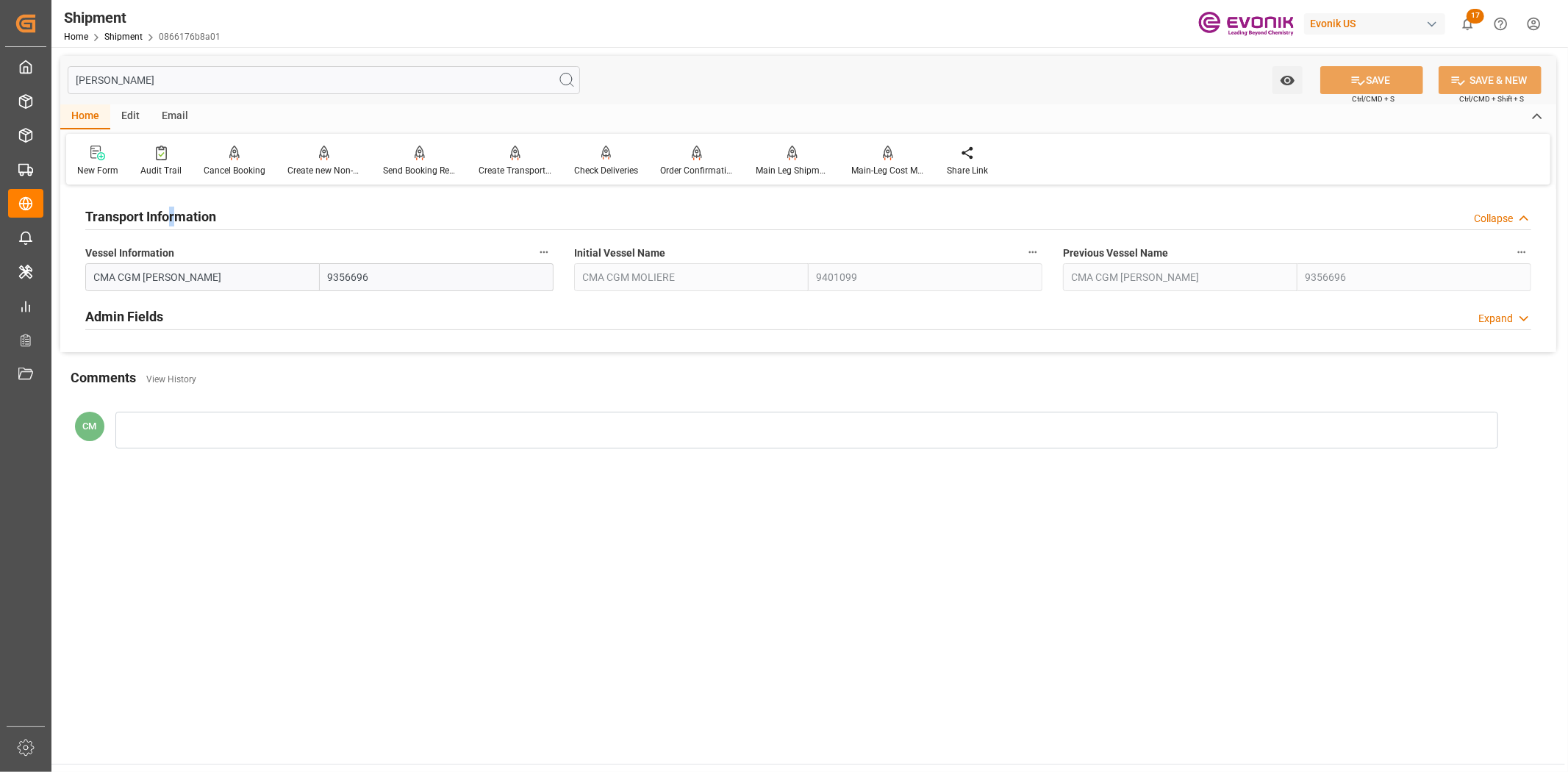
click at [543, 254] on icon "button" at bounding box center [544, 252] width 12 height 12
click at [65, 25] on li "Audits" at bounding box center [37, 18] width 56 height 14
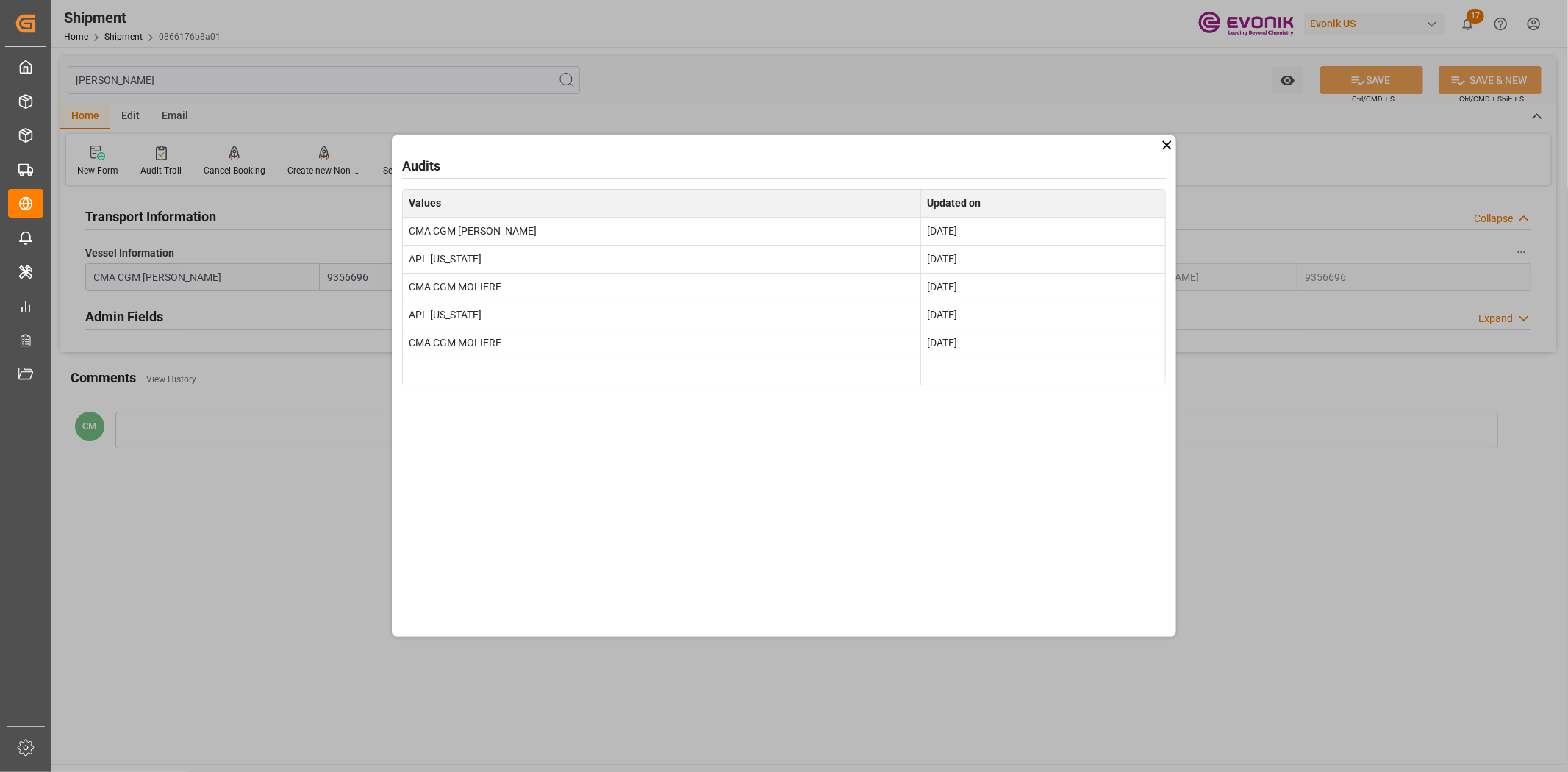
drag, startPoint x: 1344, startPoint y: 647, endPoint x: 1344, endPoint y: 634, distance: 13.0
click at [1344, 647] on div "Audits Values Updated on CMA CGM FRANCOISE SAGAN Aug 29, 2025 APL CALIFORNIA Au…" at bounding box center [784, 386] width 1568 height 772
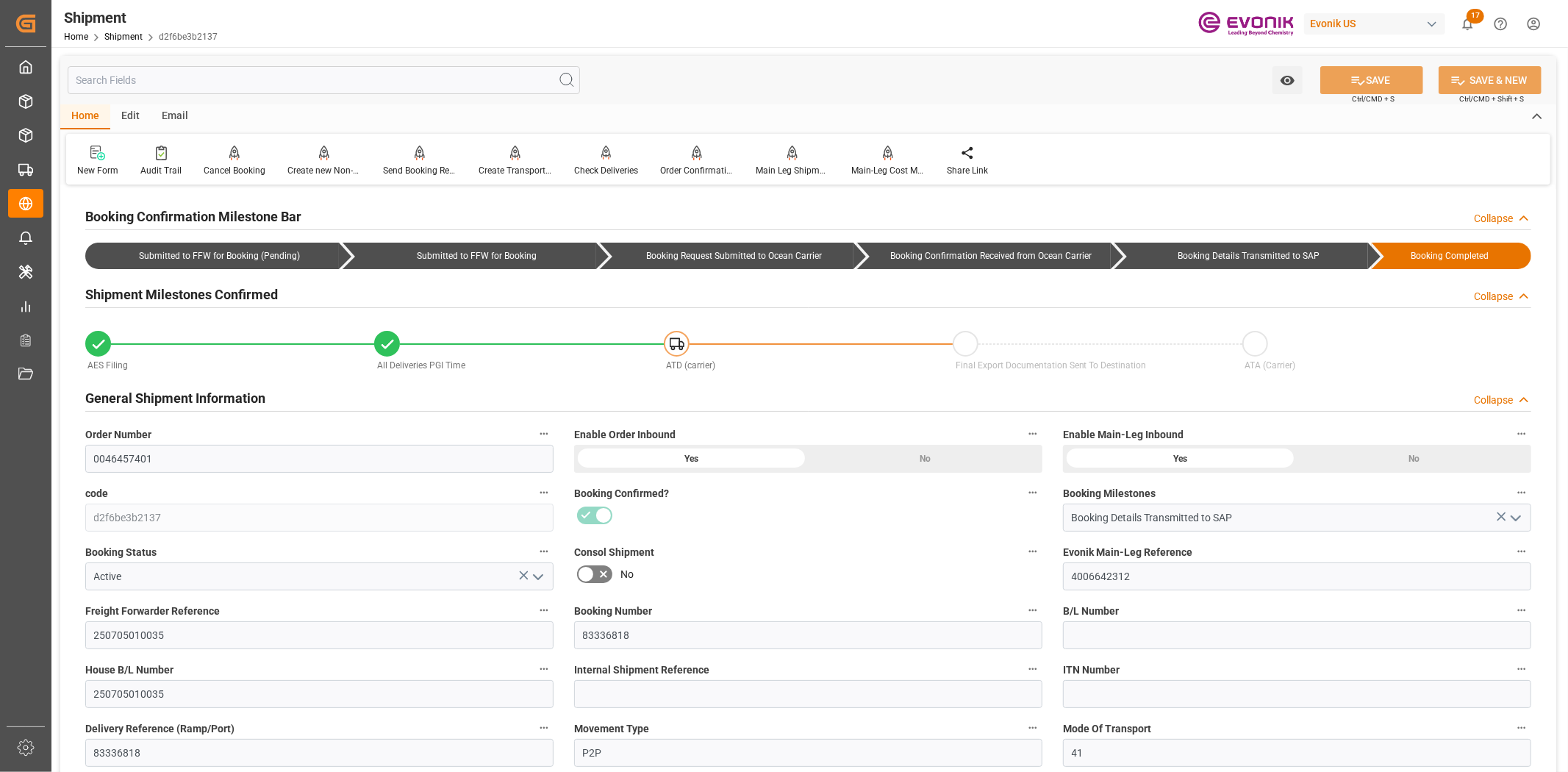
click at [377, 77] on input "text" at bounding box center [324, 80] width 512 height 28
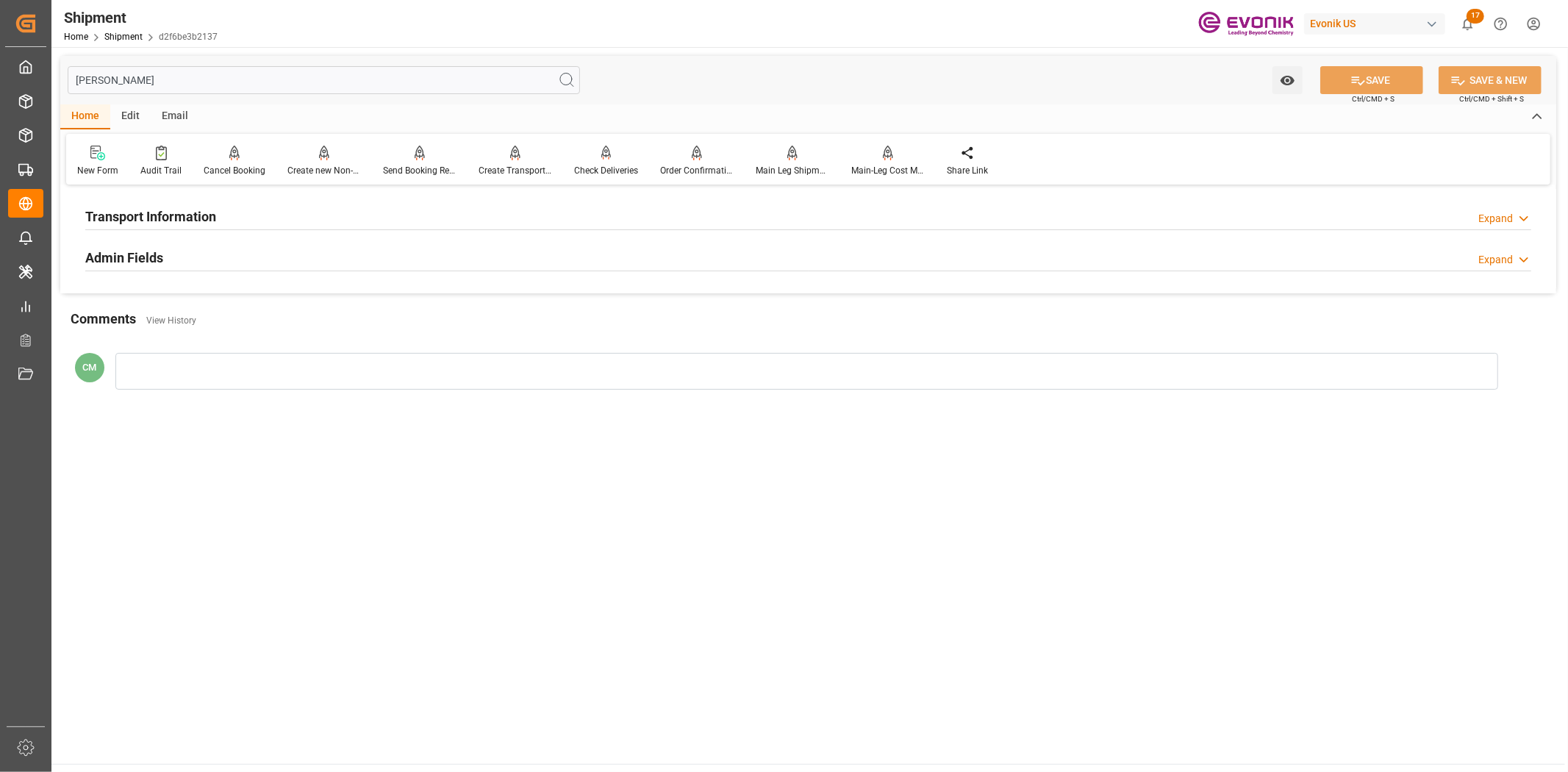
type input "[PERSON_NAME]"
click at [303, 219] on div "Transport Information Expand" at bounding box center [808, 215] width 1446 height 28
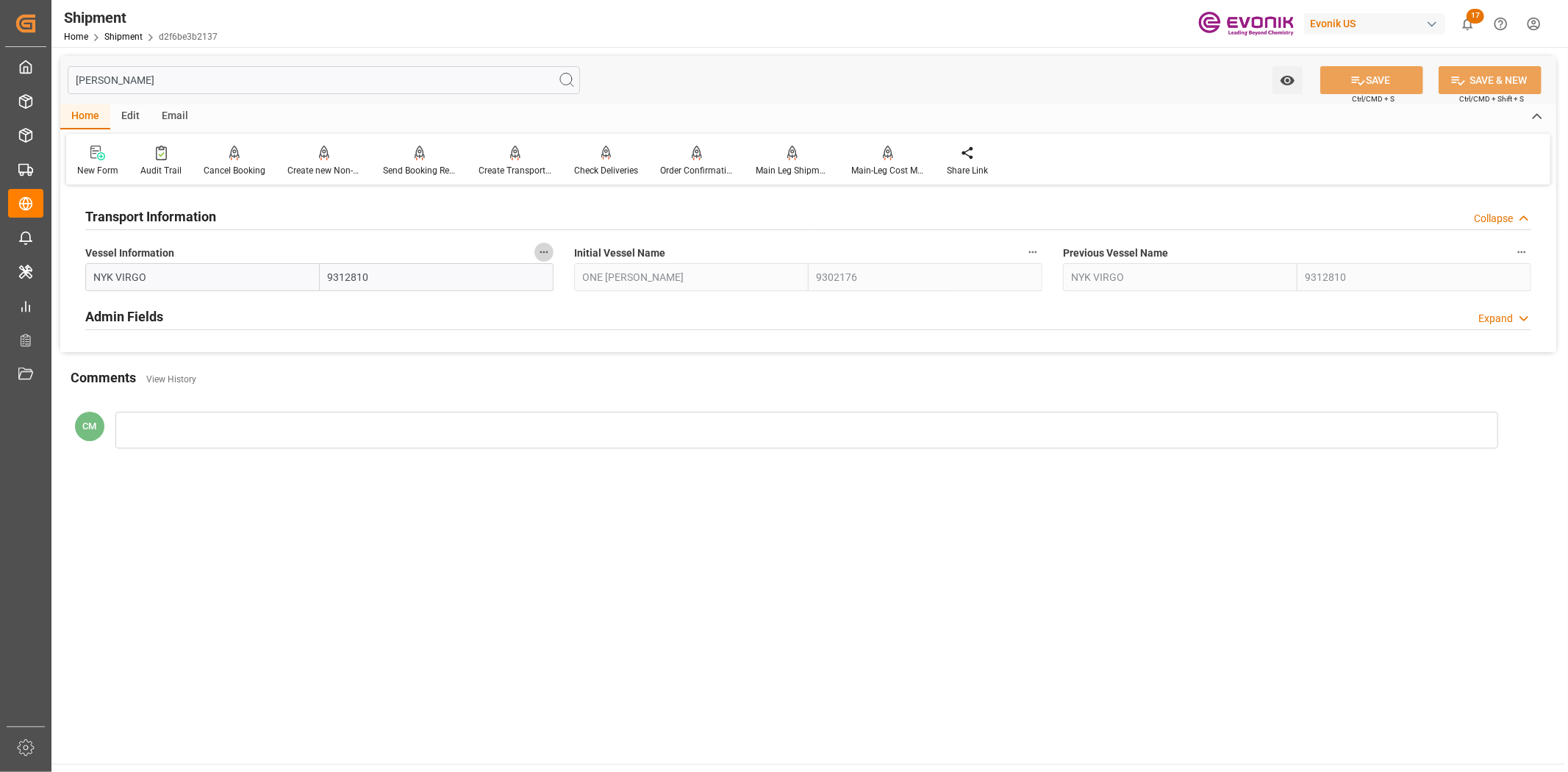
drag, startPoint x: 543, startPoint y: 249, endPoint x: 560, endPoint y: 254, distance: 17.7
click at [544, 249] on icon "button" at bounding box center [544, 252] width 12 height 12
click at [560, 254] on icon at bounding box center [554, 251] width 15 height 15
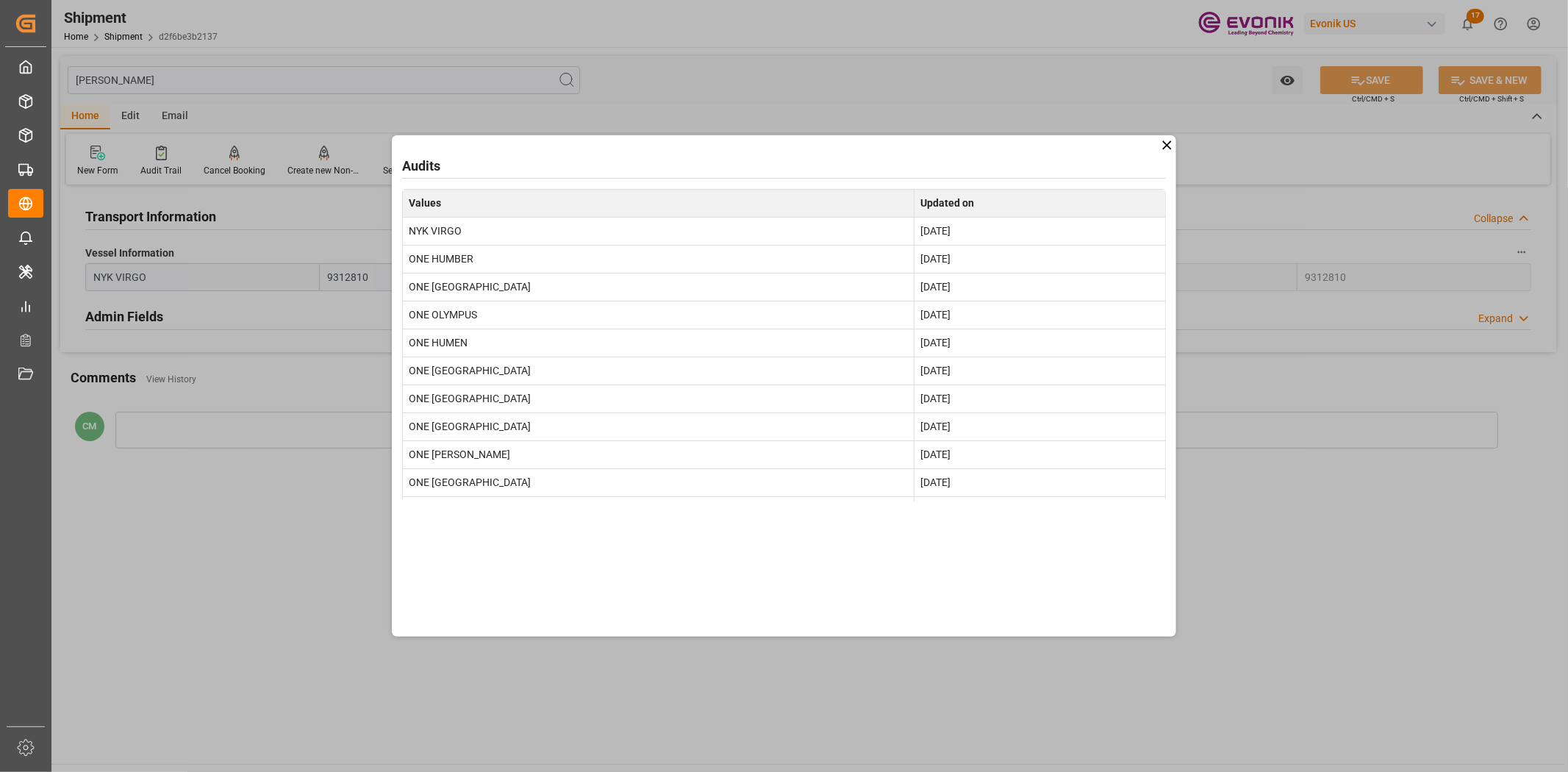
click at [1418, 560] on div "Audits Values Updated on NYK VIRGO Aug 29, 2025 ONE HUMBER Aug 12, 2025 ONE HAN…" at bounding box center [784, 386] width 1568 height 772
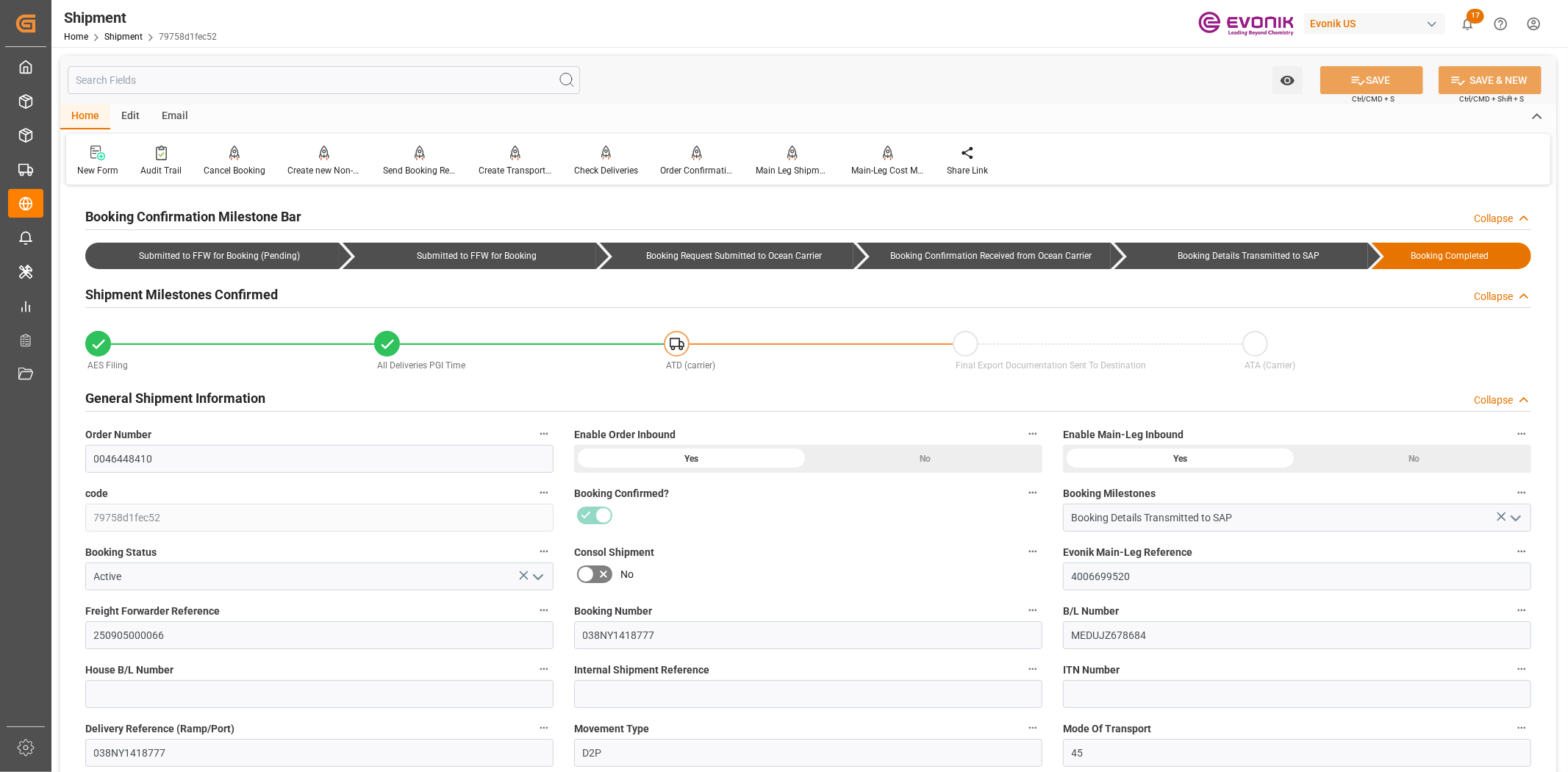
click at [307, 84] on input "text" at bounding box center [324, 80] width 512 height 28
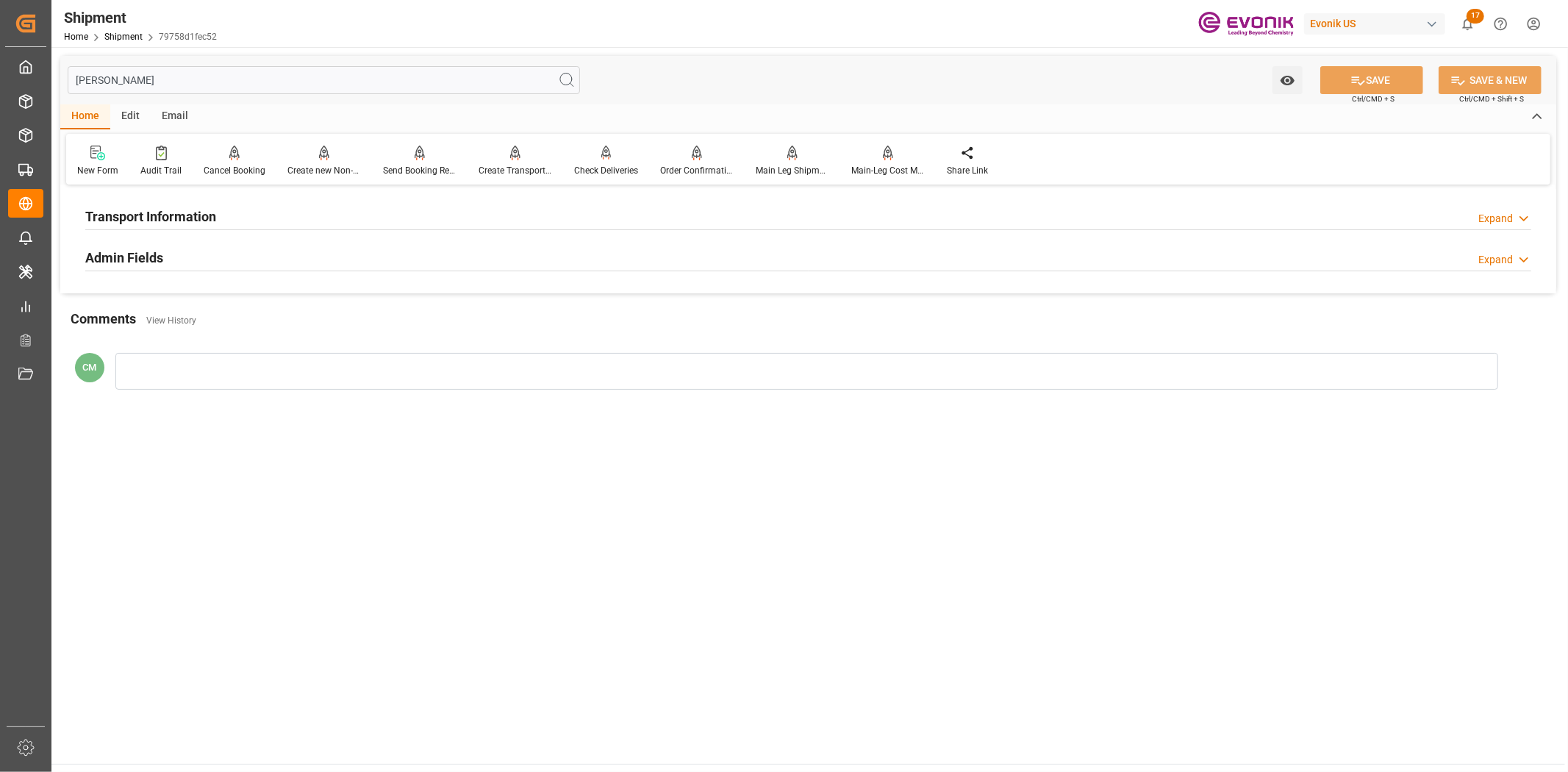
type input "[PERSON_NAME]"
drag, startPoint x: 192, startPoint y: 205, endPoint x: 192, endPoint y: 213, distance: 8.0
click at [192, 211] on div "Transport Information" at bounding box center [150, 215] width 131 height 28
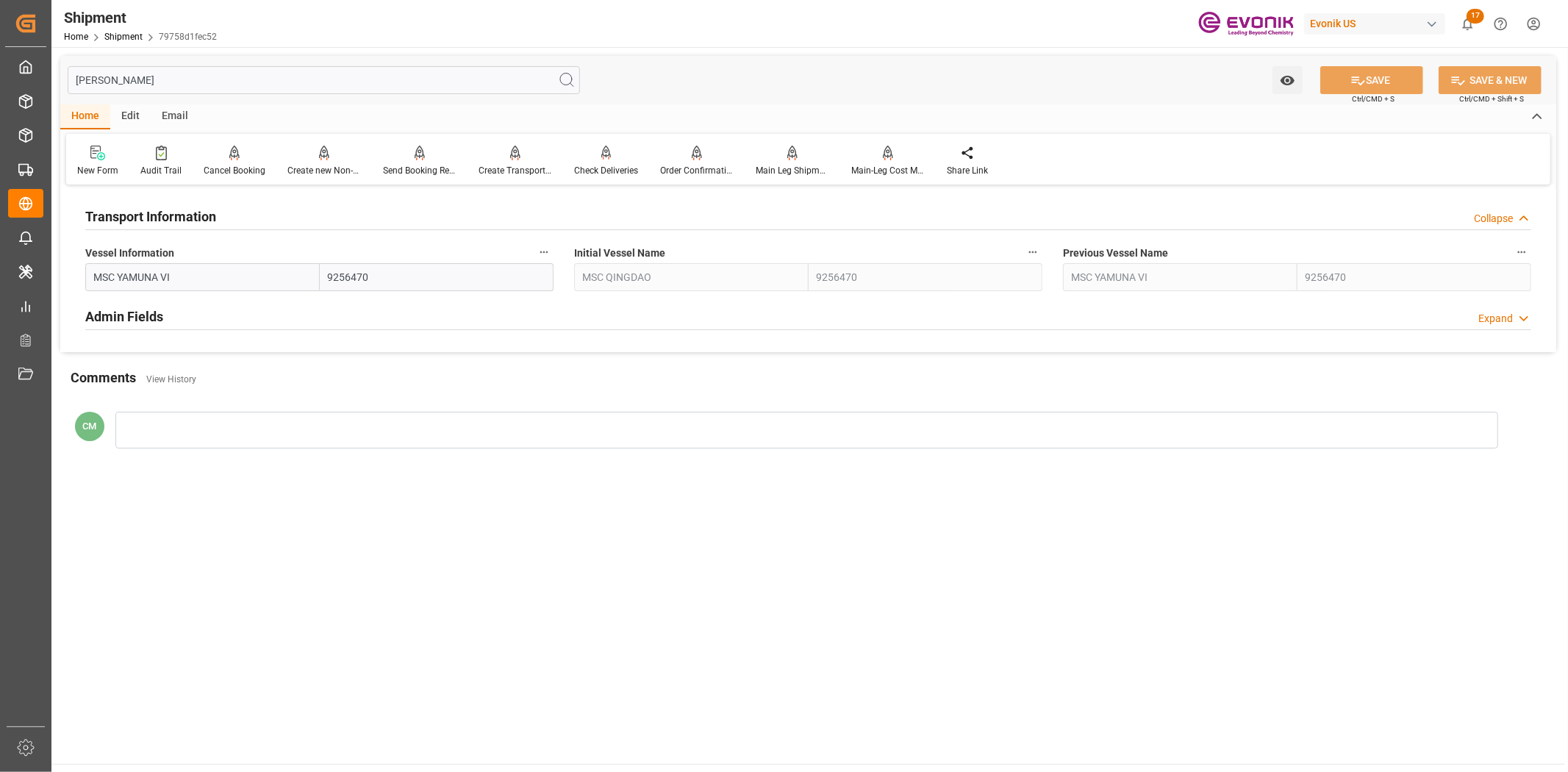
click at [549, 250] on icon "button" at bounding box center [544, 252] width 12 height 12
click at [556, 257] on icon at bounding box center [555, 252] width 14 height 14
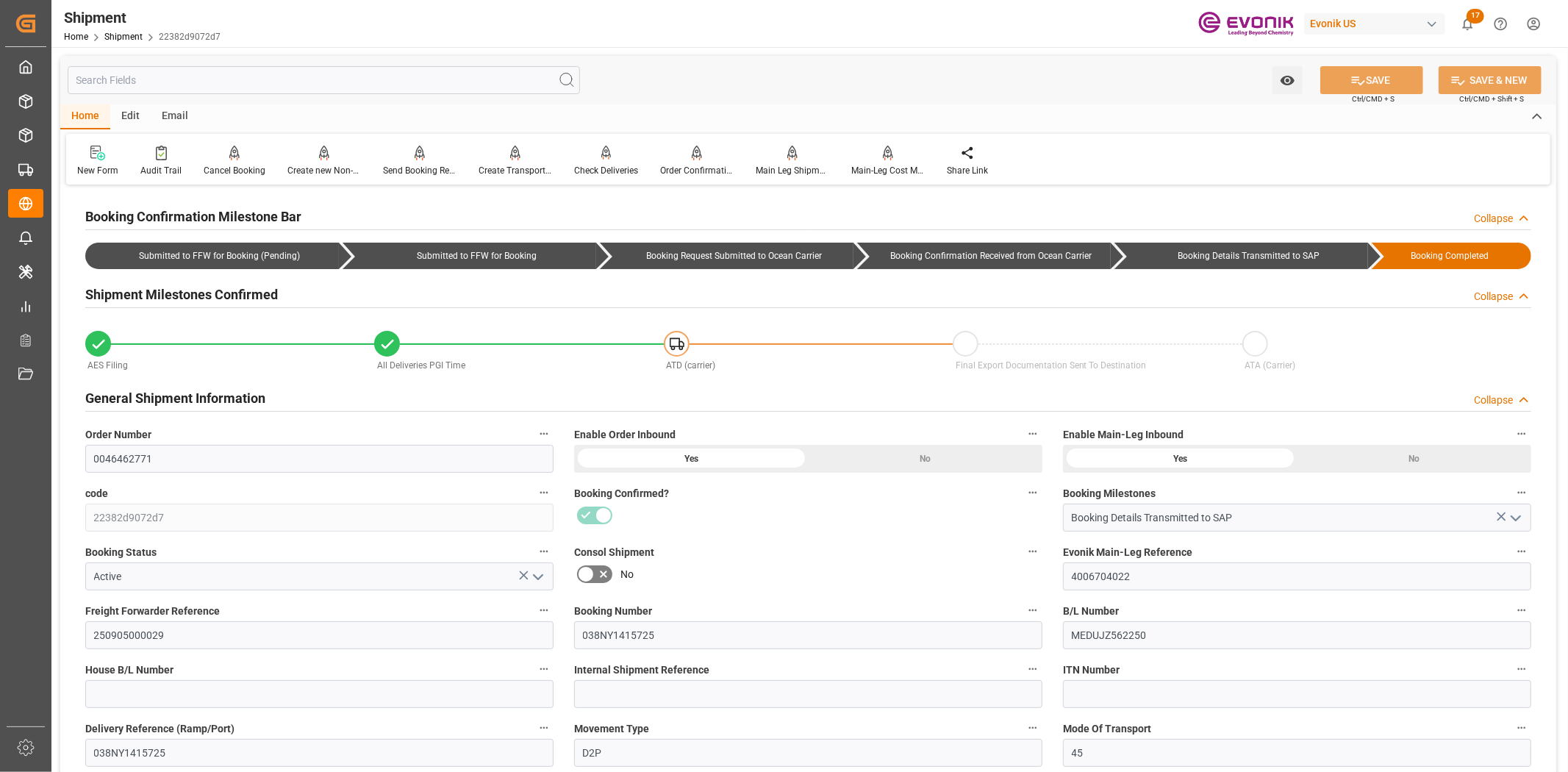
click at [350, 74] on input "text" at bounding box center [324, 80] width 512 height 28
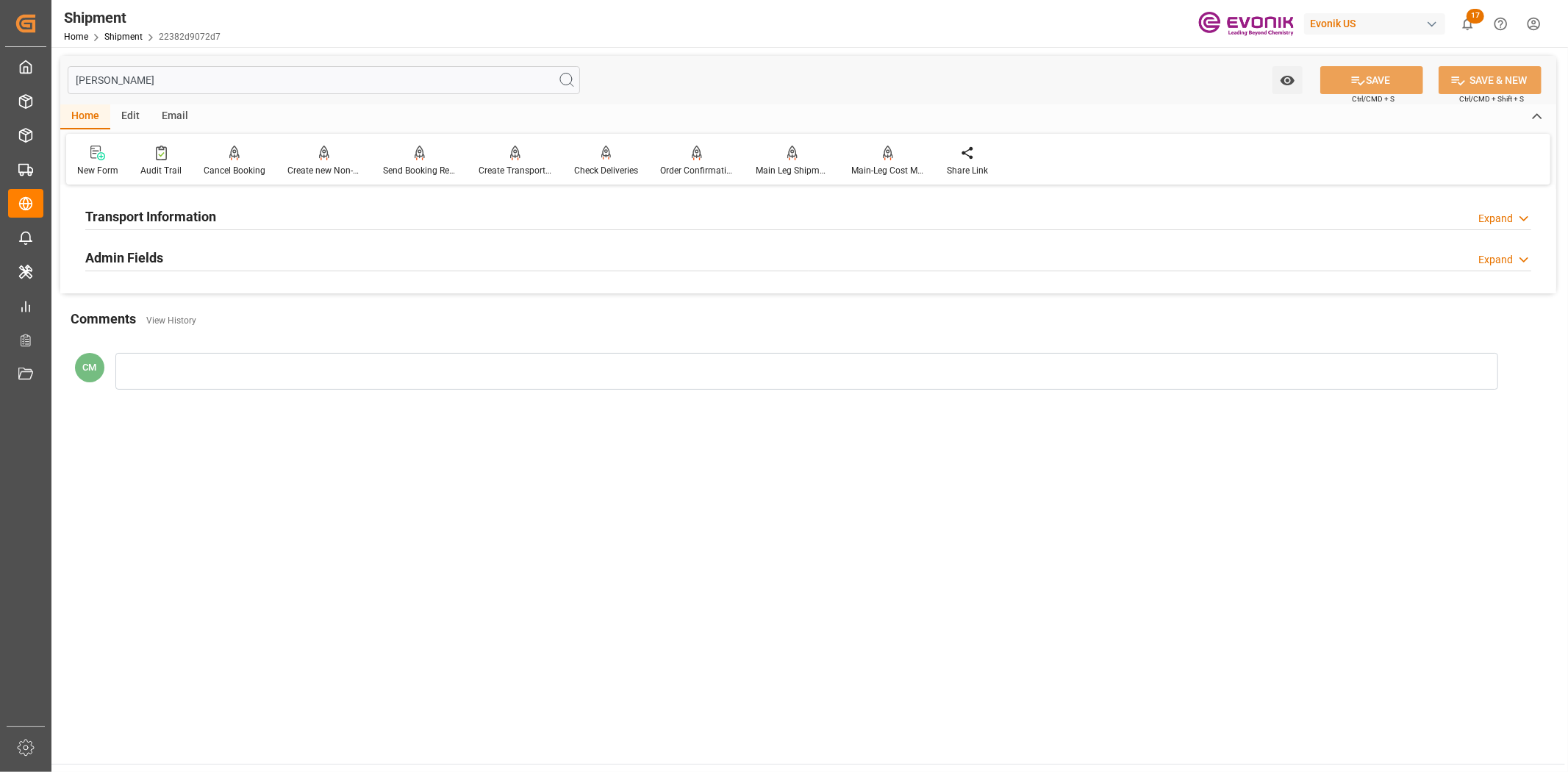
type input "[PERSON_NAME]"
click at [317, 227] on div "Transport Information Expand" at bounding box center [808, 215] width 1446 height 28
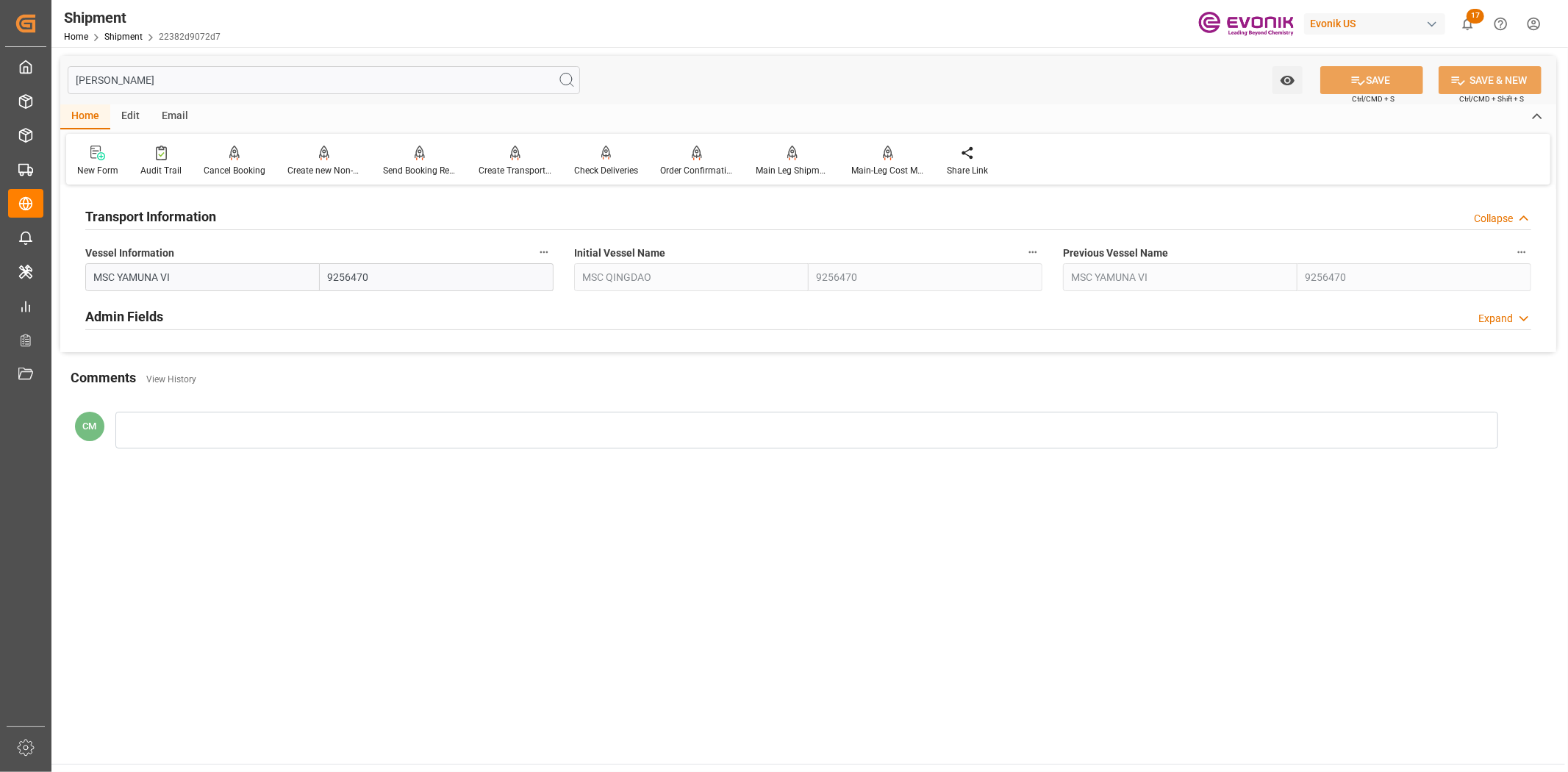
click at [546, 248] on icon "button" at bounding box center [544, 252] width 12 height 12
click at [562, 263] on li "Audits" at bounding box center [572, 251] width 75 height 25
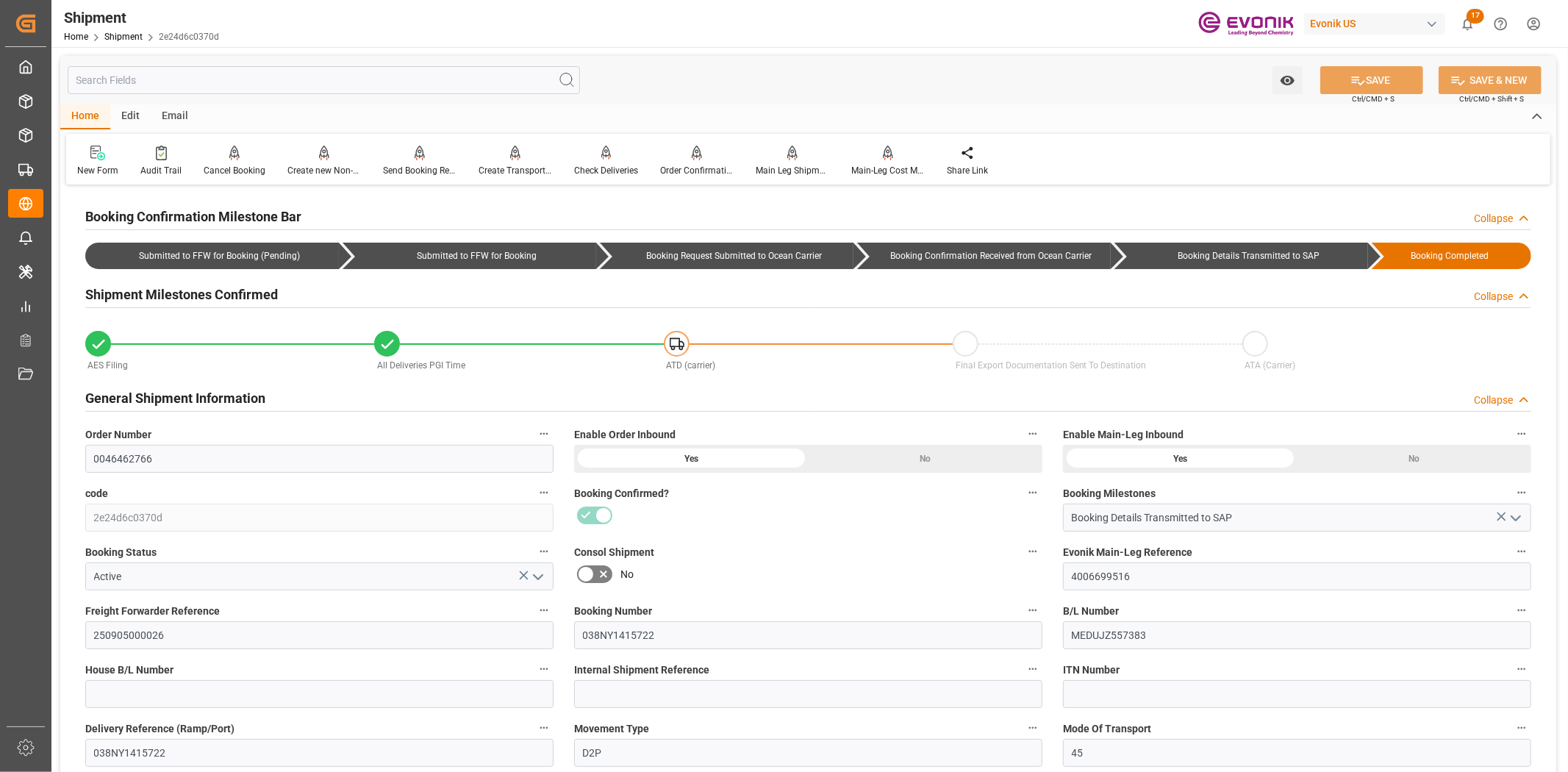
click at [289, 74] on input "text" at bounding box center [324, 80] width 512 height 28
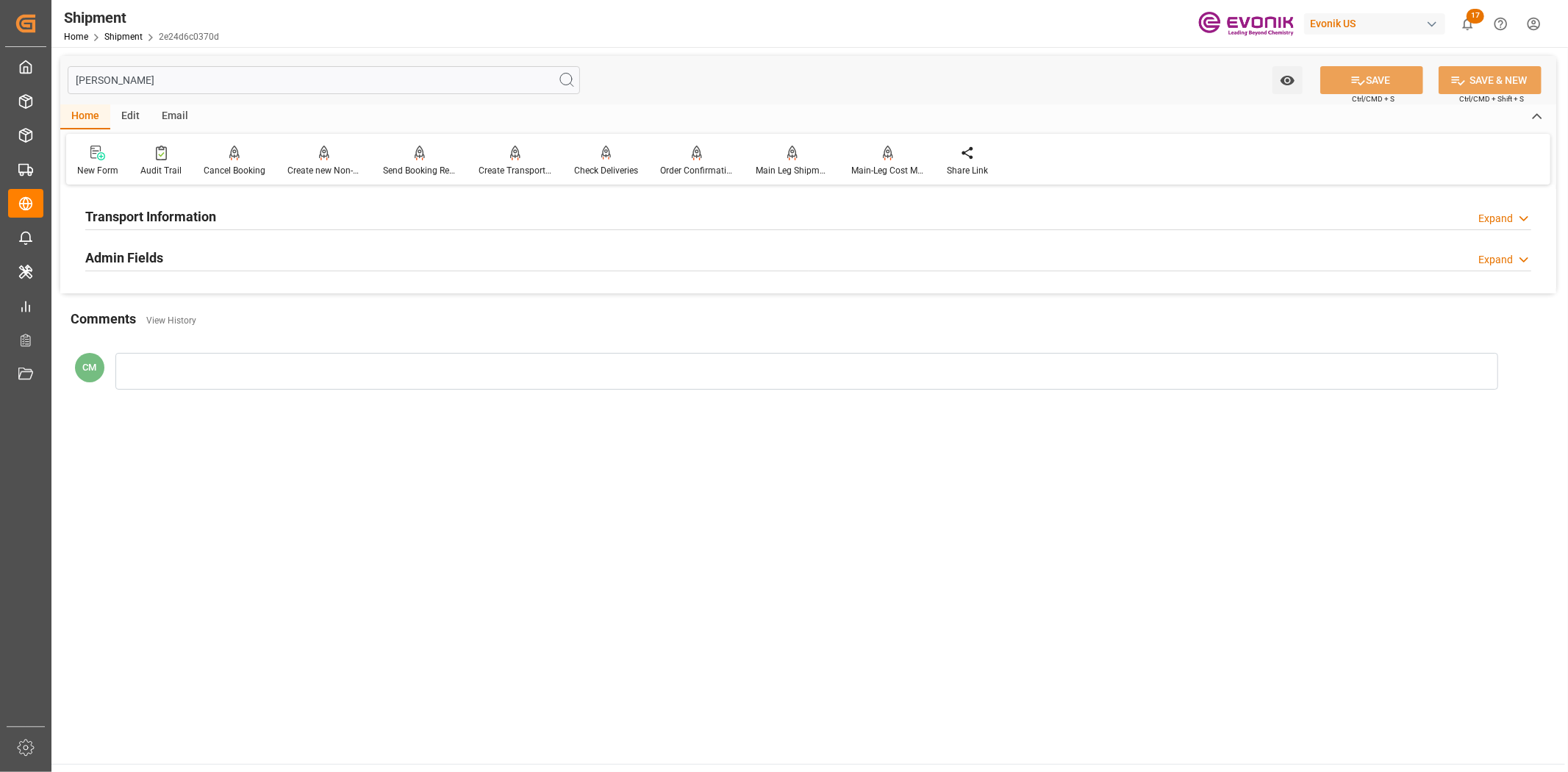
type input "[PERSON_NAME]"
drag, startPoint x: 336, startPoint y: 217, endPoint x: 527, endPoint y: 246, distance: 193.2
click at [336, 217] on div "Transport Information Expand" at bounding box center [808, 215] width 1446 height 28
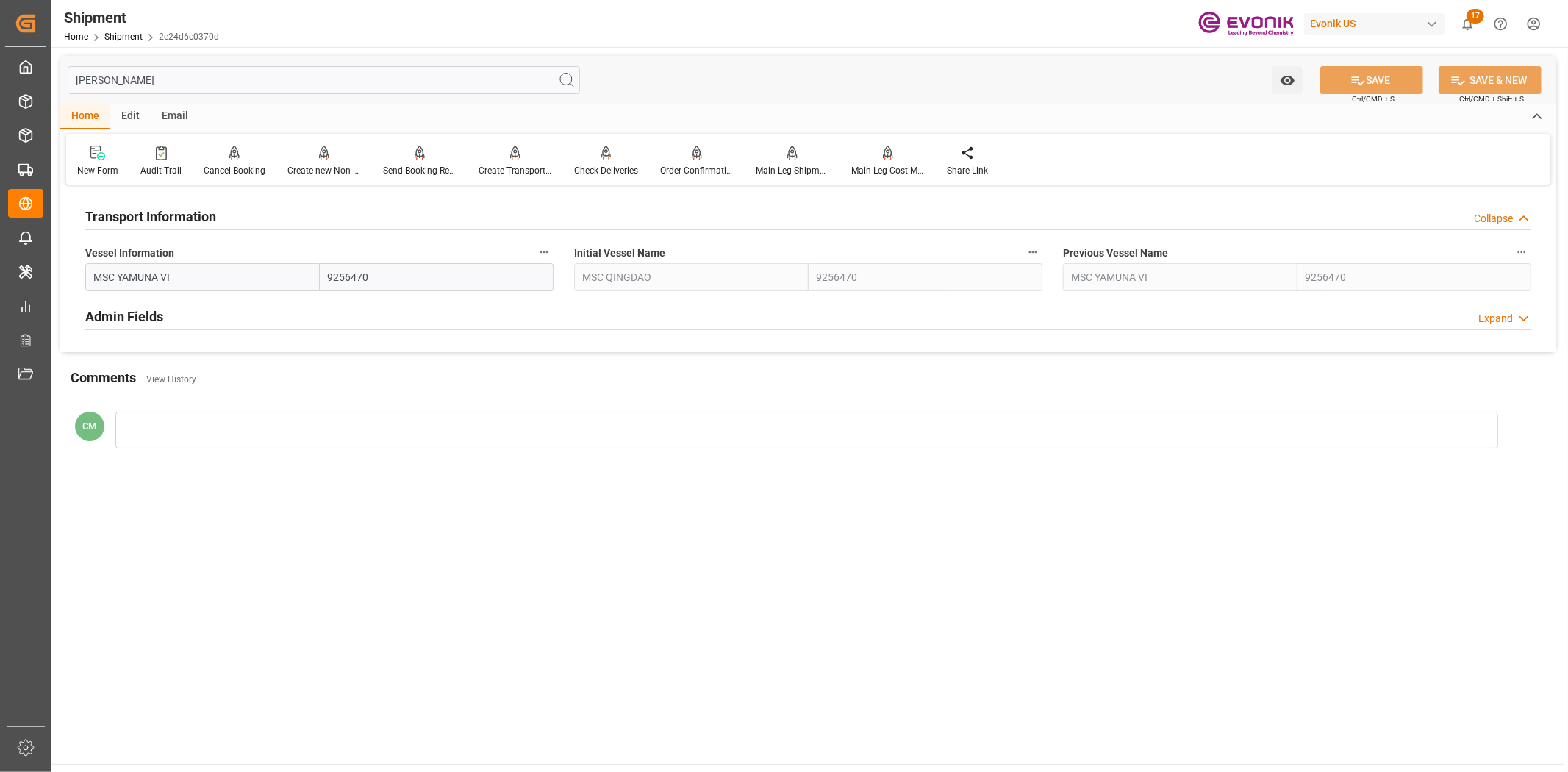
click at [546, 249] on icon "button" at bounding box center [544, 252] width 12 height 12
click at [571, 254] on li "Audits" at bounding box center [572, 251] width 75 height 25
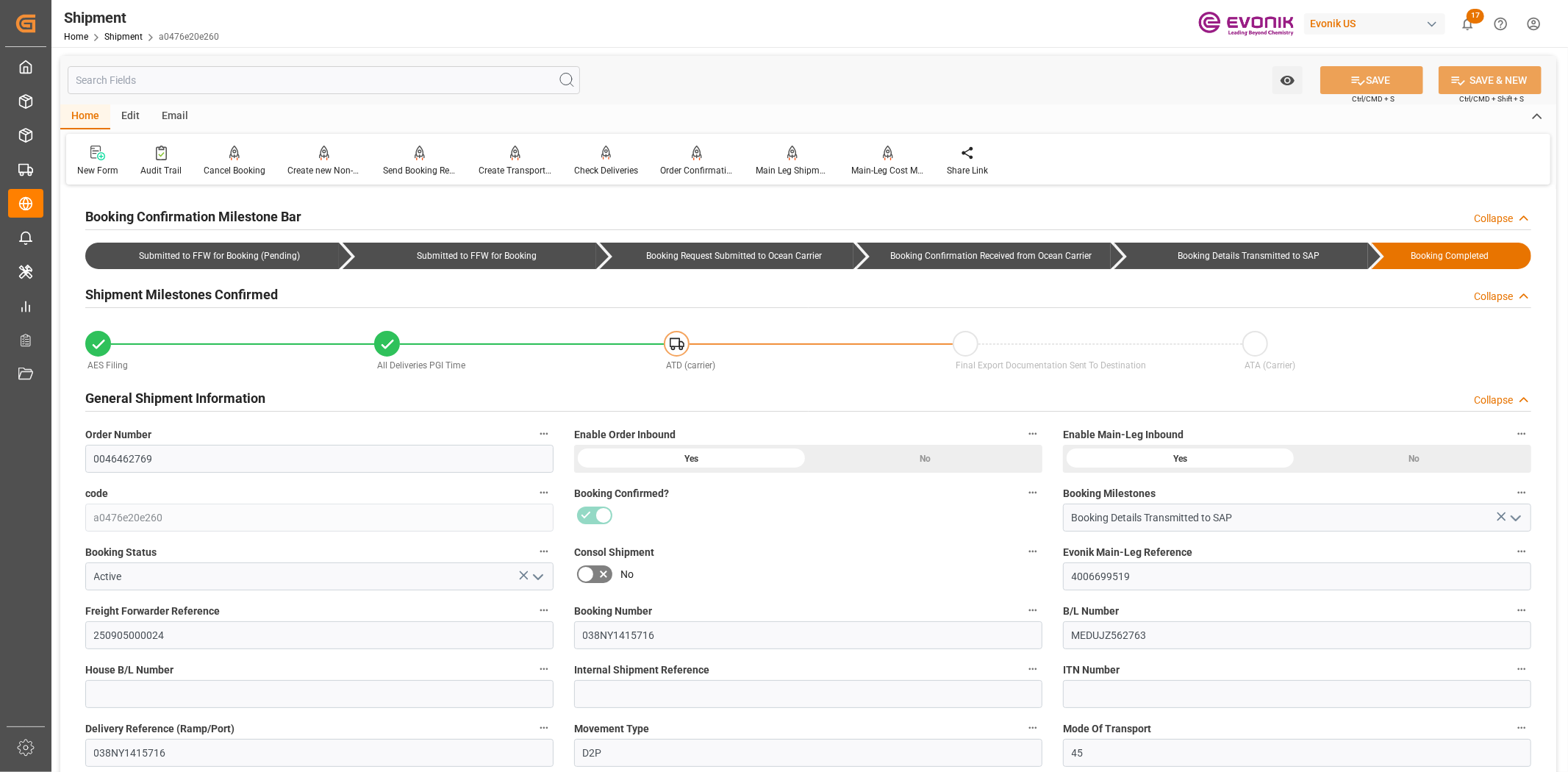
click at [252, 70] on input "text" at bounding box center [324, 80] width 512 height 28
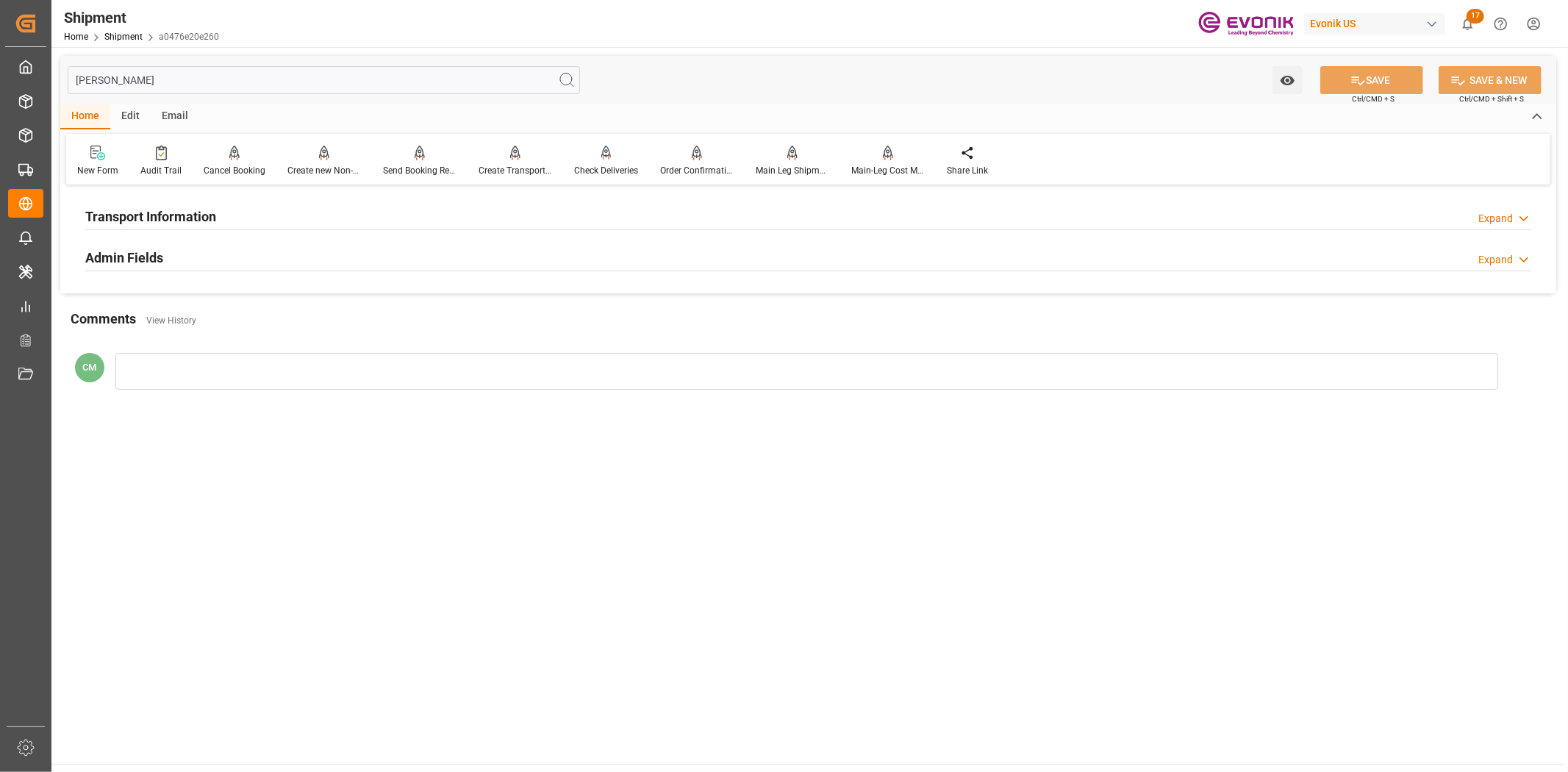
type input "[PERSON_NAME]"
drag, startPoint x: 298, startPoint y: 210, endPoint x: 419, endPoint y: 239, distance: 124.4
click at [302, 213] on div "Transport Information Expand" at bounding box center [808, 215] width 1446 height 28
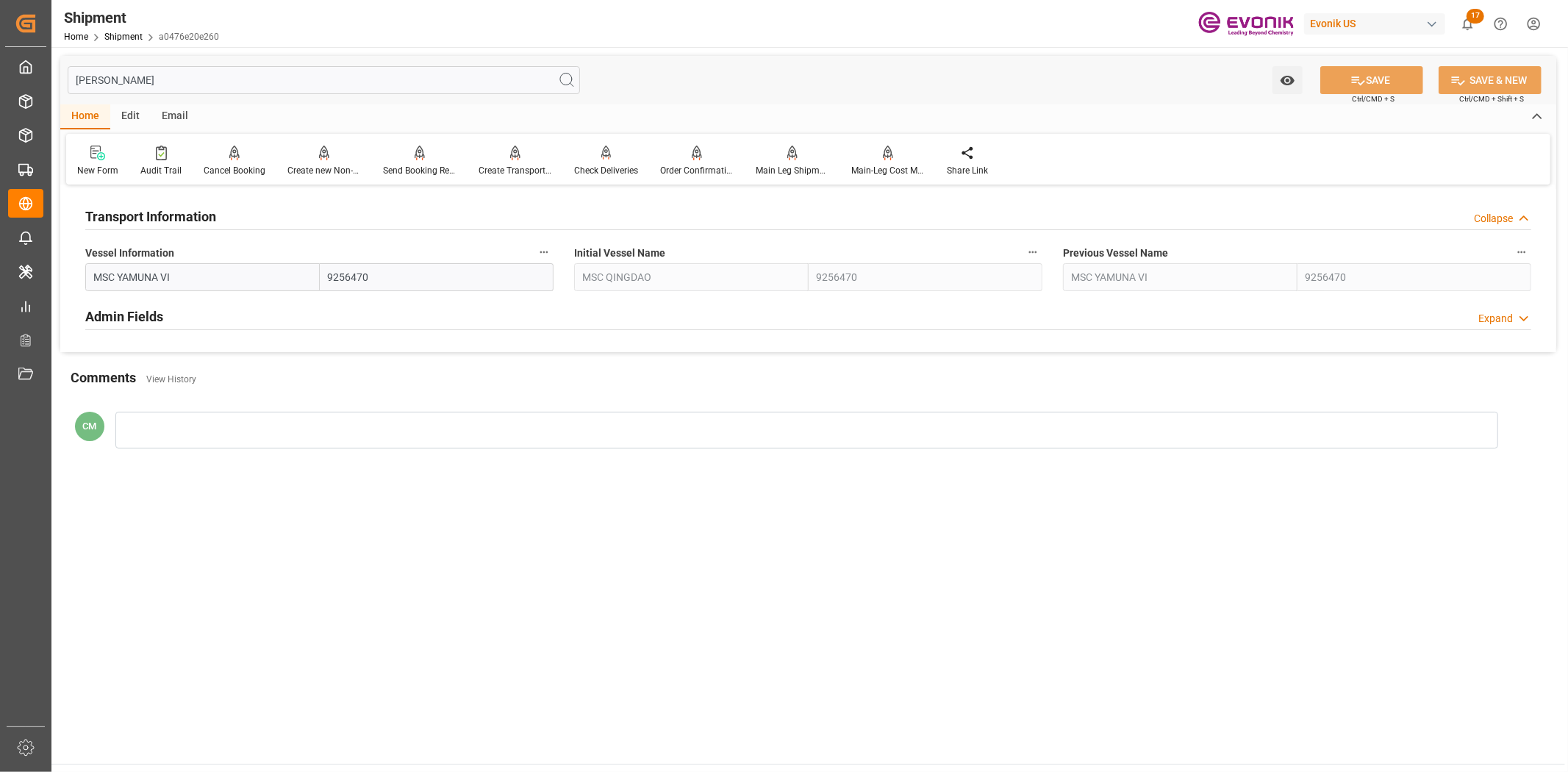
click at [540, 251] on icon "button" at bounding box center [544, 252] width 12 height 12
click at [553, 252] on icon at bounding box center [554, 251] width 15 height 15
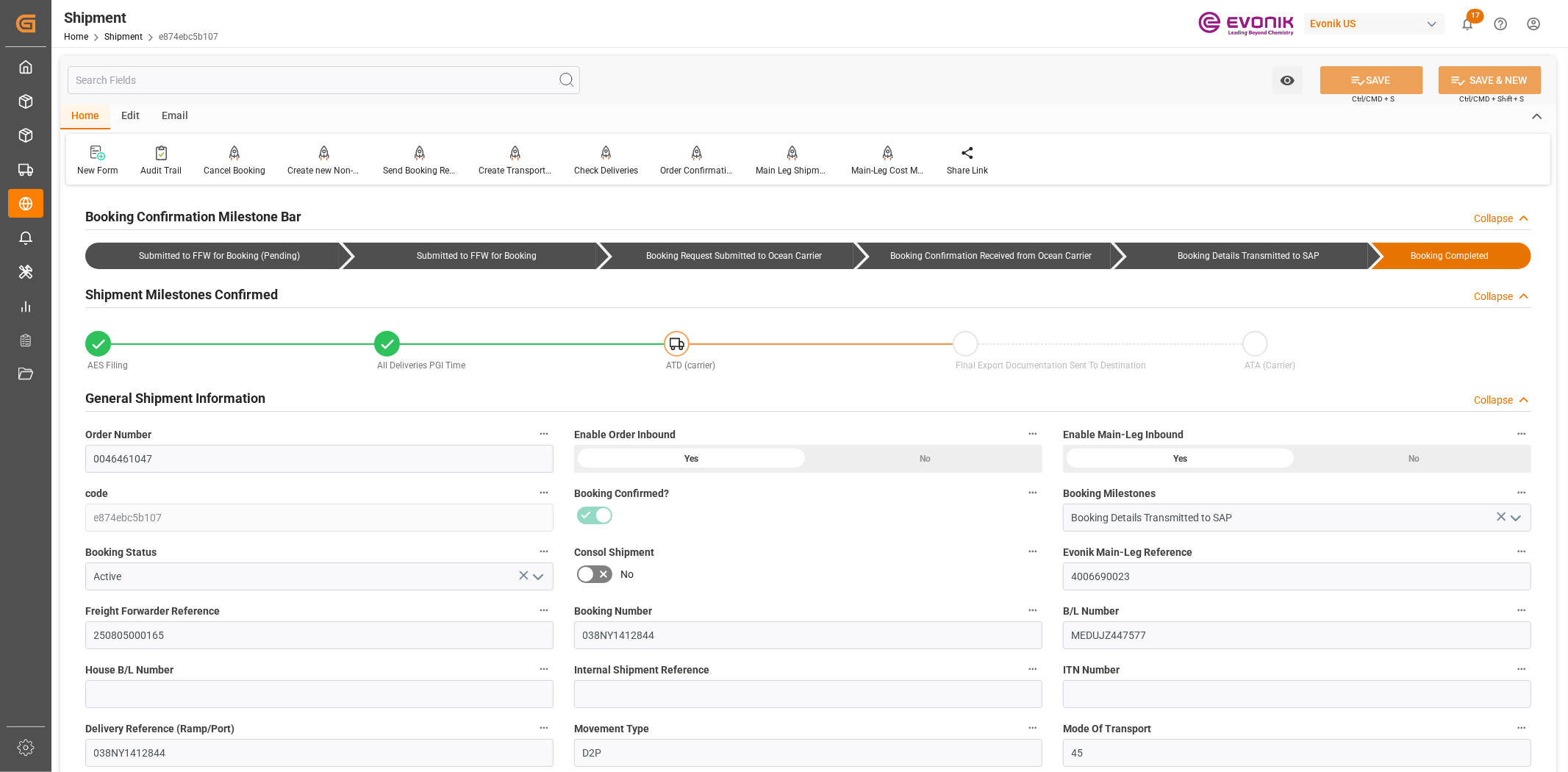
click at [208, 90] on input "text" at bounding box center [324, 80] width 512 height 28
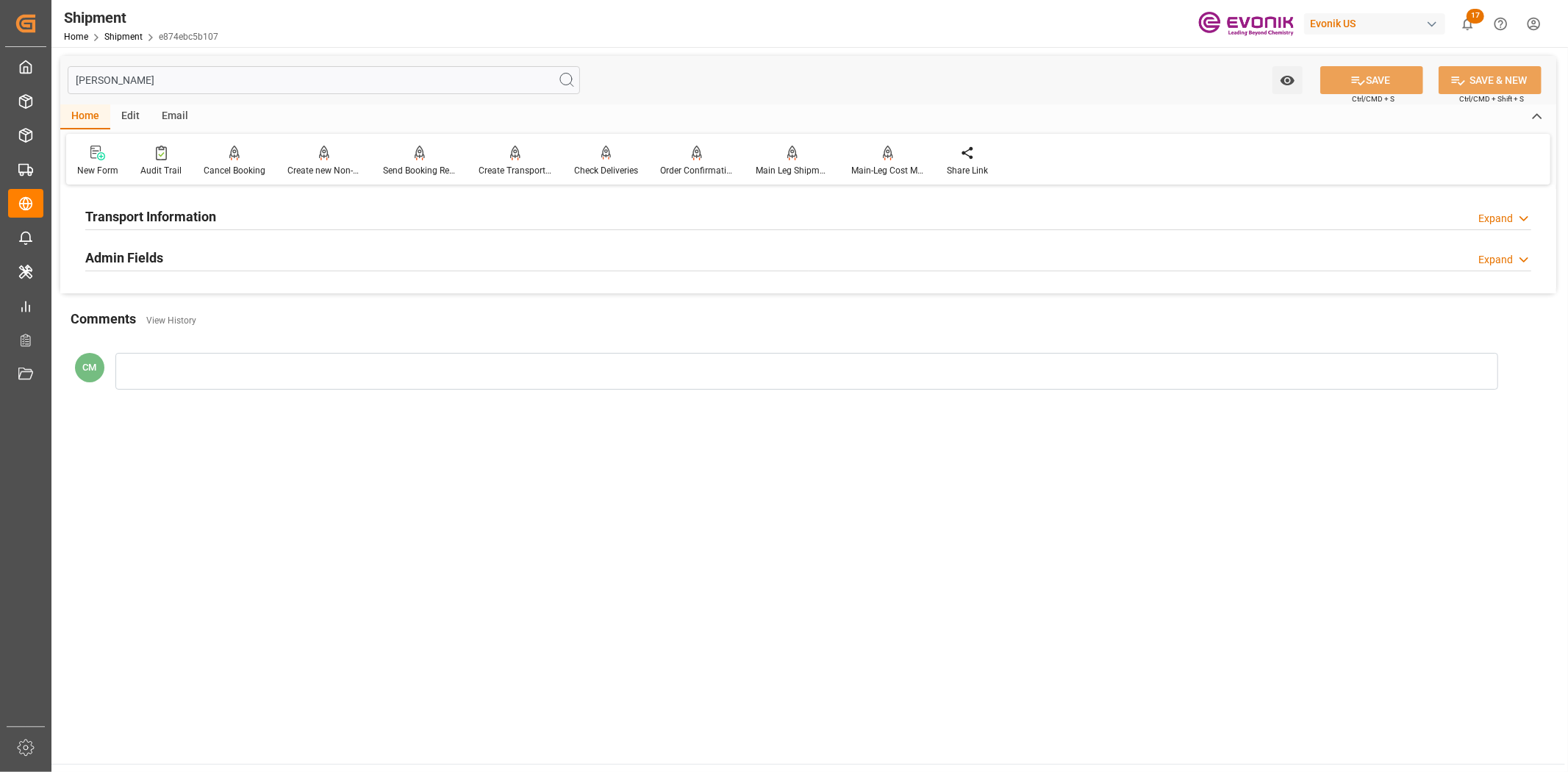
type input "[PERSON_NAME]"
click at [157, 211] on h2 "Transport Information" at bounding box center [150, 216] width 131 height 20
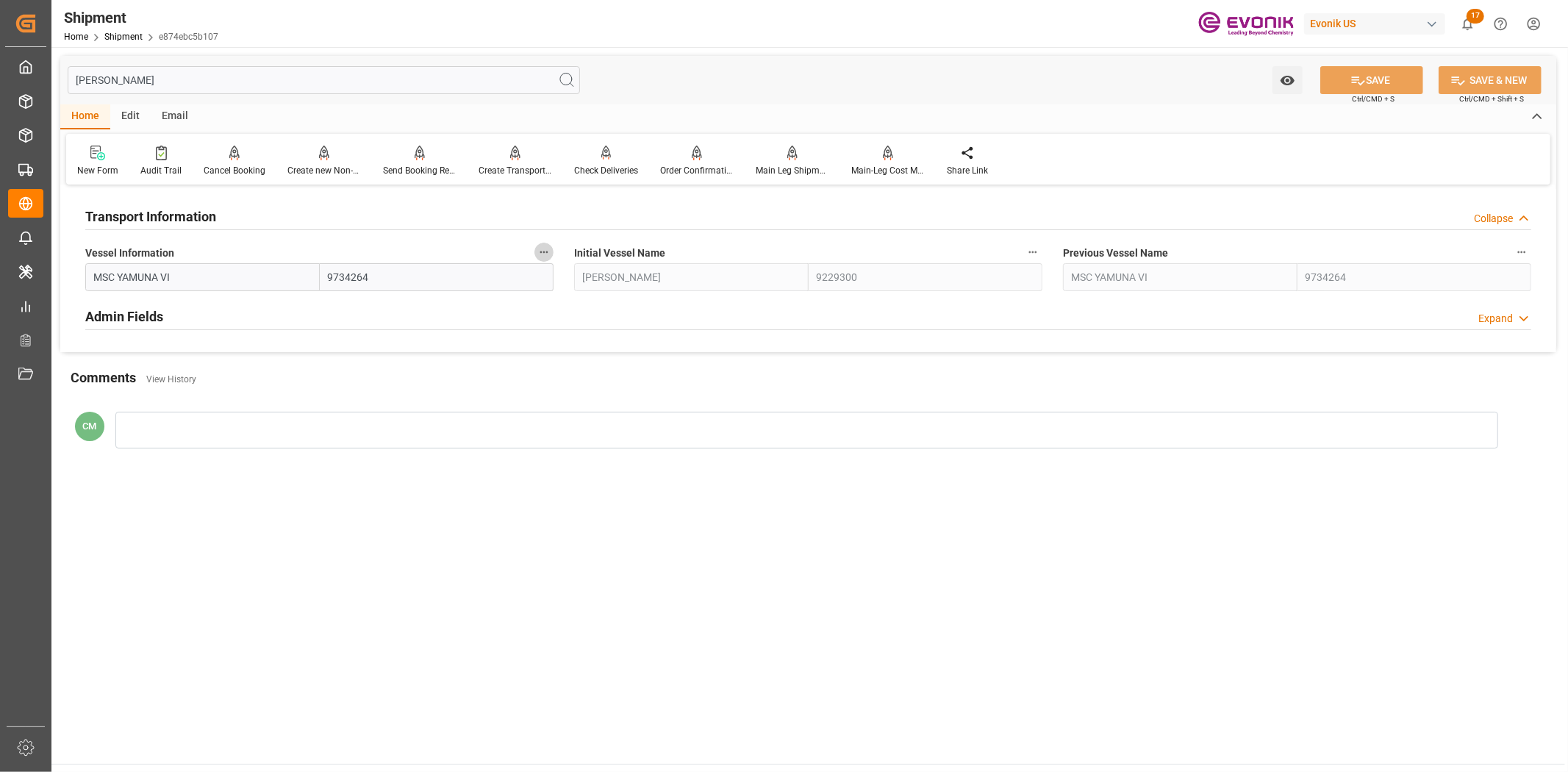
click at [545, 249] on icon "button" at bounding box center [544, 252] width 12 height 12
click at [551, 253] on icon at bounding box center [554, 251] width 15 height 15
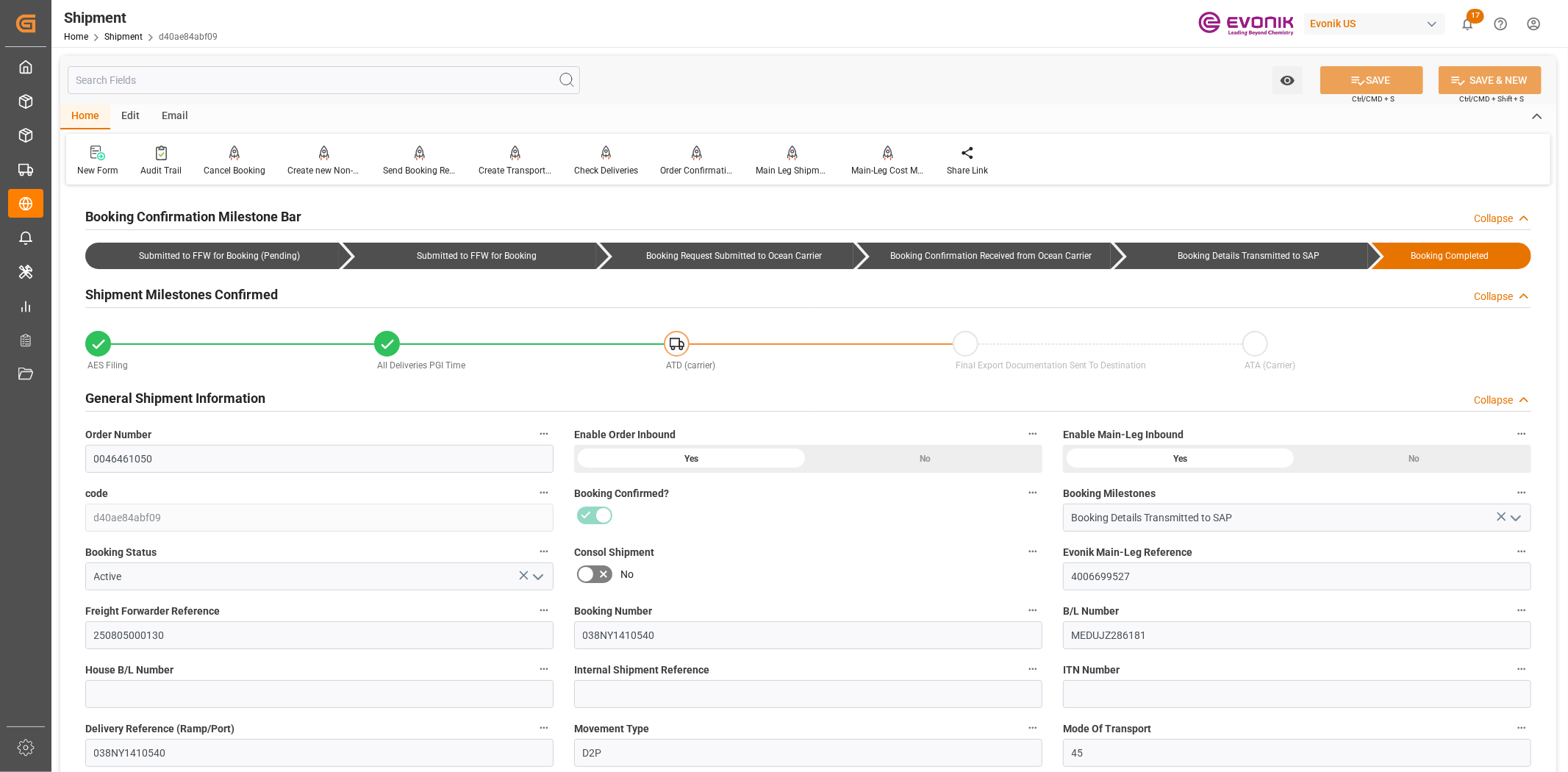
click at [243, 78] on input "text" at bounding box center [324, 80] width 512 height 28
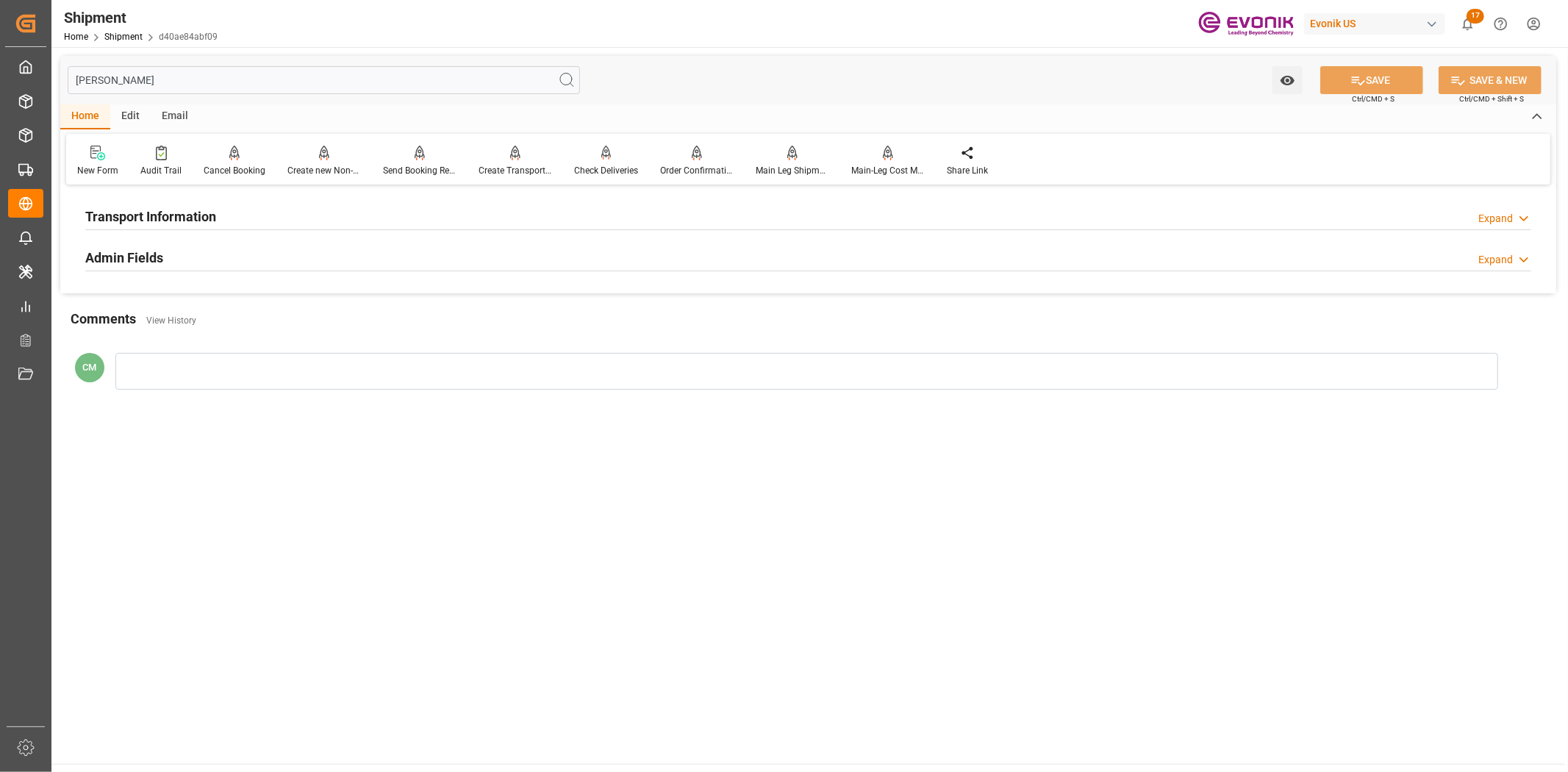
type input "[PERSON_NAME]"
drag, startPoint x: 234, startPoint y: 211, endPoint x: 445, endPoint y: 254, distance: 215.3
click at [239, 208] on div "Transport Information Expand" at bounding box center [808, 215] width 1446 height 28
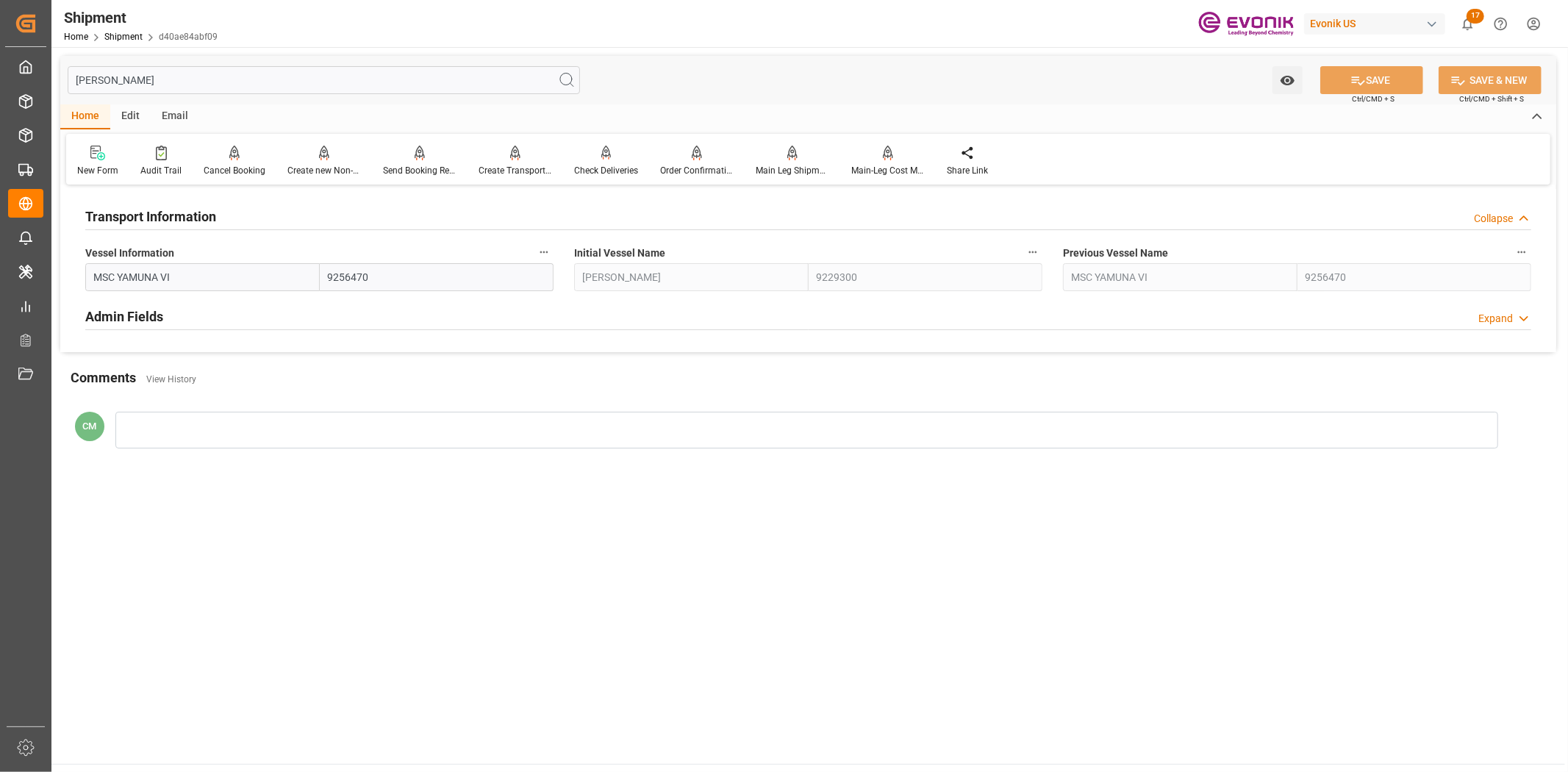
click at [544, 247] on icon "button" at bounding box center [544, 252] width 12 height 12
click at [581, 253] on li "Audits" at bounding box center [572, 251] width 75 height 25
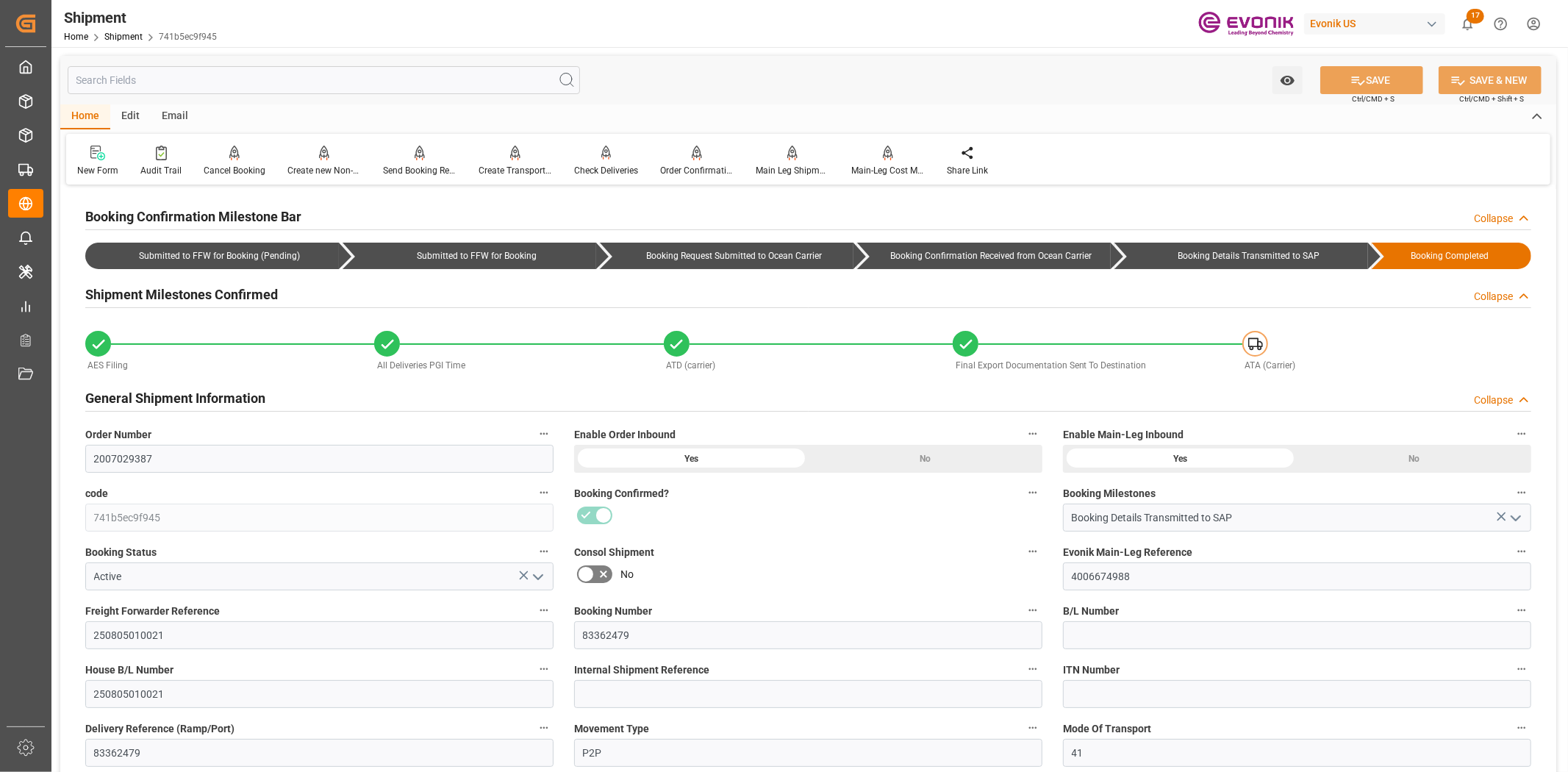
click at [278, 84] on input "text" at bounding box center [324, 80] width 512 height 28
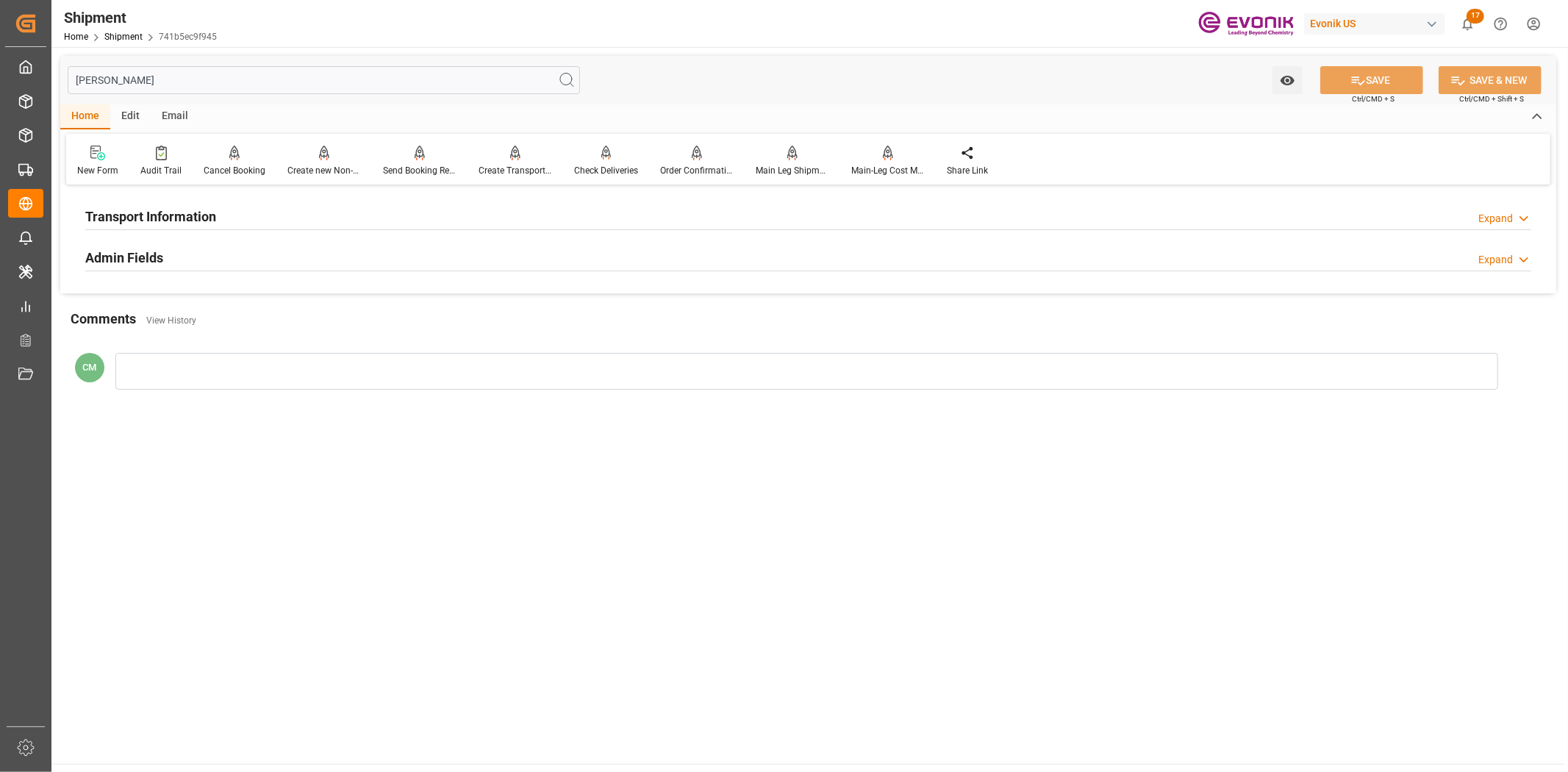
type input "[PERSON_NAME]"
click at [237, 221] on div "Transport Information Expand" at bounding box center [808, 215] width 1446 height 28
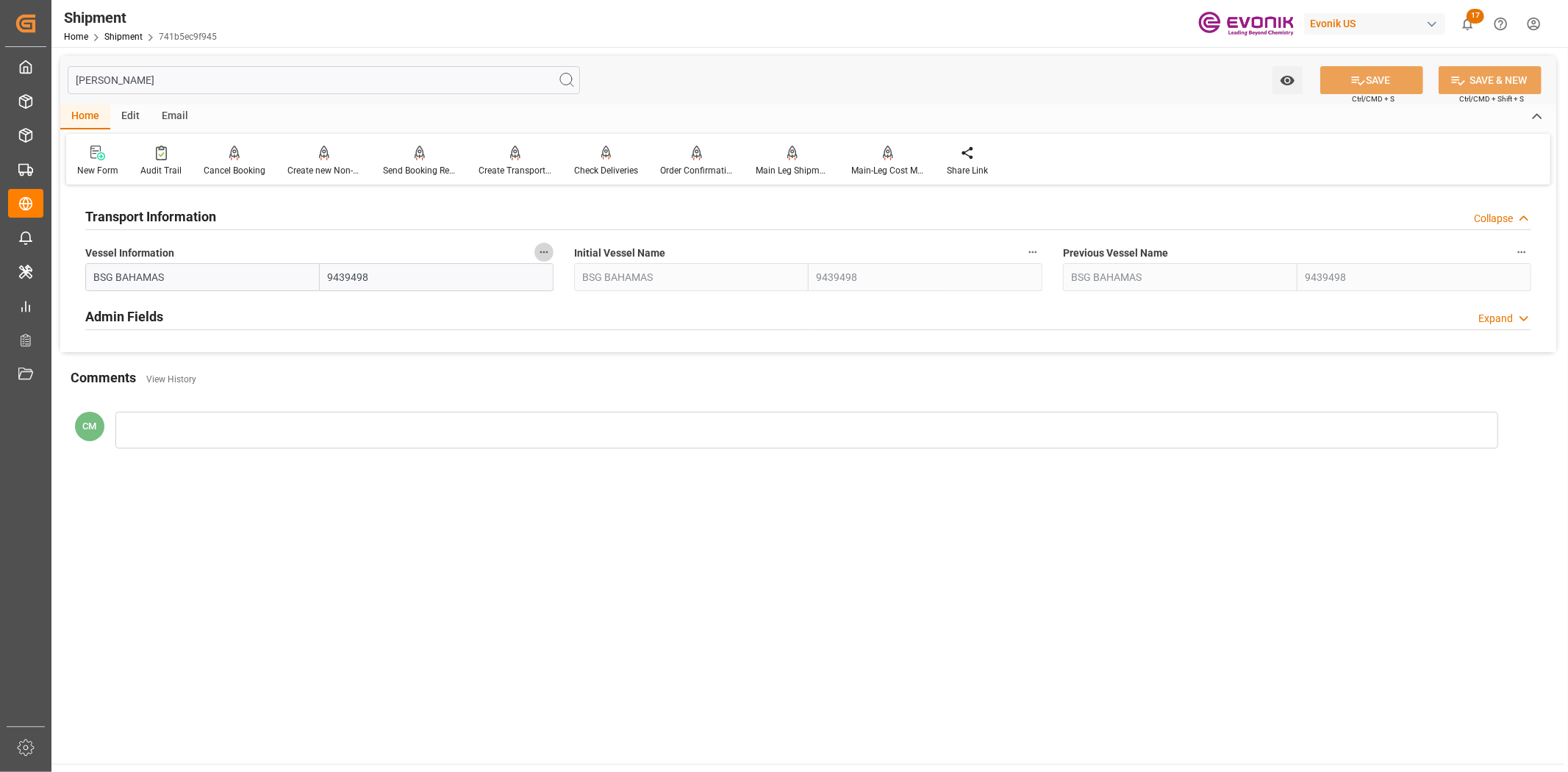
click at [535, 246] on button "Vessel Information" at bounding box center [544, 252] width 20 height 20
click at [569, 257] on li "Audits" at bounding box center [572, 251] width 75 height 25
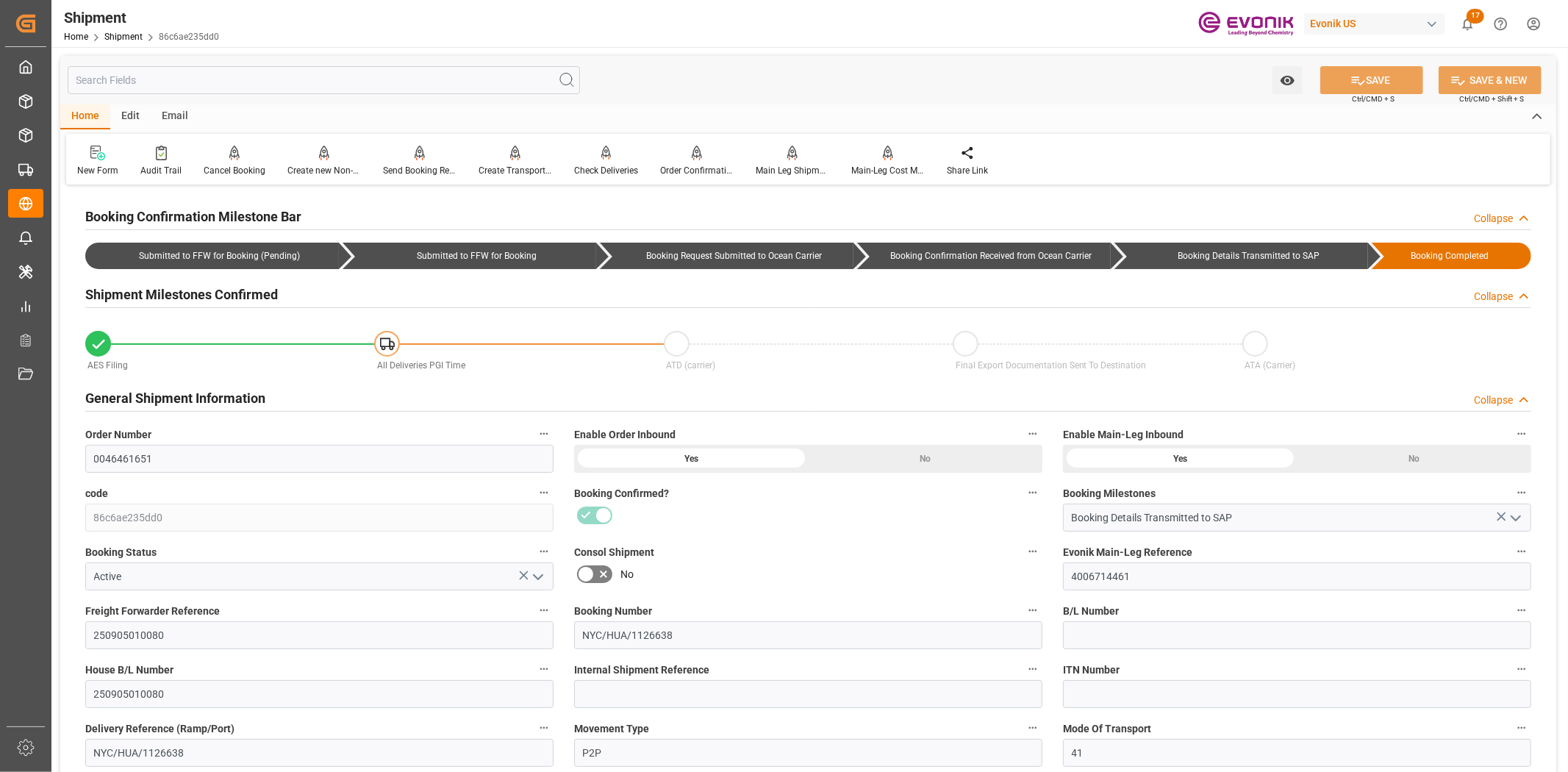
click at [222, 75] on input "text" at bounding box center [324, 80] width 512 height 28
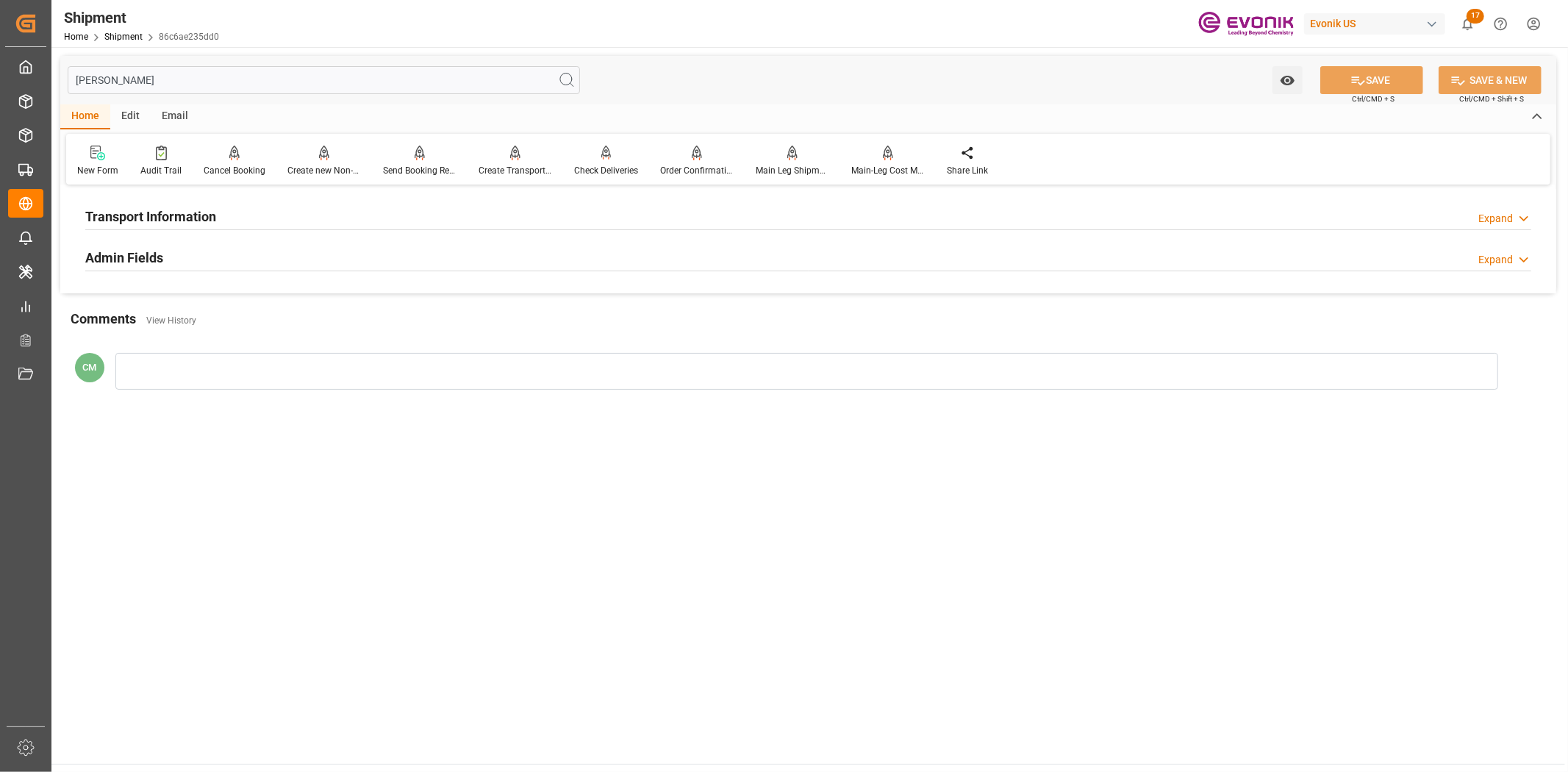
type input "[PERSON_NAME]"
click at [228, 204] on div "Transport Information Expand" at bounding box center [808, 215] width 1446 height 28
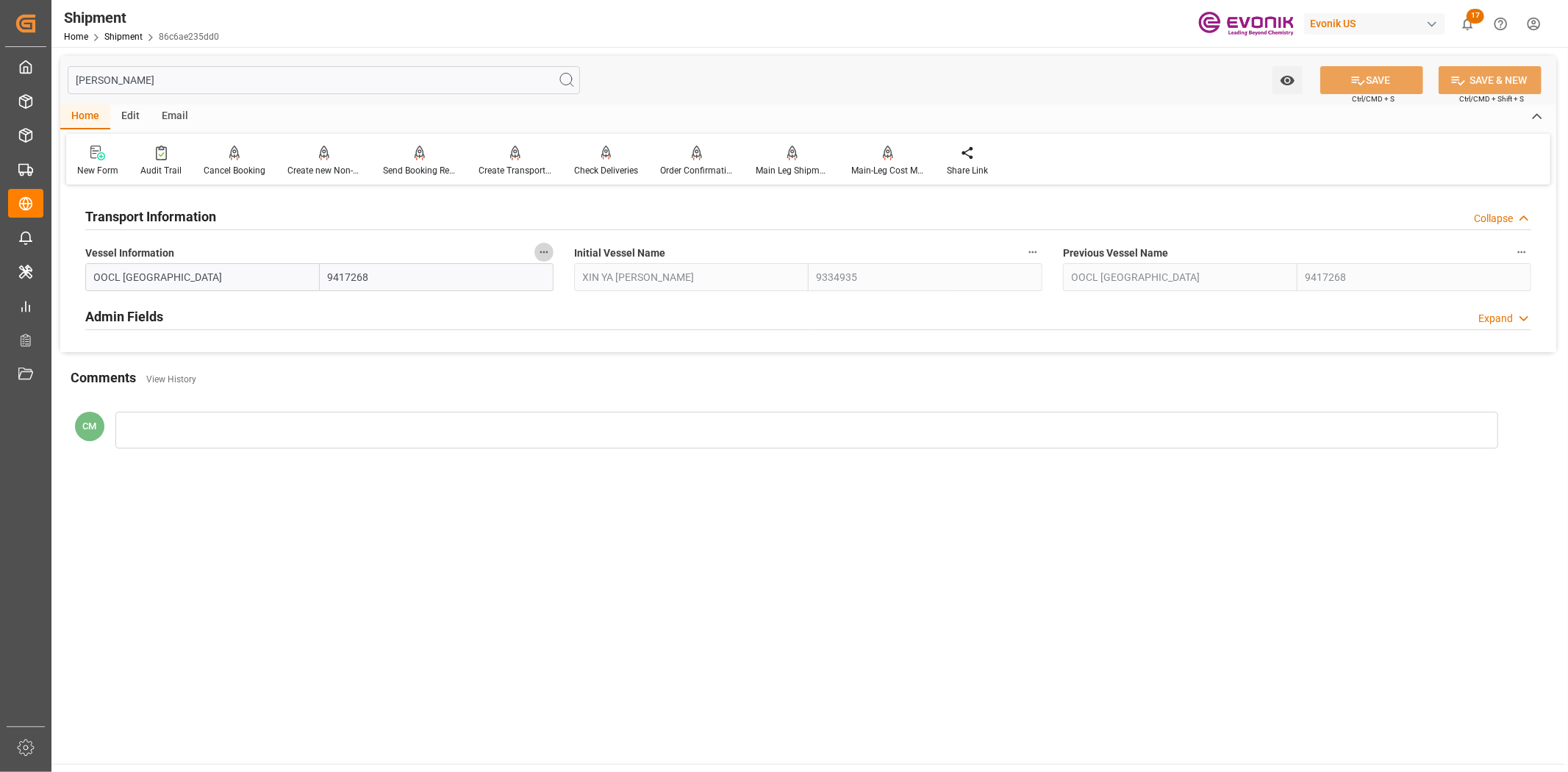
click at [539, 249] on icon "button" at bounding box center [544, 252] width 12 height 12
click at [568, 254] on li "Audits" at bounding box center [572, 251] width 75 height 25
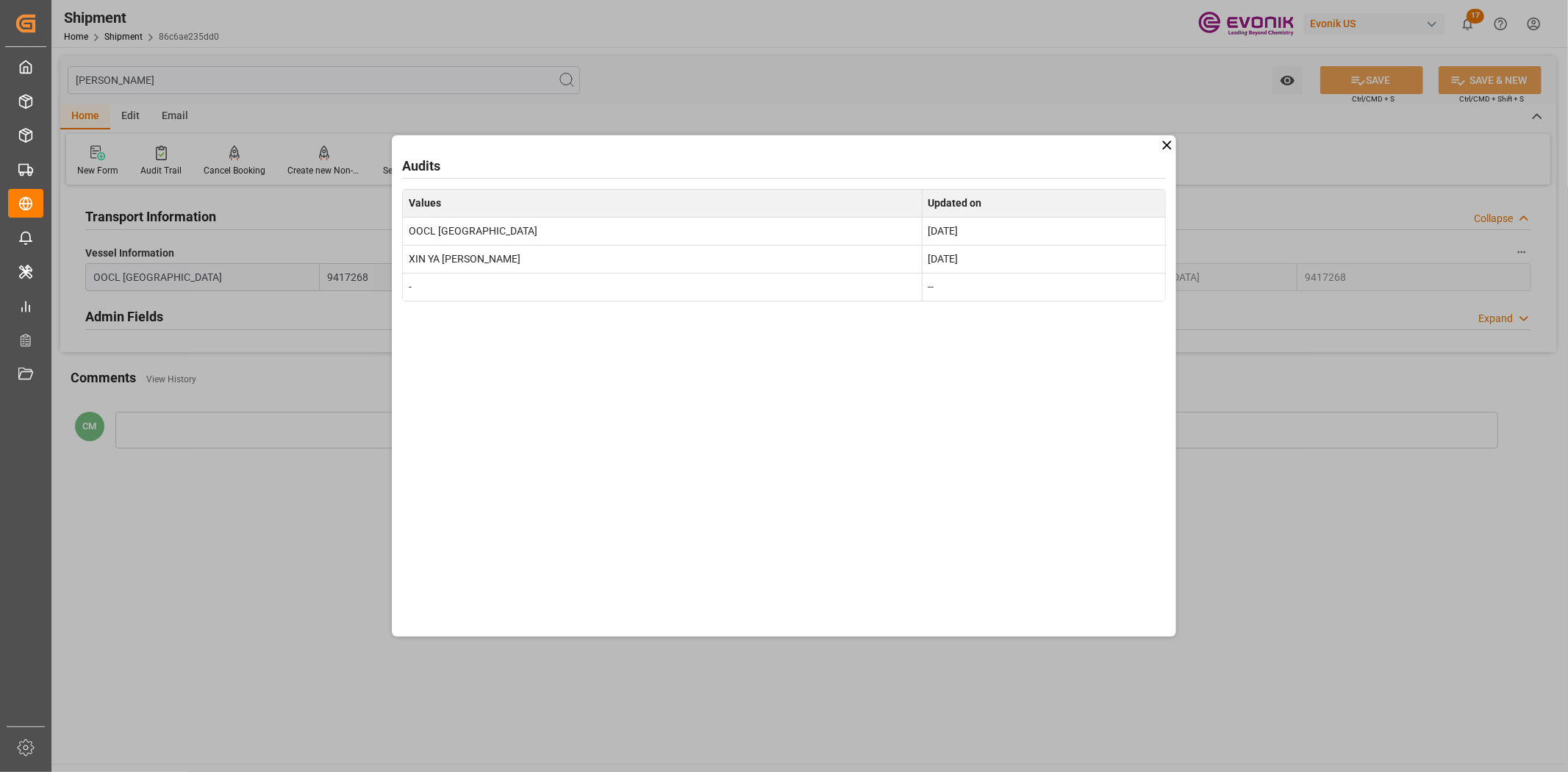
click at [1362, 546] on div "Audits Values Updated on OOCL LONDON Aug 29, 2025 XIN YA ZHOU Aug 20, 2025 - --" at bounding box center [784, 386] width 1568 height 772
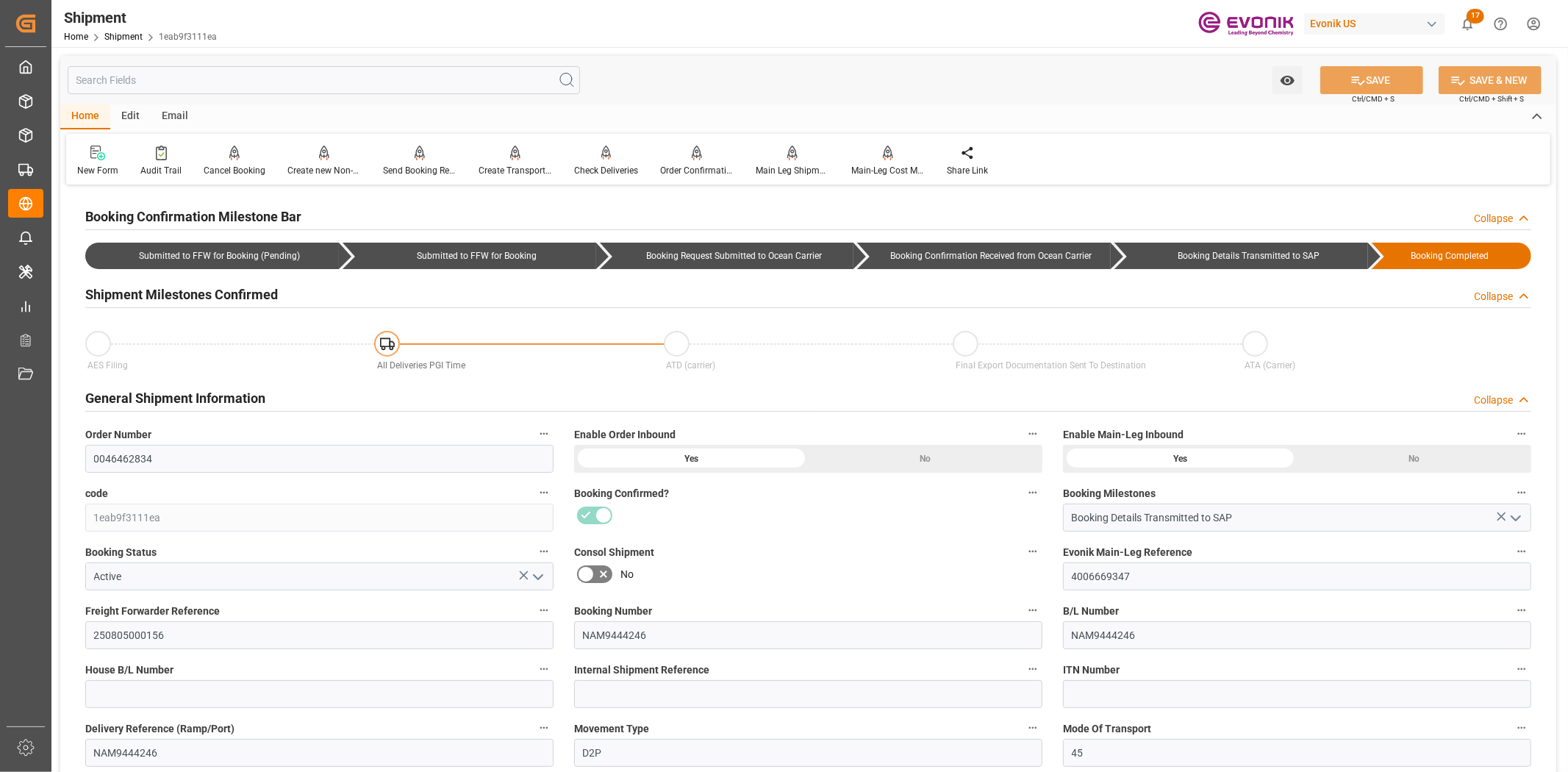
click at [297, 76] on input "text" at bounding box center [324, 80] width 512 height 28
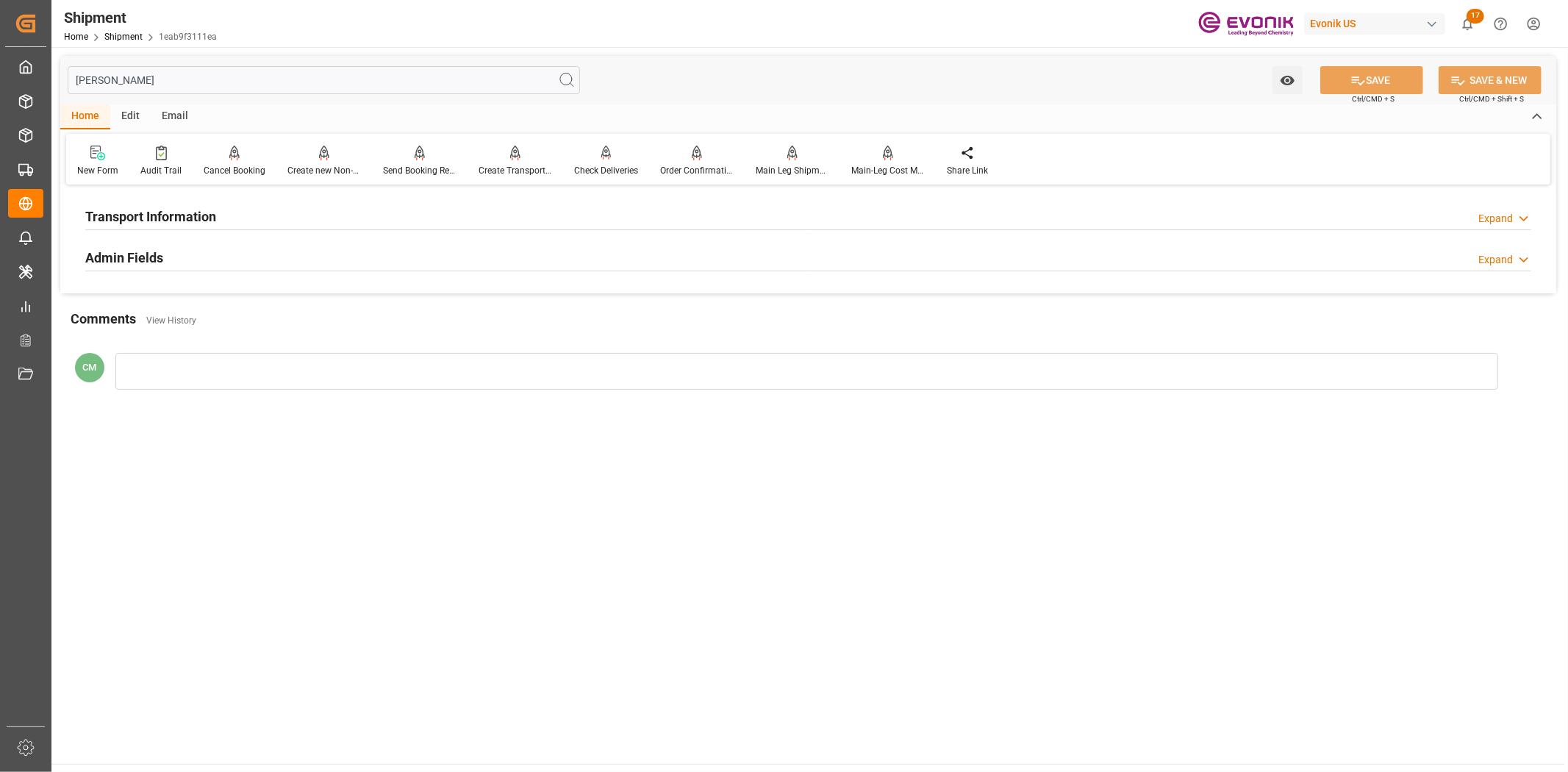
type input "[PERSON_NAME]"
click at [166, 231] on div "Transport Information Expand" at bounding box center [808, 217] width 1467 height 41
click at [161, 223] on h2 "Transport Information" at bounding box center [150, 216] width 131 height 20
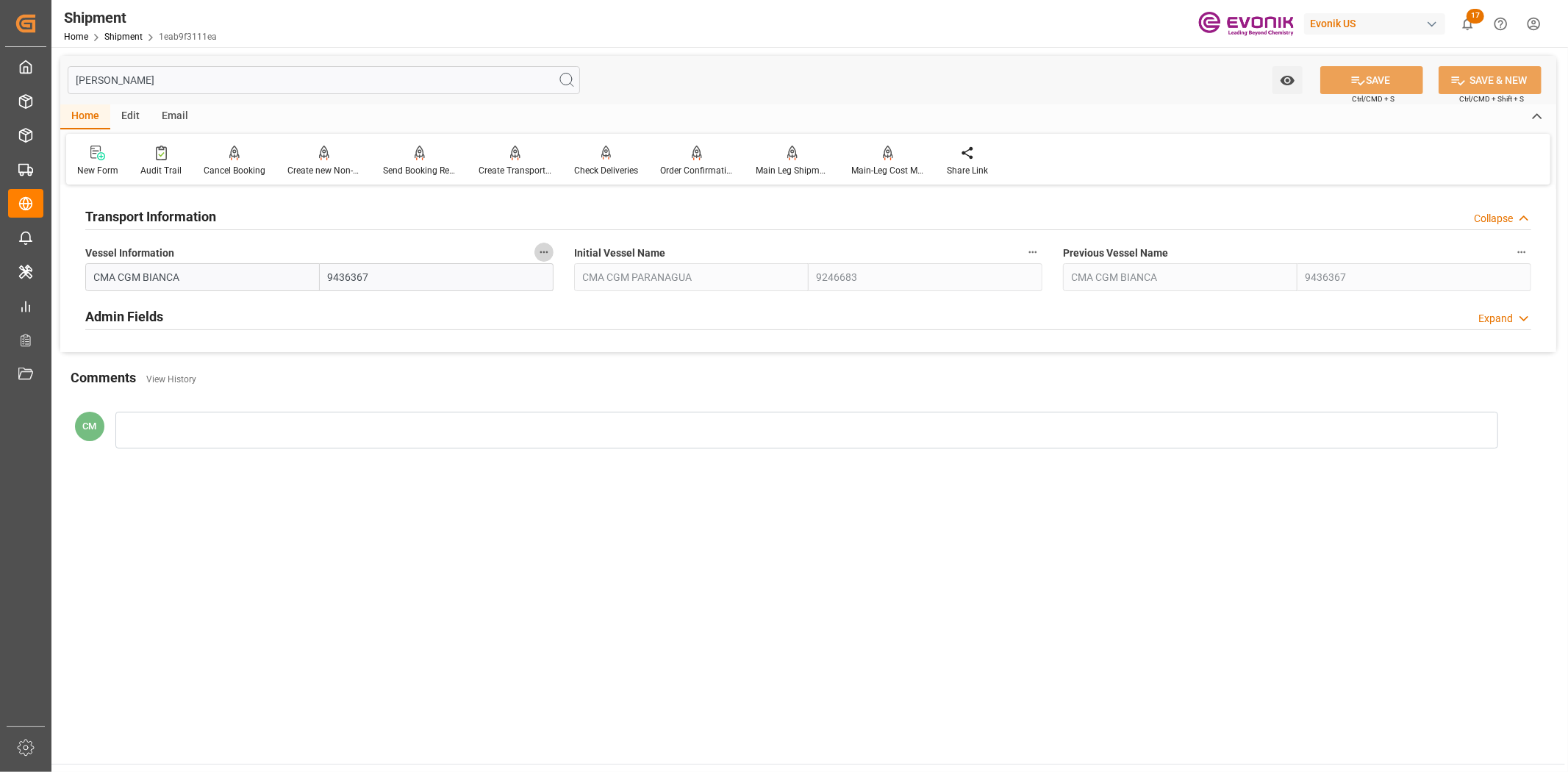
click at [552, 252] on button "Vessel Information" at bounding box center [544, 252] width 20 height 20
click at [555, 261] on li "Audits" at bounding box center [572, 251] width 75 height 25
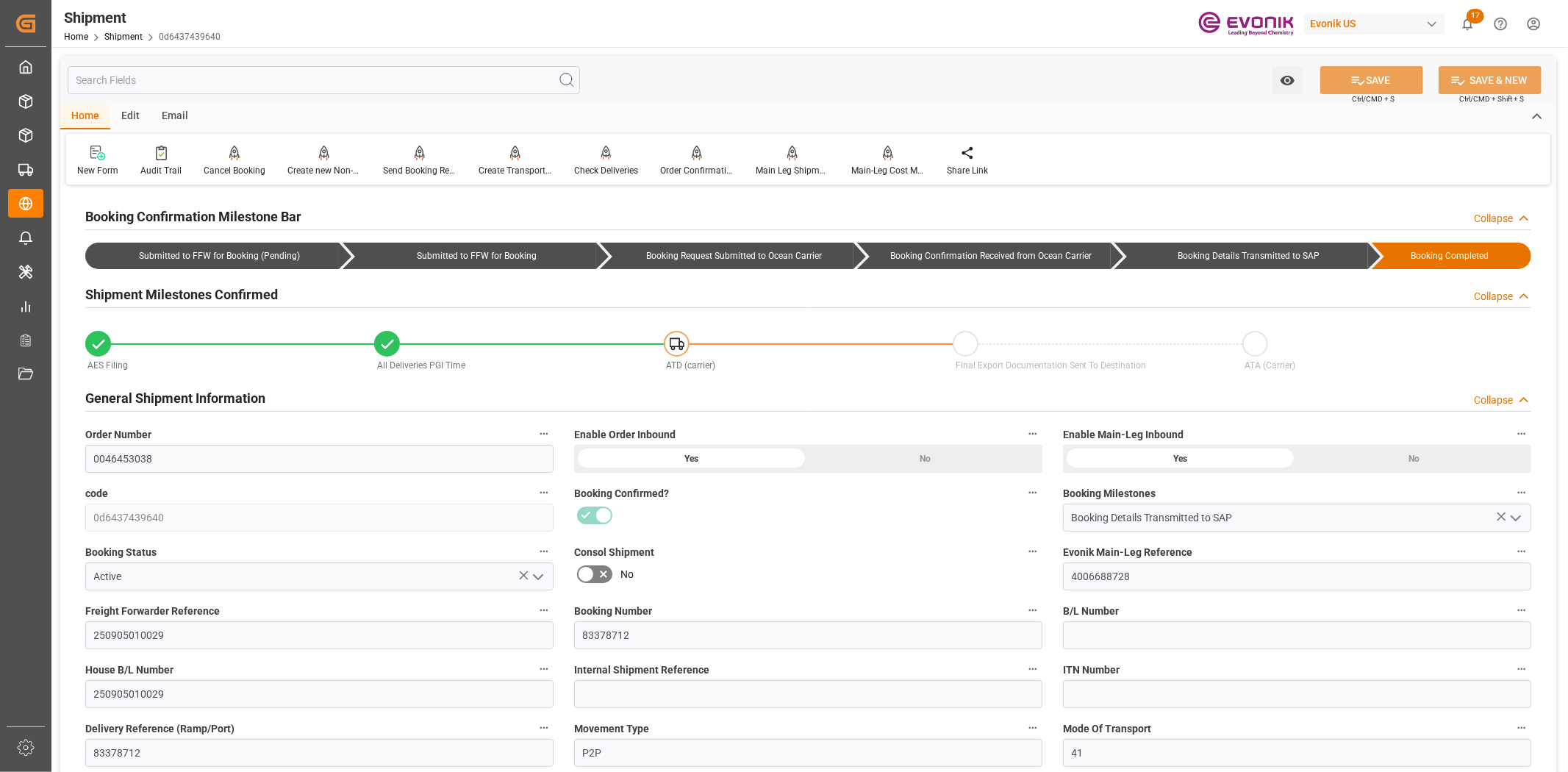
click at [167, 82] on input "text" at bounding box center [324, 80] width 512 height 28
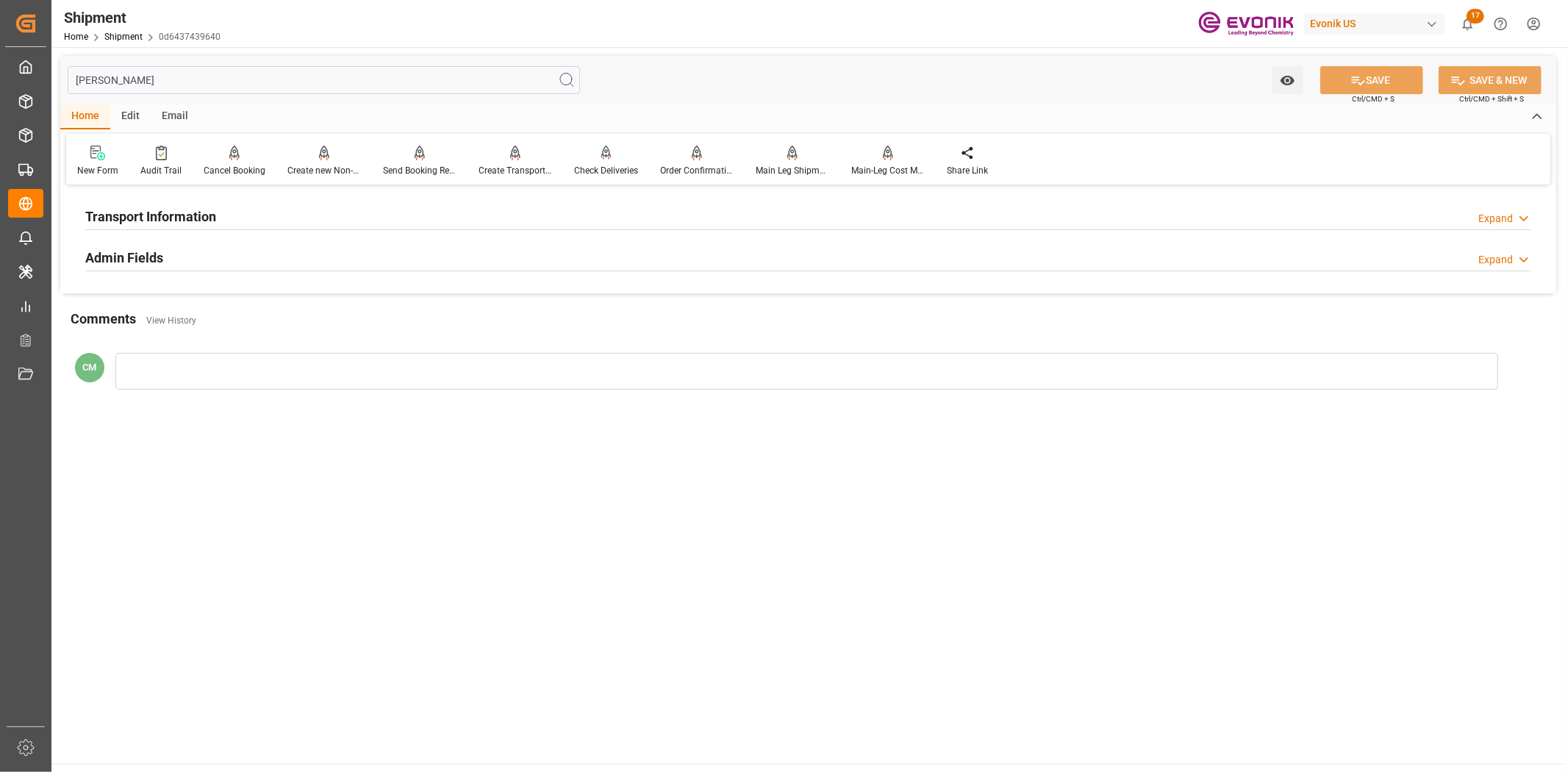
type input "[PERSON_NAME]"
click at [153, 226] on h2 "Transport Information" at bounding box center [150, 216] width 131 height 20
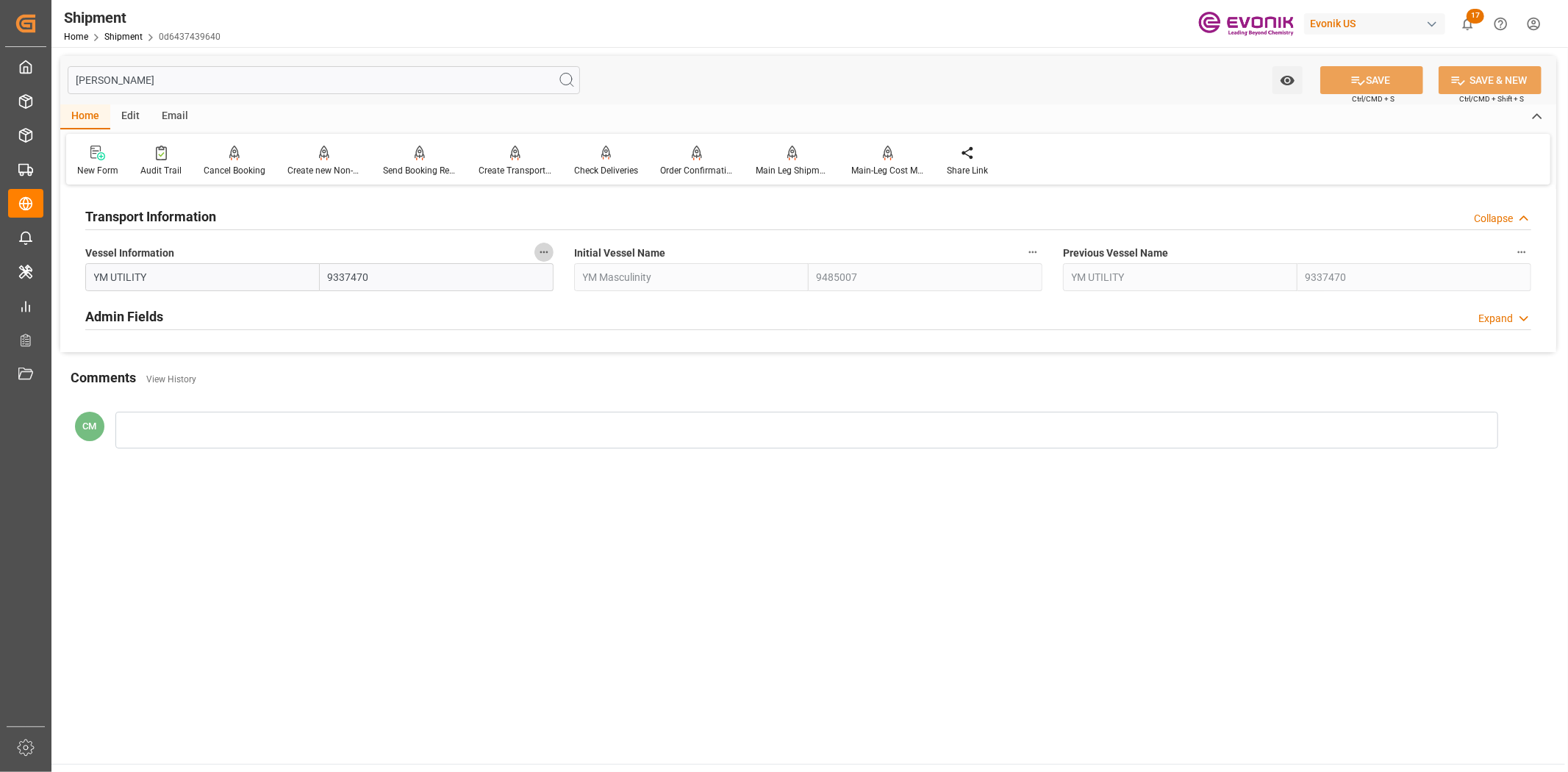
click at [547, 250] on icon "button" at bounding box center [544, 252] width 12 height 12
click at [551, 253] on icon at bounding box center [554, 251] width 15 height 15
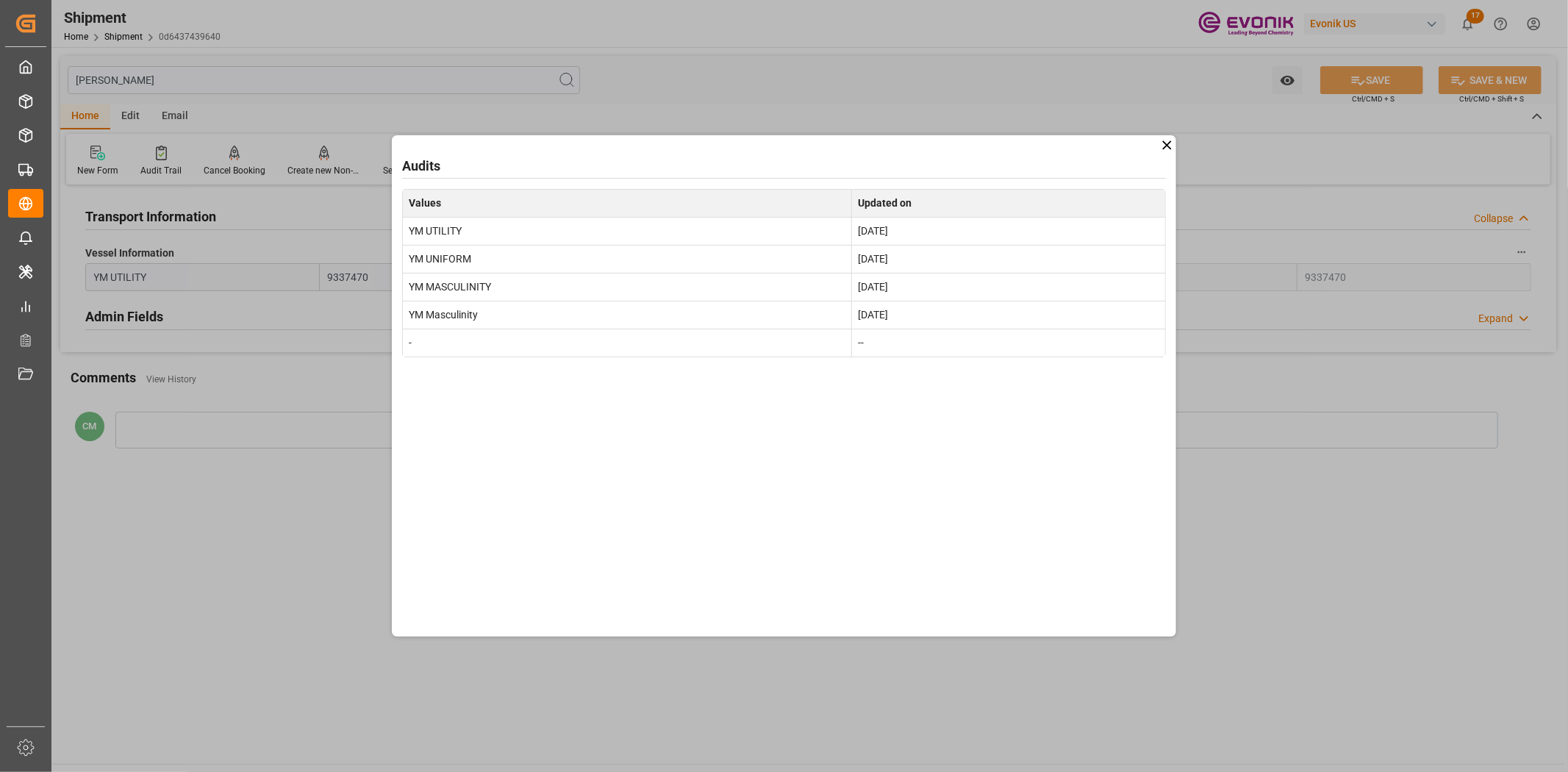
click at [1396, 578] on div "Audits Values Updated on YM UTILITY Aug 29, 2025 YM UNIFORM Aug 25, 2025 YM MAS…" at bounding box center [784, 386] width 1568 height 772
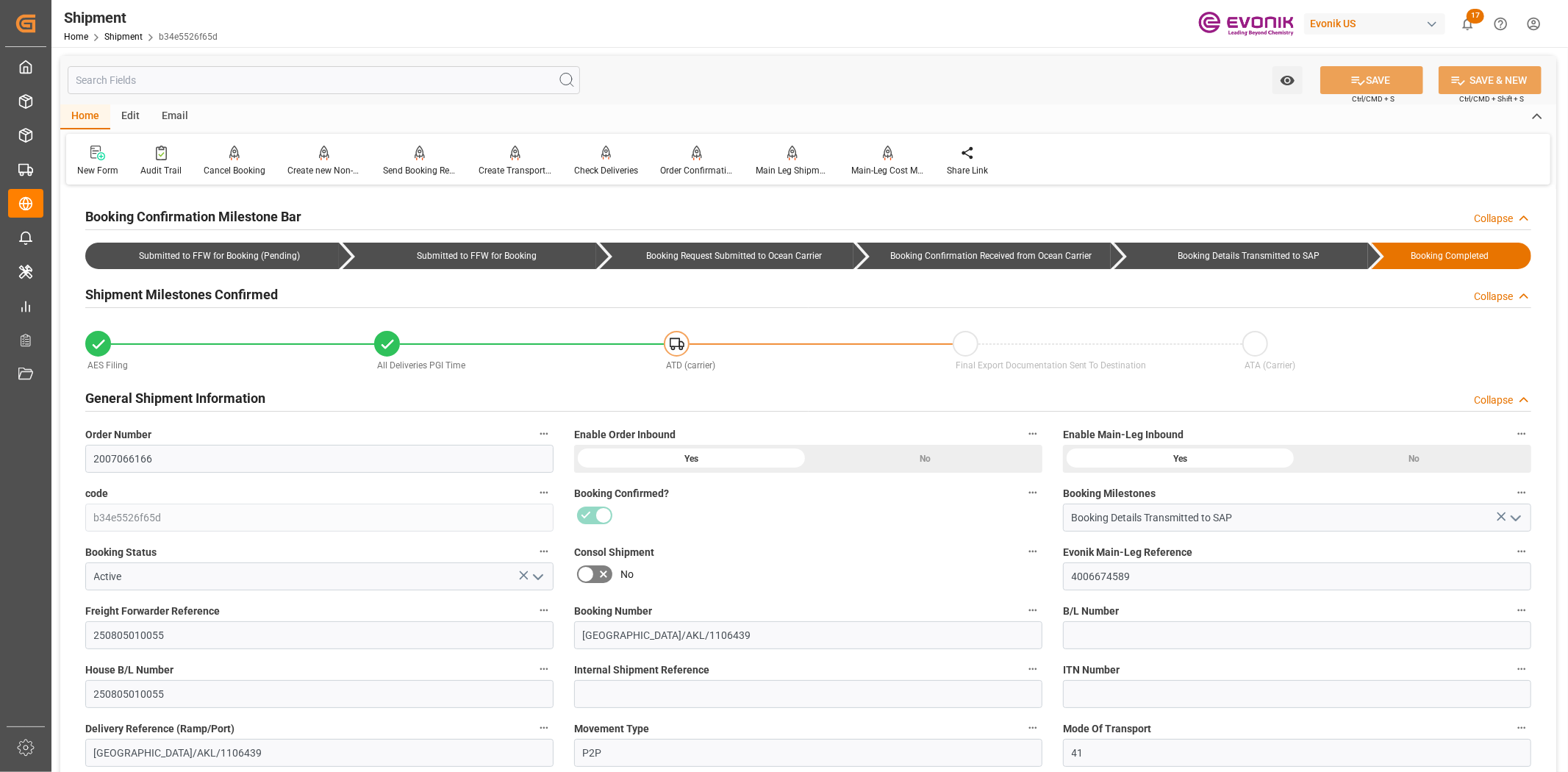
click at [216, 85] on input "text" at bounding box center [324, 80] width 512 height 28
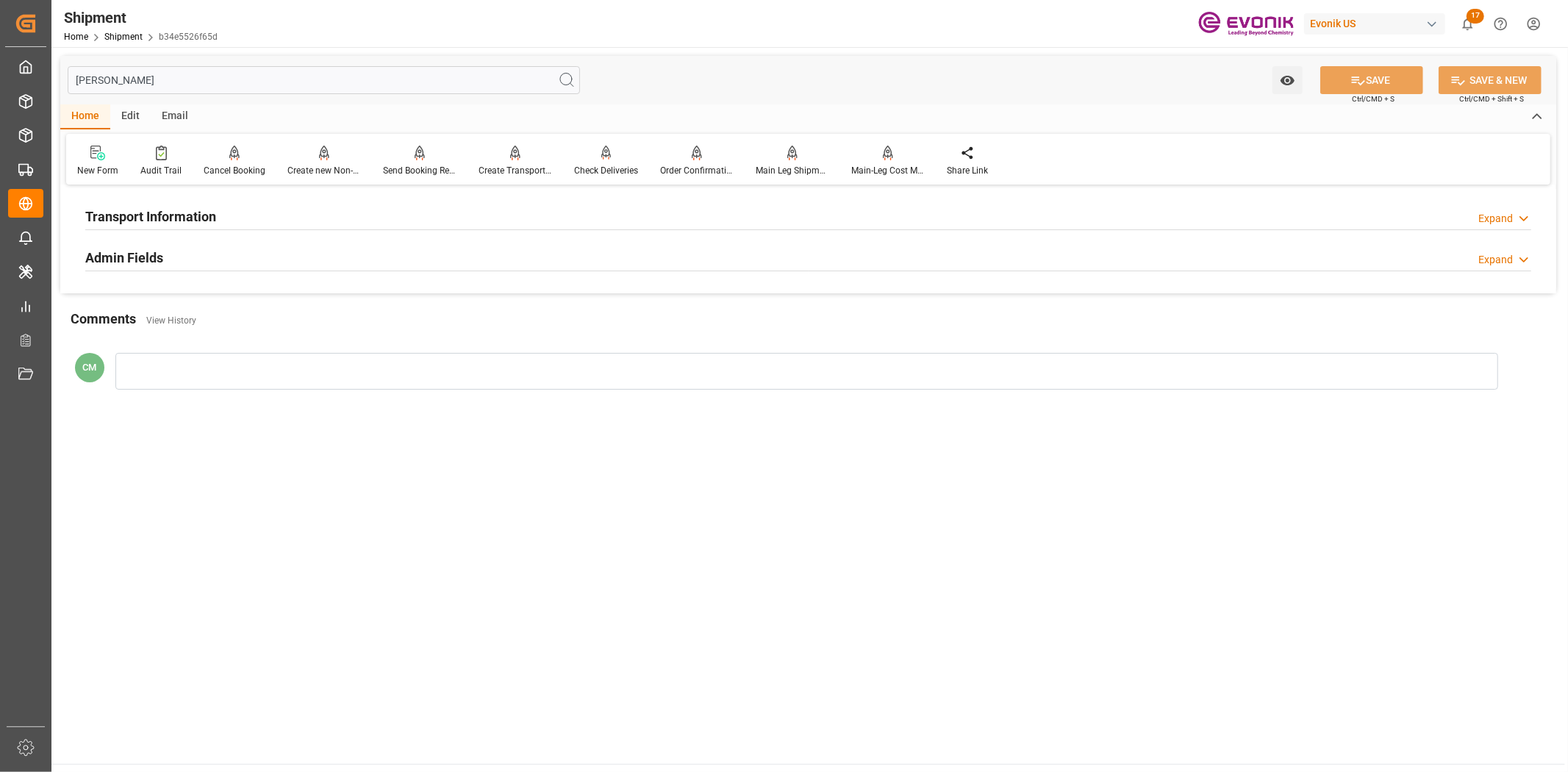
type input "vess"
click at [200, 206] on h2 "Transport Information" at bounding box center [150, 216] width 131 height 20
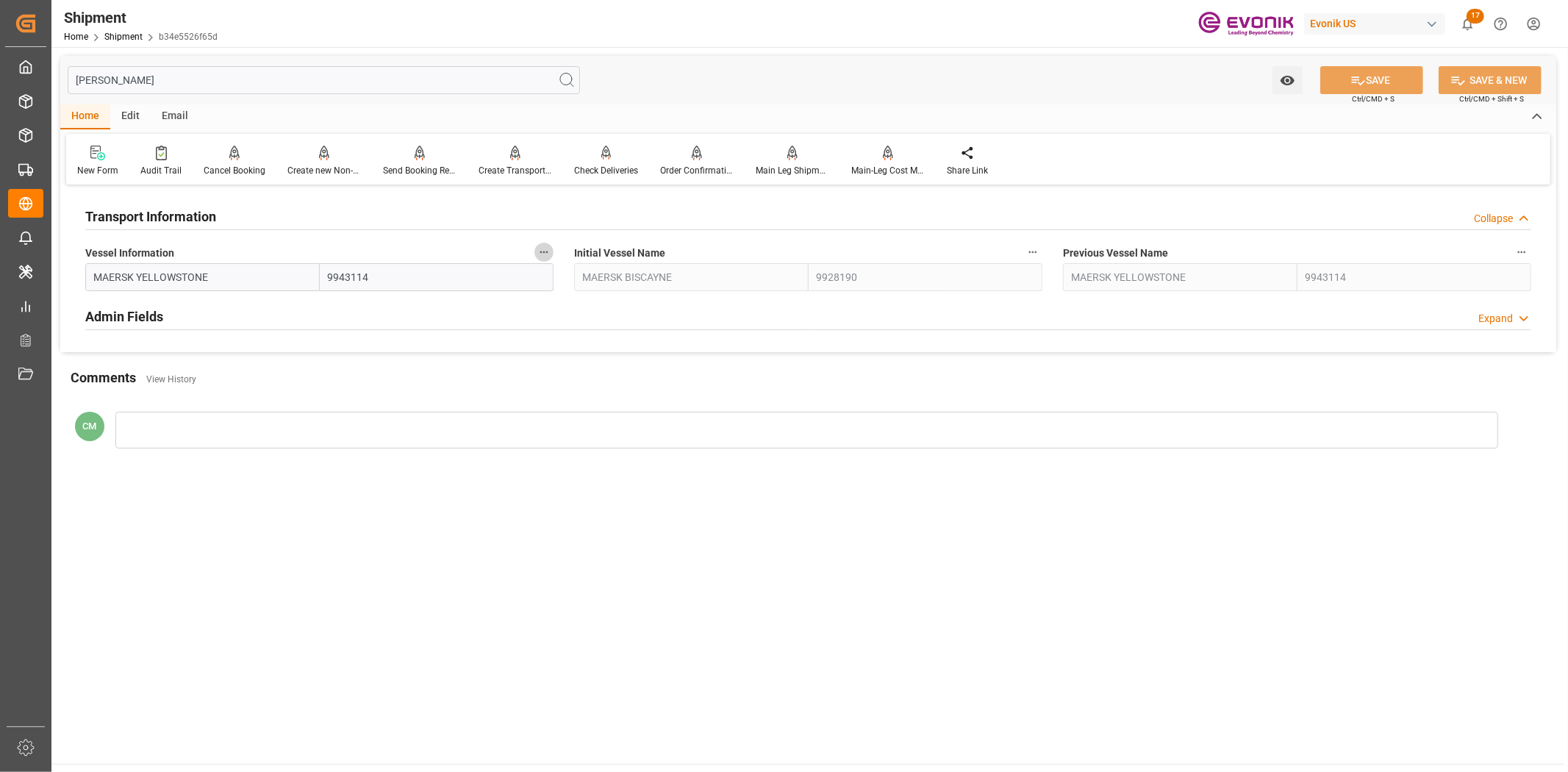
click at [545, 251] on icon "button" at bounding box center [544, 252] width 12 height 12
click at [562, 254] on li "Audits" at bounding box center [572, 251] width 75 height 25
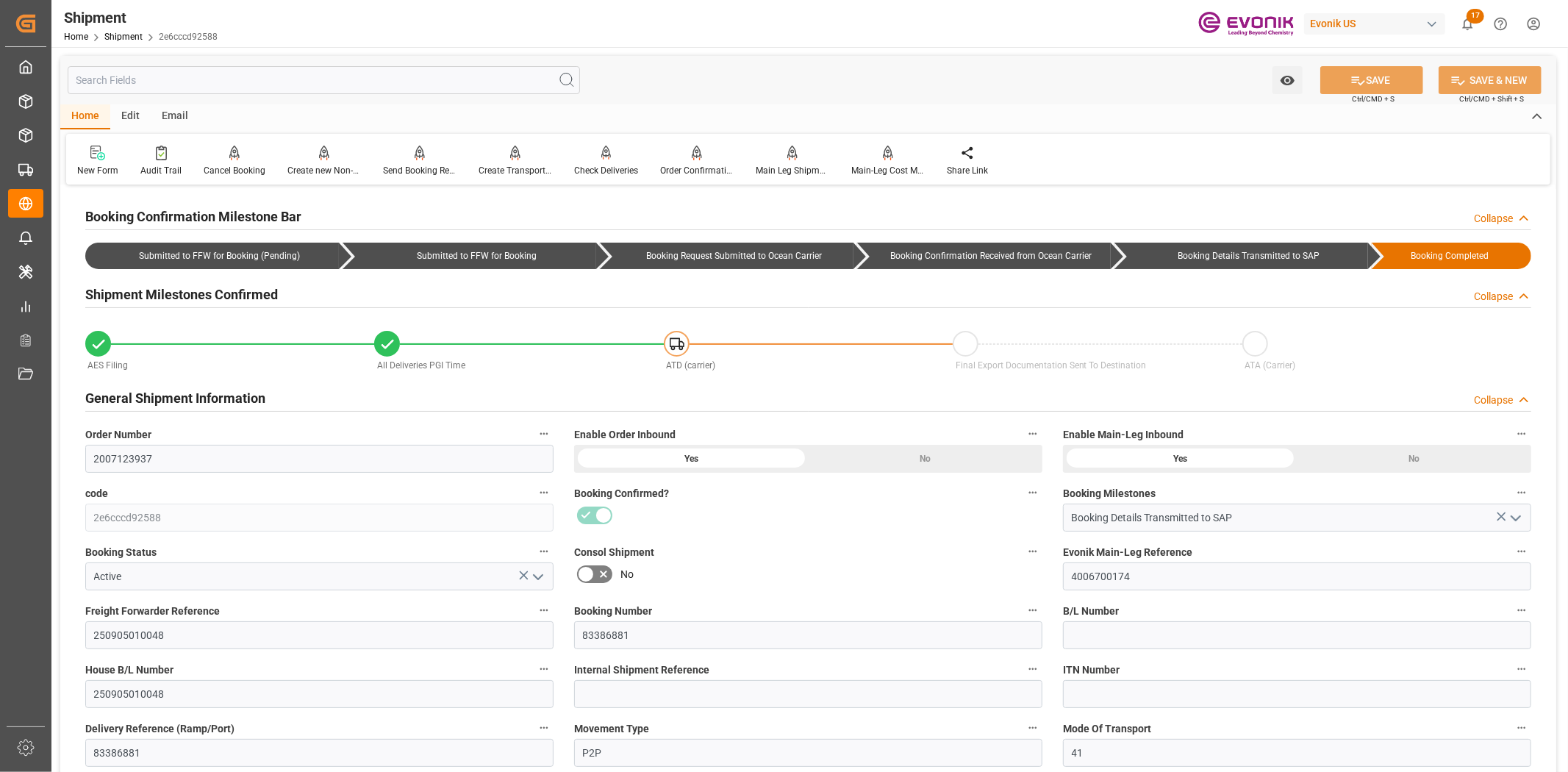
click at [417, 70] on input "text" at bounding box center [324, 80] width 512 height 28
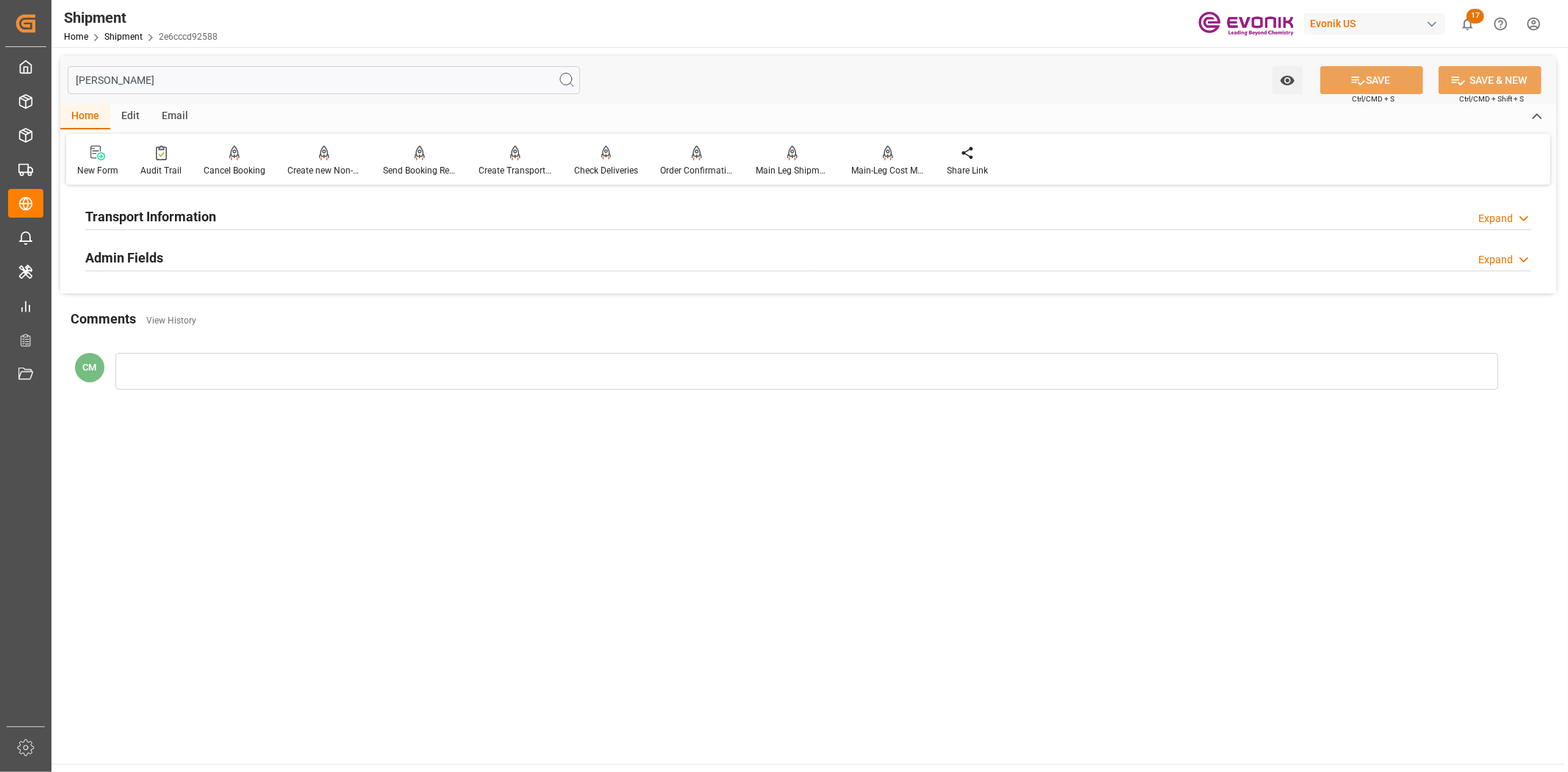
type input "vess"
click at [164, 221] on h2 "Transport Information" at bounding box center [150, 216] width 131 height 20
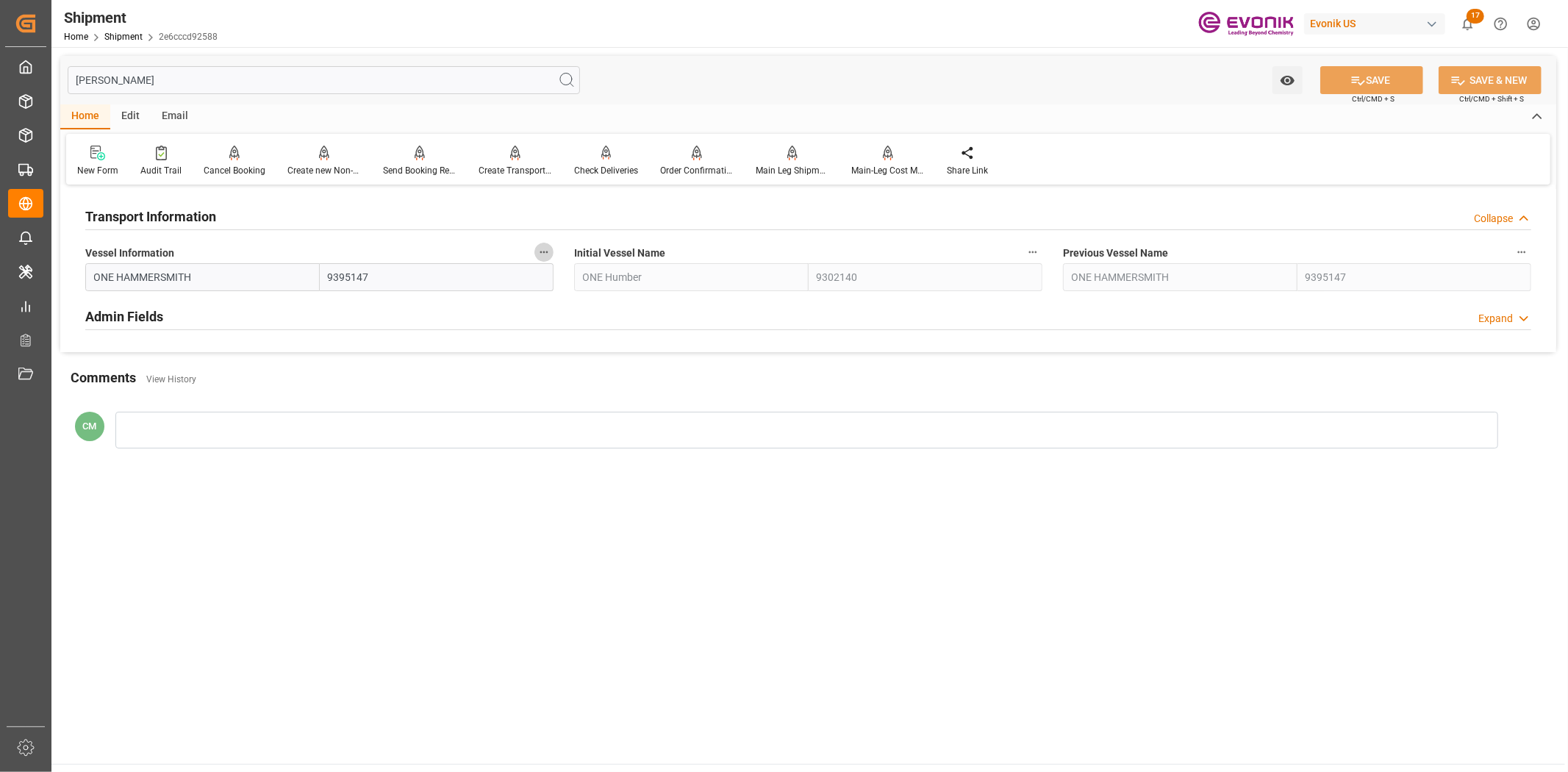
click at [544, 253] on icon "button" at bounding box center [544, 252] width 12 height 12
click at [561, 253] on li "Audits" at bounding box center [572, 251] width 75 height 25
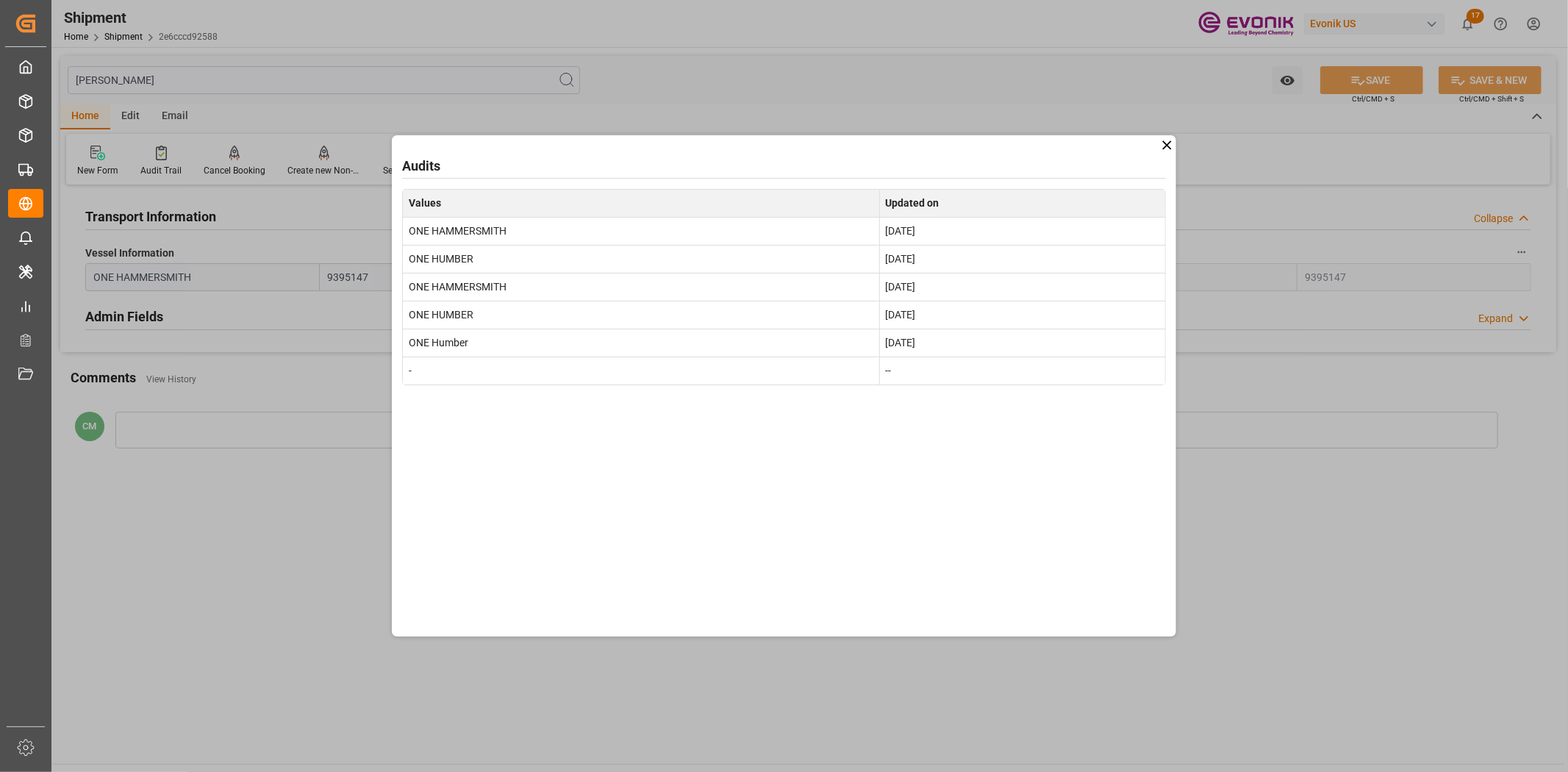
click at [1390, 488] on div "Audits Values Updated on ONE HAMMERSMITH Aug 29, 2025 ONE HUMBER Aug 27, 2025 O…" at bounding box center [784, 386] width 1568 height 772
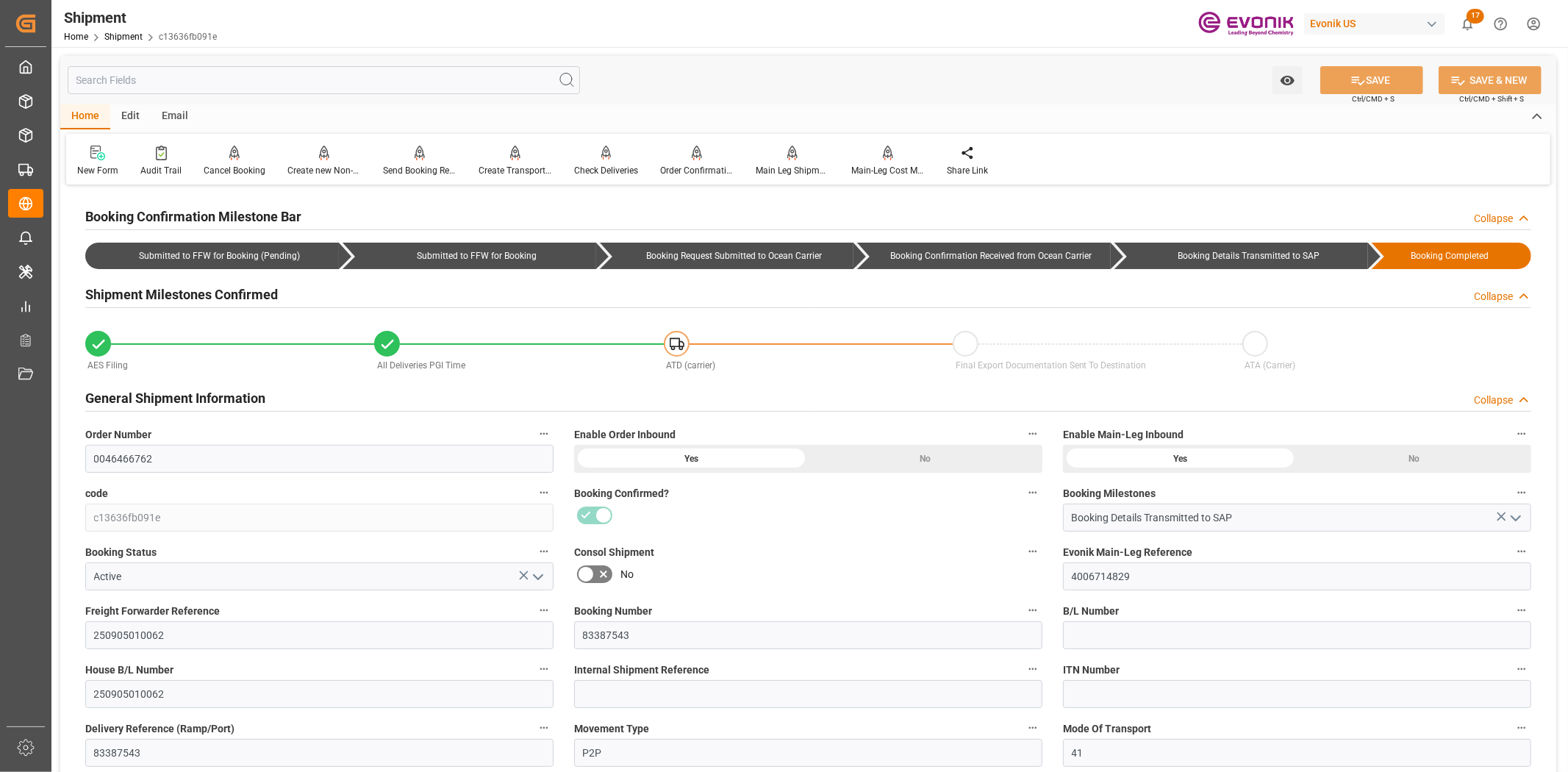
click at [228, 72] on input "text" at bounding box center [324, 80] width 512 height 28
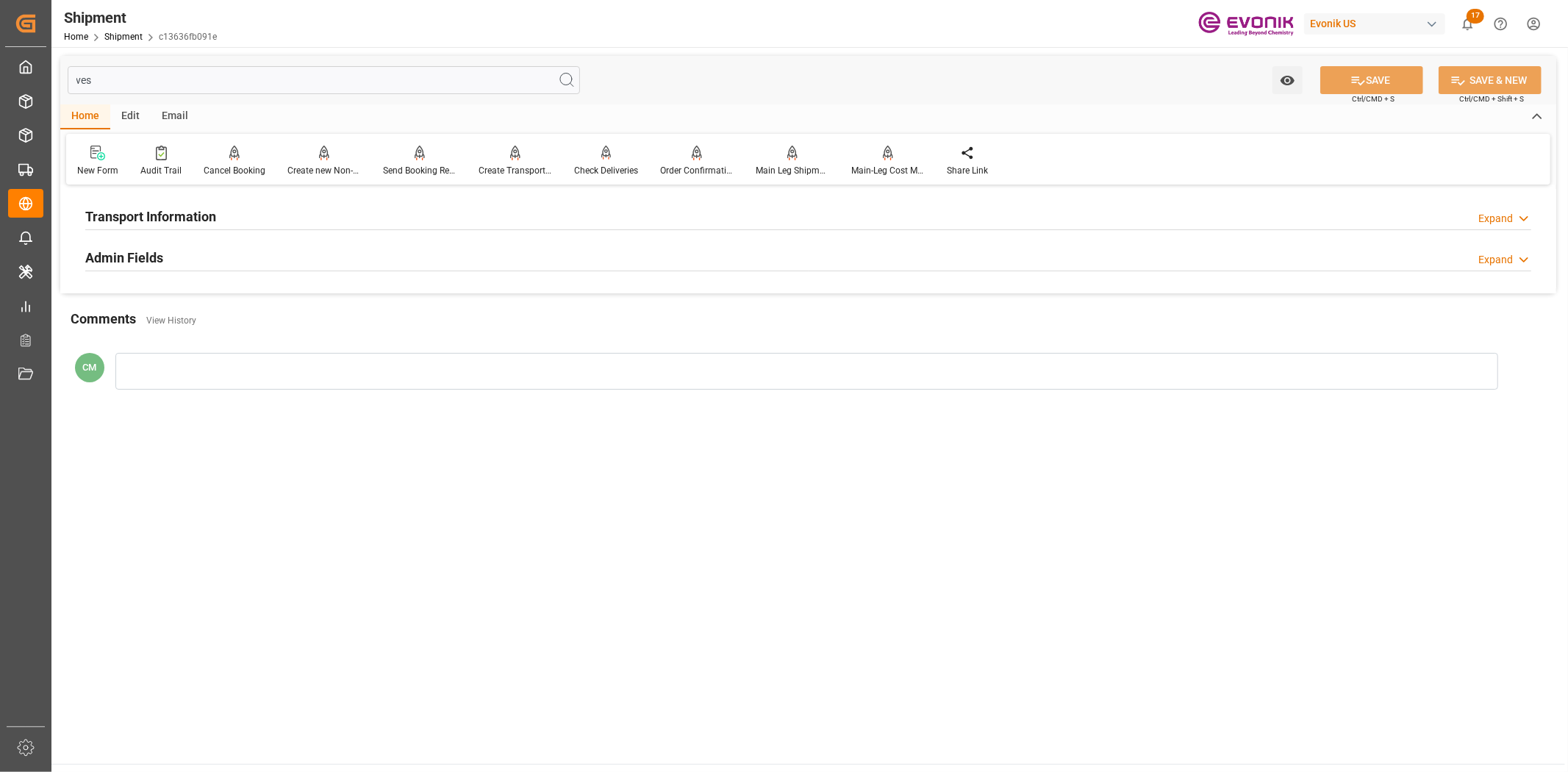
type input "ves"
click at [148, 222] on h2 "Transport Information" at bounding box center [150, 216] width 131 height 20
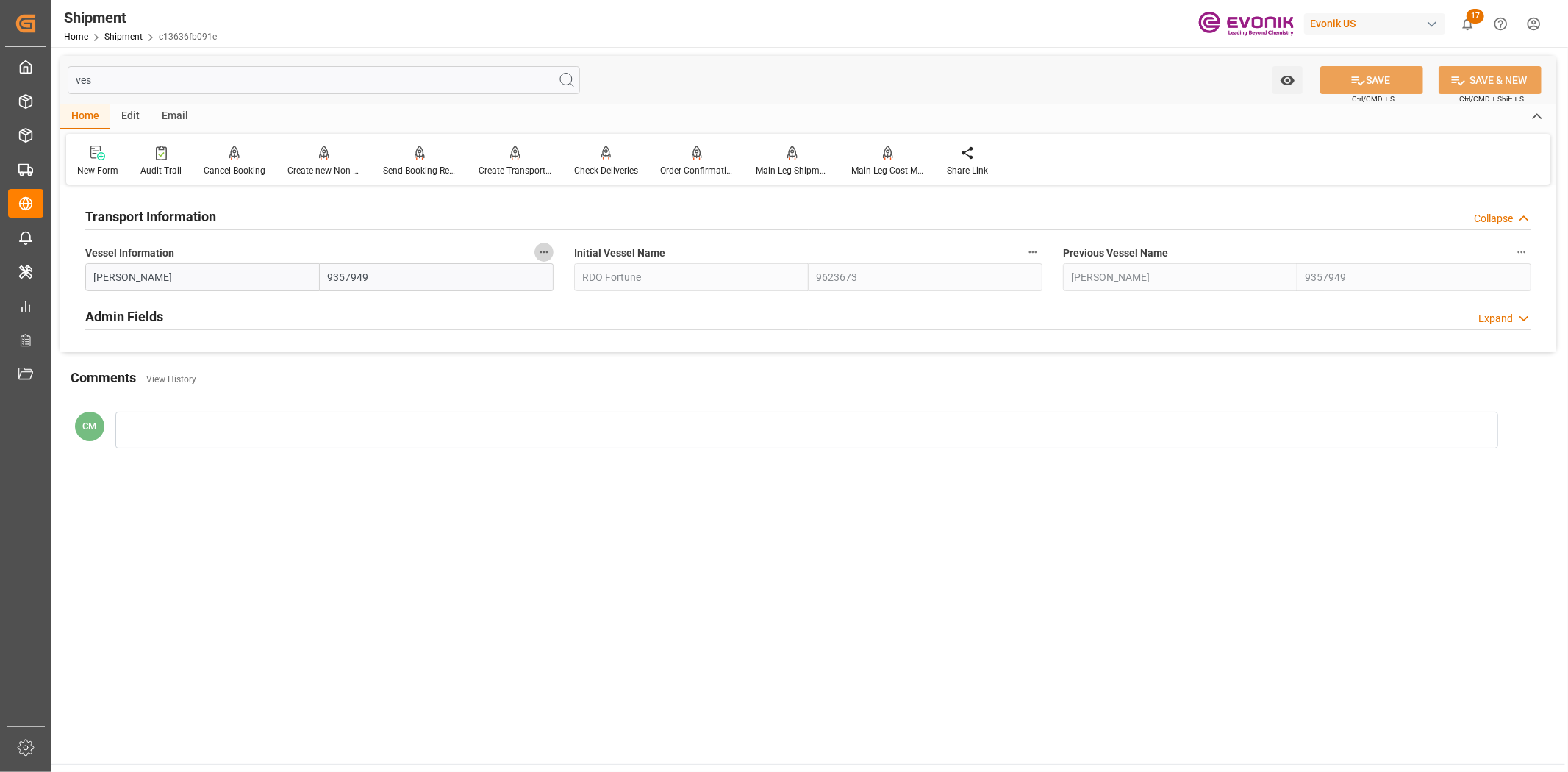
click at [548, 259] on button "Vessel Information" at bounding box center [544, 252] width 20 height 20
click at [553, 256] on icon at bounding box center [554, 251] width 15 height 15
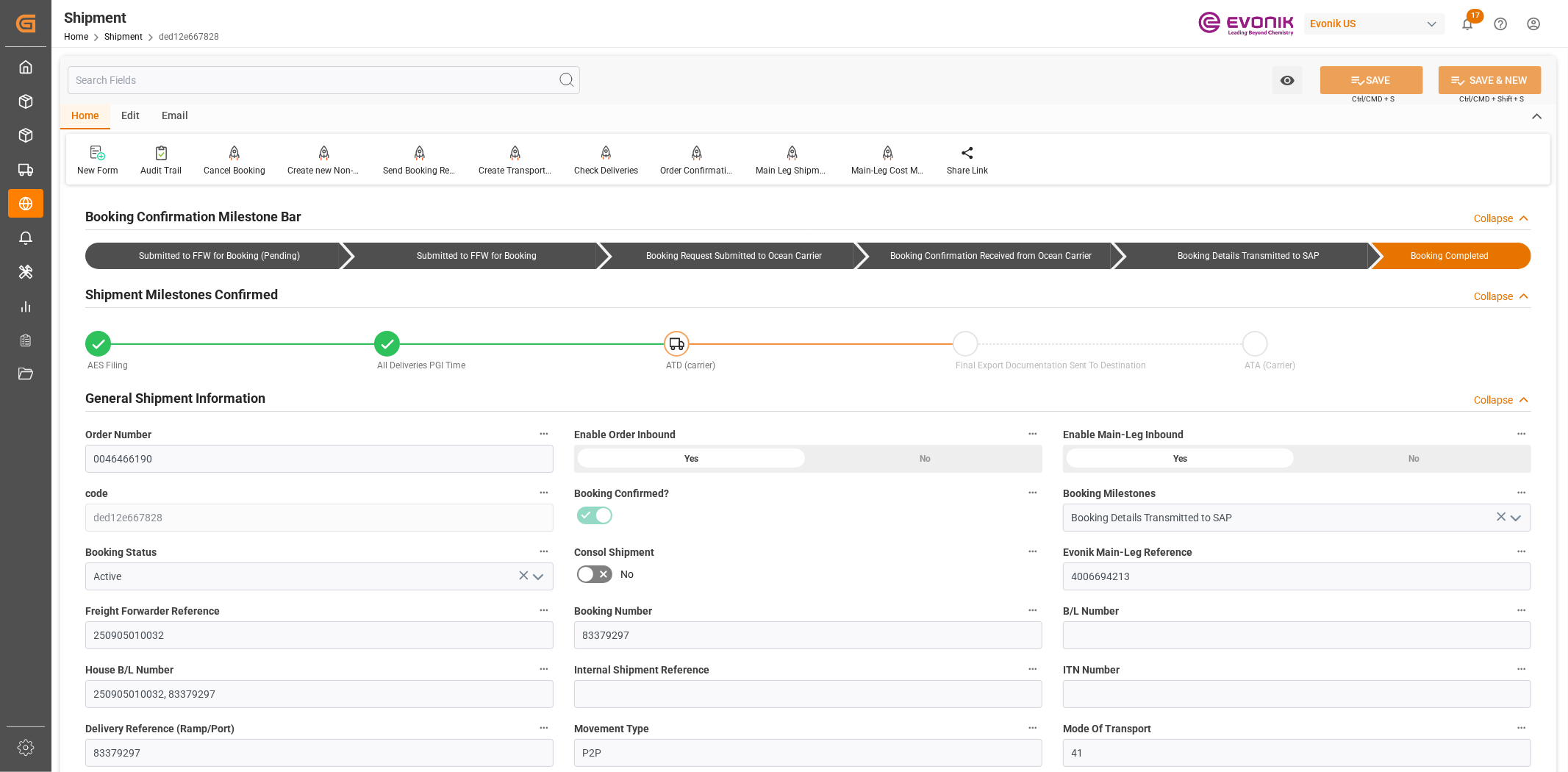
click at [297, 74] on input "text" at bounding box center [324, 80] width 512 height 28
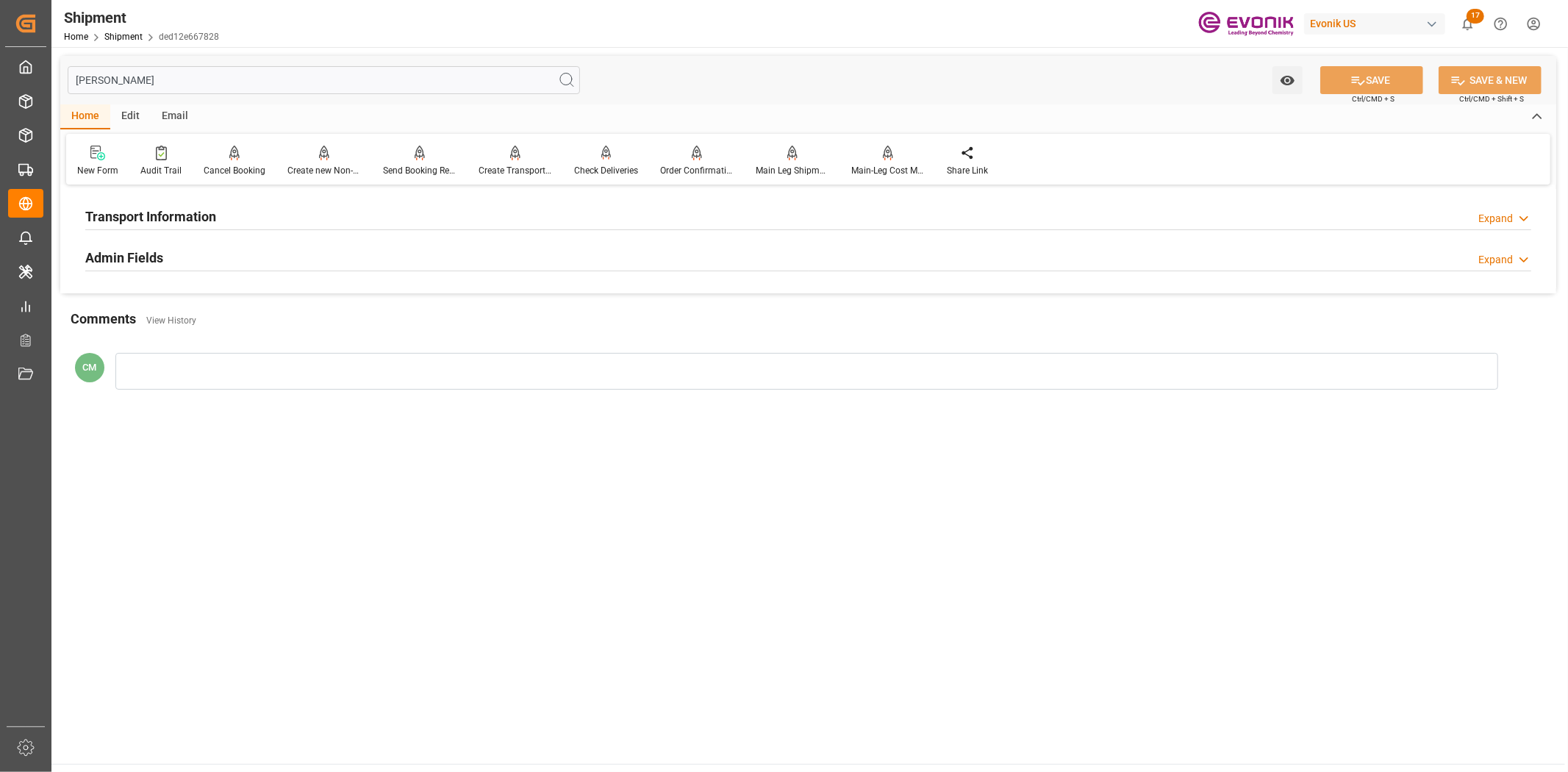
type input "[PERSON_NAME]"
click at [218, 216] on div "Transport Information Expand" at bounding box center [808, 217] width 1467 height 41
click at [217, 217] on div "Transport Information Expand" at bounding box center [808, 215] width 1446 height 28
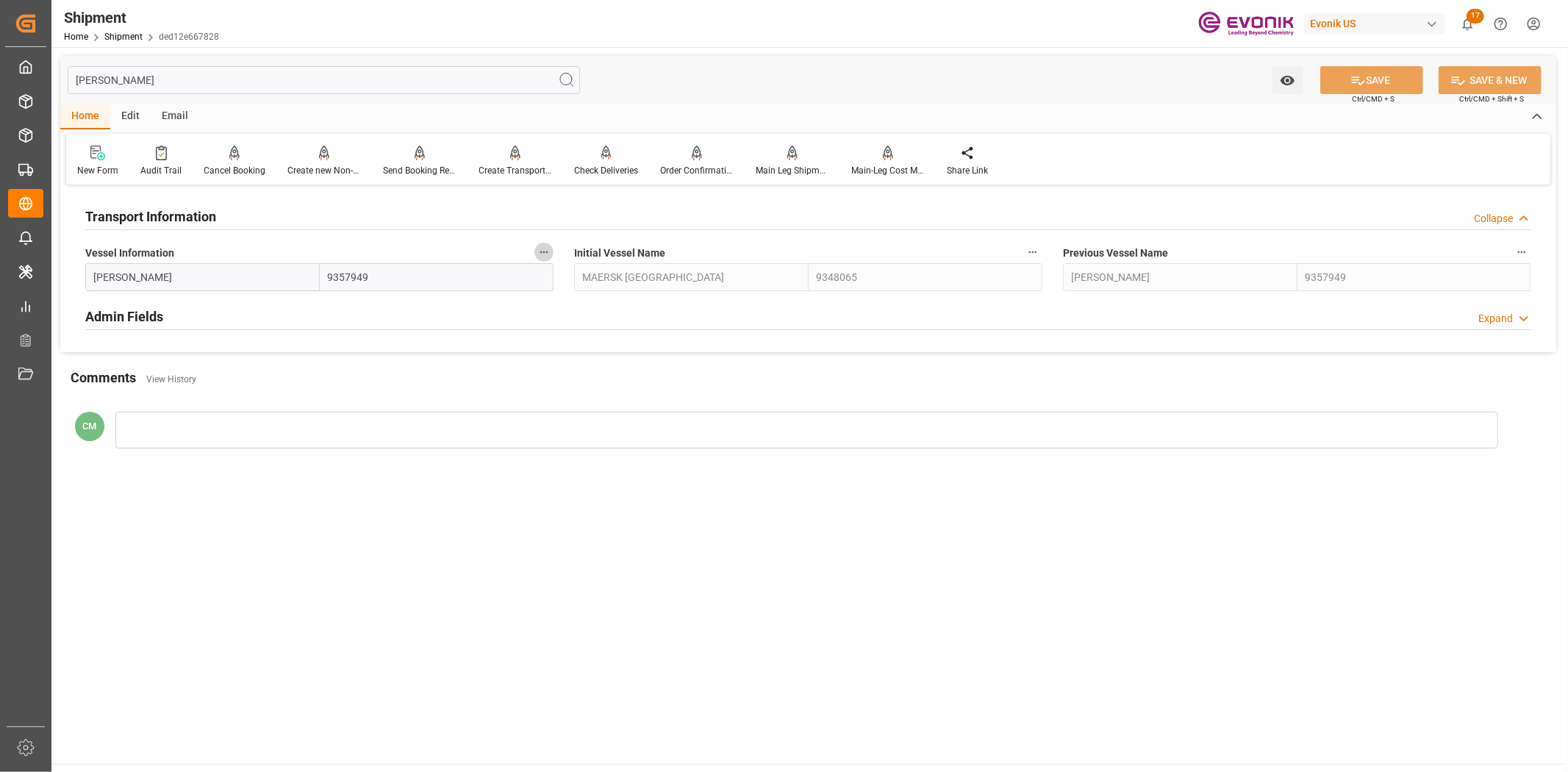
click at [547, 246] on icon "button" at bounding box center [544, 252] width 12 height 12
click at [561, 251] on icon at bounding box center [554, 251] width 15 height 15
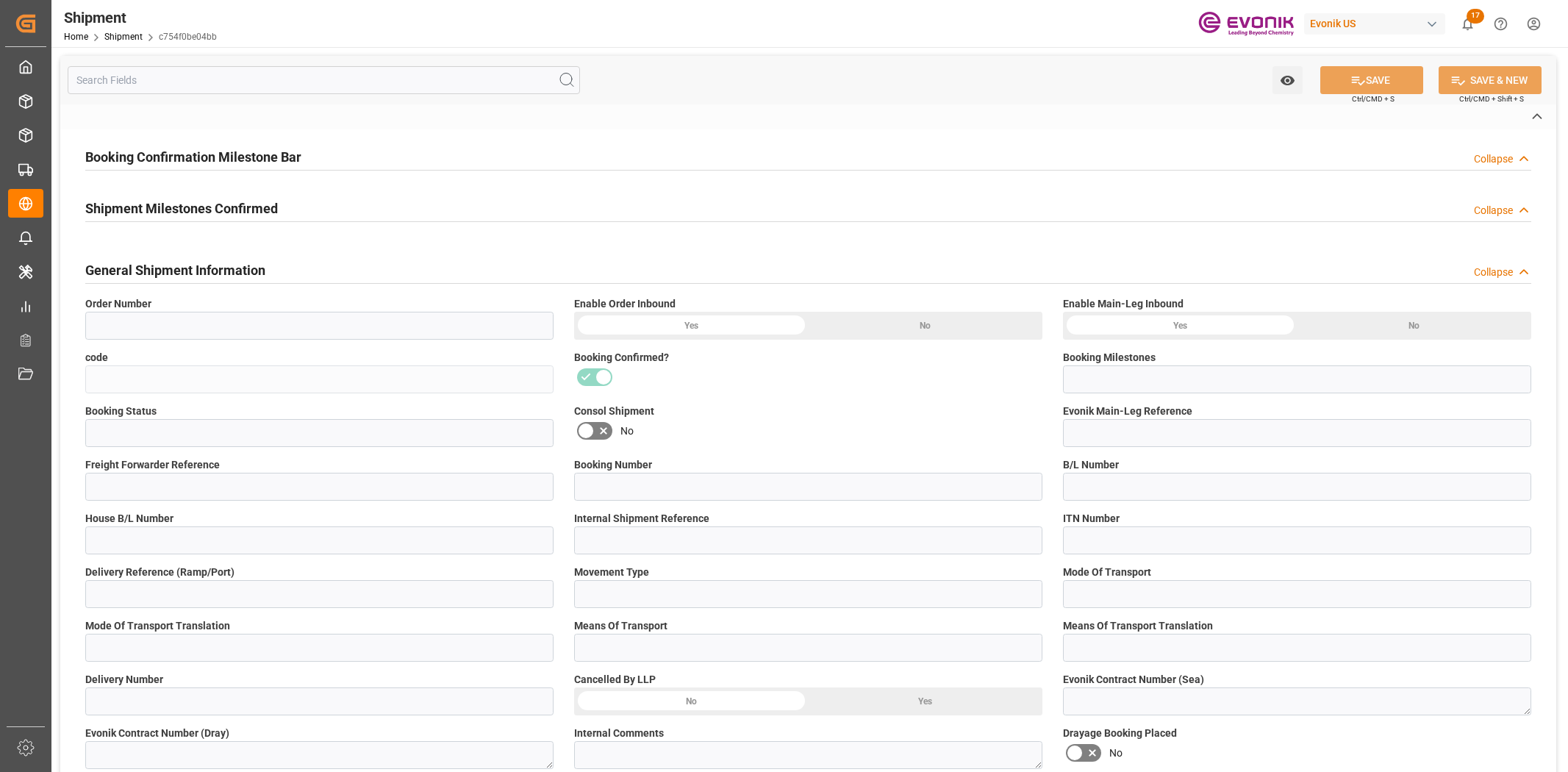
type input "2007079660"
type input "c754f0be04bb"
type input "Booking Details Transmitted to SAP"
type input "Active"
type input "4006703772"
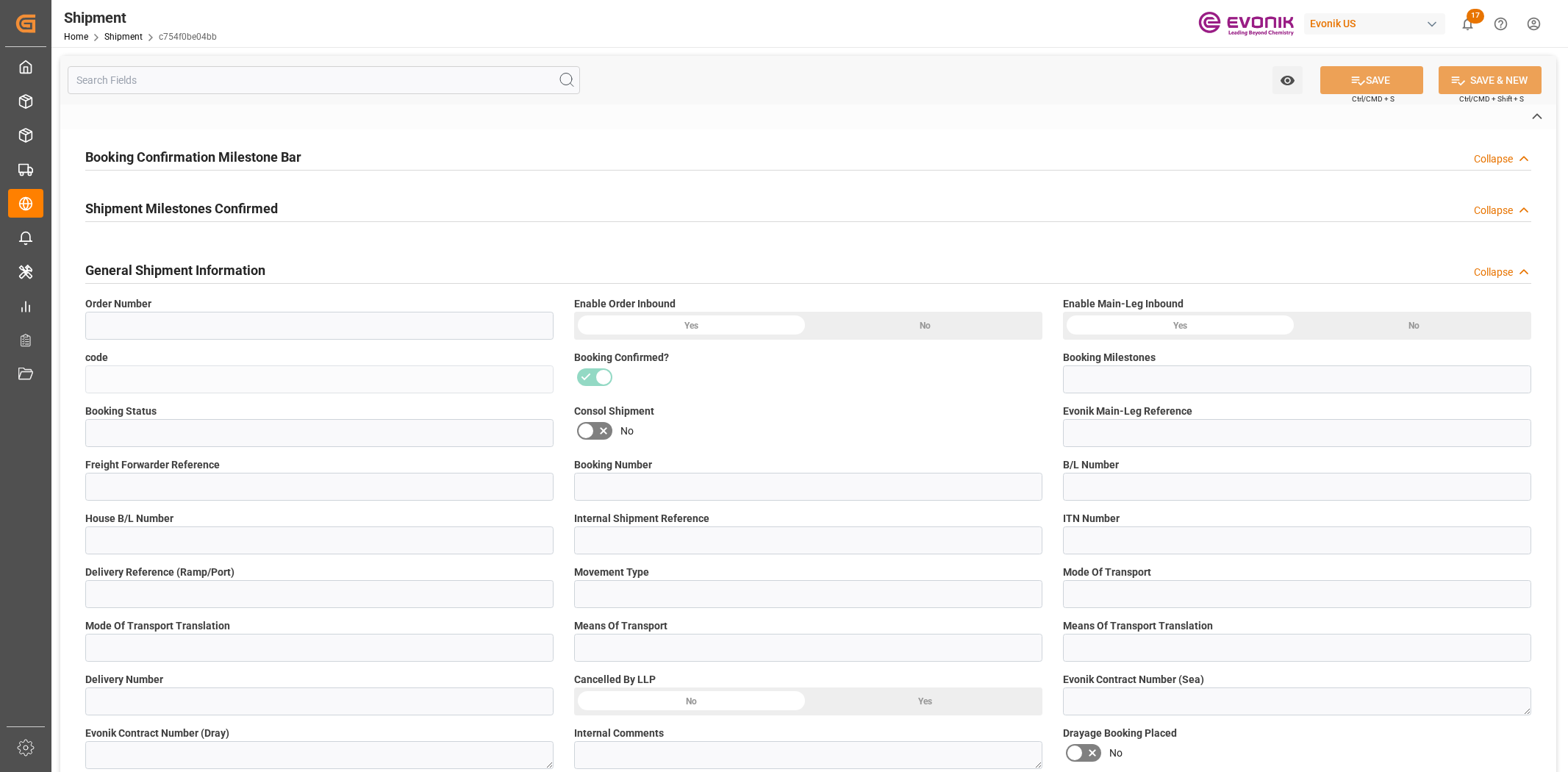
type input "250705000363"
type input "16226083"
type input "D2P"
type input "45"
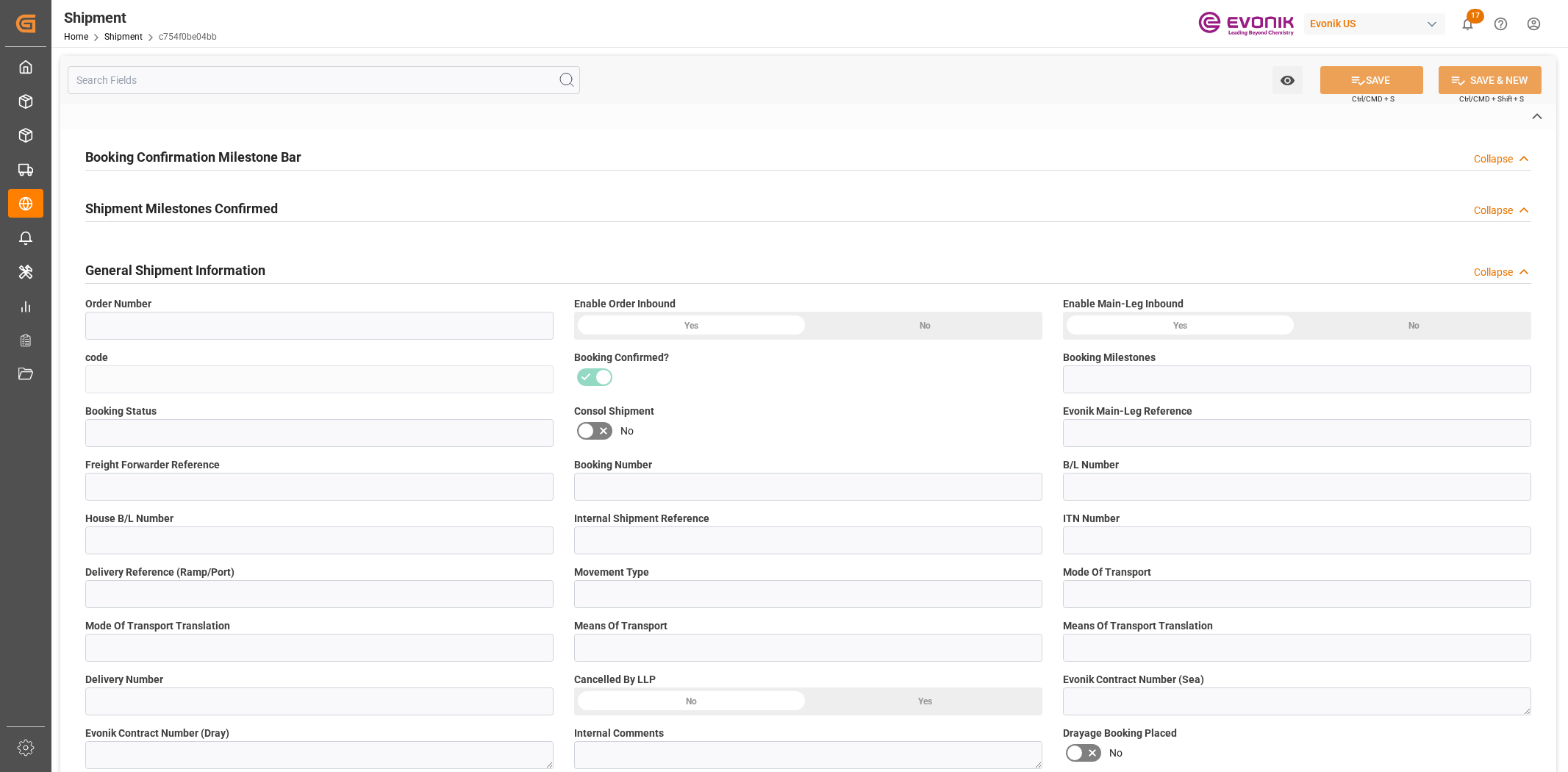
type input "FCL"
type input "0007"
type input "40GP"
type input "3011764981"
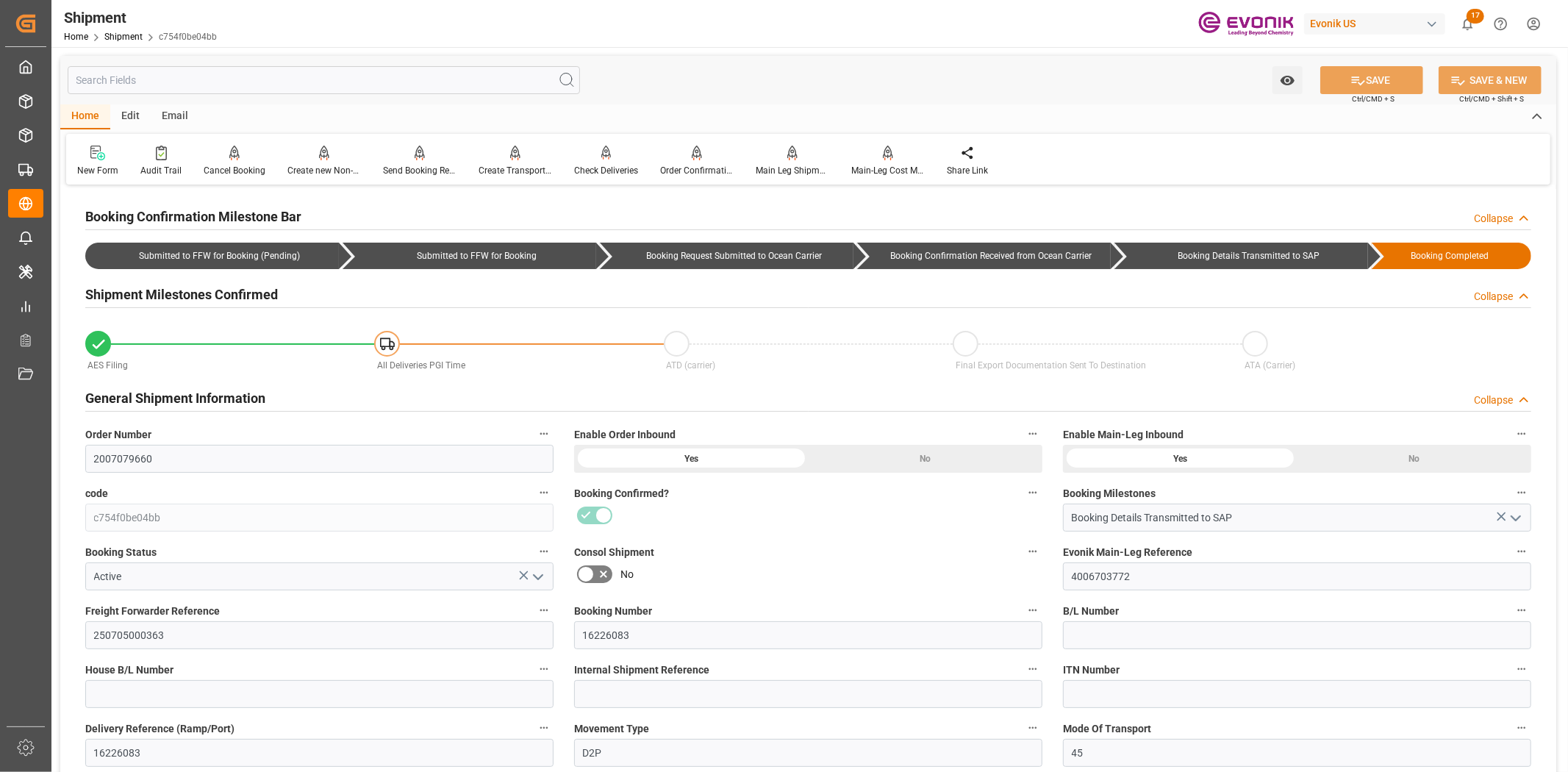
click at [357, 79] on input "text" at bounding box center [324, 80] width 512 height 28
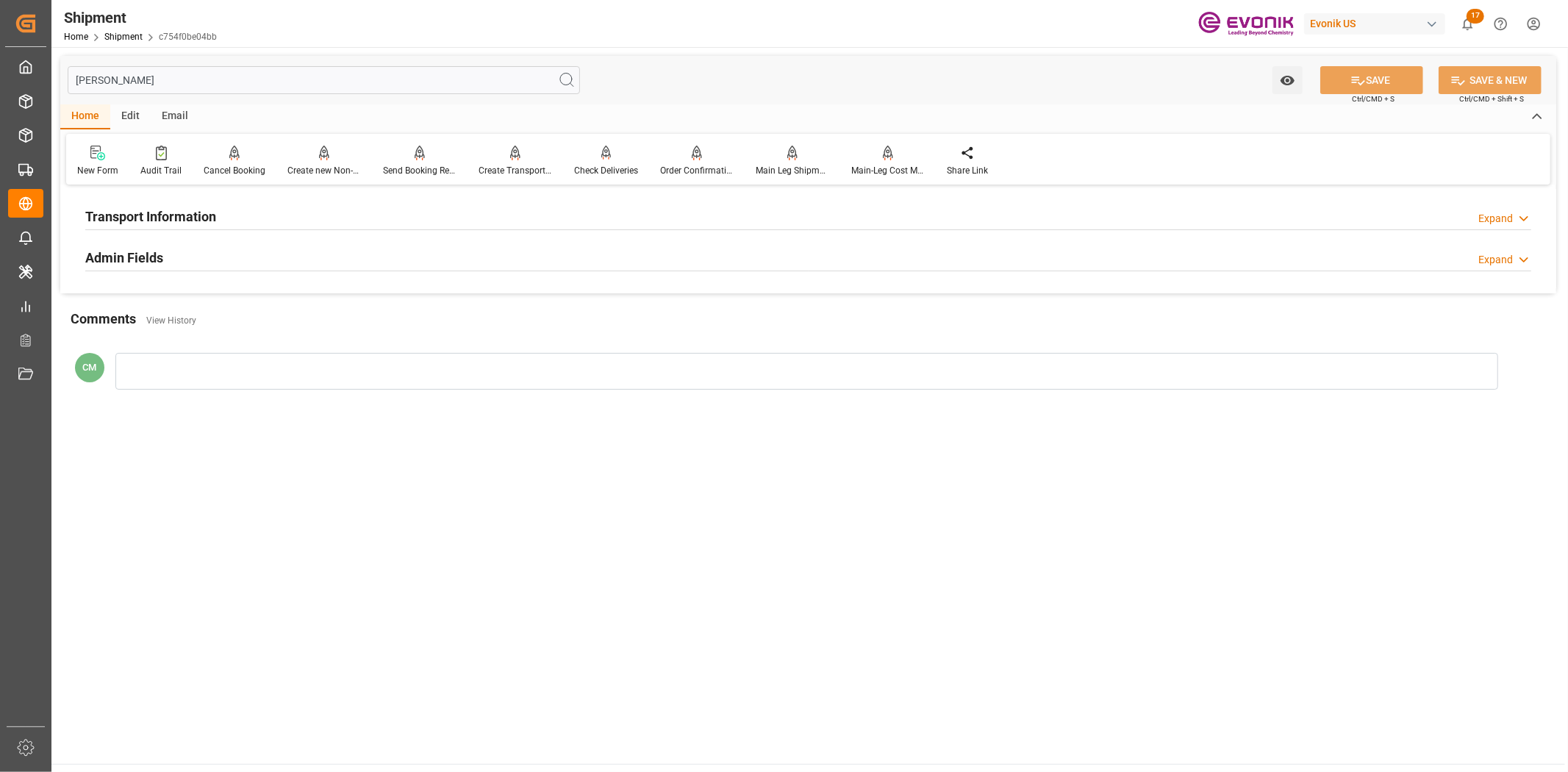
type input "[PERSON_NAME]"
drag, startPoint x: 253, startPoint y: 204, endPoint x: 441, endPoint y: 251, distance: 193.8
click at [253, 205] on div "Transport Information Expand" at bounding box center [808, 215] width 1446 height 28
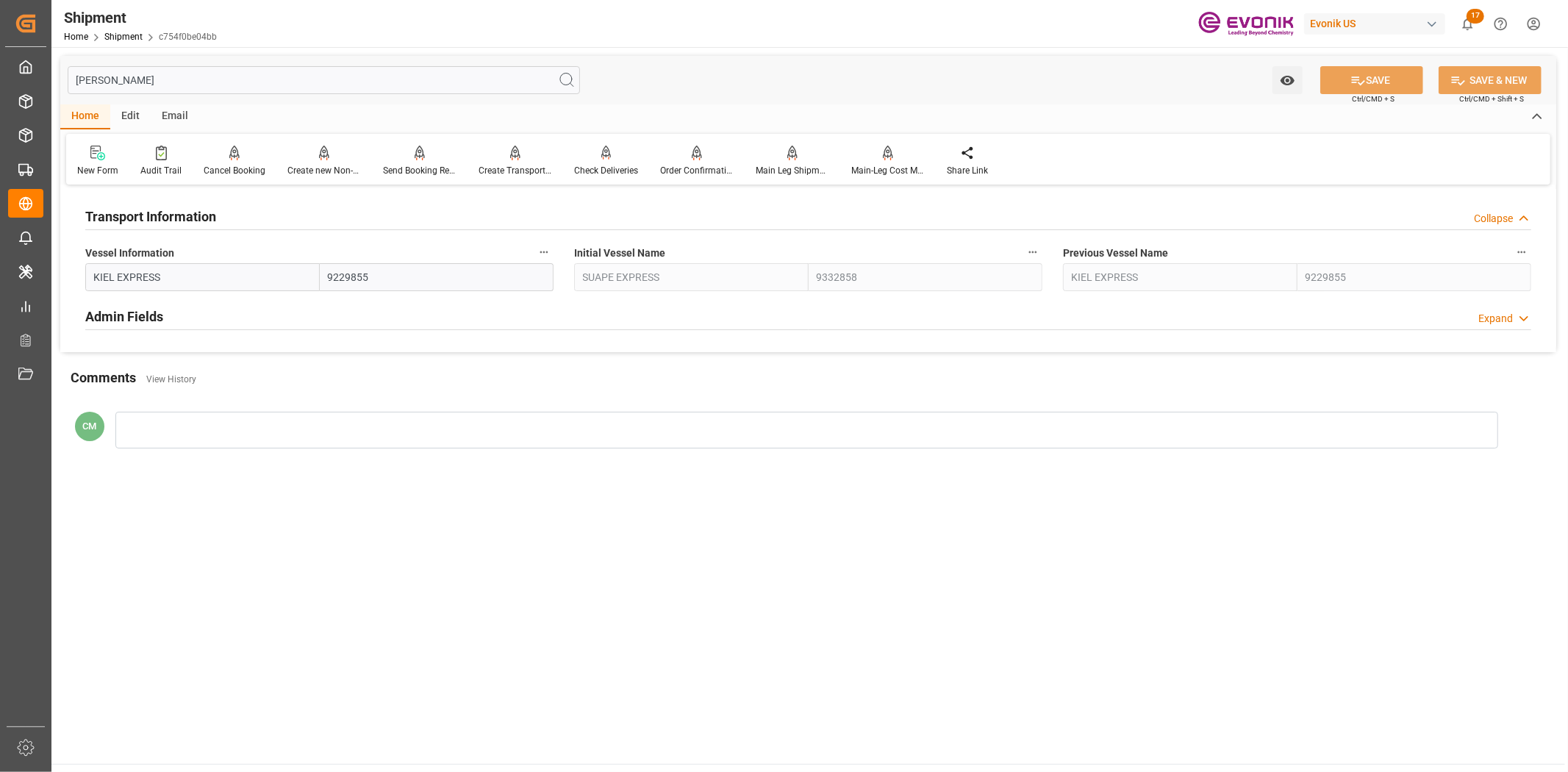
click at [545, 248] on icon "button" at bounding box center [544, 252] width 12 height 12
click at [561, 257] on li "Audits" at bounding box center [572, 251] width 75 height 25
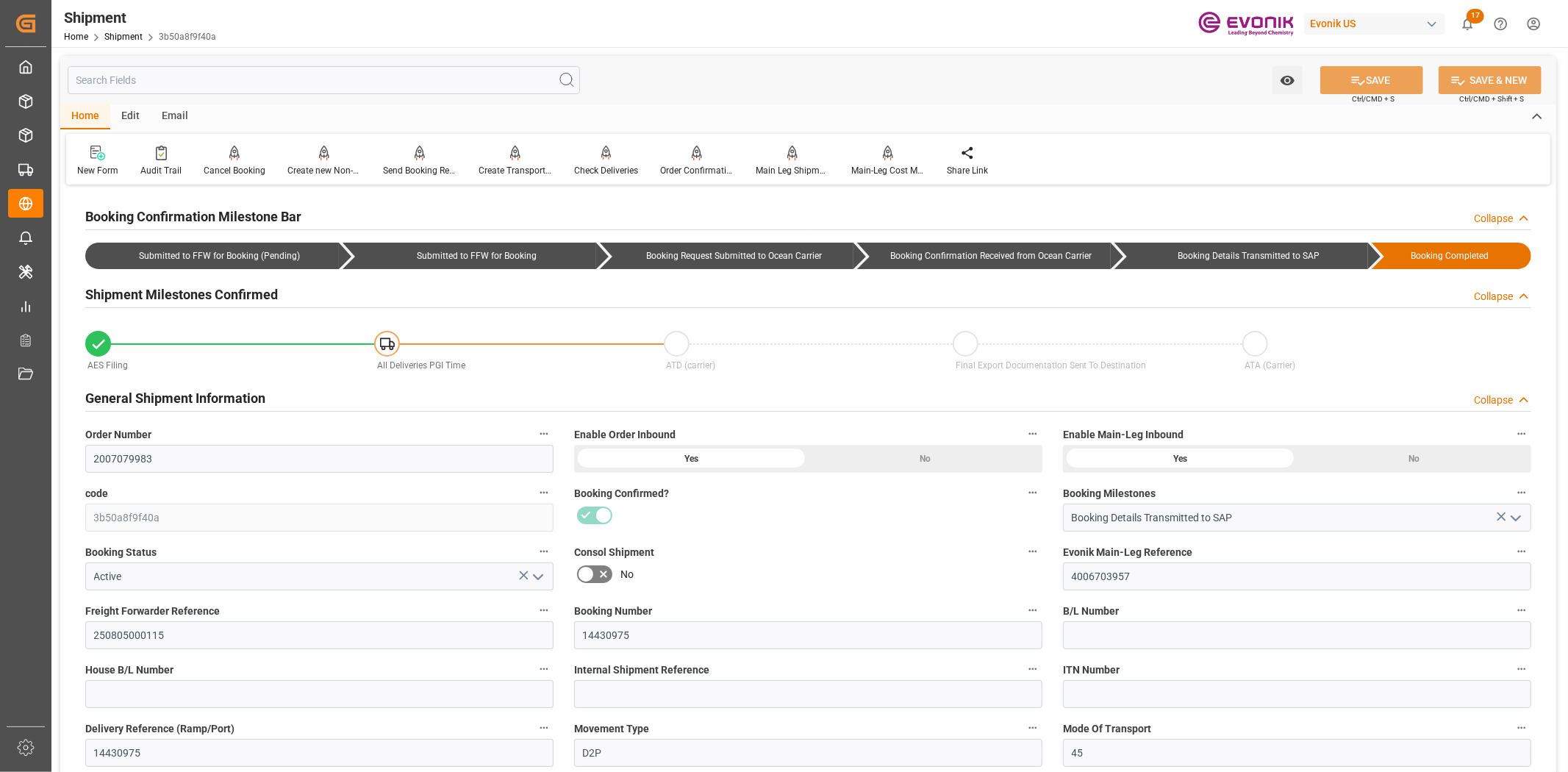
click at [406, 79] on input "text" at bounding box center [324, 80] width 512 height 28
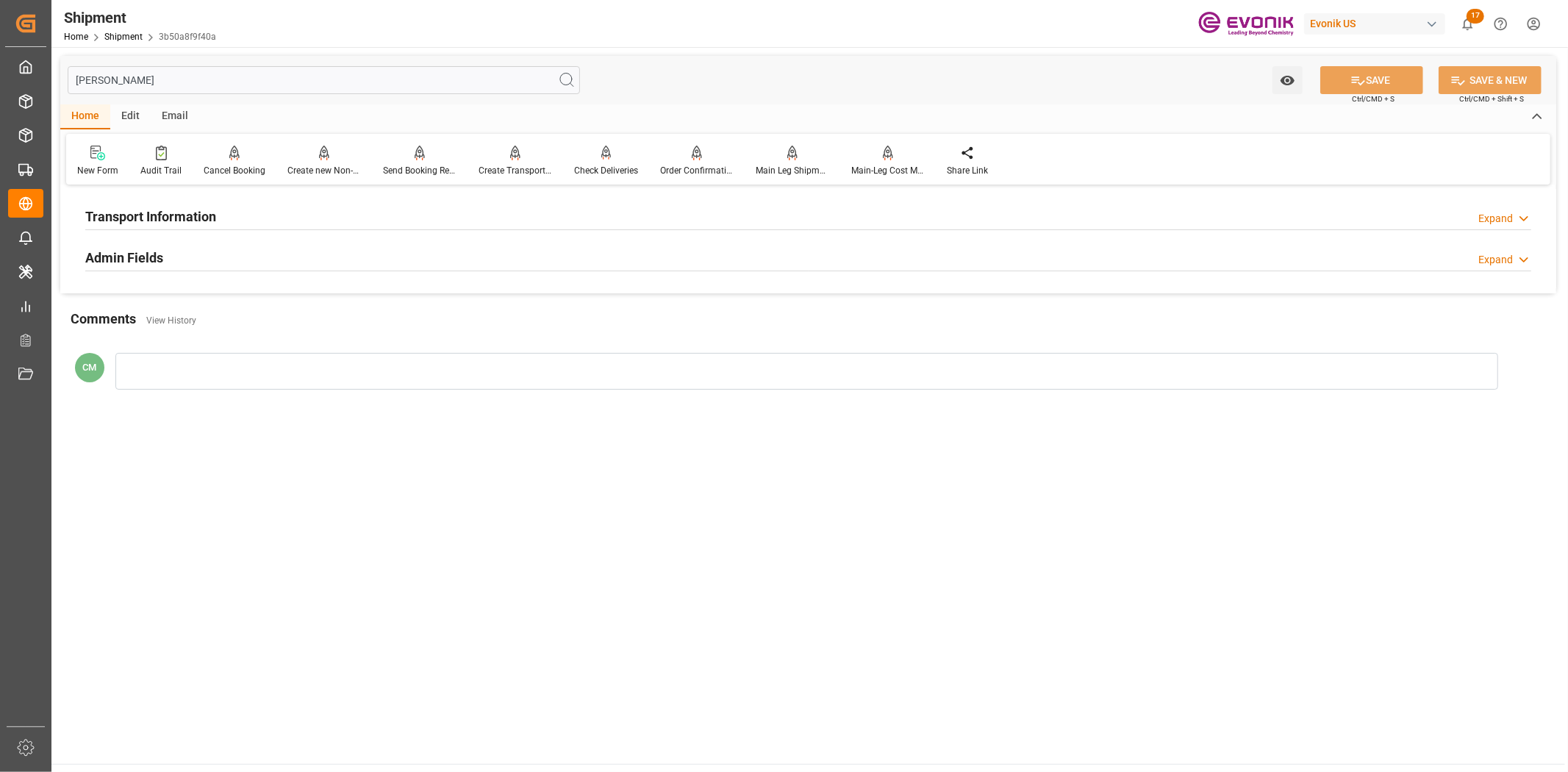
type input "[PERSON_NAME]"
drag, startPoint x: 269, startPoint y: 206, endPoint x: 311, endPoint y: 226, distance: 46.5
click at [270, 210] on div "Transport Information Expand" at bounding box center [808, 215] width 1446 height 28
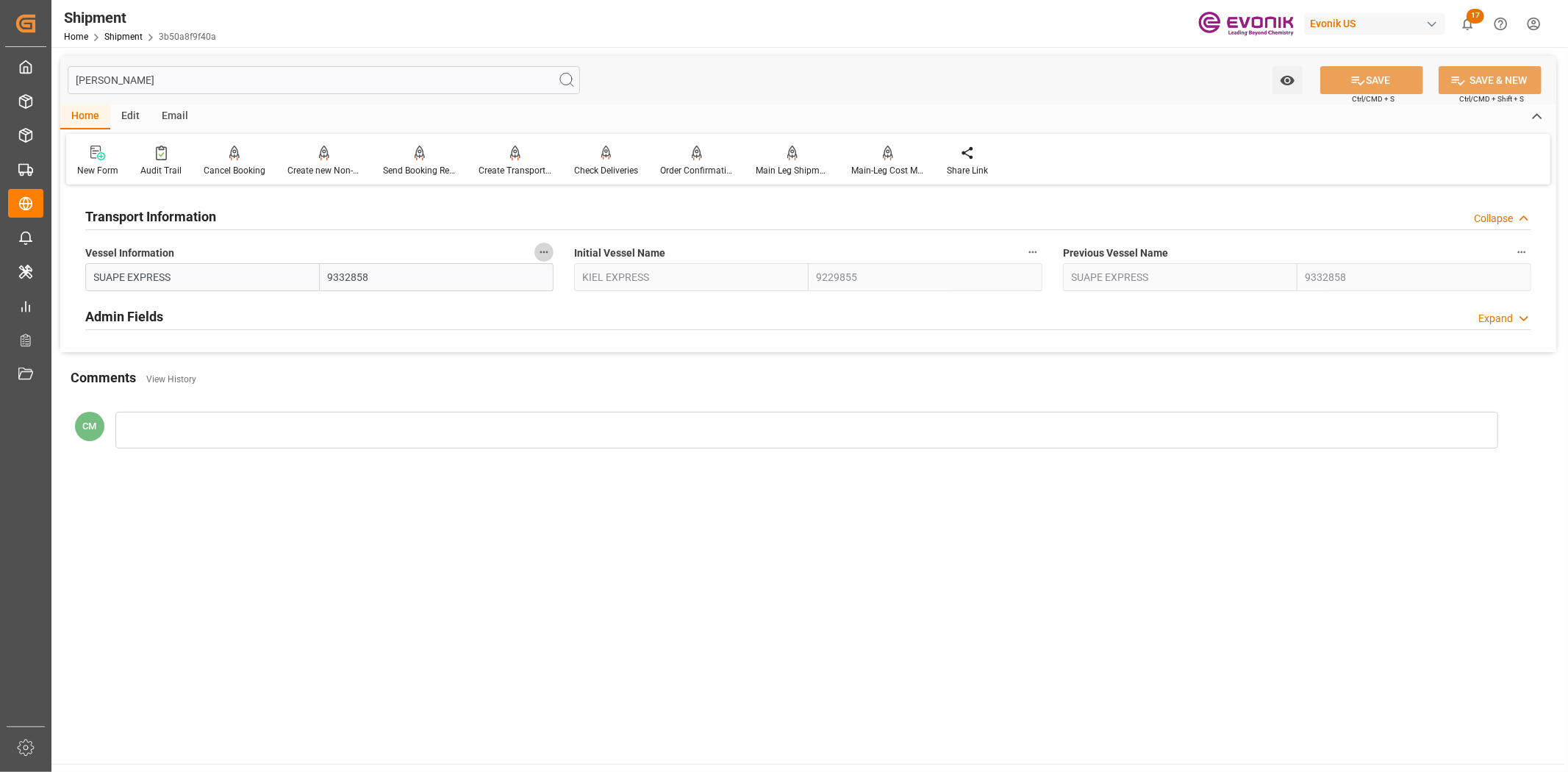
click at [544, 248] on icon "button" at bounding box center [544, 252] width 12 height 12
click at [560, 251] on icon at bounding box center [555, 252] width 14 height 14
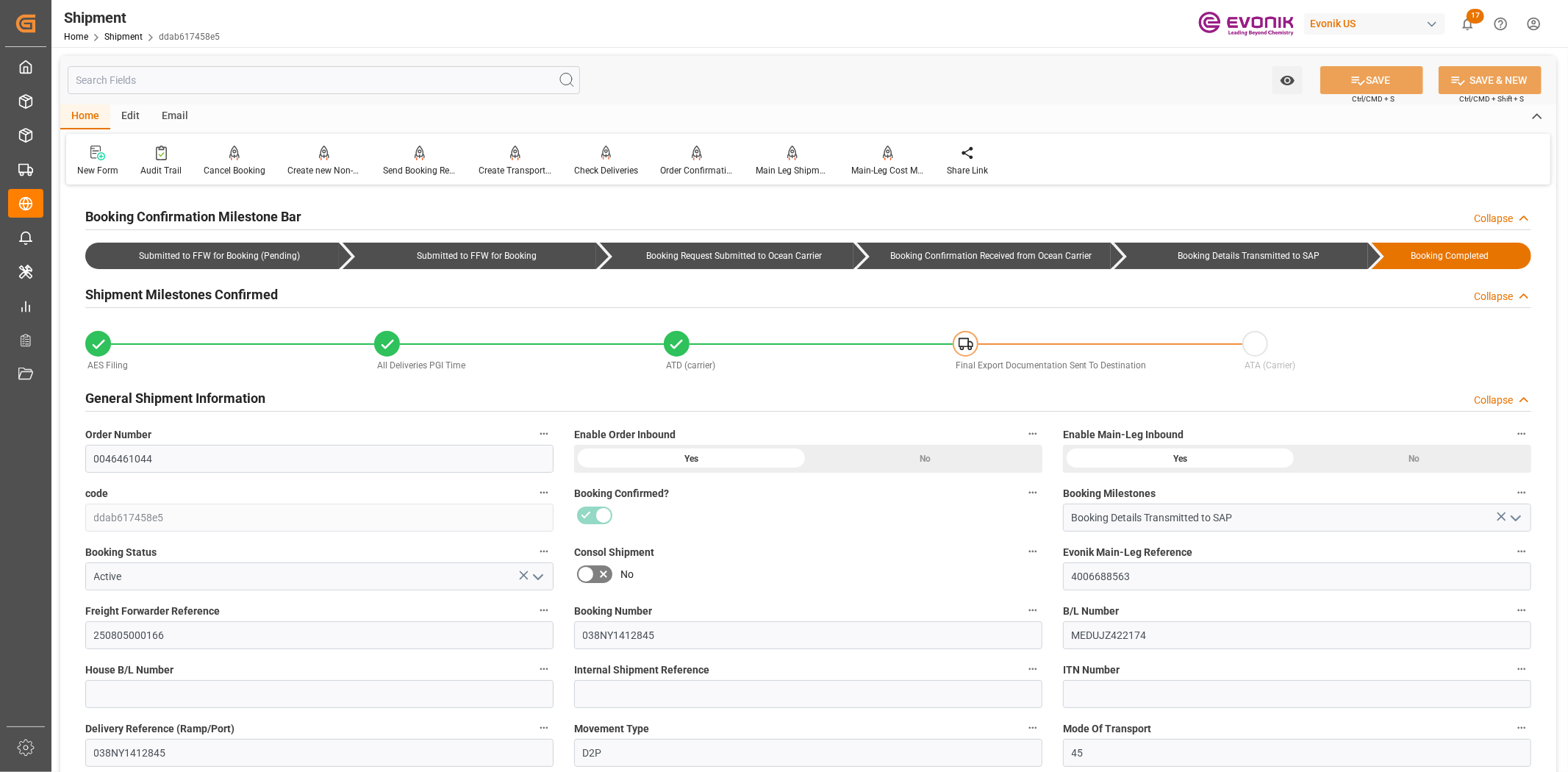
click at [305, 82] on input "text" at bounding box center [324, 80] width 512 height 28
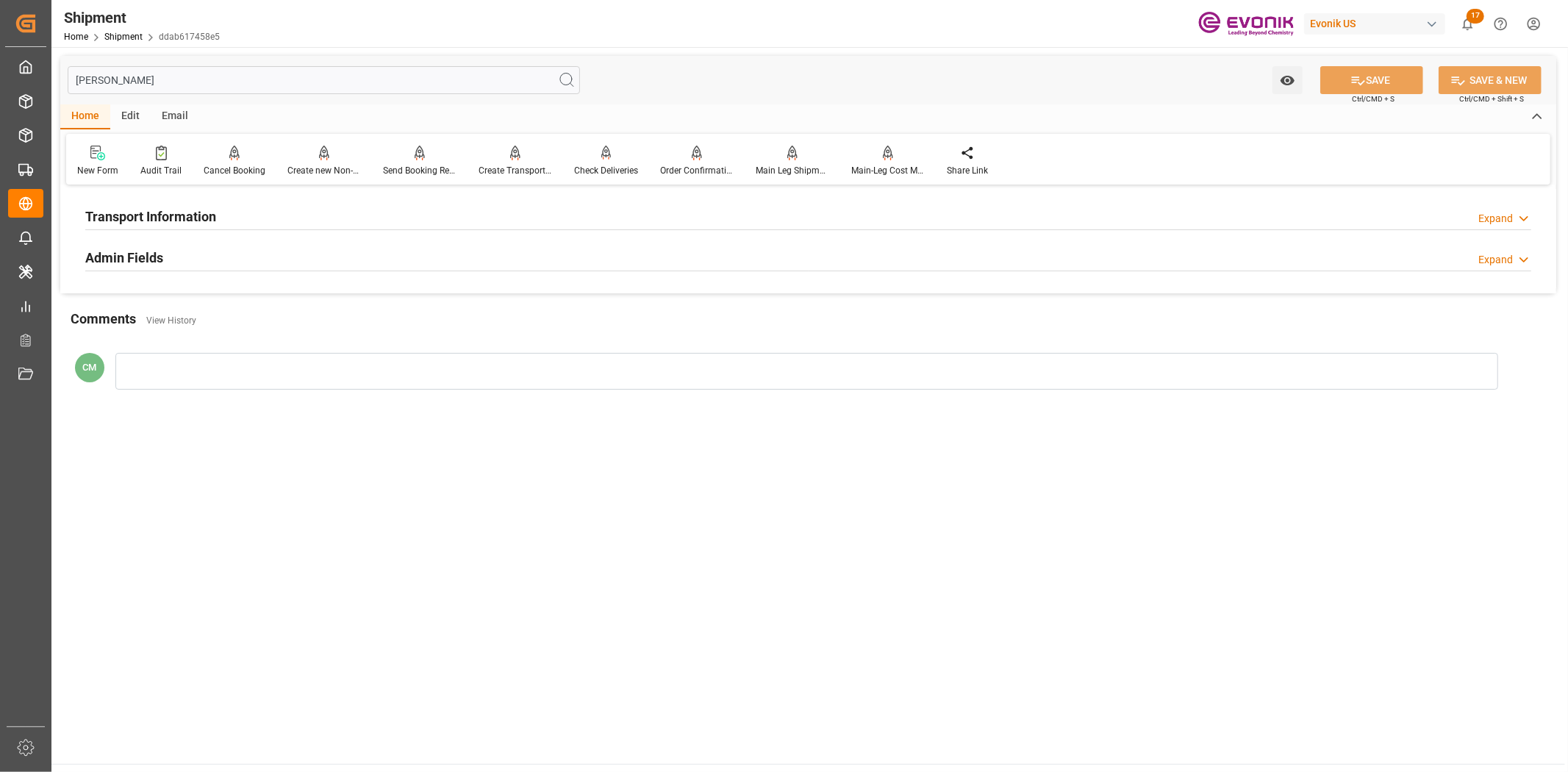
type input "[PERSON_NAME]"
click at [428, 208] on div "Transport Information Expand" at bounding box center [808, 215] width 1446 height 28
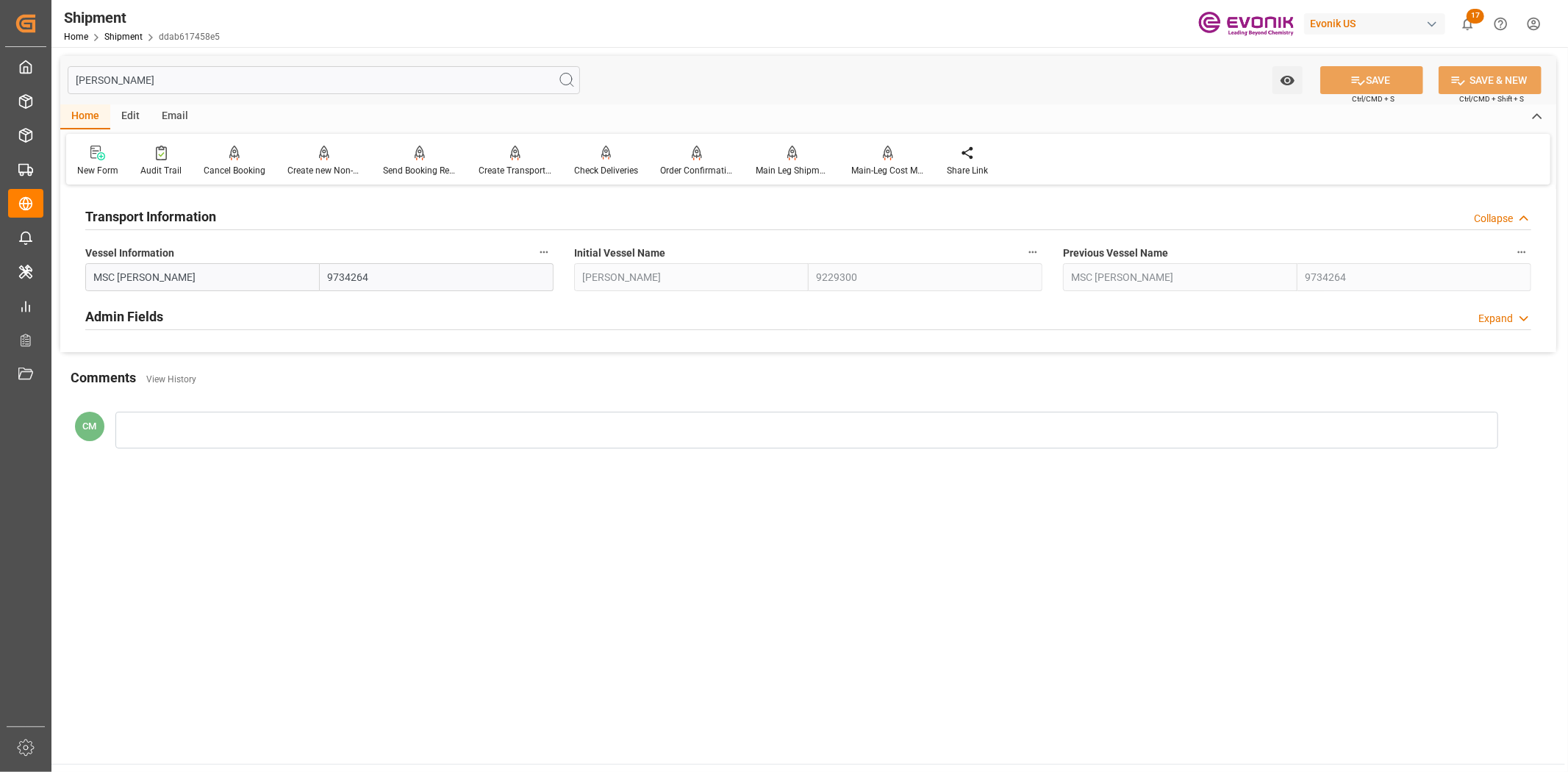
click at [547, 254] on icon "button" at bounding box center [544, 252] width 12 height 12
click at [579, 259] on li "Audits" at bounding box center [572, 251] width 75 height 25
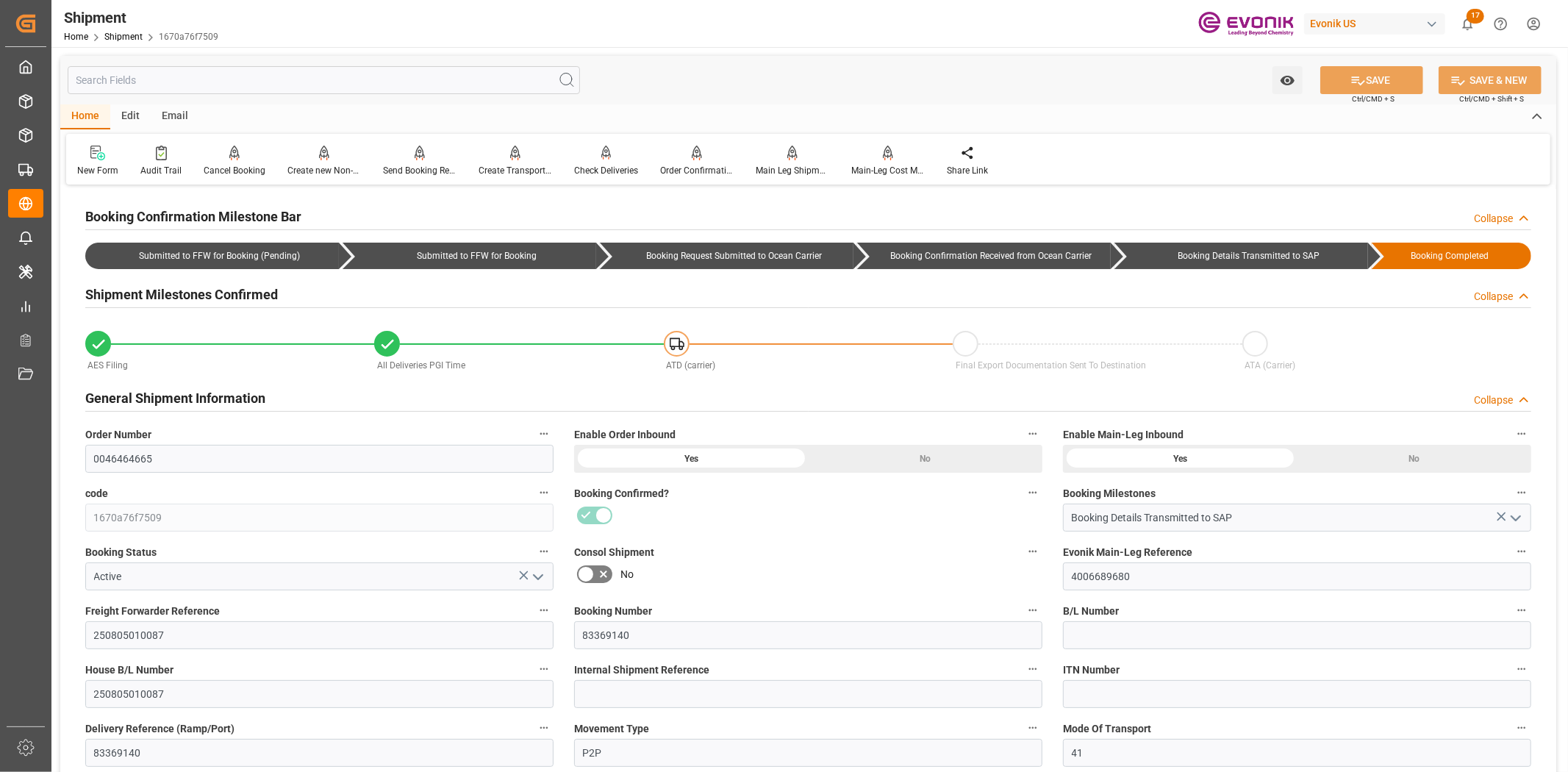
click at [410, 86] on input "text" at bounding box center [324, 80] width 512 height 28
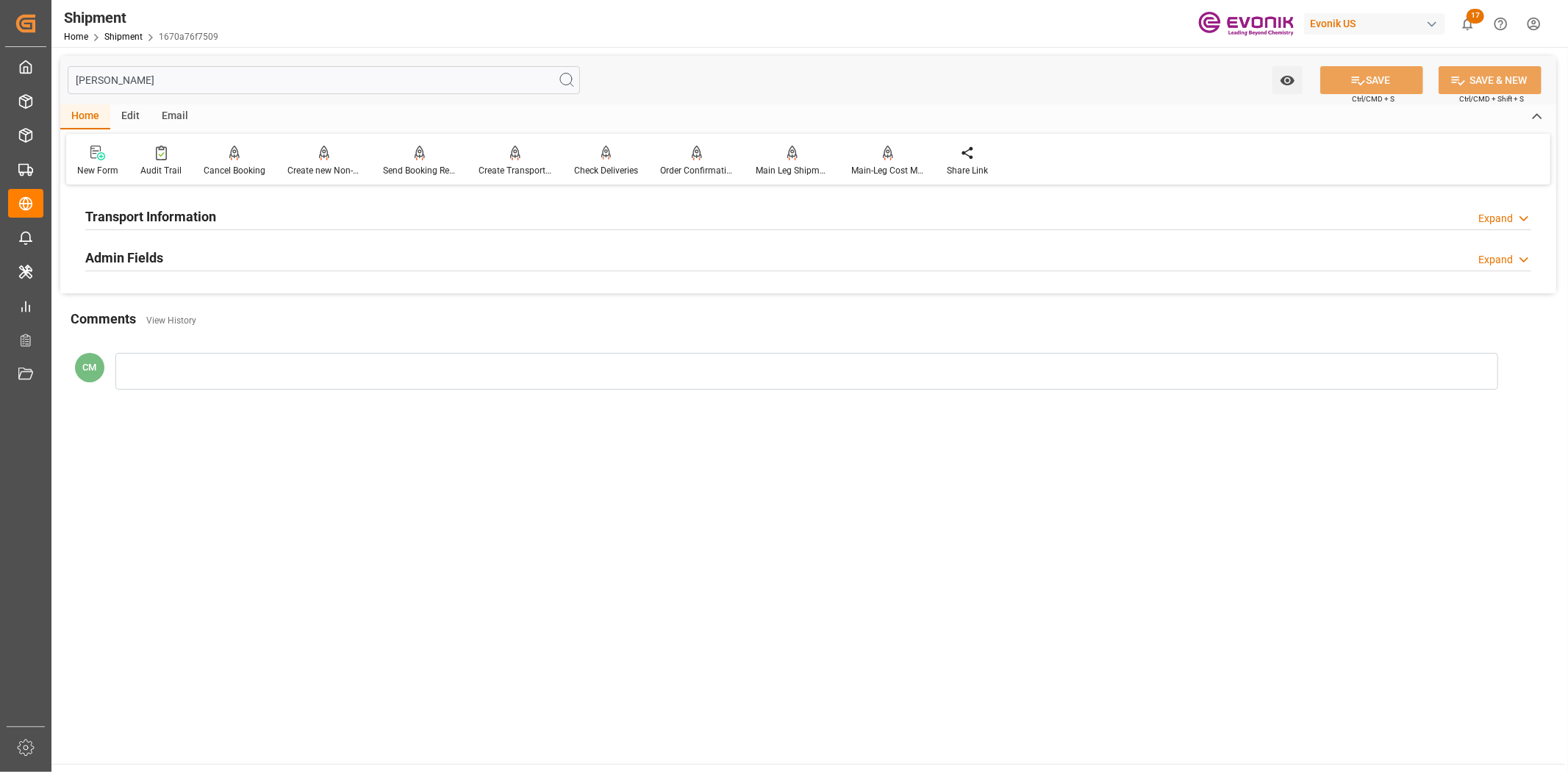
type input "[PERSON_NAME]"
click at [394, 214] on div "Transport Information Expand" at bounding box center [808, 215] width 1446 height 28
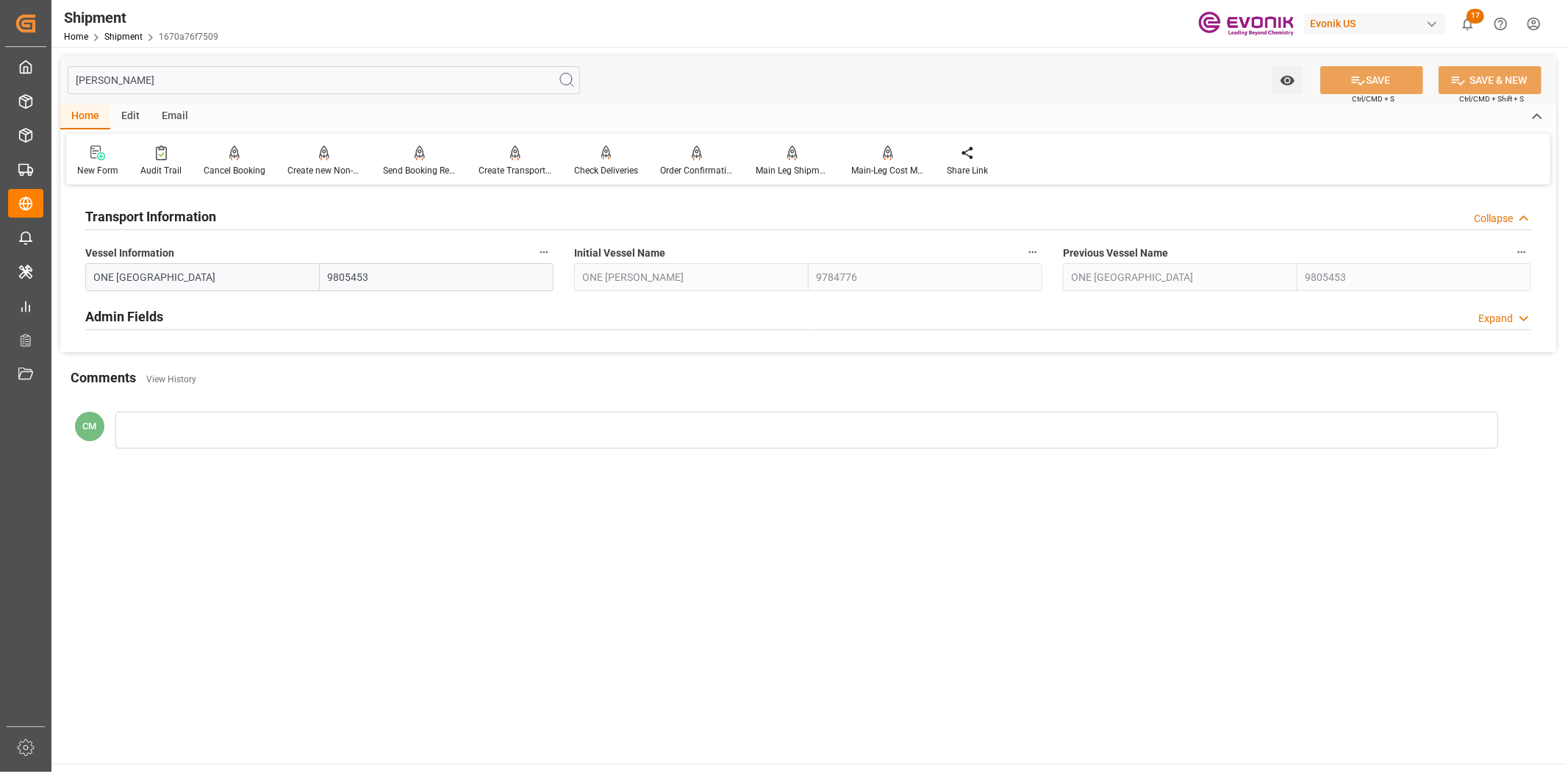
click at [546, 246] on icon "button" at bounding box center [544, 252] width 12 height 12
click at [559, 255] on icon at bounding box center [555, 252] width 14 height 14
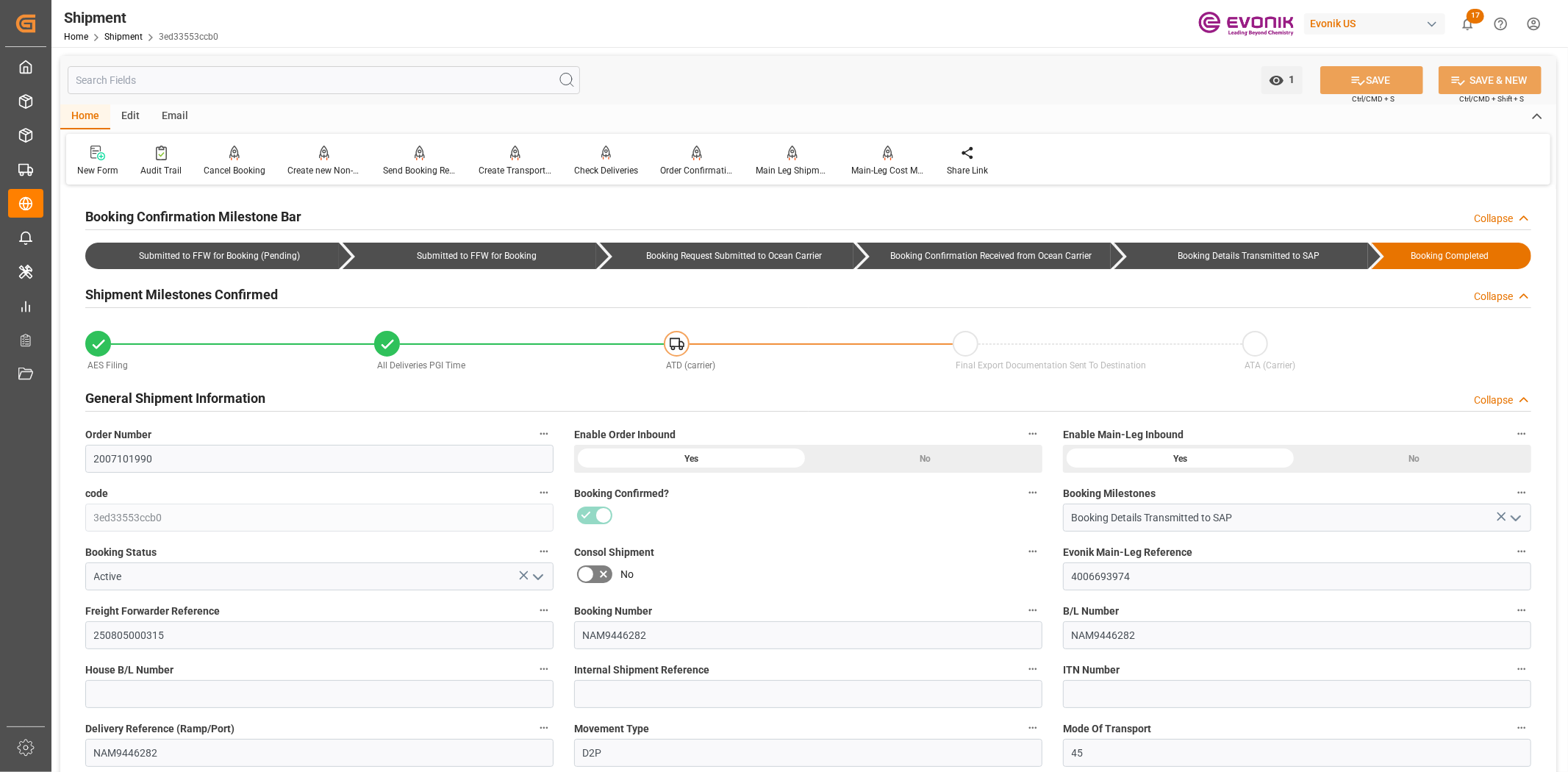
click at [279, 79] on input "text" at bounding box center [324, 80] width 512 height 28
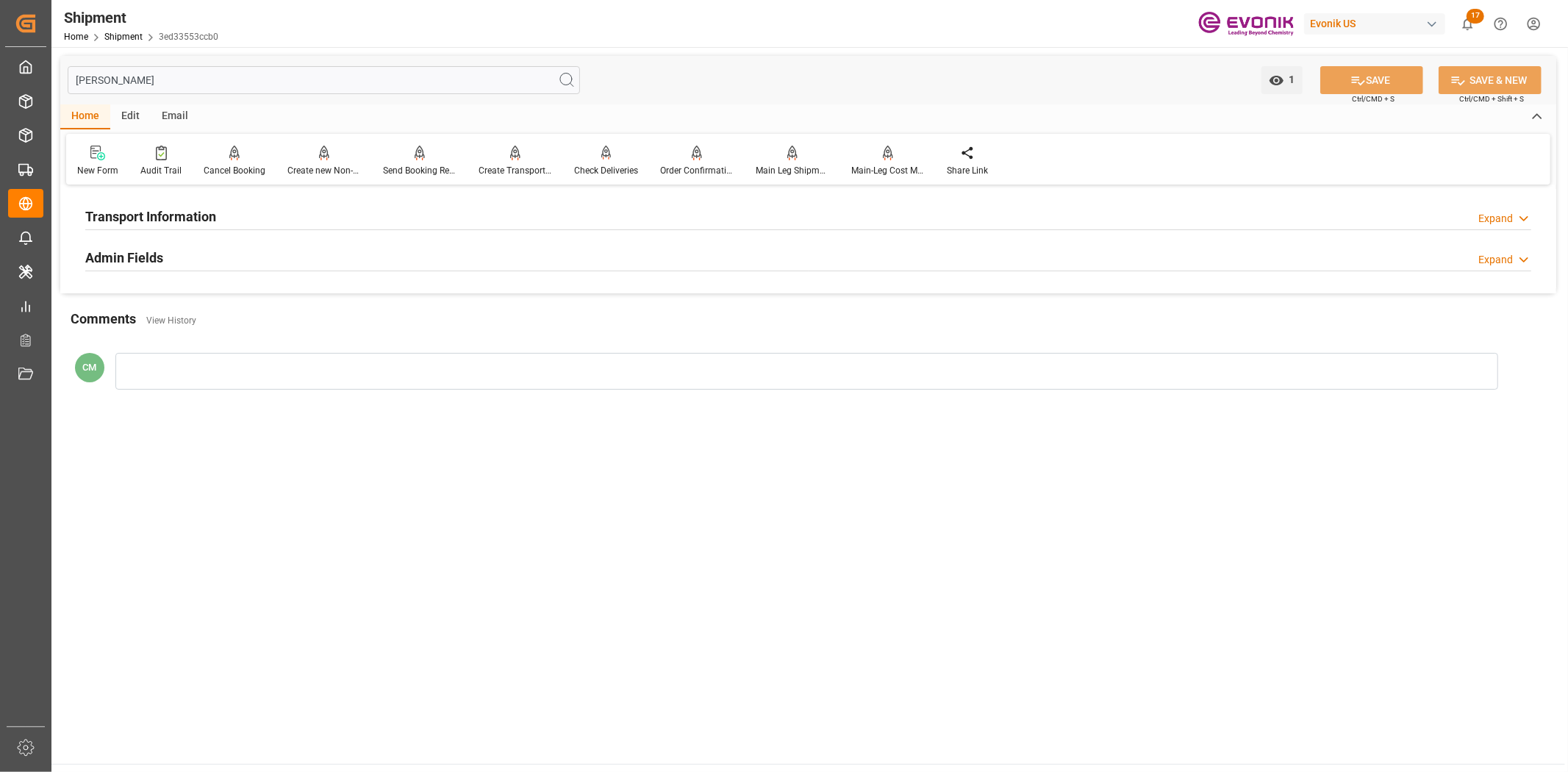
type input "[PERSON_NAME]"
click at [325, 207] on div "Transport Information Expand" at bounding box center [808, 215] width 1446 height 28
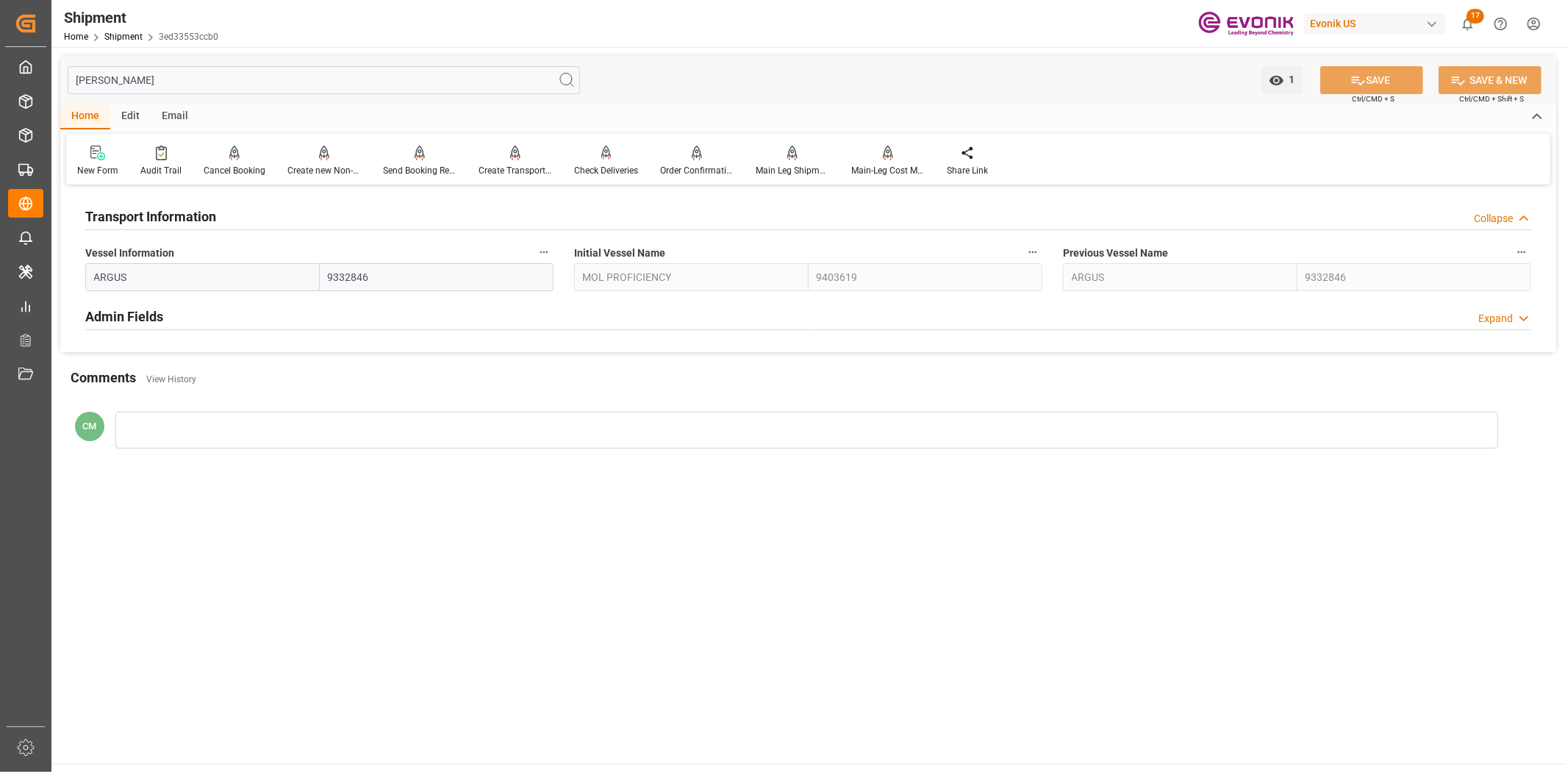
click at [546, 250] on icon "button" at bounding box center [544, 252] width 12 height 12
click at [567, 254] on li "Audits" at bounding box center [572, 251] width 75 height 25
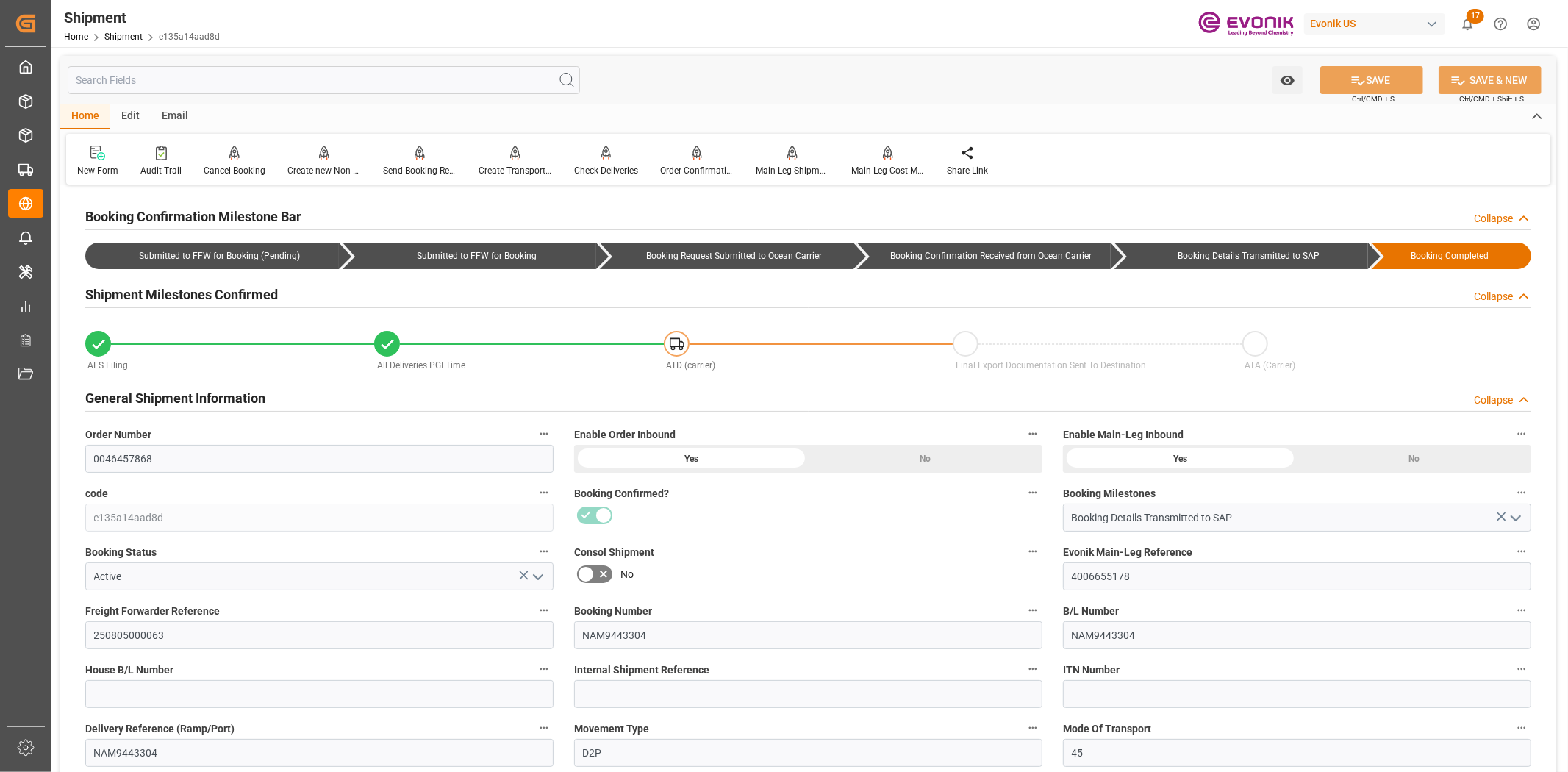
click at [189, 89] on input "text" at bounding box center [324, 80] width 512 height 28
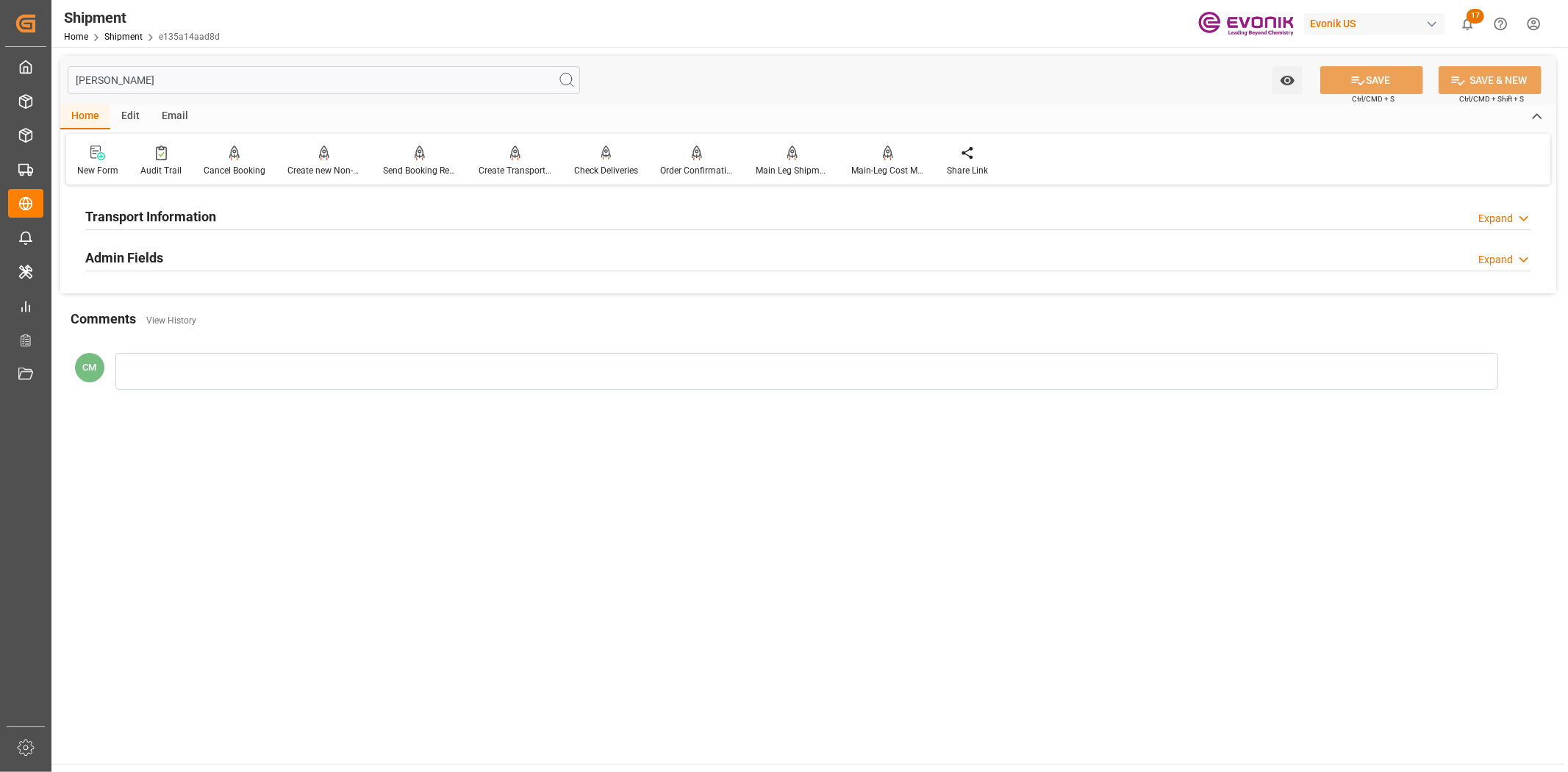
type input "[PERSON_NAME]"
click at [144, 218] on h2 "Transport Information" at bounding box center [150, 216] width 131 height 20
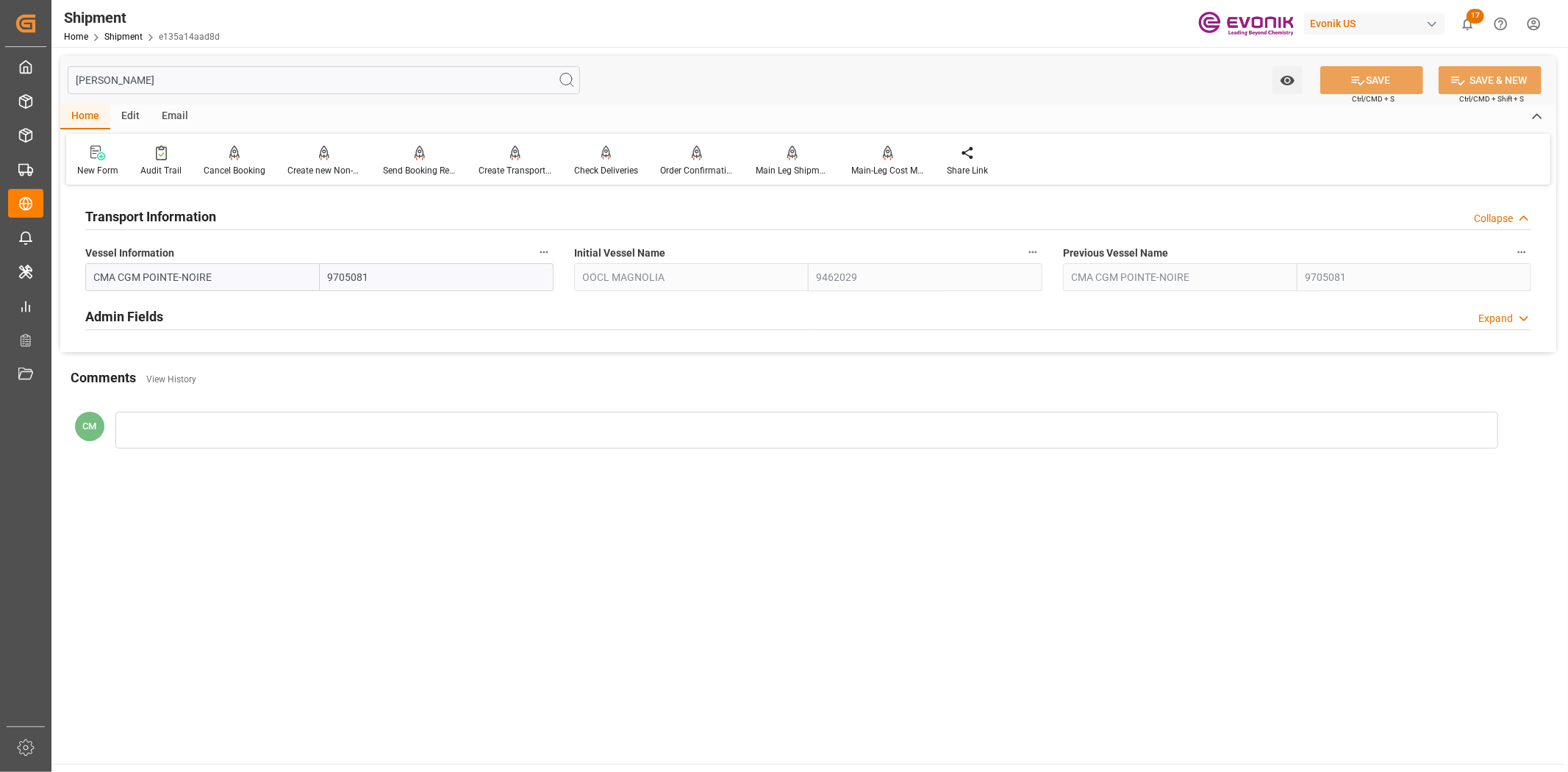
click at [551, 257] on button "Vessel Information" at bounding box center [544, 252] width 20 height 20
click at [557, 259] on icon at bounding box center [554, 251] width 15 height 15
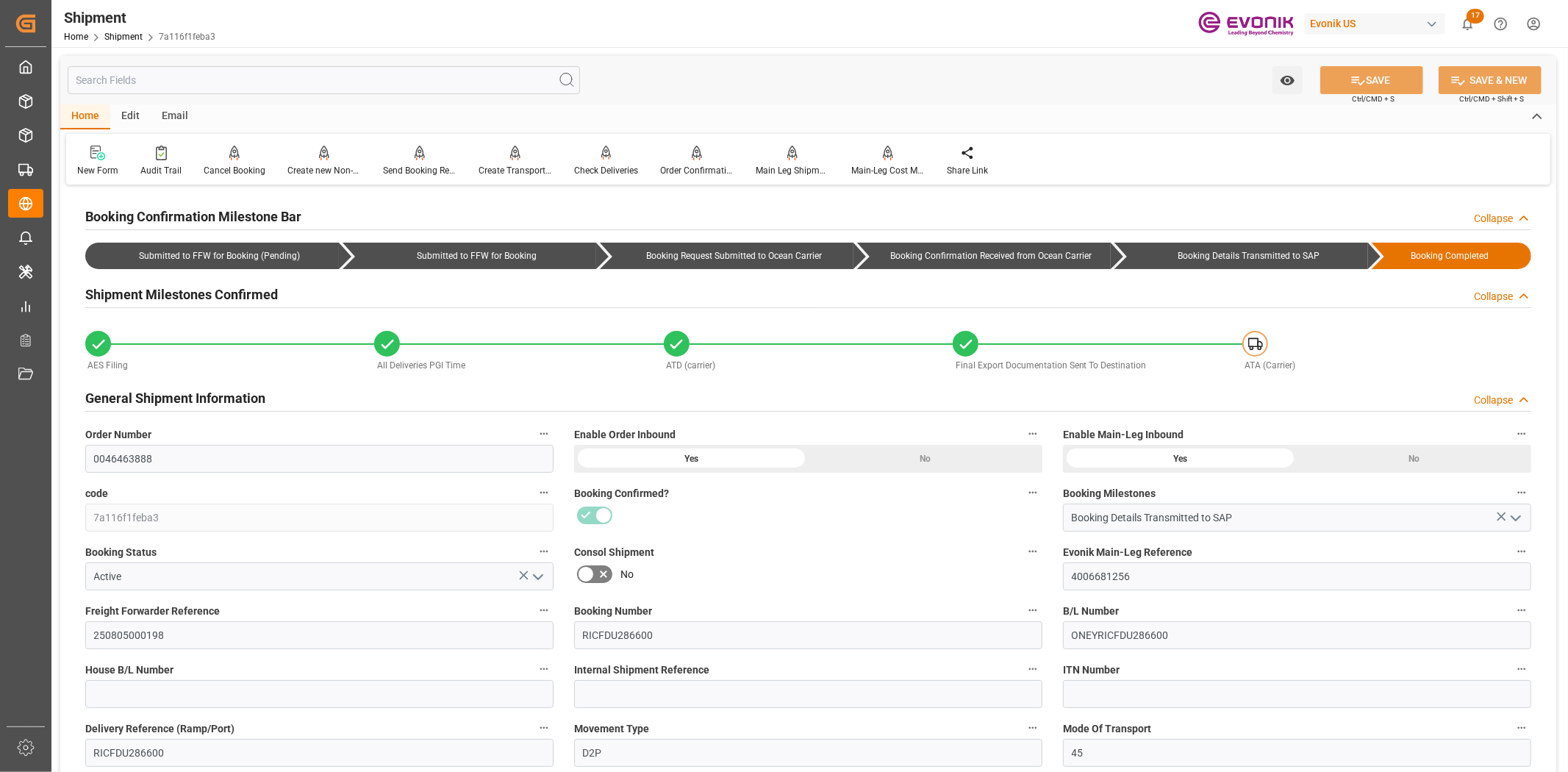
click at [222, 88] on input "text" at bounding box center [324, 80] width 512 height 28
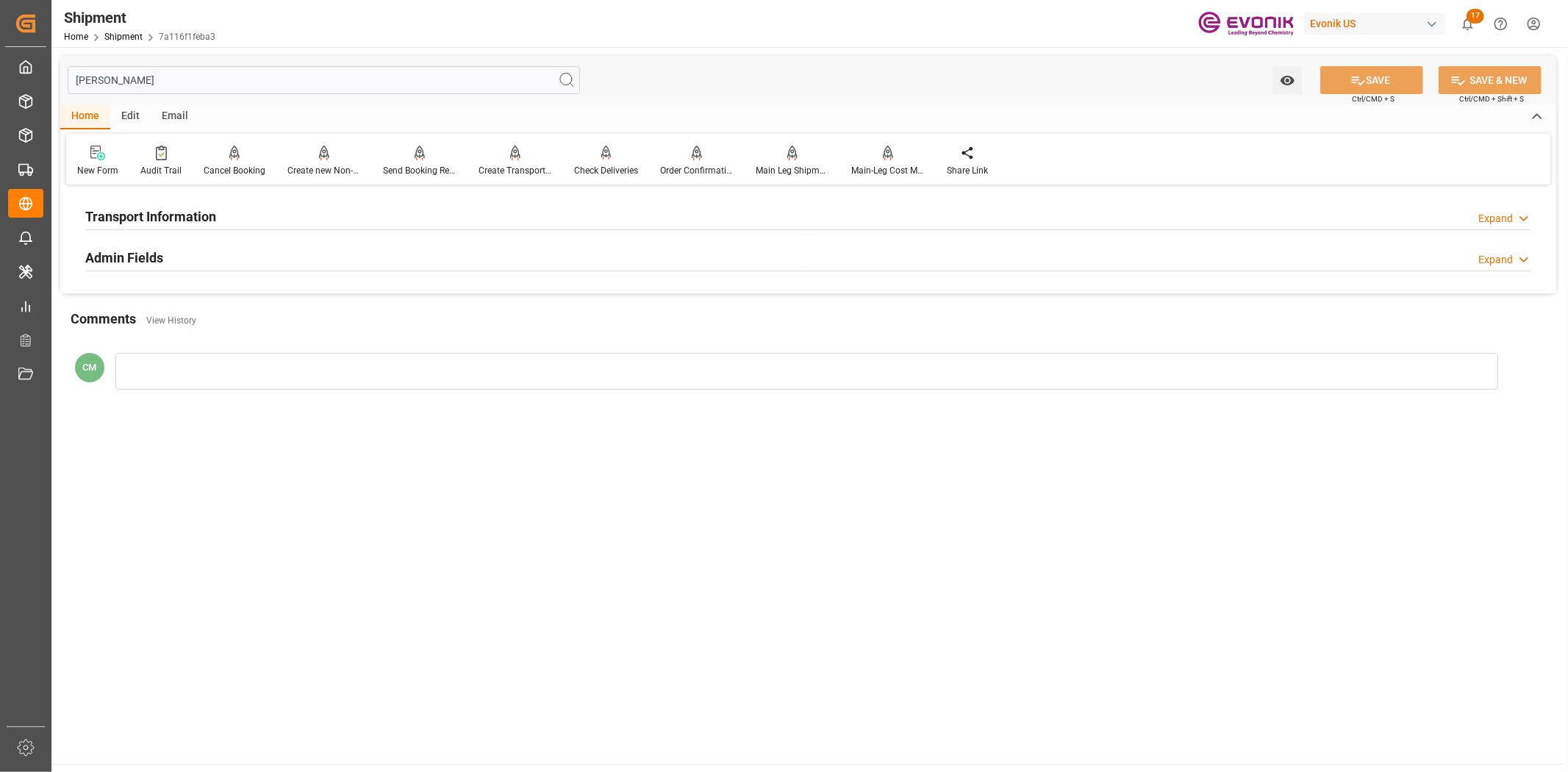
type input "[PERSON_NAME]"
drag, startPoint x: 205, startPoint y: 216, endPoint x: 423, endPoint y: 272, distance: 225.1
click at [207, 216] on h2 "Transport Information" at bounding box center [150, 216] width 131 height 20
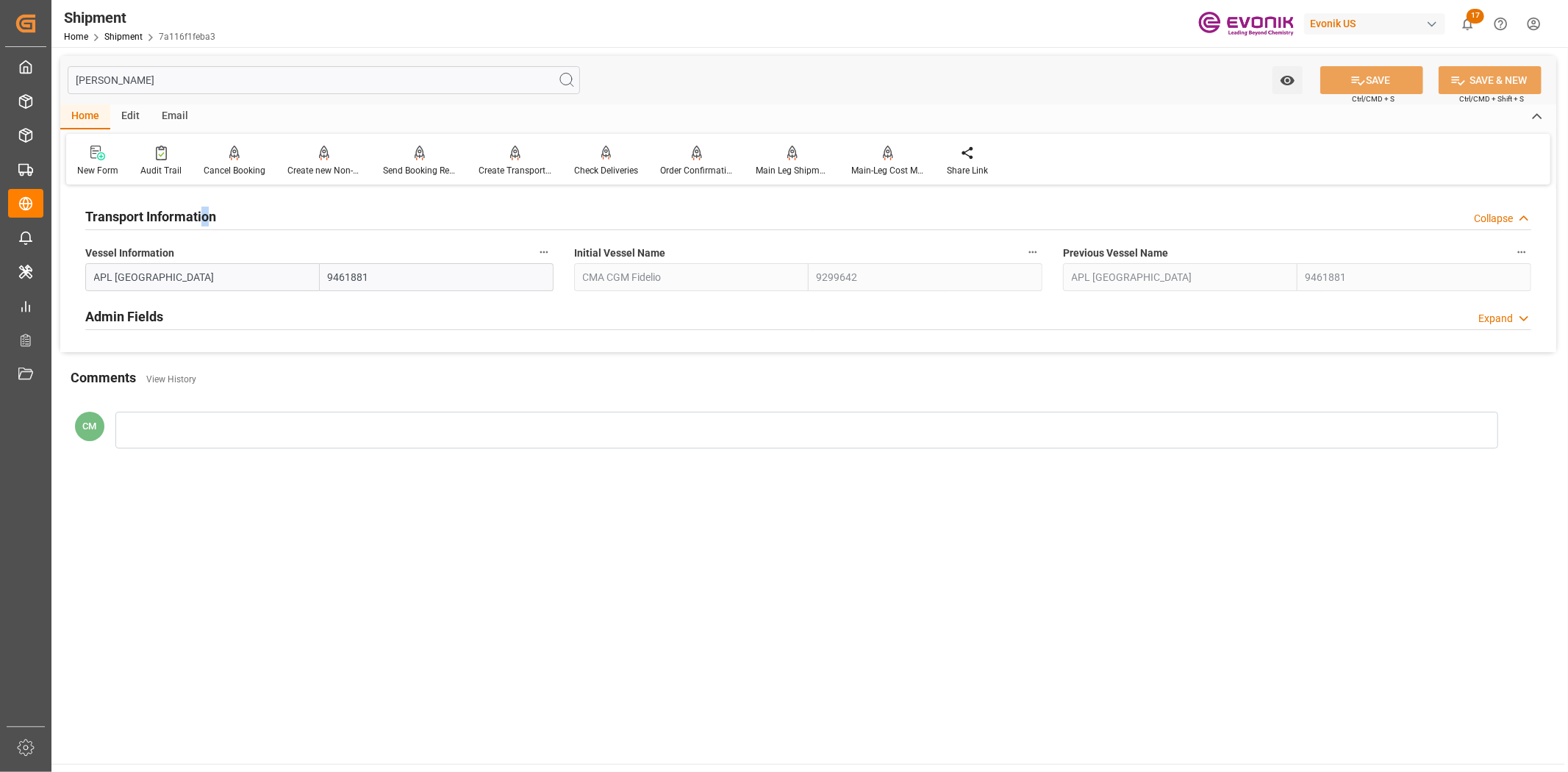
click at [552, 254] on button "Vessel Information" at bounding box center [544, 252] width 20 height 20
click at [553, 254] on icon at bounding box center [554, 251] width 15 height 15
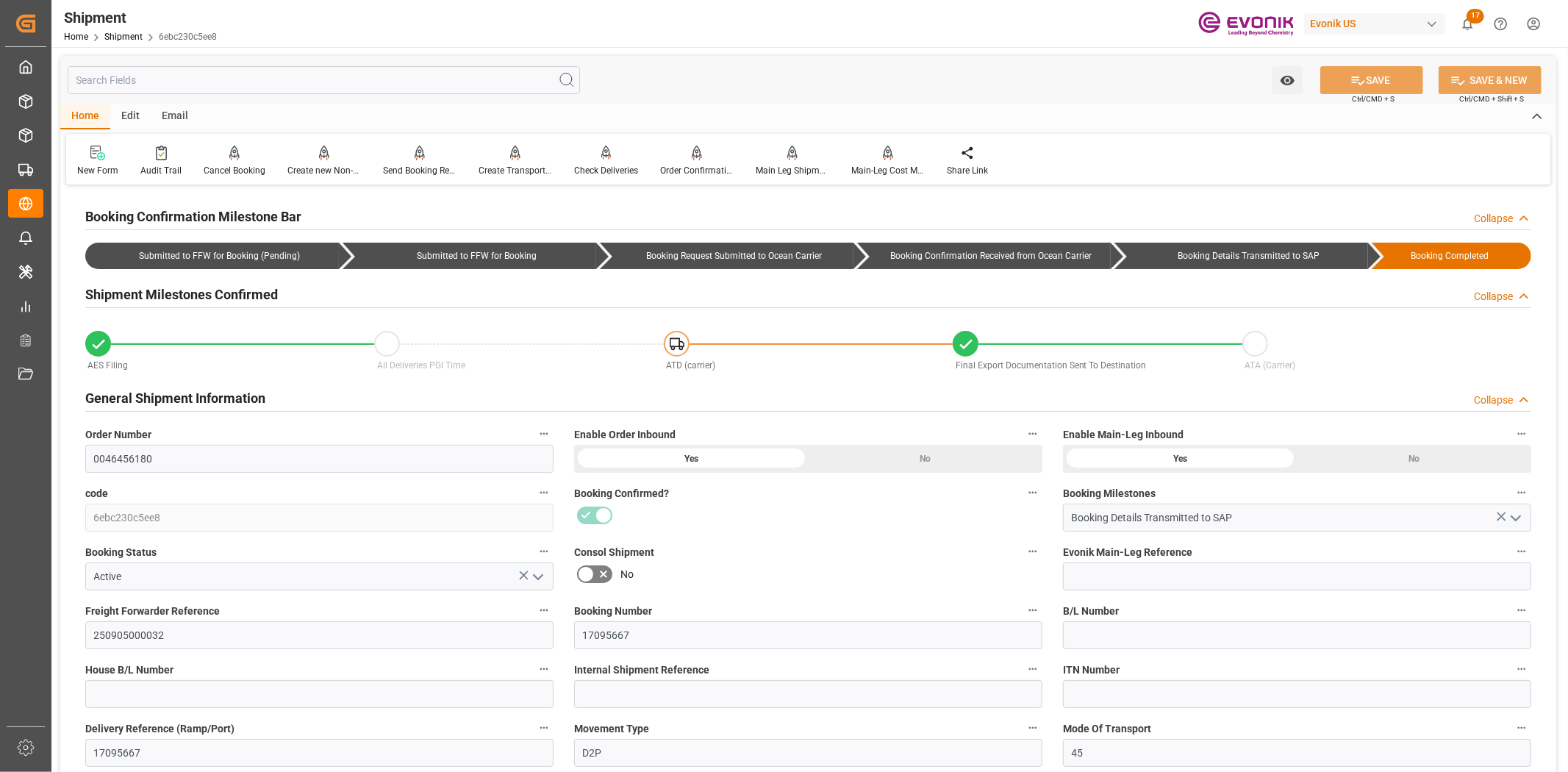
click at [225, 83] on input "text" at bounding box center [324, 80] width 512 height 28
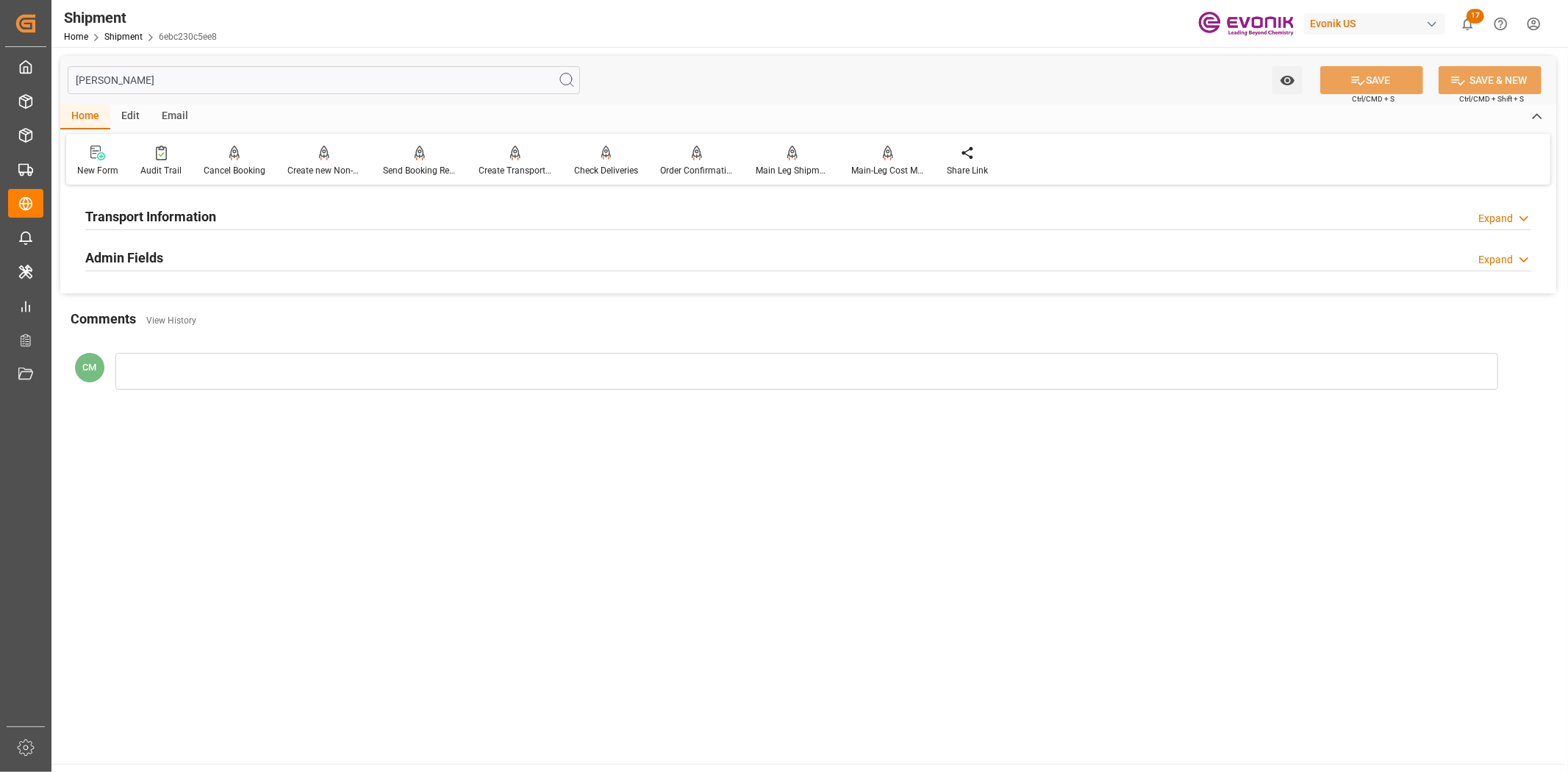
type input "[PERSON_NAME]"
click at [362, 202] on div "Transport Information Expand" at bounding box center [808, 215] width 1446 height 28
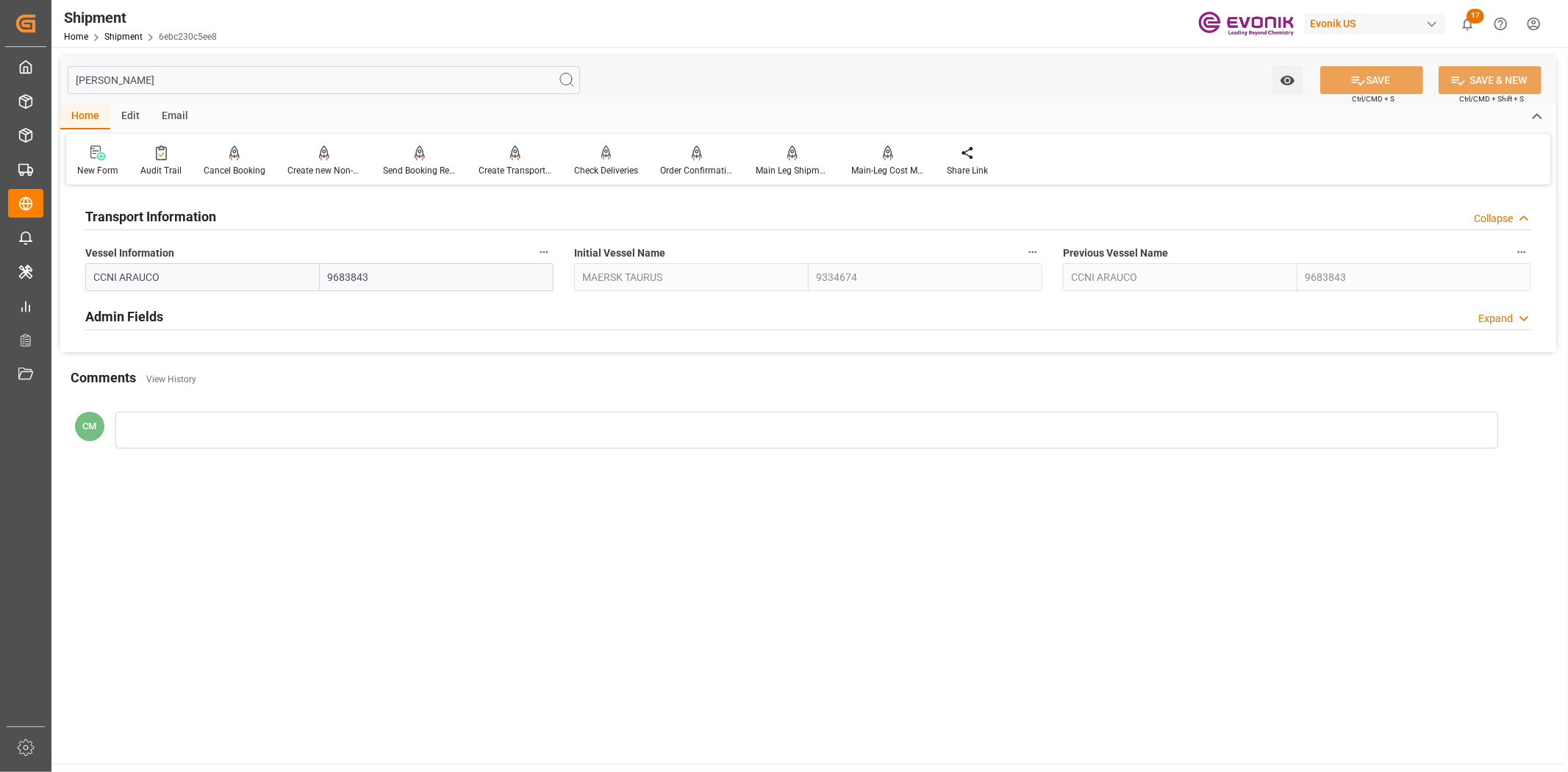
click at [555, 254] on div "Vessel Information CCNI ARAUCO 9683843" at bounding box center [319, 267] width 489 height 59
click at [549, 250] on icon "button" at bounding box center [544, 252] width 12 height 12
click at [555, 255] on icon at bounding box center [554, 251] width 15 height 15
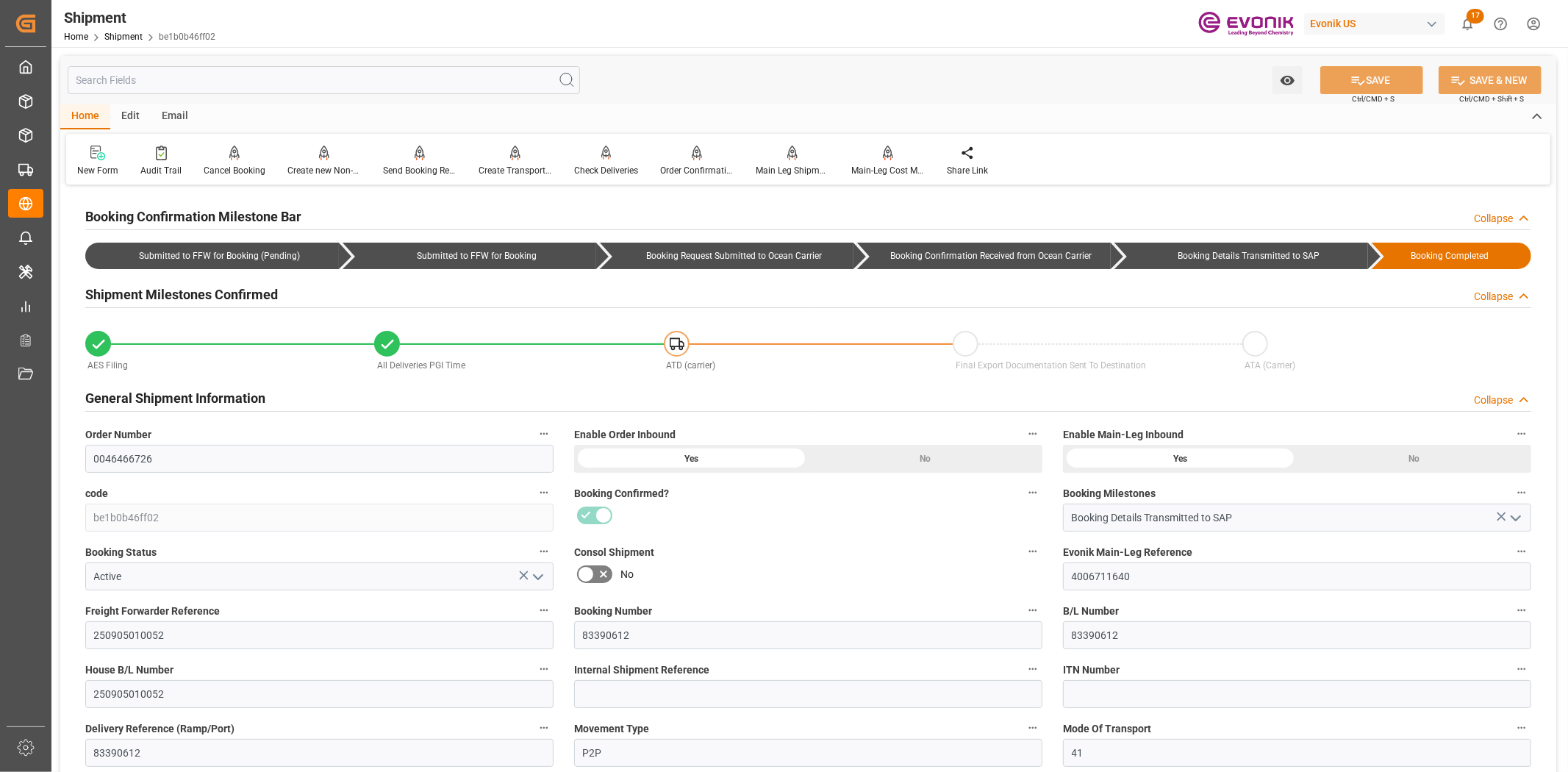
click at [313, 87] on input "text" at bounding box center [324, 80] width 512 height 28
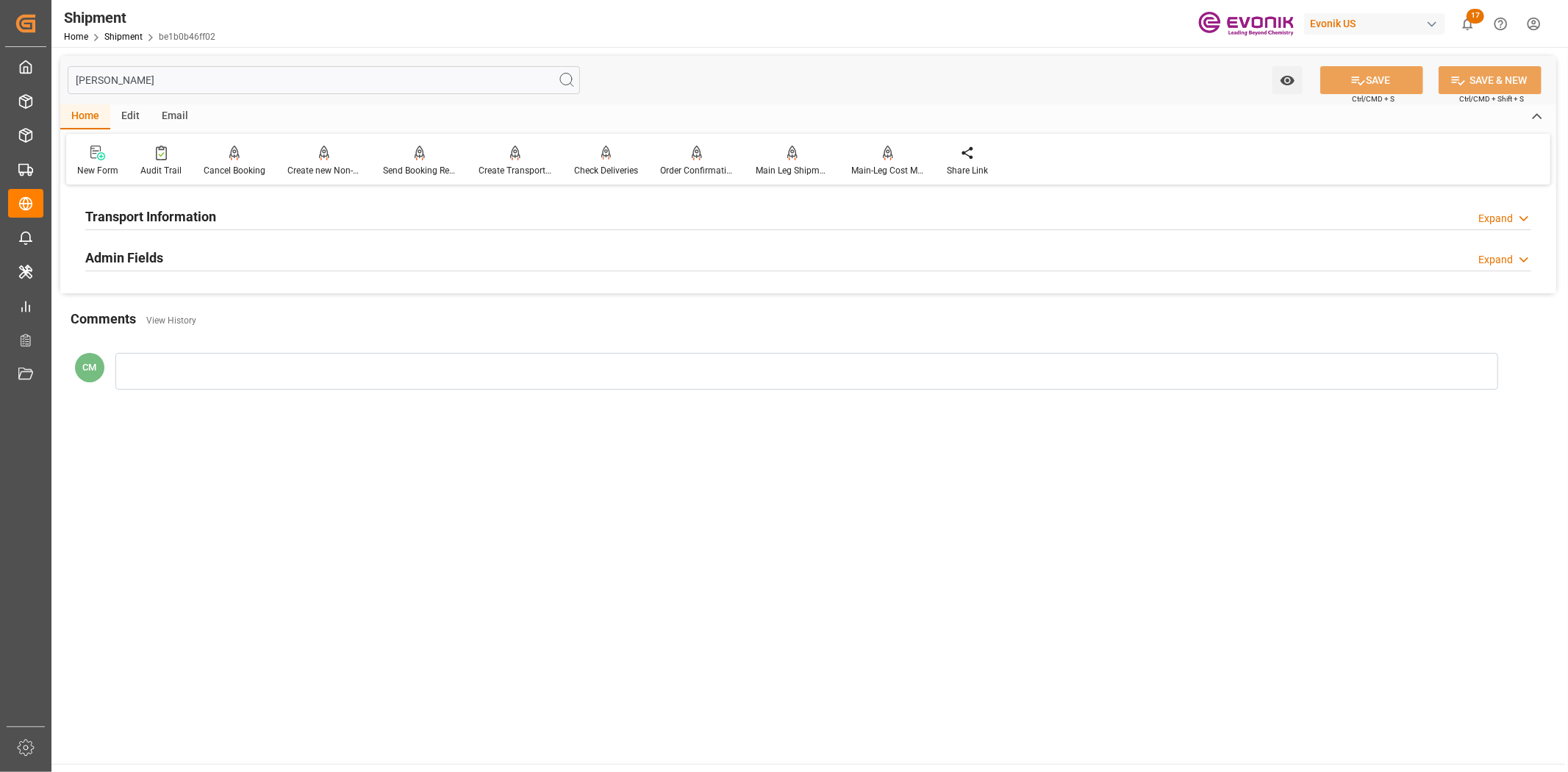
type input "[PERSON_NAME]"
drag, startPoint x: 183, startPoint y: 207, endPoint x: 541, endPoint y: 236, distance: 359.2
click at [204, 207] on h2 "Transport Information" at bounding box center [150, 216] width 131 height 20
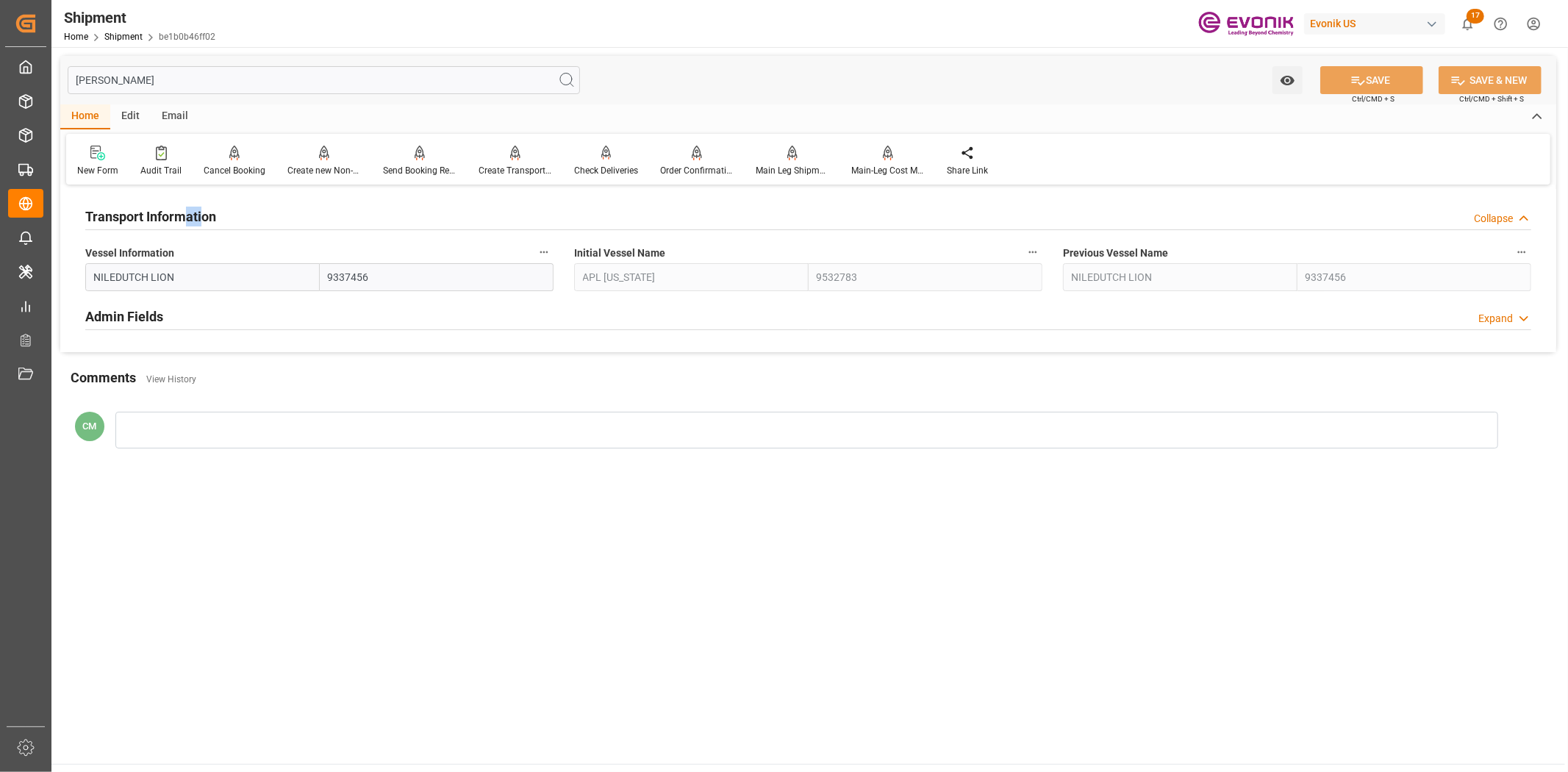
click at [542, 243] on button "Vessel Information" at bounding box center [544, 252] width 20 height 20
click at [567, 259] on li "Audits" at bounding box center [572, 251] width 75 height 25
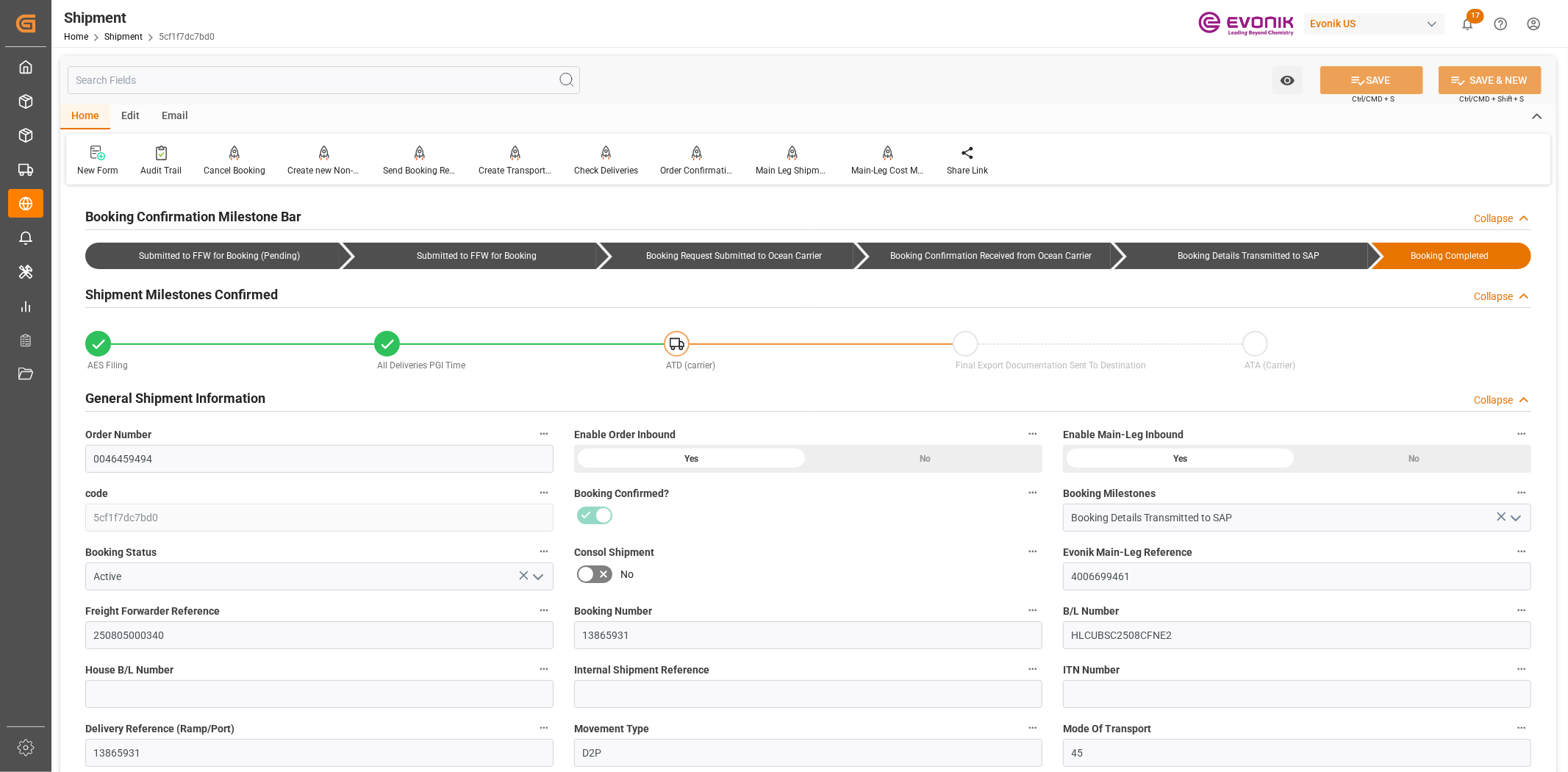
click at [308, 81] on input "text" at bounding box center [324, 80] width 512 height 28
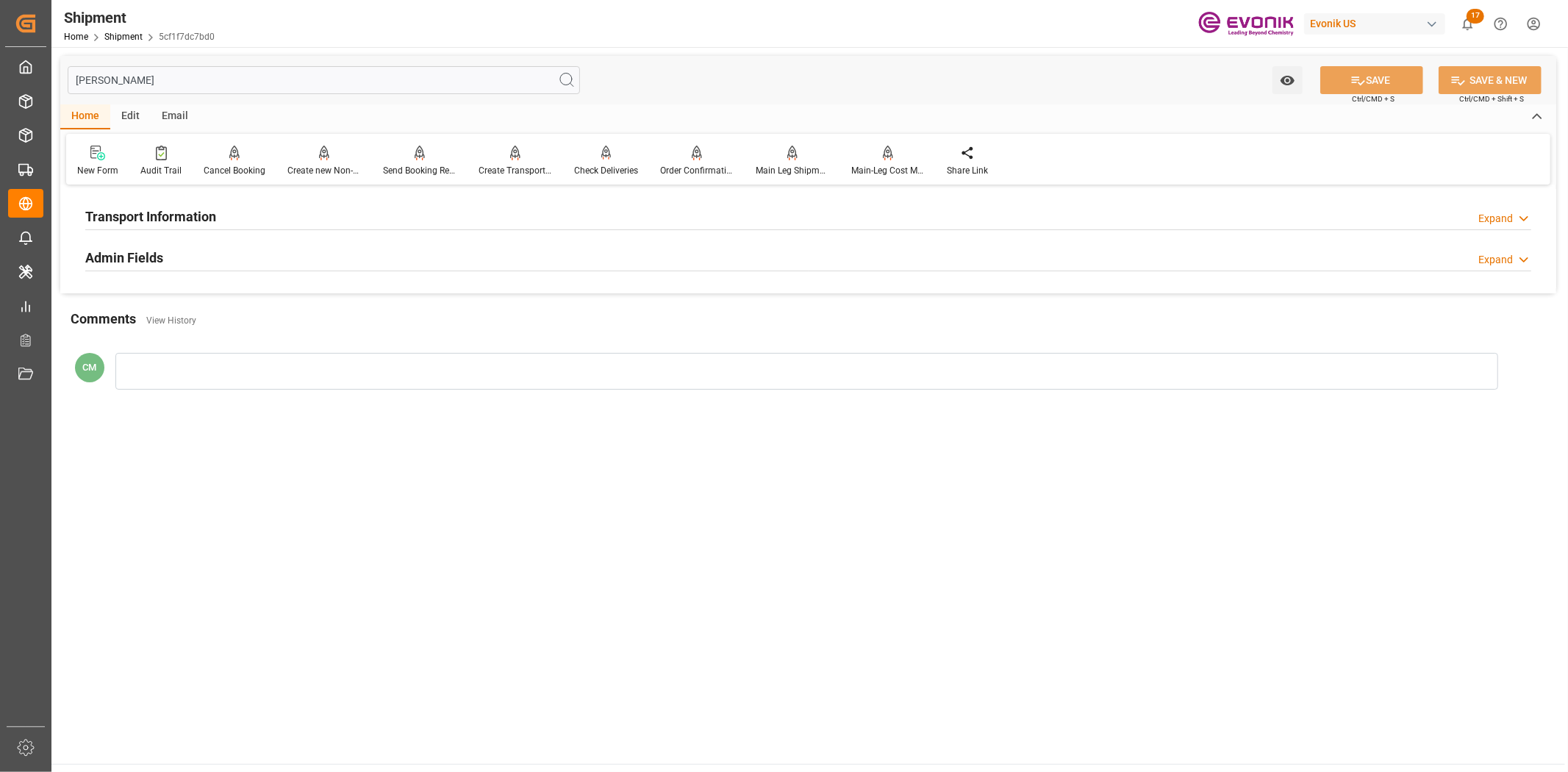
type input "[PERSON_NAME]"
drag, startPoint x: 225, startPoint y: 202, endPoint x: 431, endPoint y: 238, distance: 209.1
click at [225, 203] on div "Transport Information Expand" at bounding box center [808, 215] width 1446 height 28
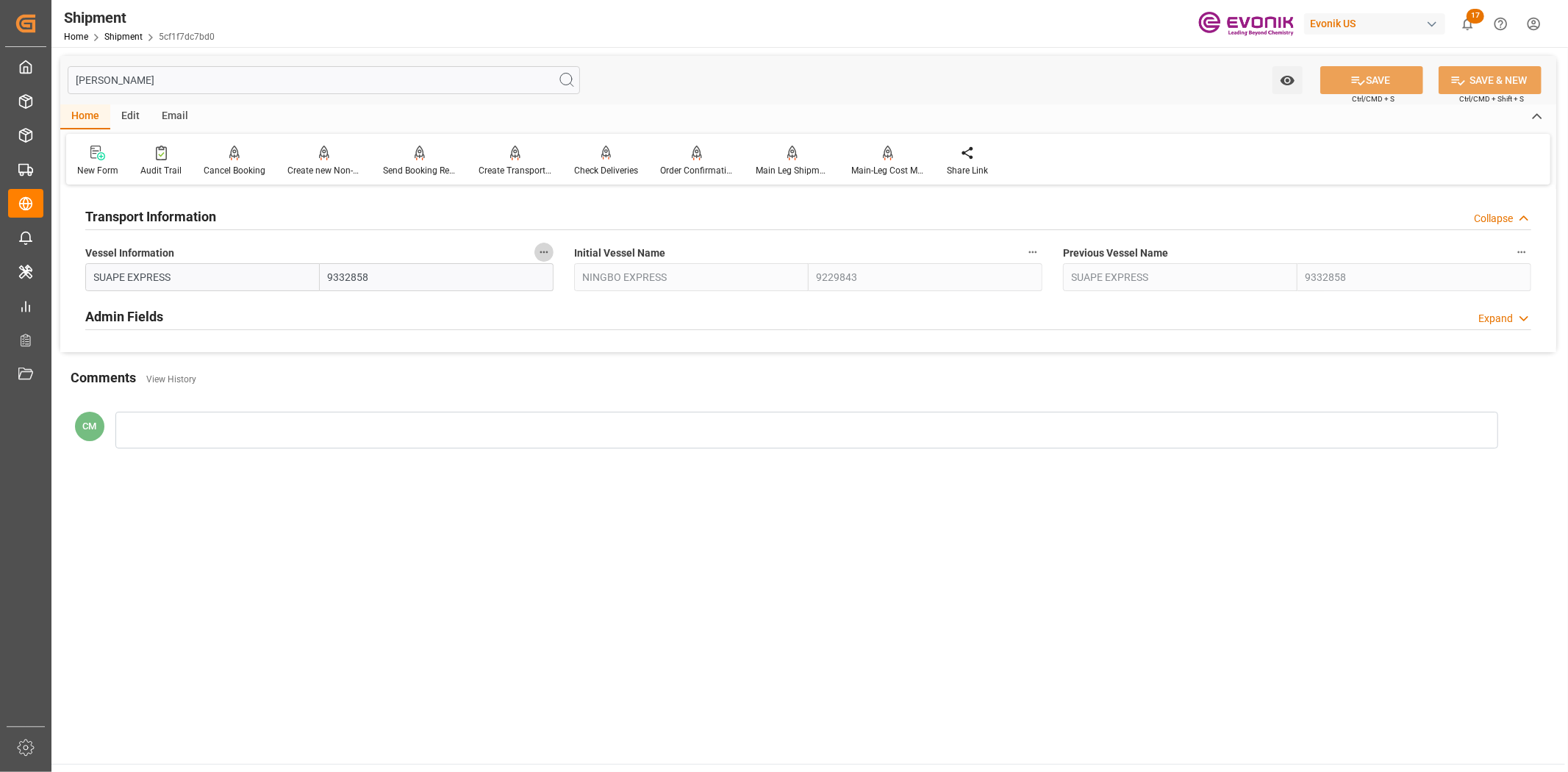
click at [548, 247] on icon "button" at bounding box center [544, 252] width 12 height 12
click at [560, 254] on icon at bounding box center [554, 251] width 15 height 15
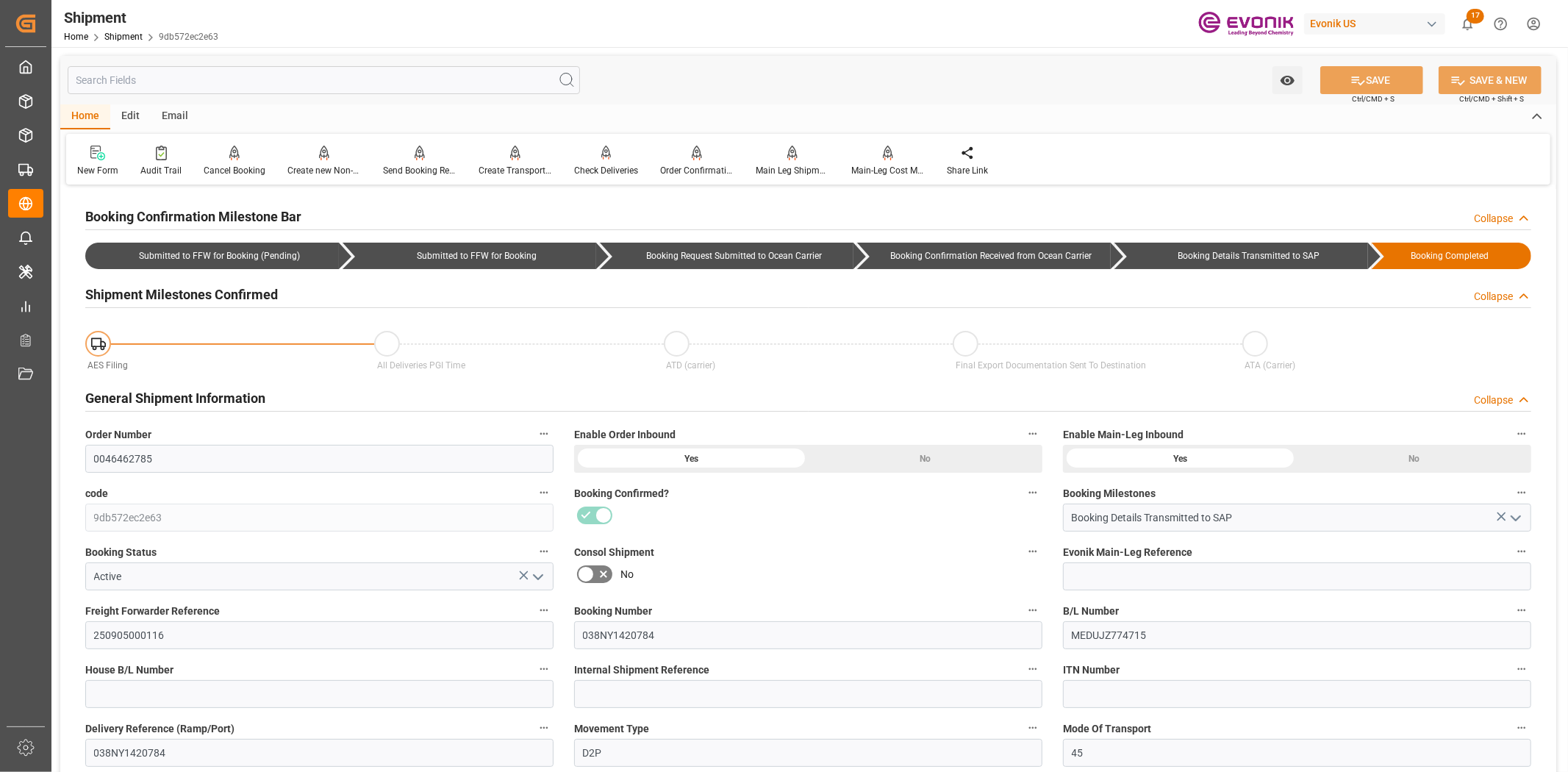
click at [150, 77] on input "text" at bounding box center [324, 80] width 512 height 28
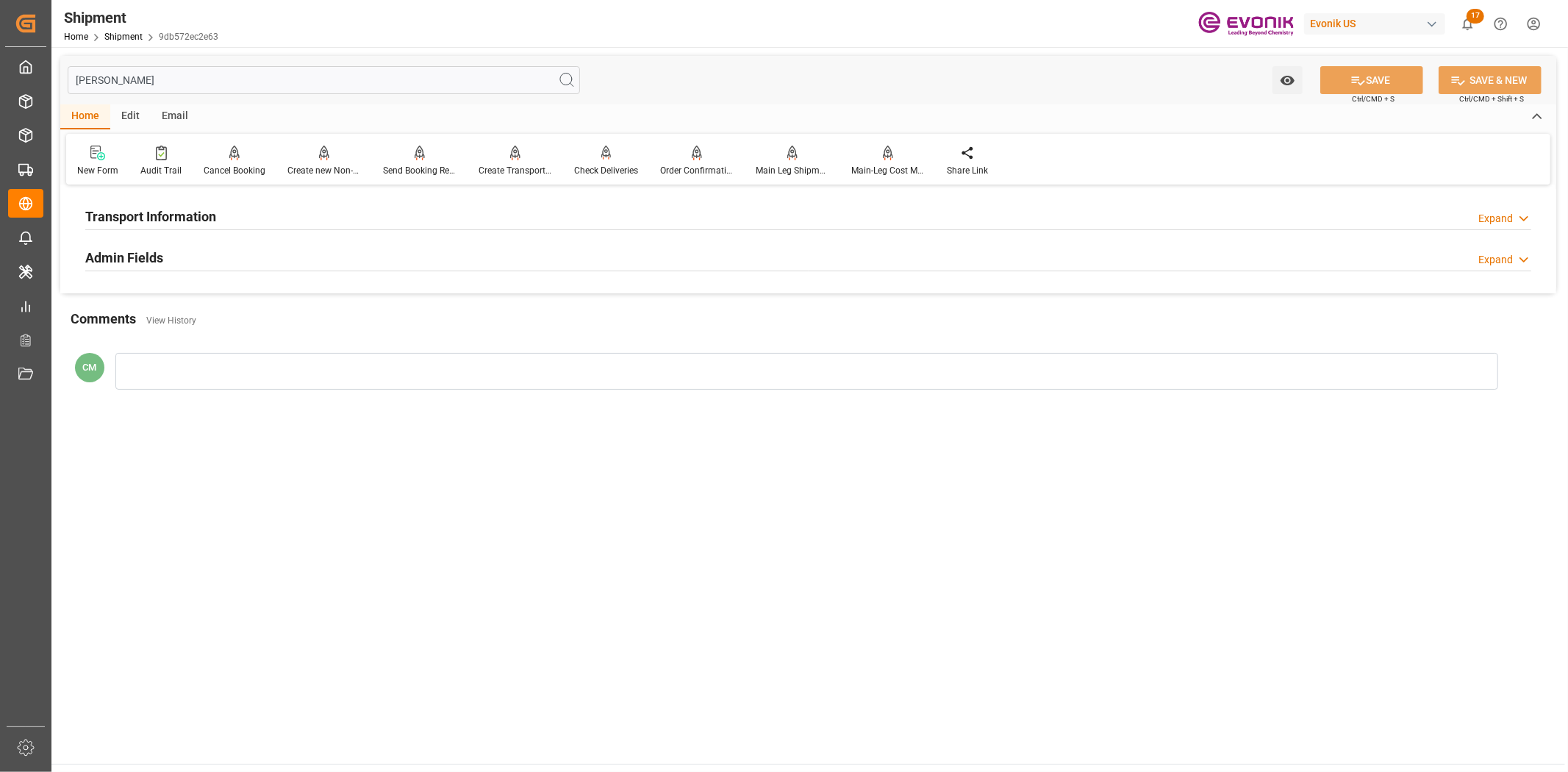
type input "[PERSON_NAME]"
click at [181, 206] on h2 "Transport Information" at bounding box center [150, 216] width 131 height 20
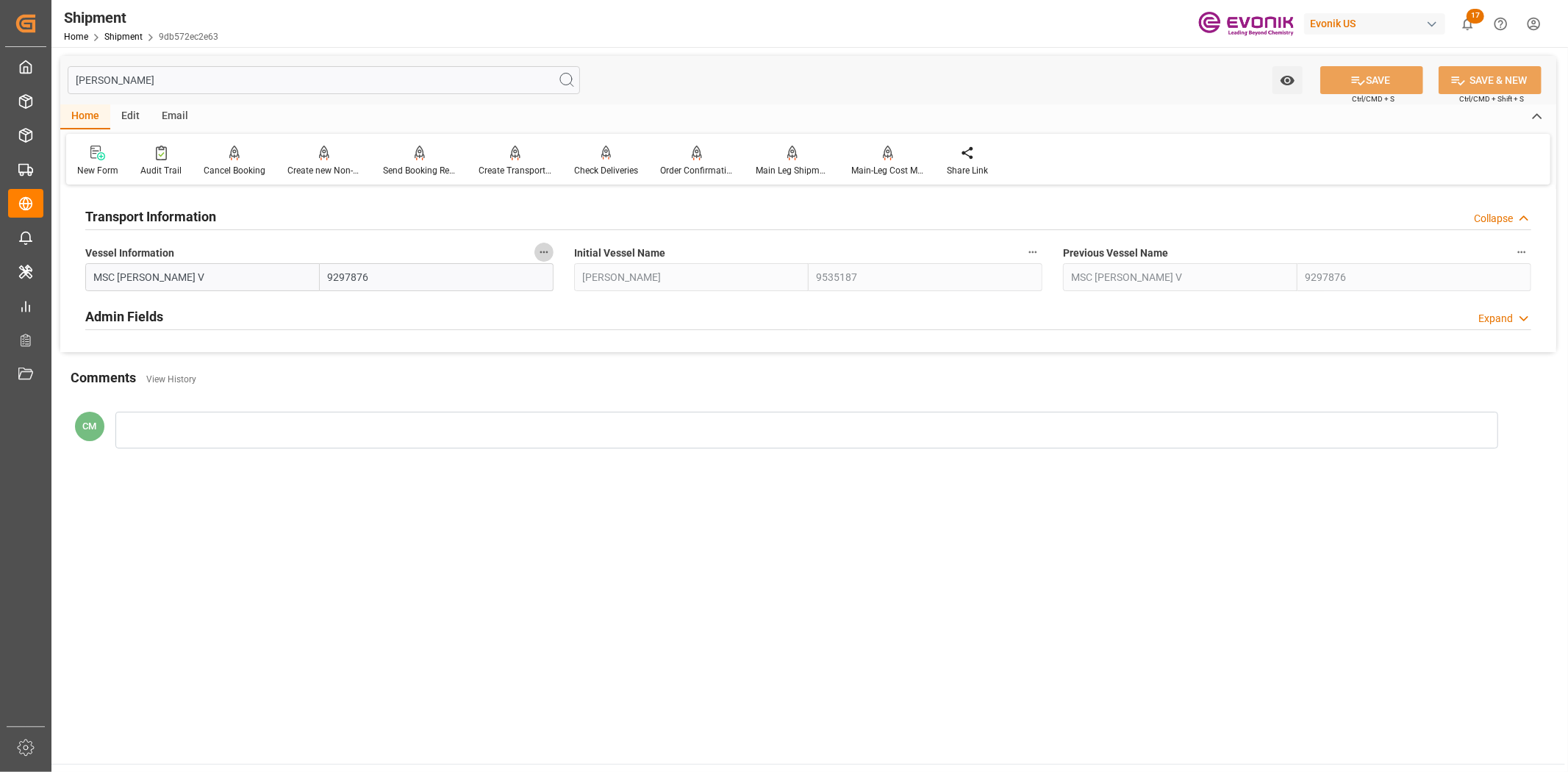
drag, startPoint x: 539, startPoint y: 251, endPoint x: 563, endPoint y: 259, distance: 25.3
click at [541, 251] on icon "button" at bounding box center [544, 252] width 12 height 12
click at [564, 260] on li "Audits" at bounding box center [572, 251] width 75 height 25
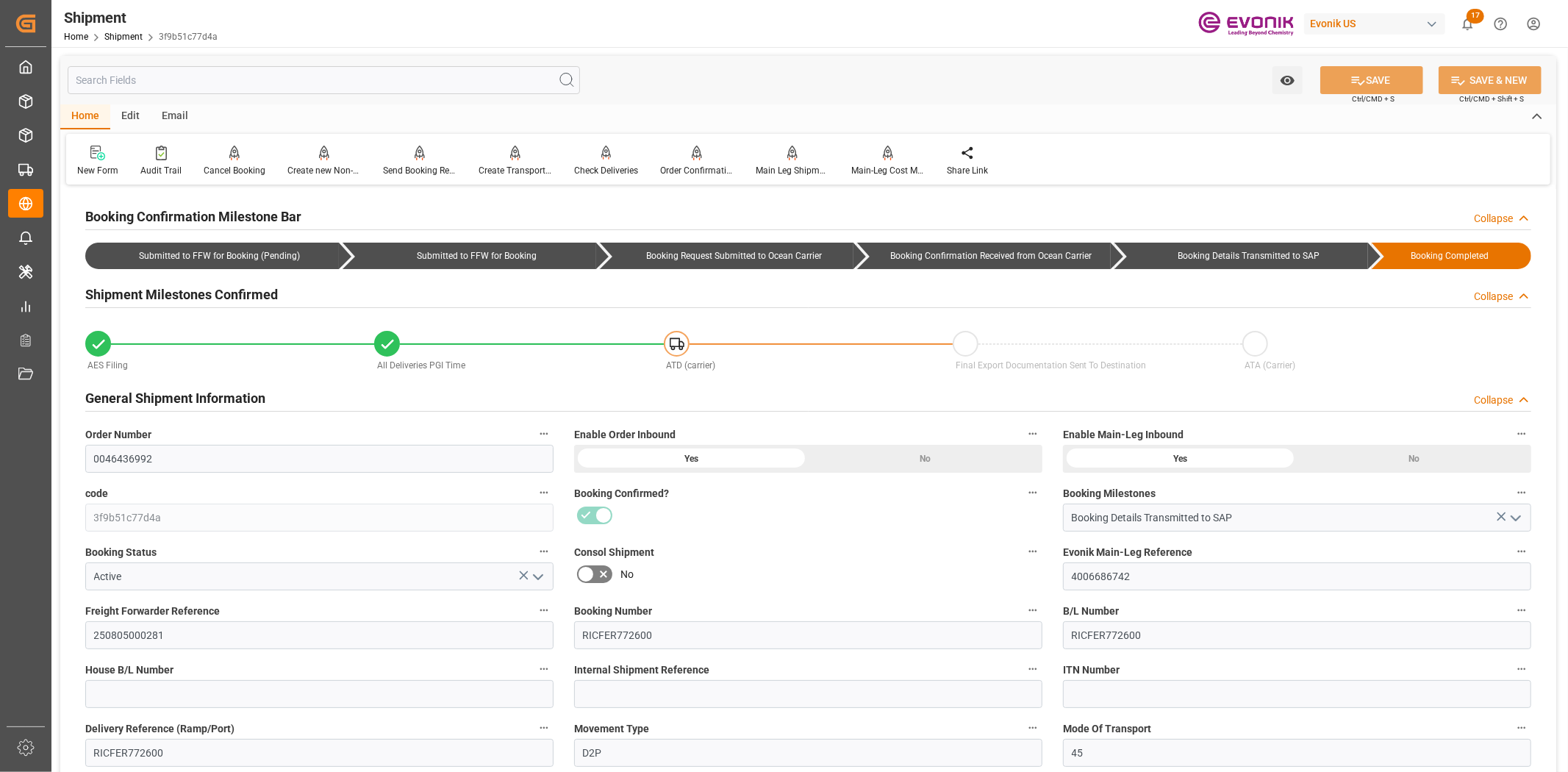
click at [228, 79] on input "text" at bounding box center [324, 80] width 512 height 28
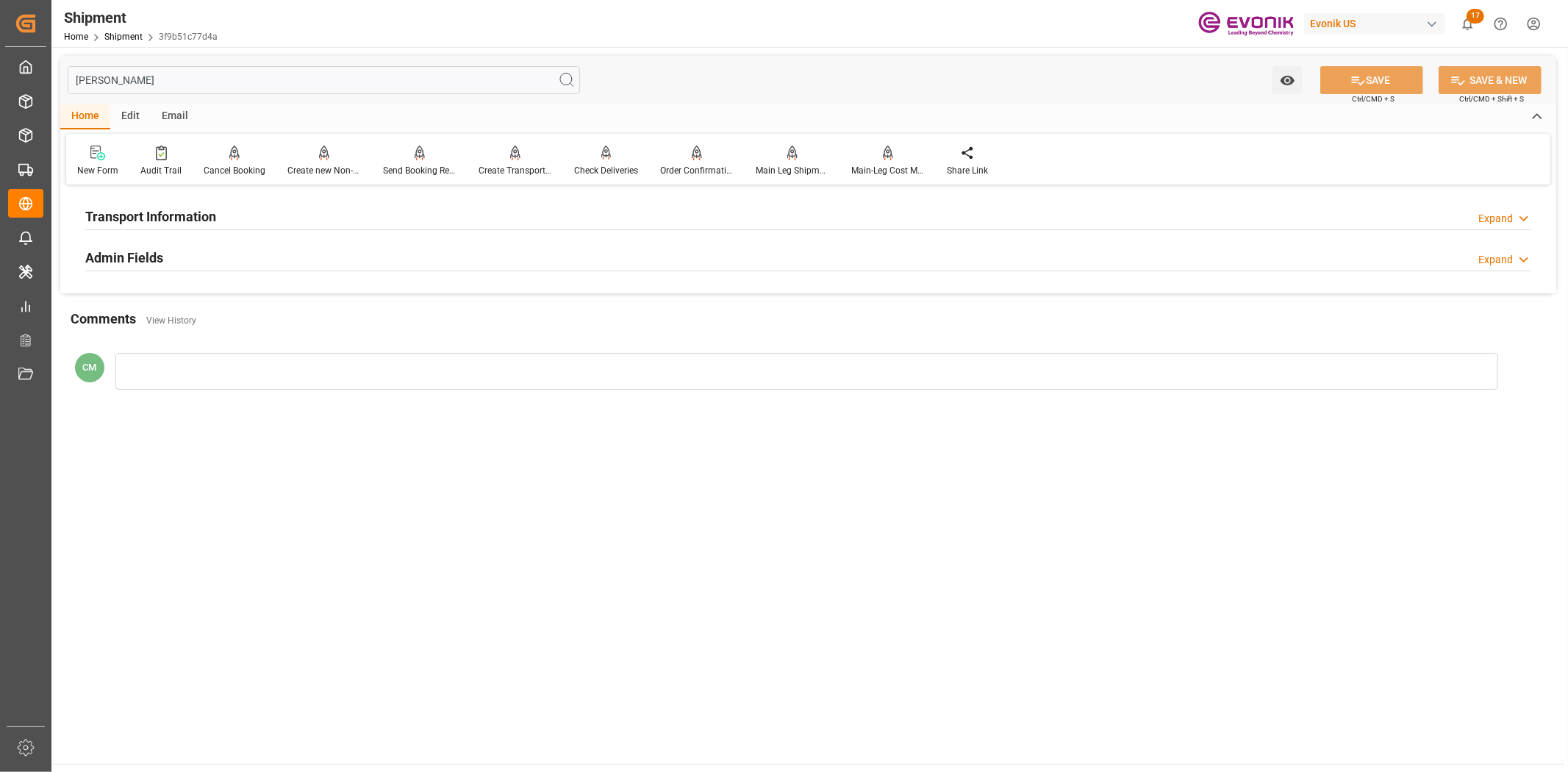
type input "[PERSON_NAME]"
drag, startPoint x: 172, startPoint y: 209, endPoint x: 449, endPoint y: 239, distance: 278.6
click at [173, 209] on h2 "Transport Information" at bounding box center [150, 216] width 131 height 20
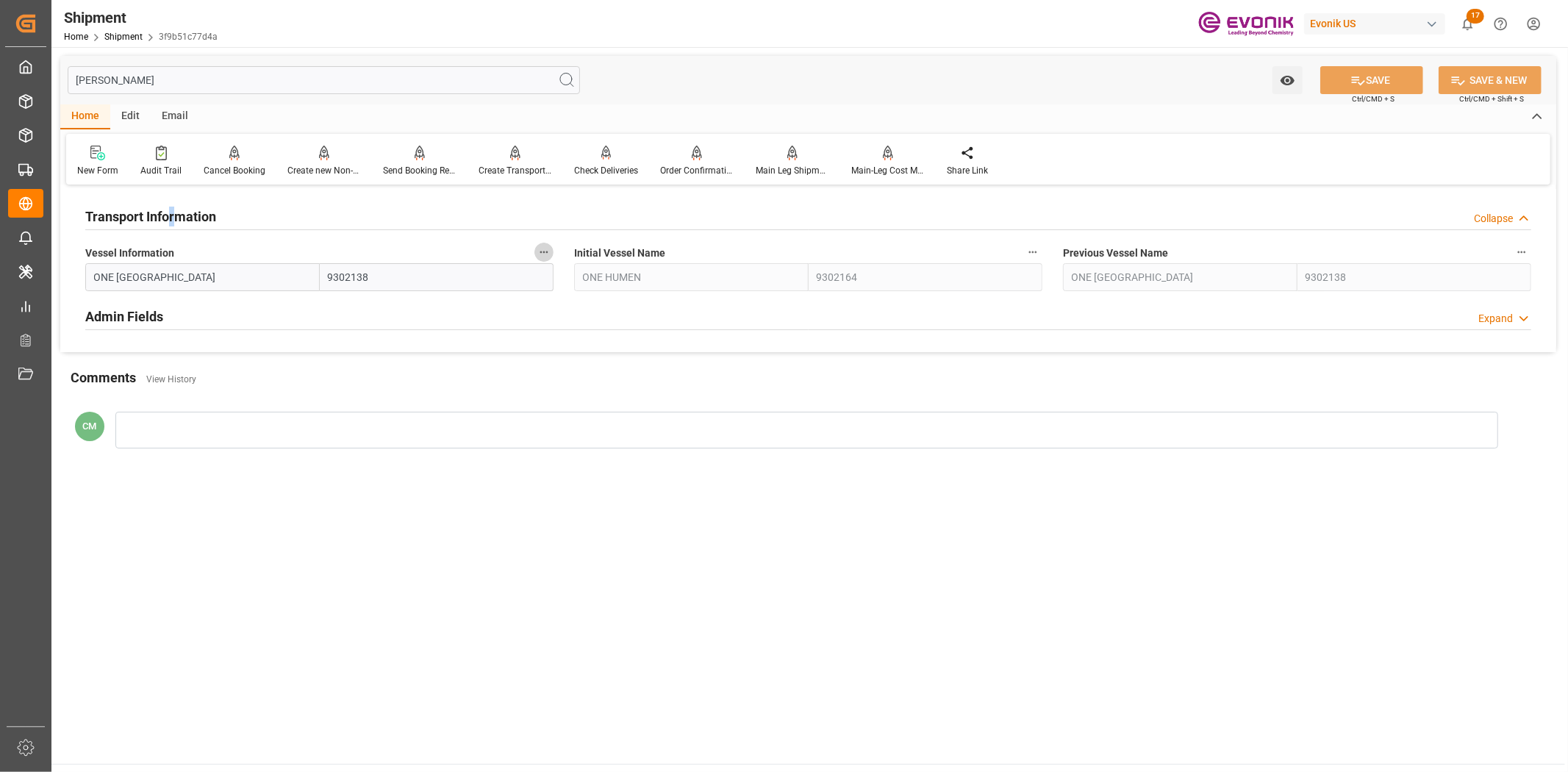
click at [546, 248] on icon "button" at bounding box center [544, 252] width 12 height 12
click at [583, 256] on li "Audits" at bounding box center [572, 251] width 75 height 25
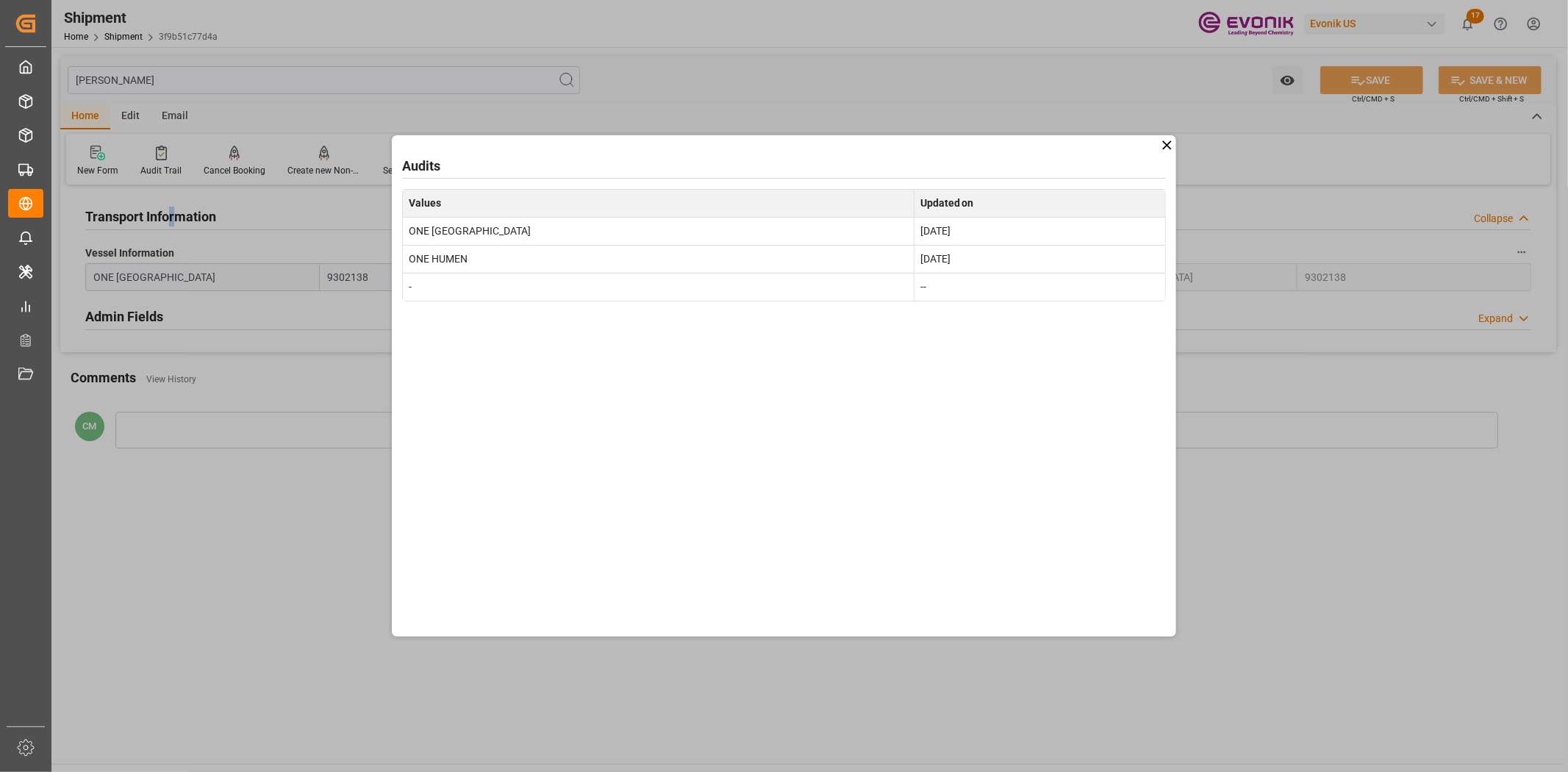
drag, startPoint x: 1170, startPoint y: 138, endPoint x: 658, endPoint y: 5, distance: 529.0
click at [1169, 138] on icon at bounding box center [1167, 145] width 15 height 15
